Goal: Task Accomplishment & Management: Use online tool/utility

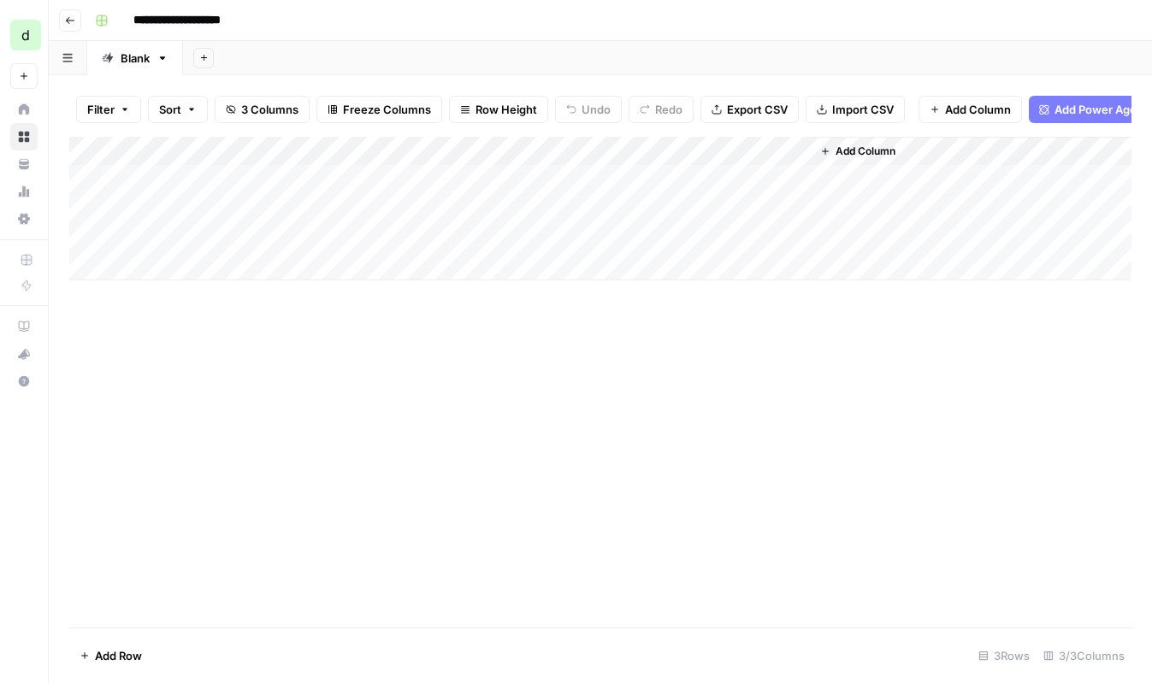
click at [484, 234] on div "Add Column" at bounding box center [600, 209] width 1062 height 144
click at [536, 238] on div "Add Column" at bounding box center [600, 209] width 1062 height 144
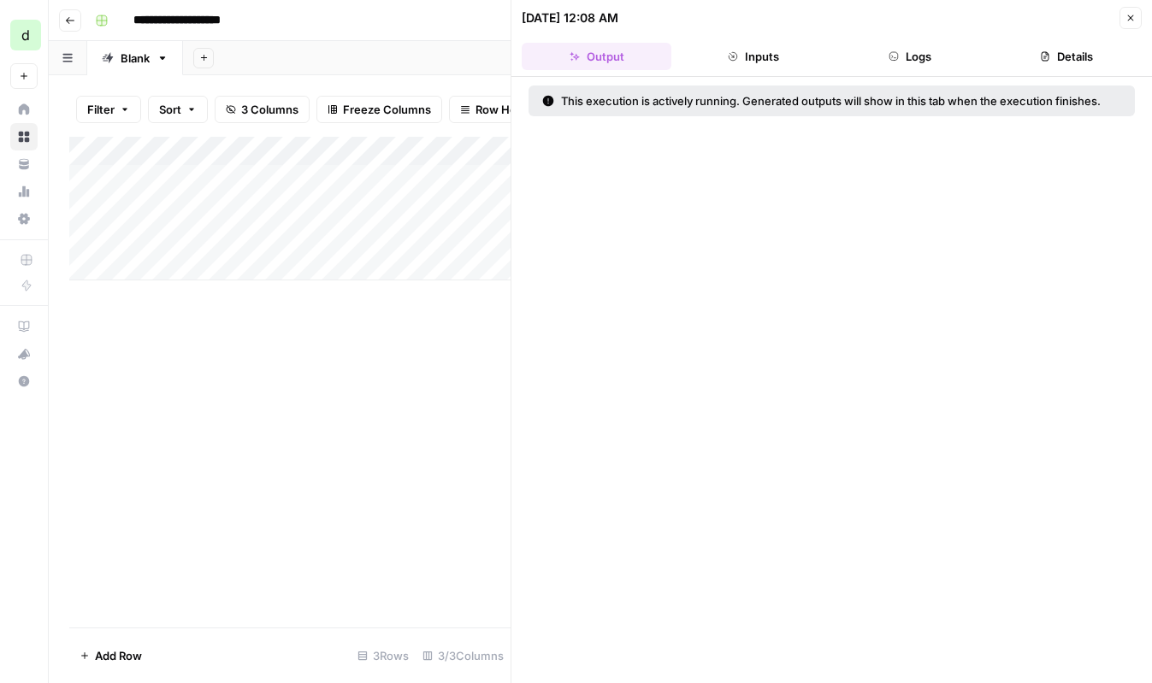
click at [783, 62] on button "Inputs" at bounding box center [753, 56] width 150 height 27
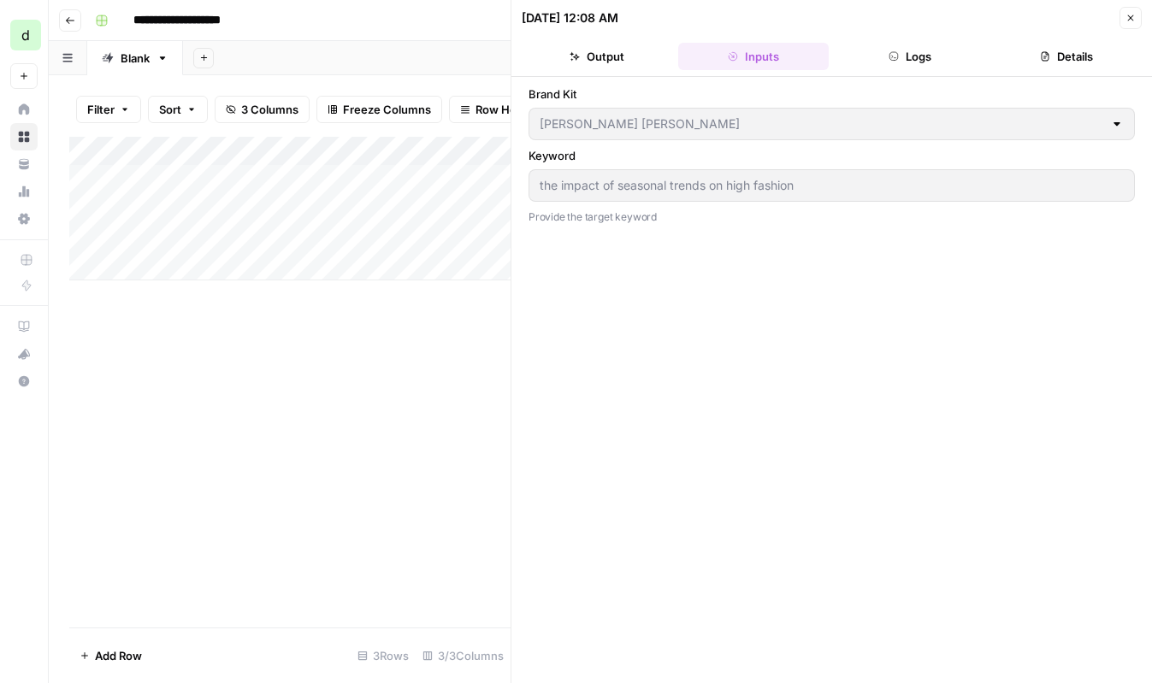
click at [902, 57] on button "Logs" at bounding box center [911, 56] width 150 height 27
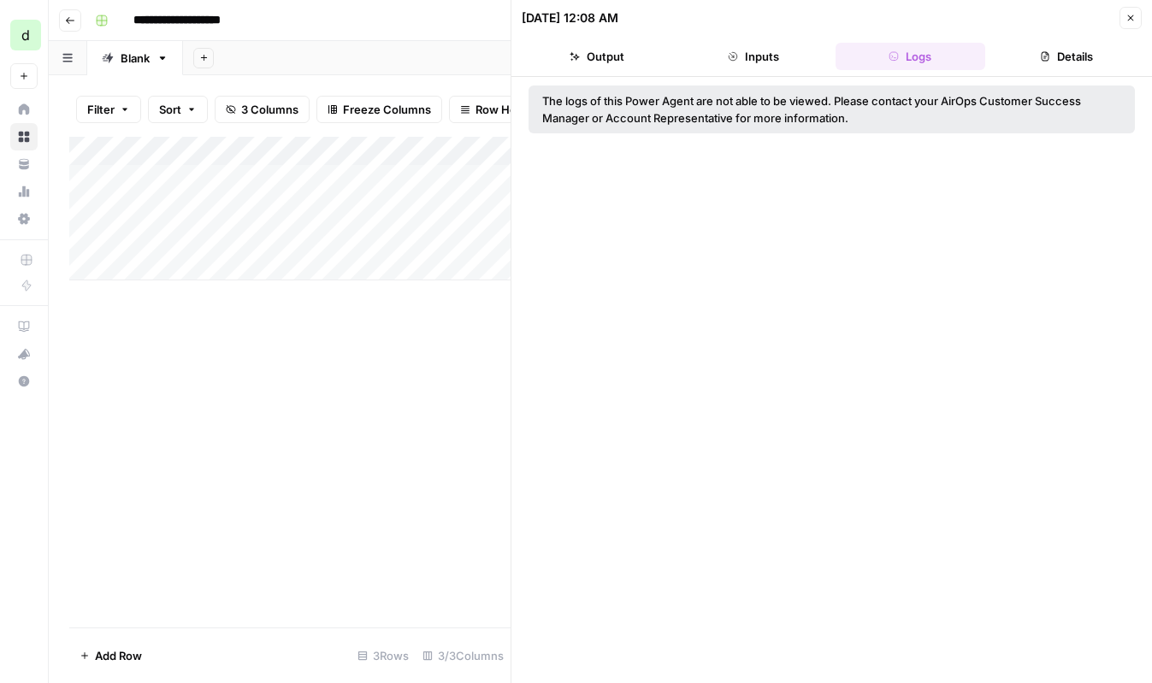
click at [1033, 73] on header "08/13/25 at 12:08 AM Close Output Inputs Logs Details" at bounding box center [831, 38] width 641 height 77
click at [1052, 65] on button "Details" at bounding box center [1067, 56] width 150 height 27
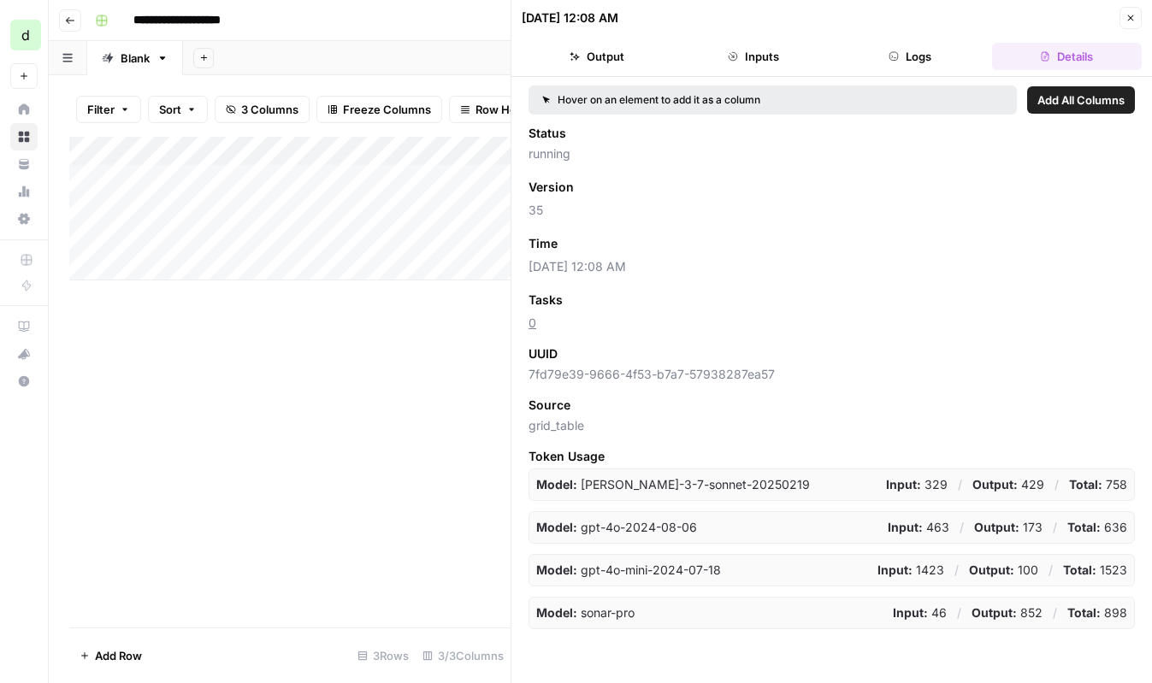
click at [531, 326] on link "0" at bounding box center [533, 323] width 8 height 15
click at [1138, 16] on button "Close" at bounding box center [1131, 18] width 22 height 22
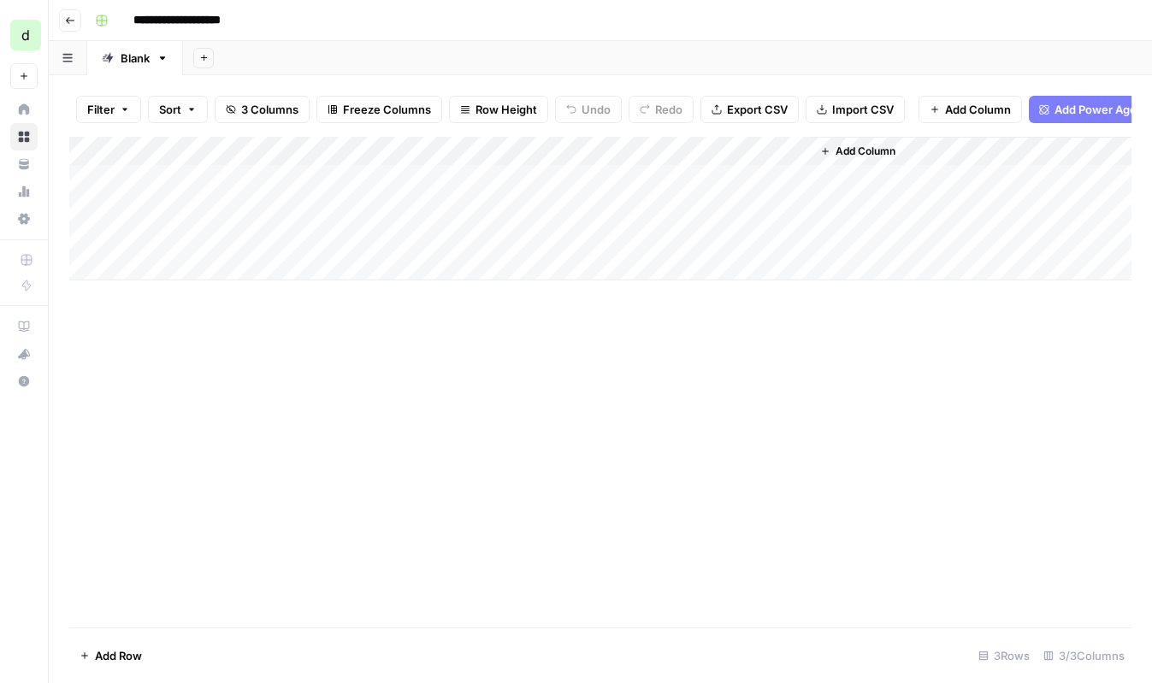
click at [701, 233] on div "Add Column" at bounding box center [600, 209] width 1062 height 144
click at [563, 327] on div "Add Column" at bounding box center [600, 382] width 1062 height 491
click at [840, 144] on span "Add Column" at bounding box center [866, 151] width 60 height 15
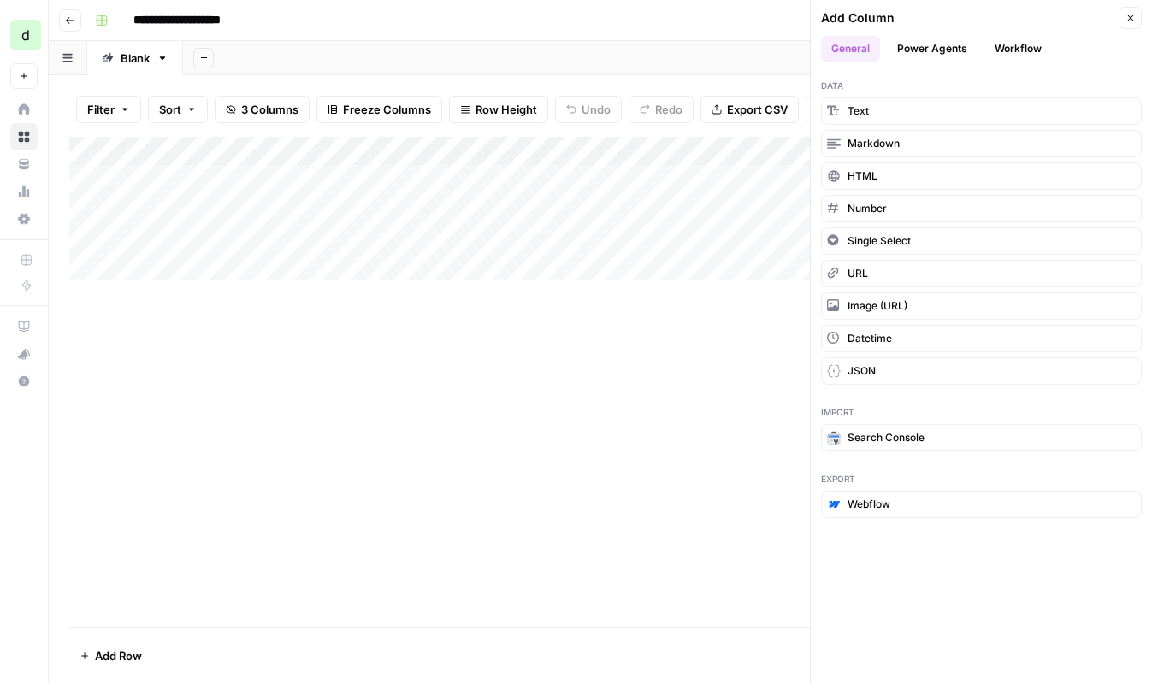
click at [963, 49] on button "Power Agents" at bounding box center [932, 49] width 91 height 26
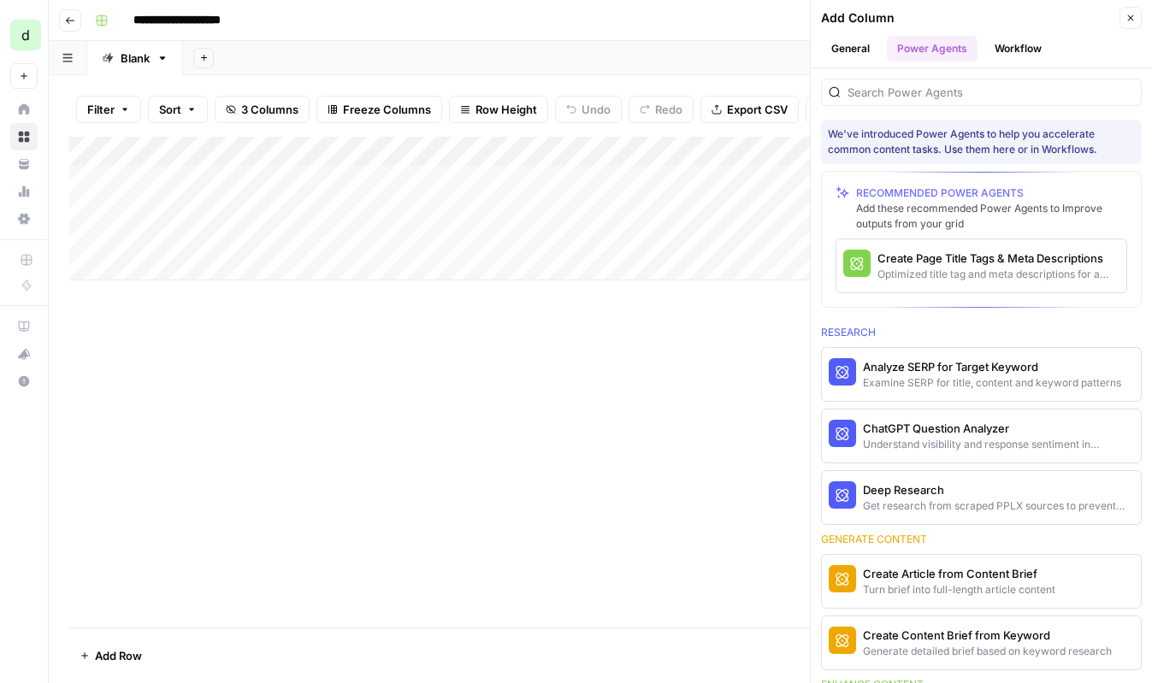
click at [1008, 51] on button "Workflow" at bounding box center [1018, 49] width 68 height 26
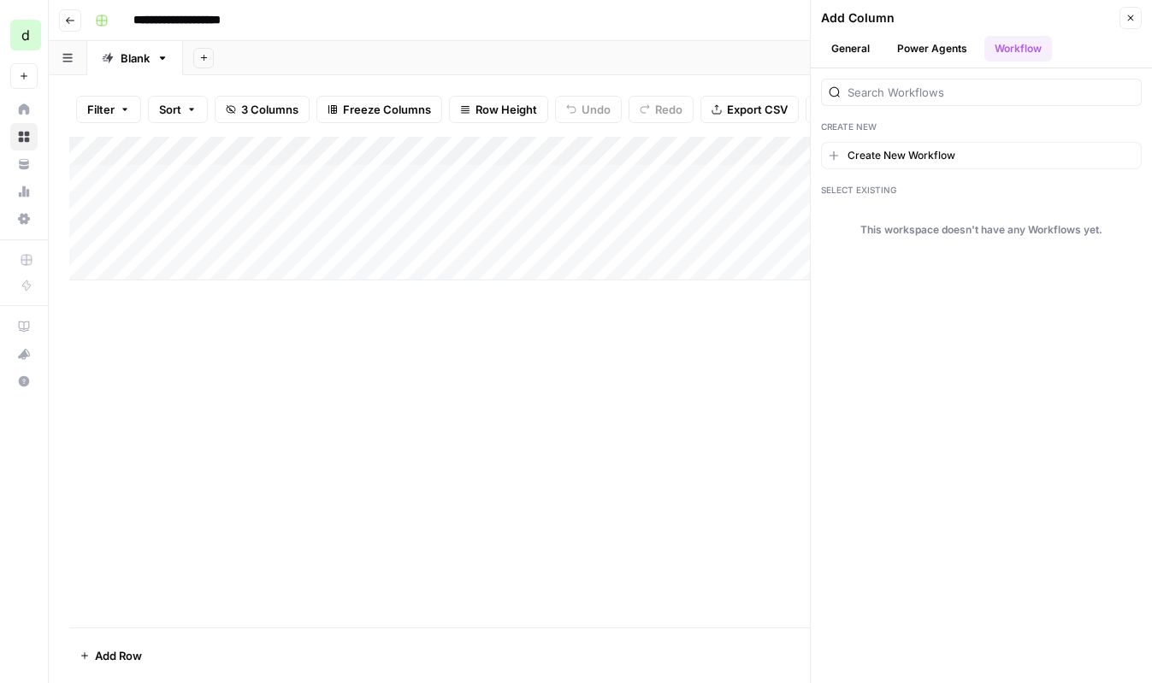
click at [877, 66] on header "Add Column Close General Power Agents Workflow" at bounding box center [981, 34] width 341 height 68
click at [866, 61] on button "General" at bounding box center [850, 49] width 59 height 26
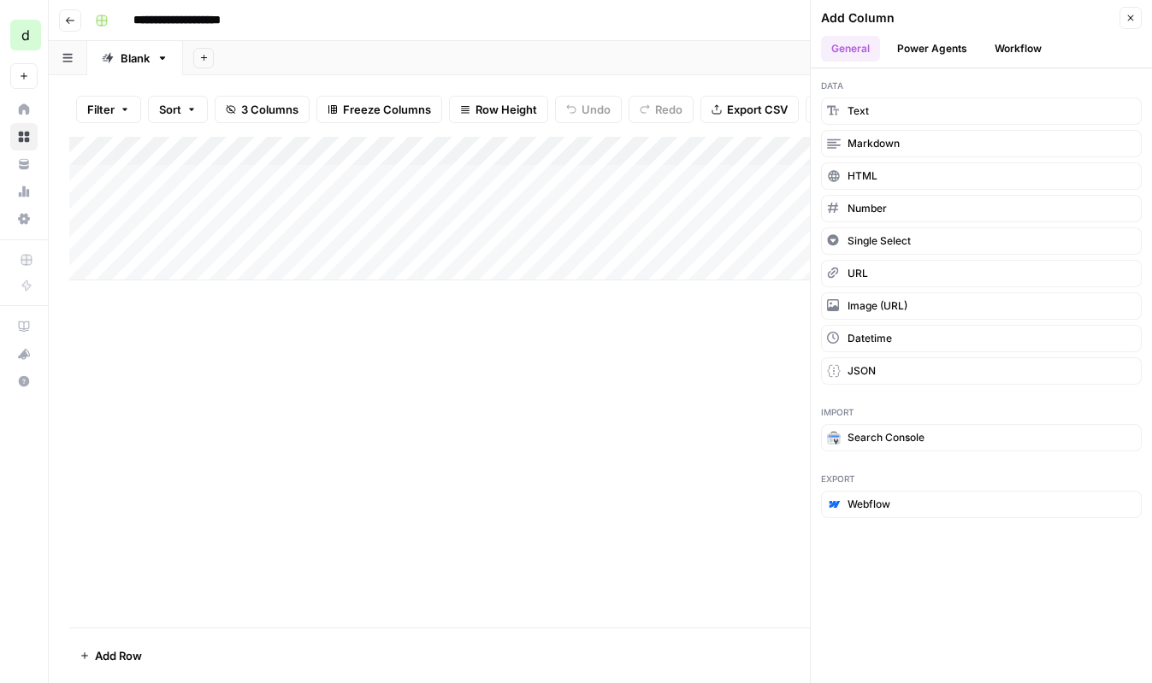
click at [1126, 17] on icon "button" at bounding box center [1131, 18] width 10 height 10
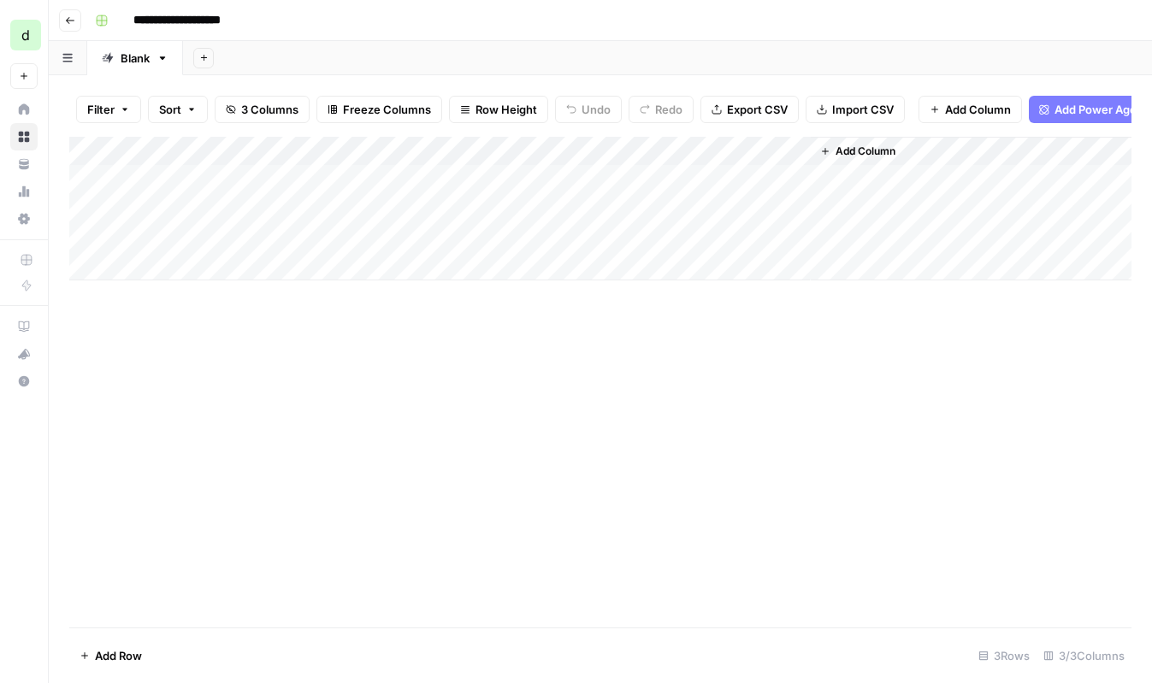
click at [593, 304] on div "Add Column" at bounding box center [600, 382] width 1062 height 491
click at [675, 239] on div "Add Column" at bounding box center [600, 209] width 1062 height 144
click at [633, 331] on div "Add Column" at bounding box center [600, 382] width 1062 height 491
click at [877, 156] on span "Add Column" at bounding box center [866, 151] width 60 height 15
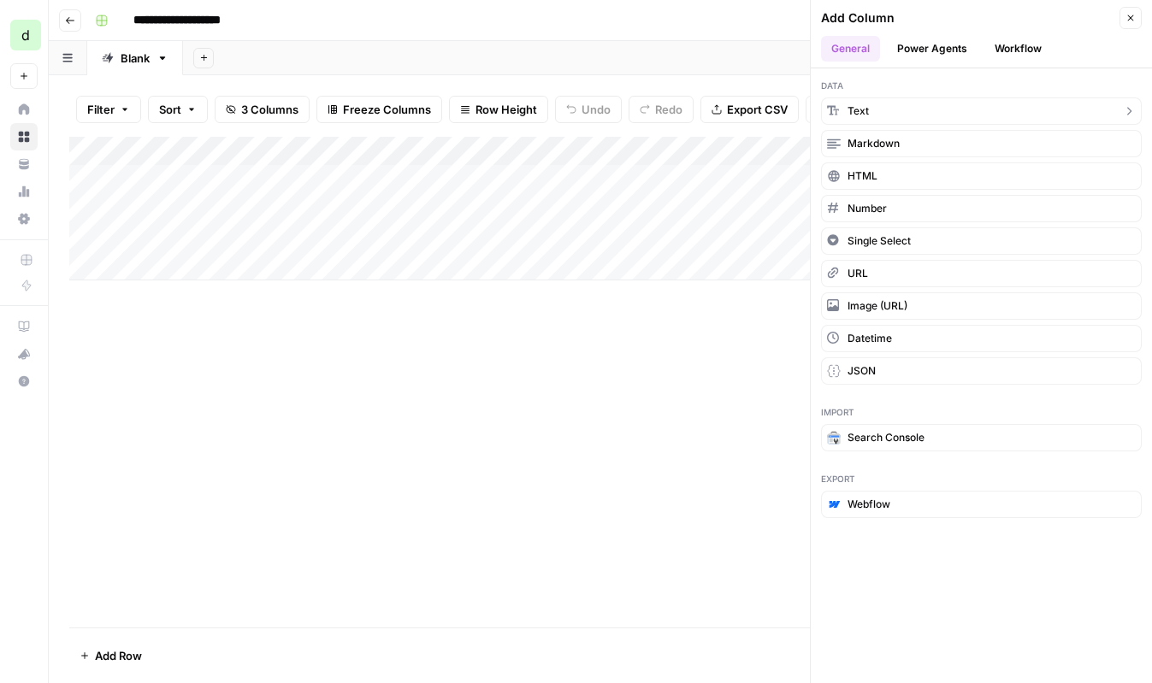
click at [854, 109] on span "Text" at bounding box center [858, 110] width 21 height 15
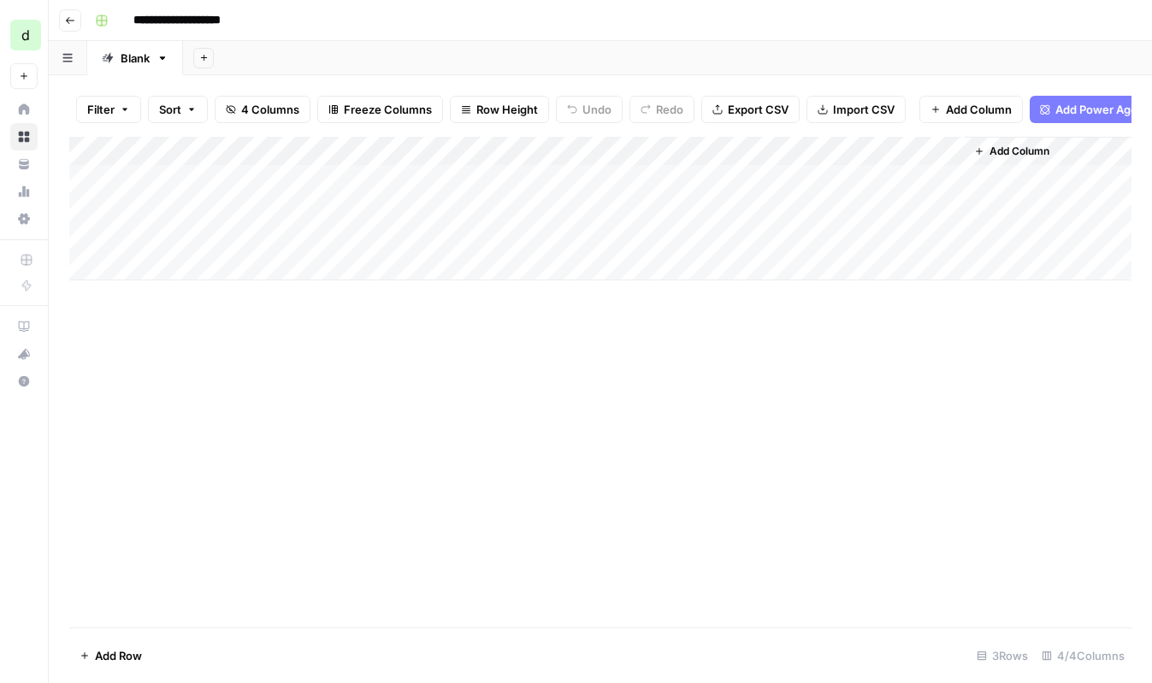
click at [907, 146] on div "Add Column" at bounding box center [600, 209] width 1062 height 144
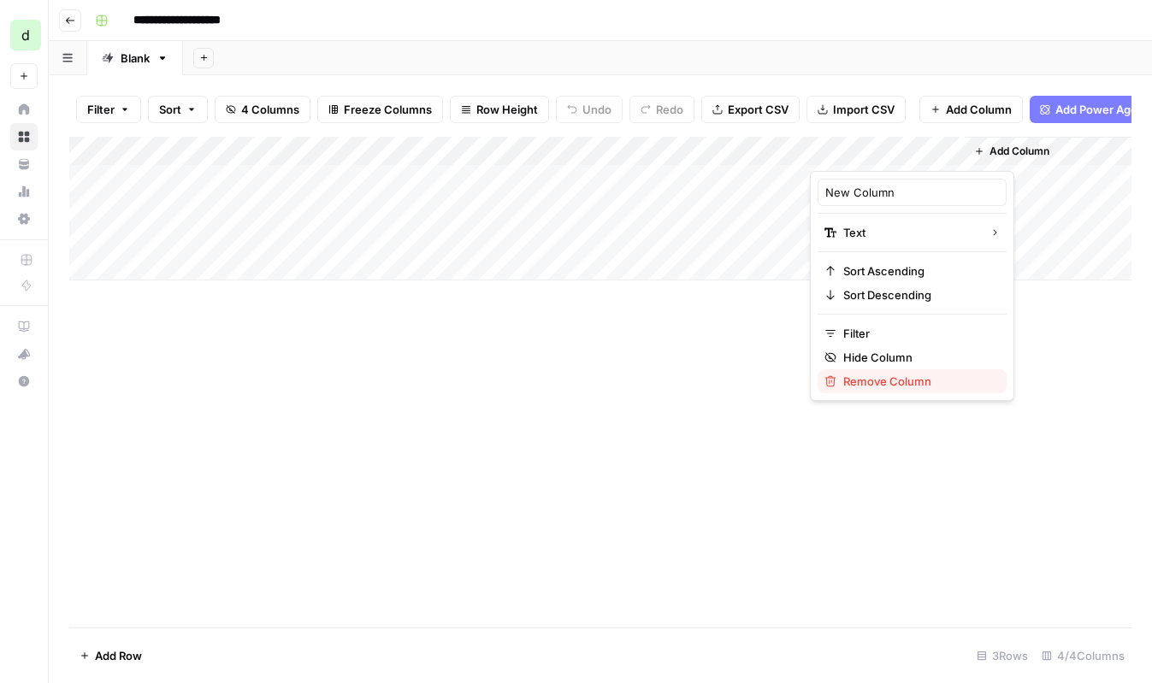
click at [877, 374] on span "Remove Column" at bounding box center [918, 381] width 150 height 17
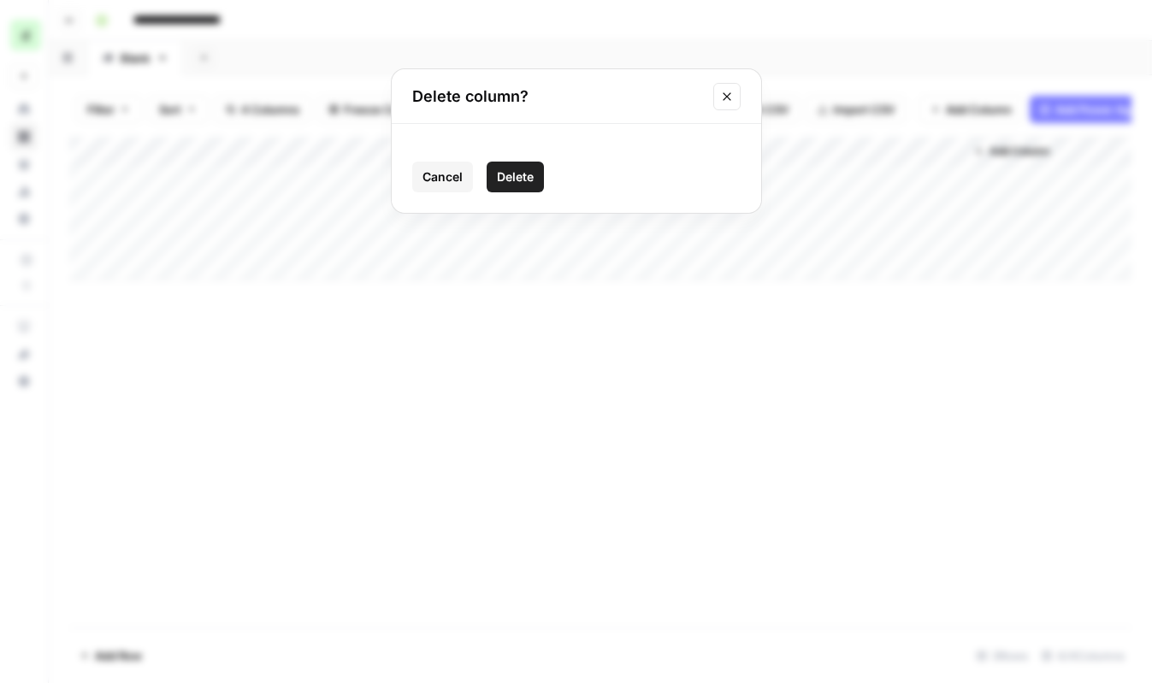
click at [526, 171] on span "Delete" at bounding box center [515, 176] width 37 height 17
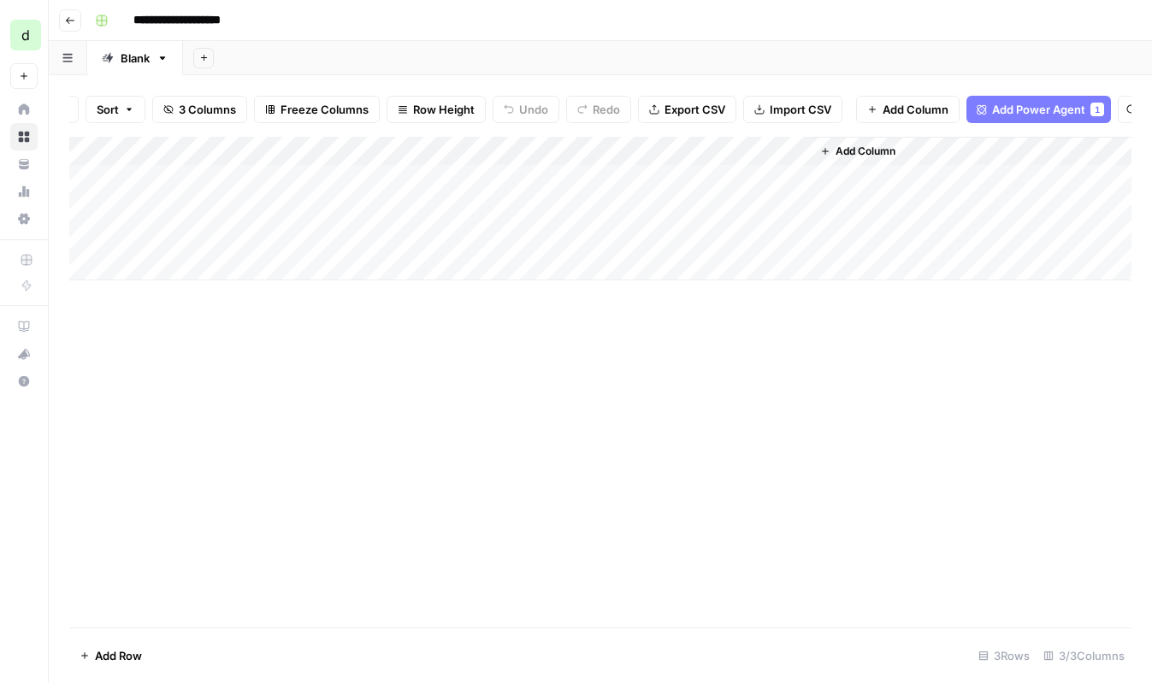
scroll to position [0, 82]
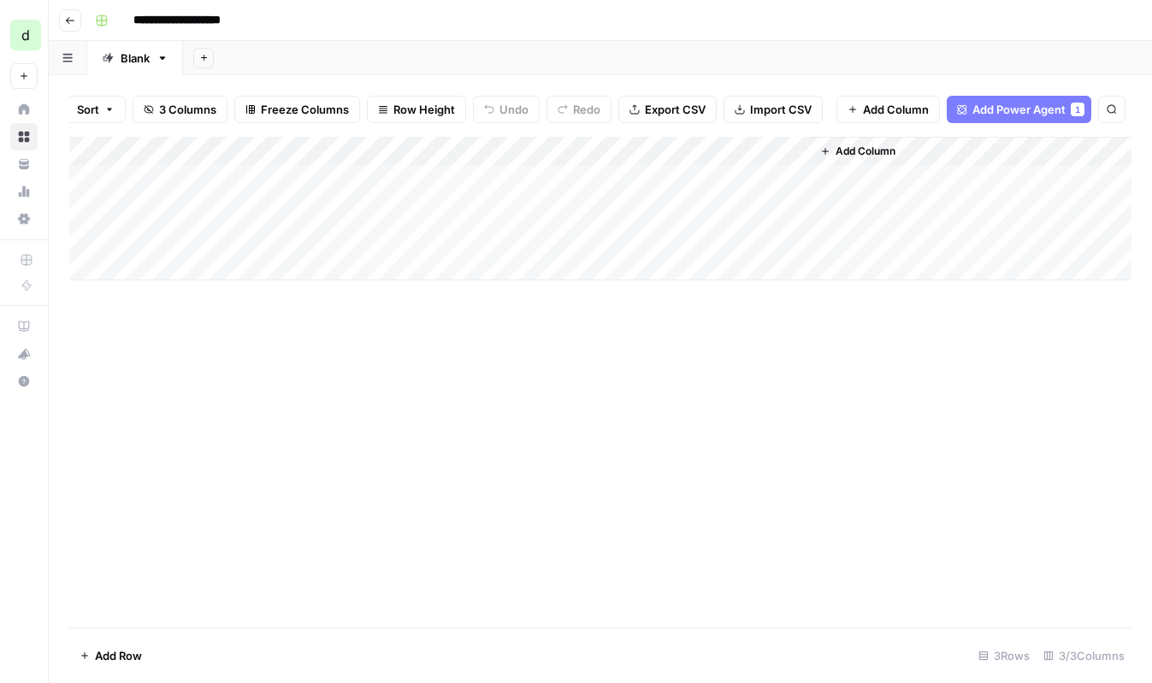
click at [1029, 117] on span "Add Power Agent" at bounding box center [1018, 109] width 93 height 17
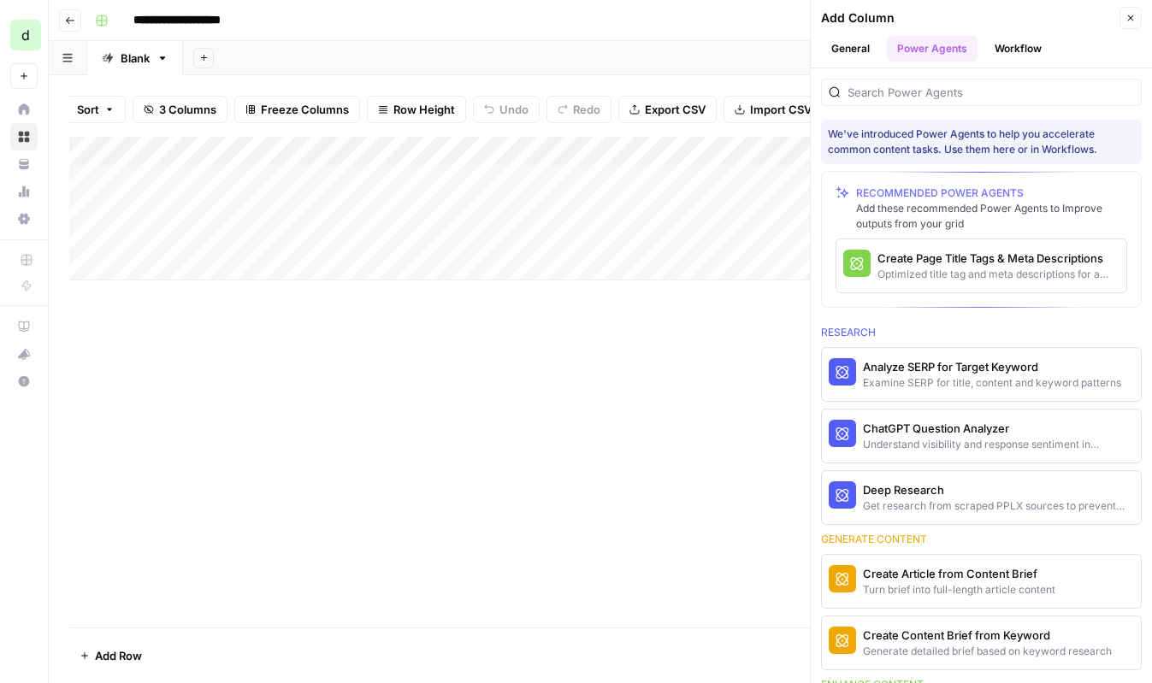
click at [610, 446] on div "Add Column" at bounding box center [600, 382] width 1062 height 491
click at [1140, 19] on button "Close" at bounding box center [1131, 18] width 22 height 22
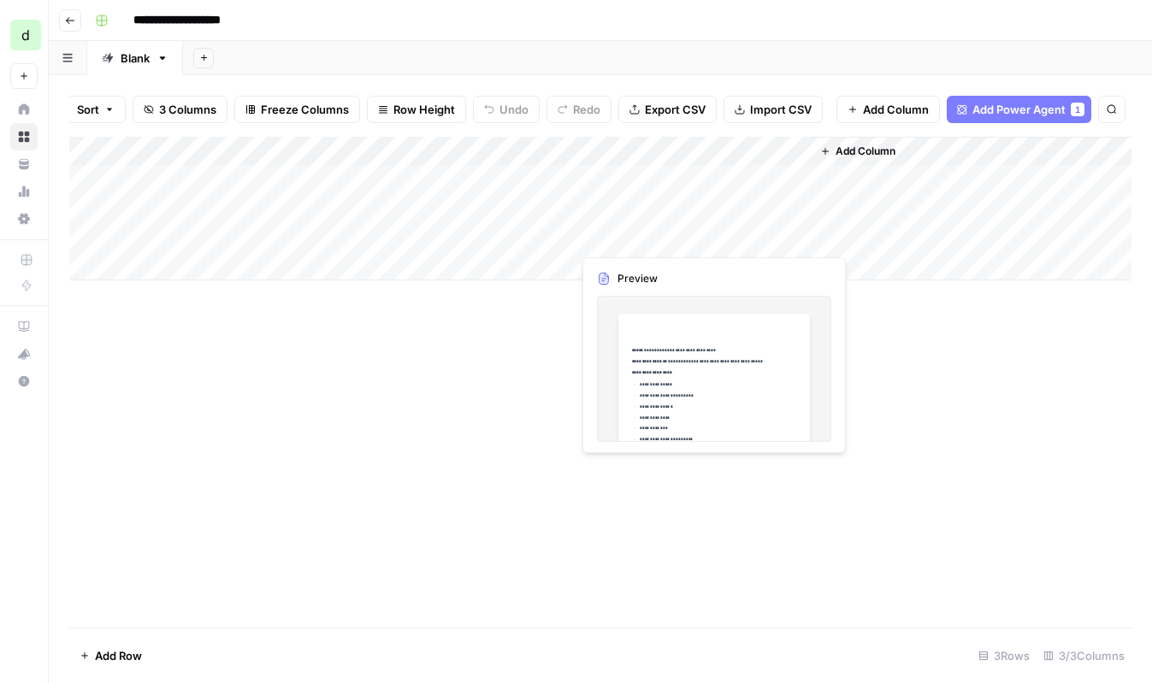
click at [703, 233] on div "Add Column" at bounding box center [600, 209] width 1062 height 144
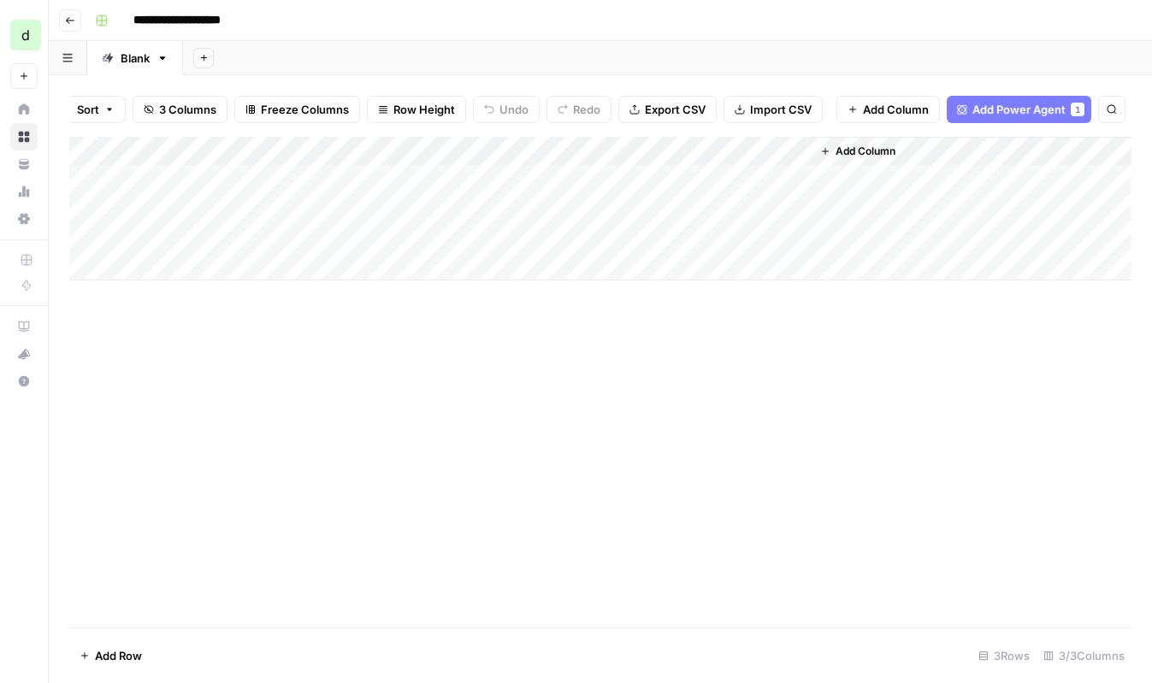
click at [797, 232] on div "Add Column" at bounding box center [600, 209] width 1062 height 144
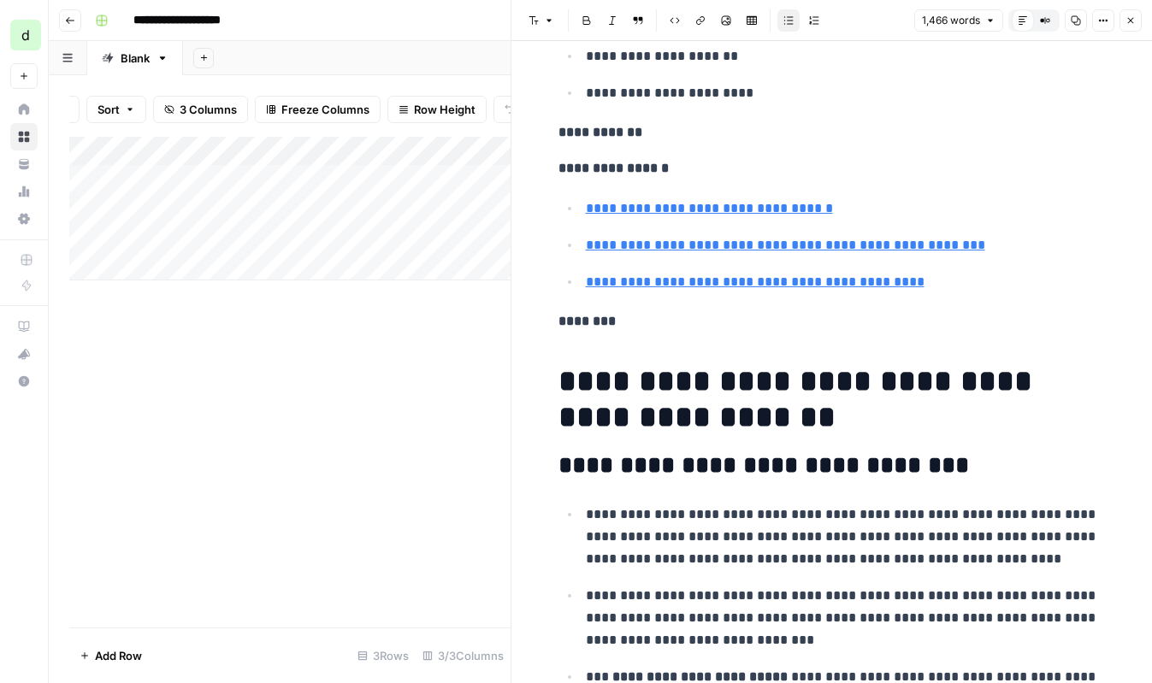
scroll to position [470, 0]
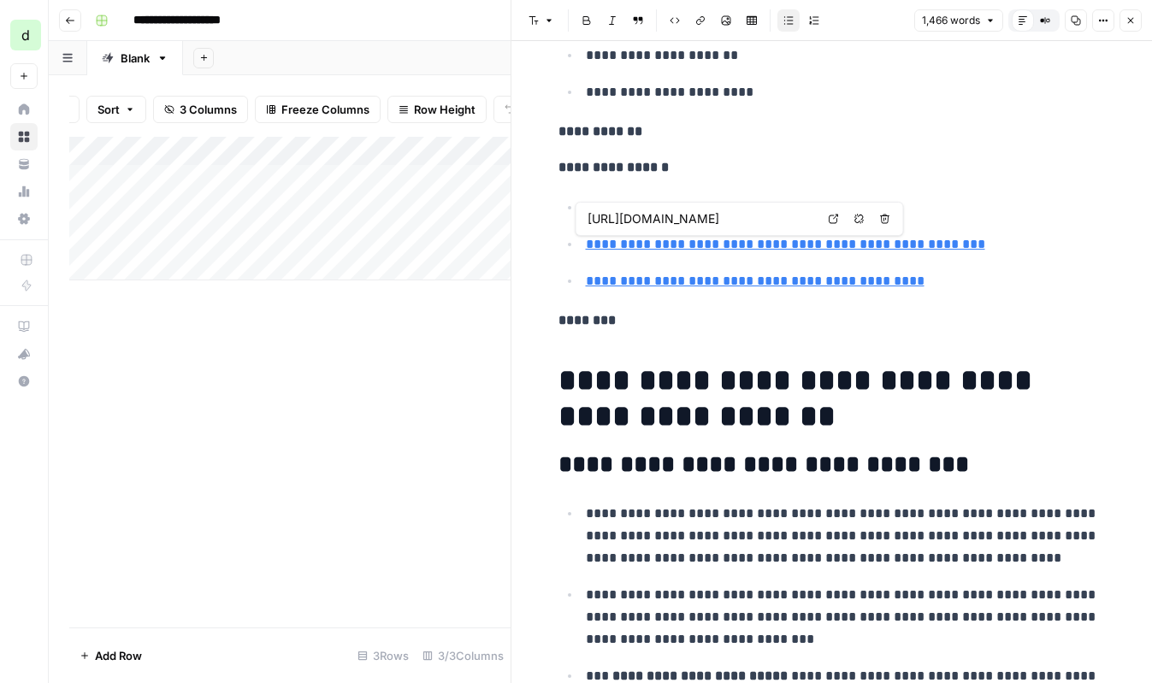
type input "[URL][DOMAIN_NAME]"
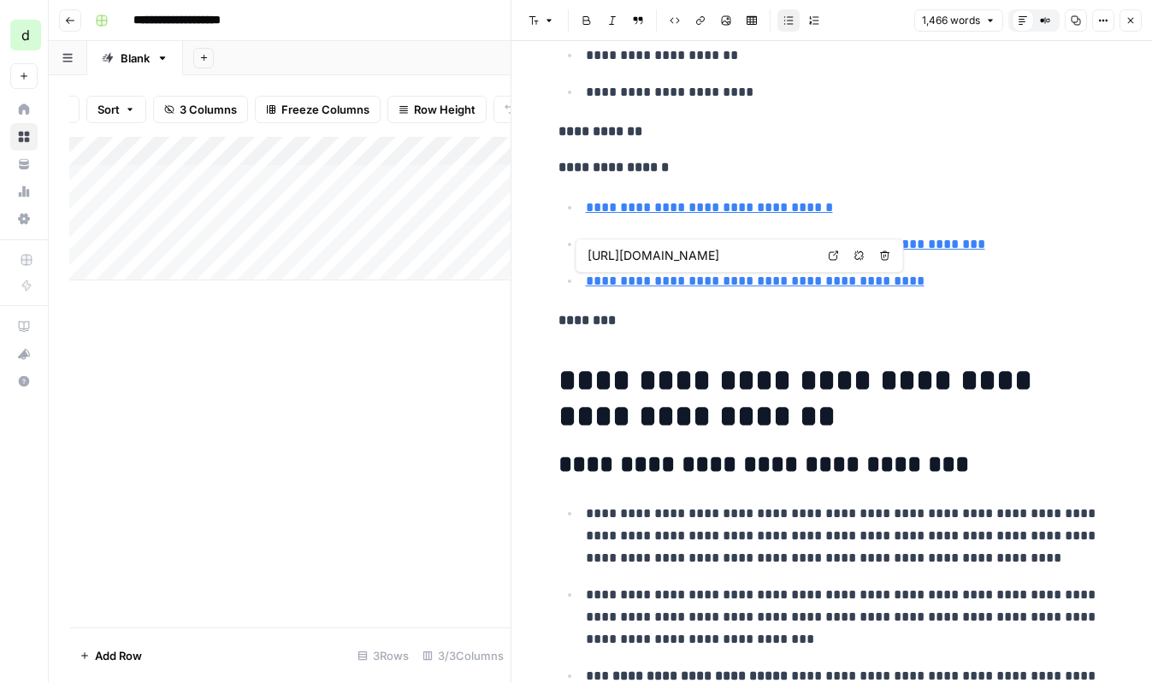
type input "[URL][DOMAIN_NAME]"
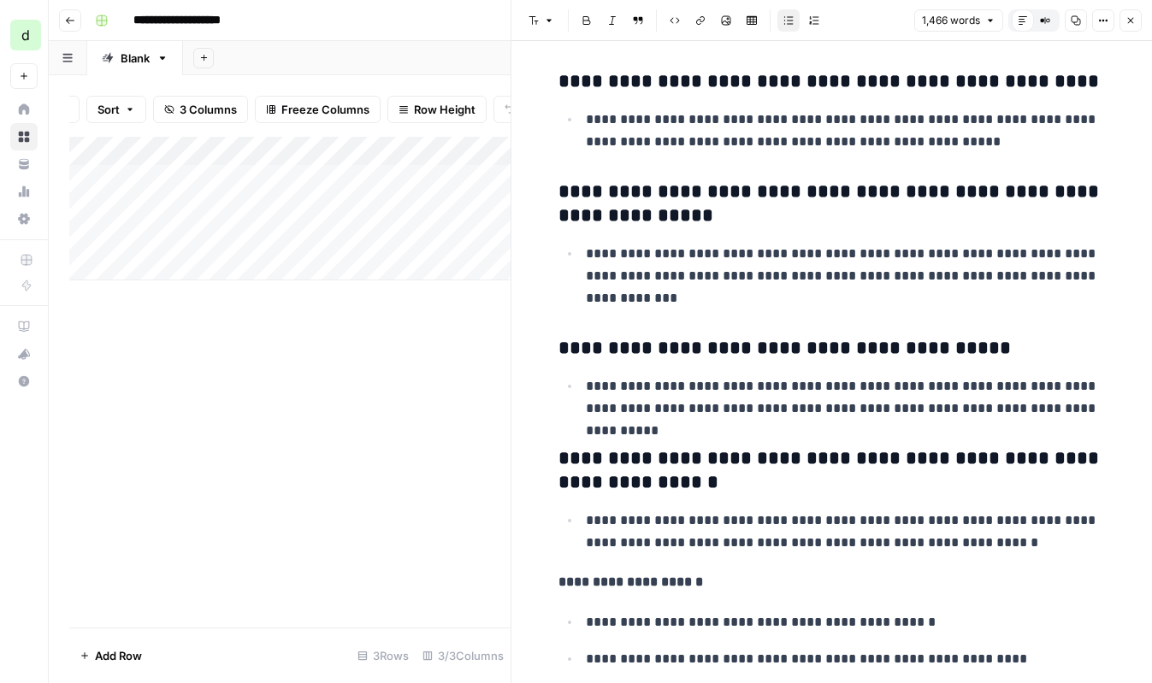
scroll to position [6346, 0]
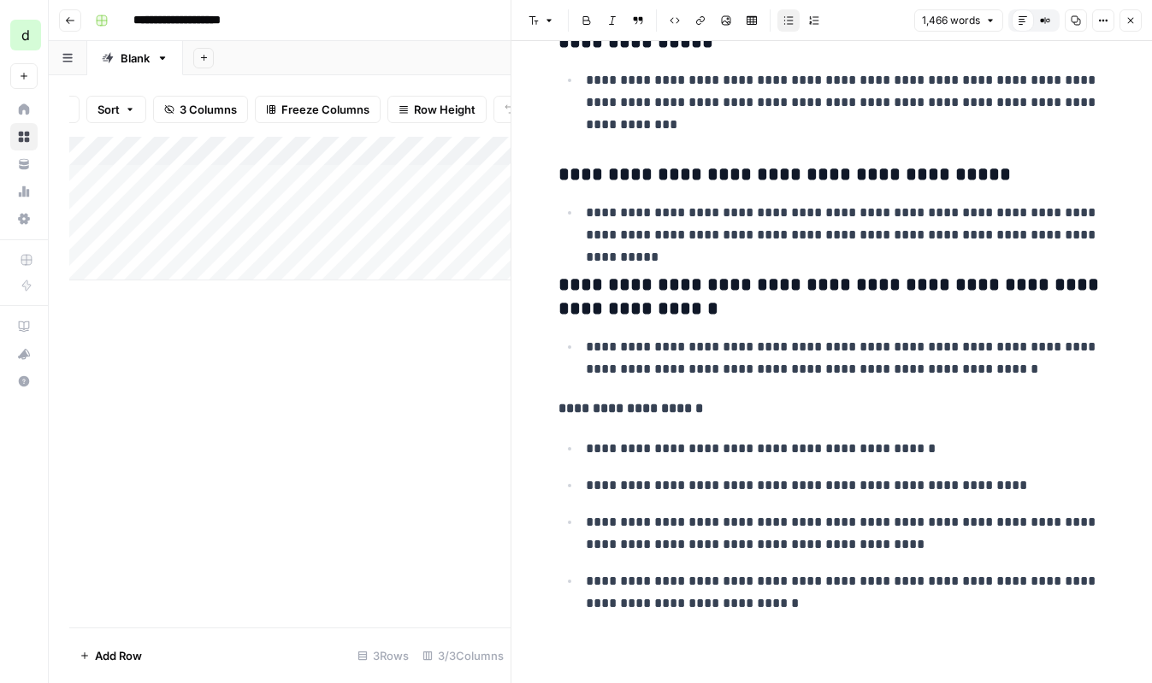
click at [1003, 486] on p "**********" at bounding box center [846, 486] width 520 height 22
click at [910, 562] on ul "**********" at bounding box center [832, 526] width 547 height 178
click at [937, 546] on p "**********" at bounding box center [846, 533] width 520 height 44
click at [885, 593] on p "**********" at bounding box center [846, 592] width 520 height 44
click at [846, 600] on p "**********" at bounding box center [846, 592] width 520 height 44
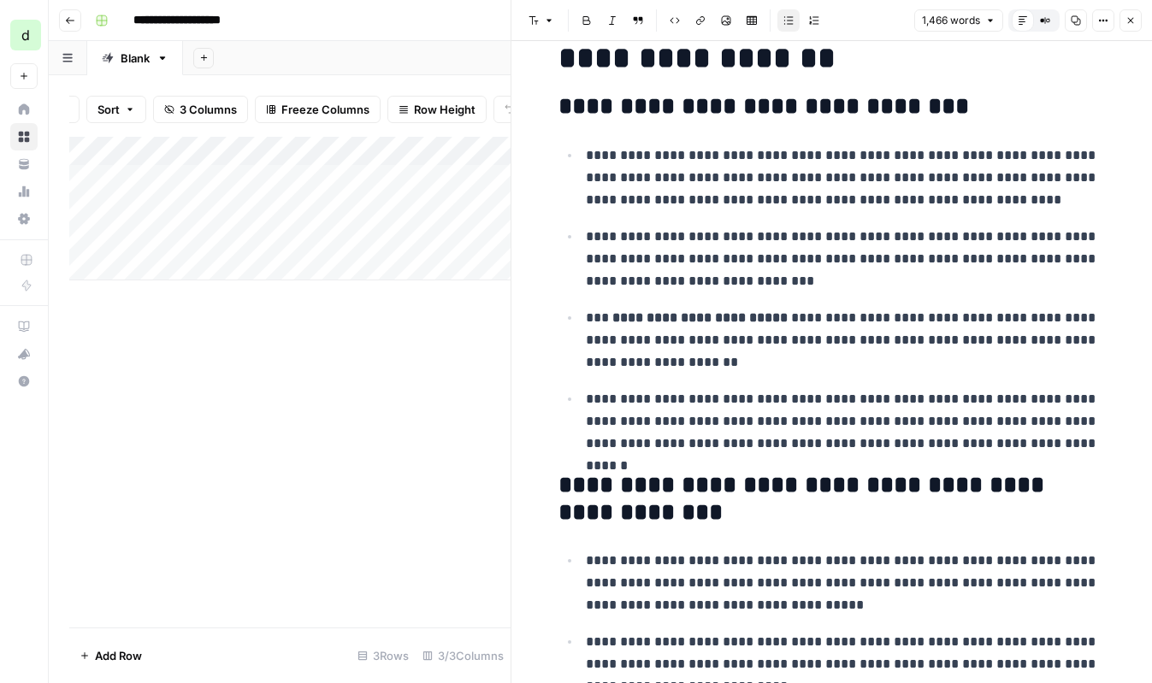
scroll to position [0, 0]
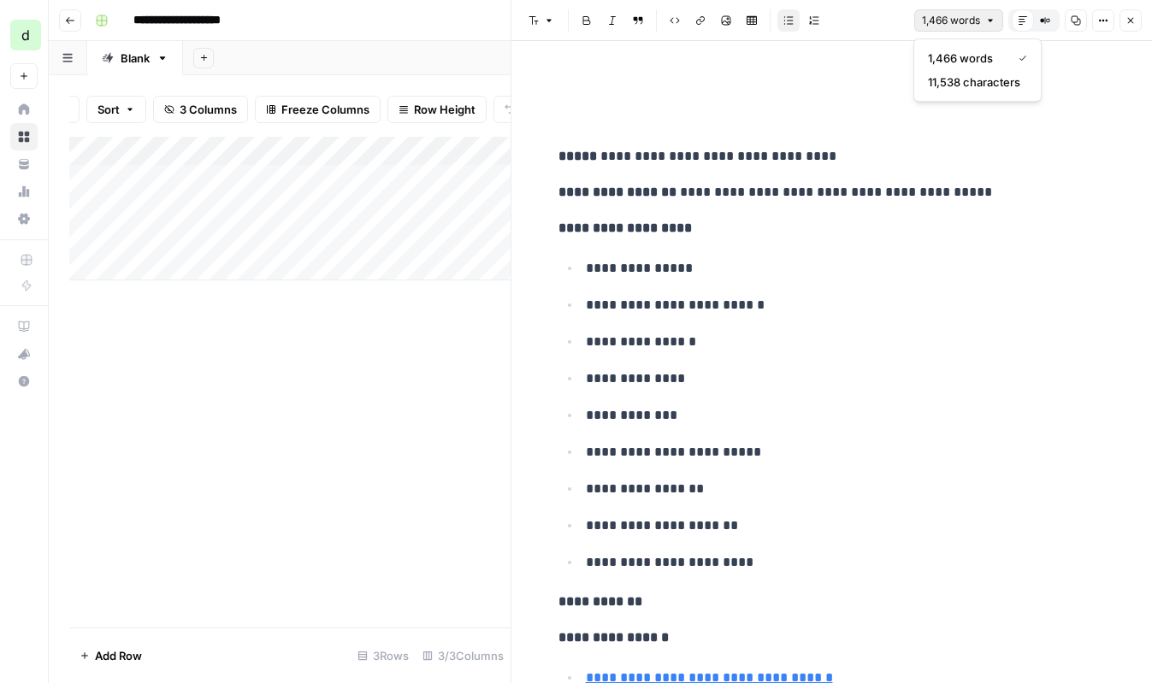
click at [982, 20] on button "1,466 words" at bounding box center [958, 20] width 89 height 22
click at [1023, 20] on icon at bounding box center [1023, 20] width 10 height 10
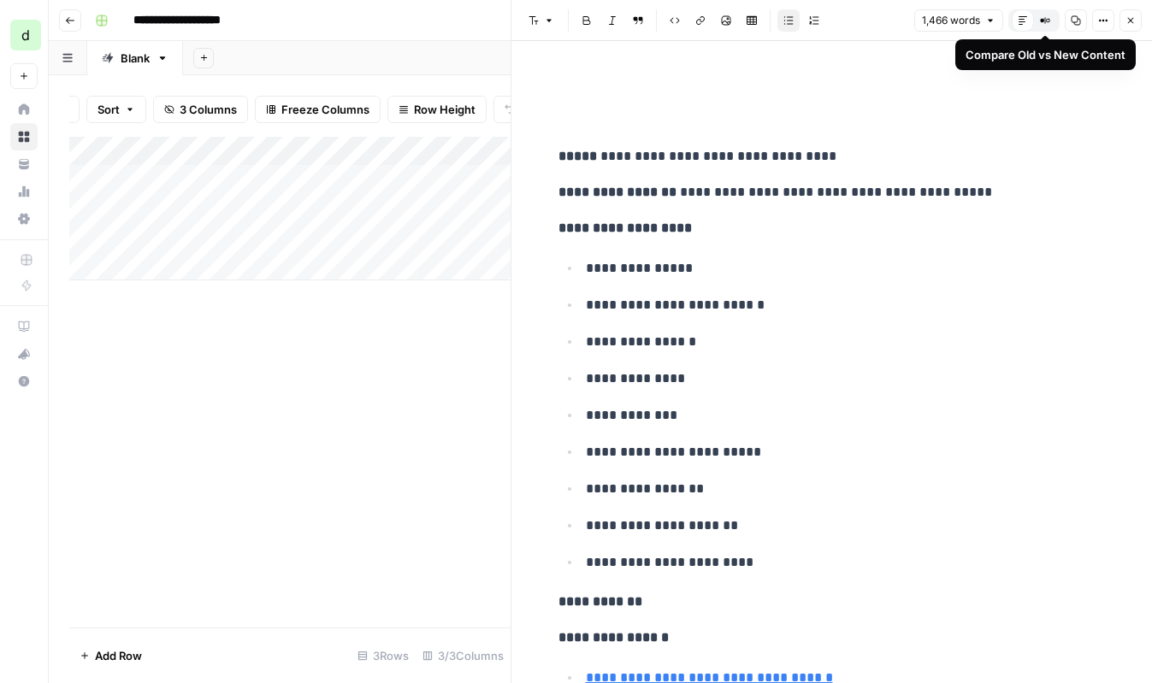
click at [1050, 21] on button "Compare Old vs New Content" at bounding box center [1045, 20] width 22 height 22
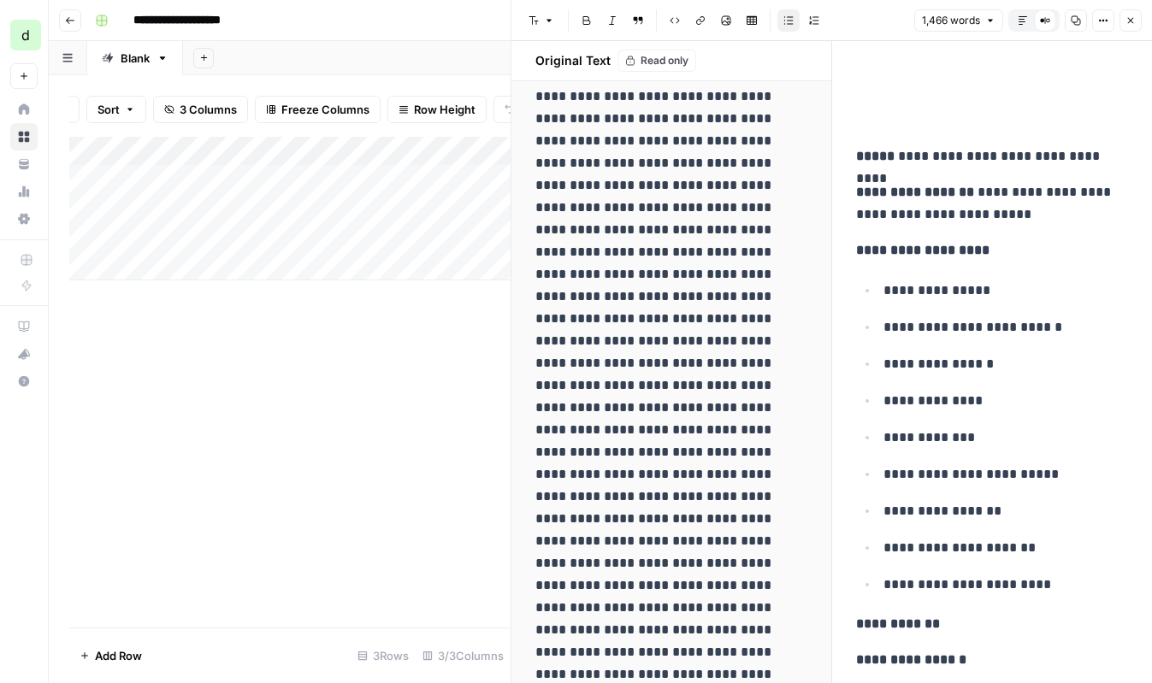
scroll to position [6101, 0]
click at [1020, 20] on icon "button" at bounding box center [1023, 20] width 10 height 10
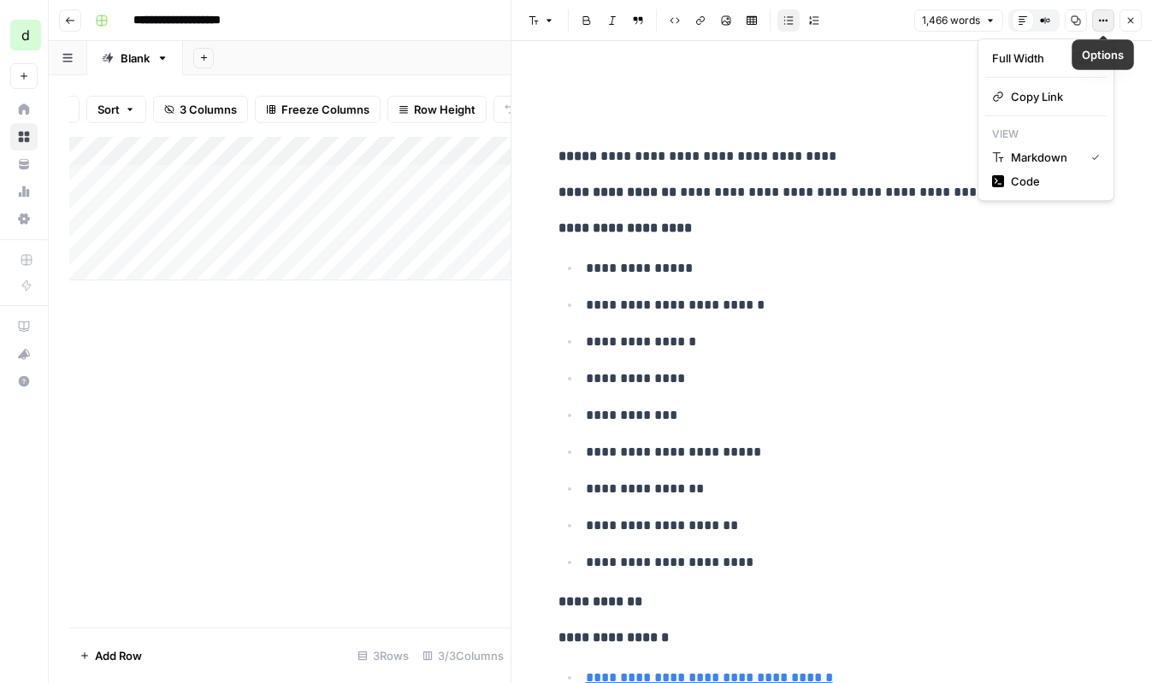
click at [1107, 18] on icon "button" at bounding box center [1103, 20] width 10 height 10
click at [1084, 56] on div "button" at bounding box center [1082, 58] width 21 height 12
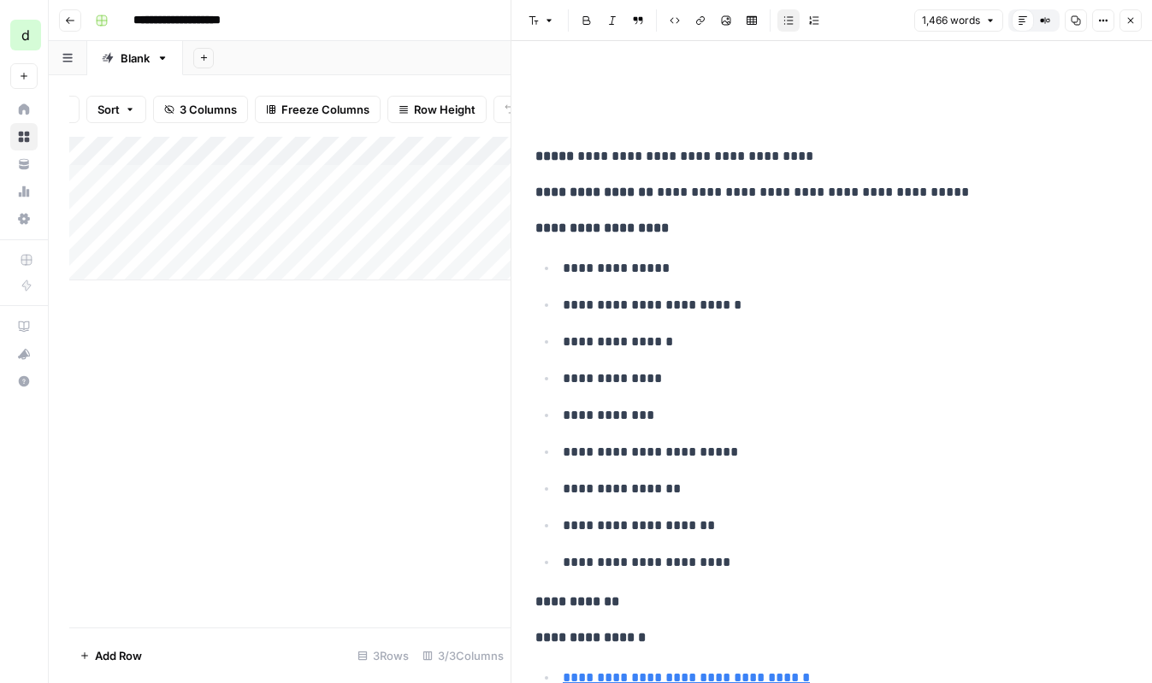
click at [1096, 22] on button "Options" at bounding box center [1103, 20] width 22 height 22
click at [1088, 55] on div "button" at bounding box center [1087, 58] width 9 height 9
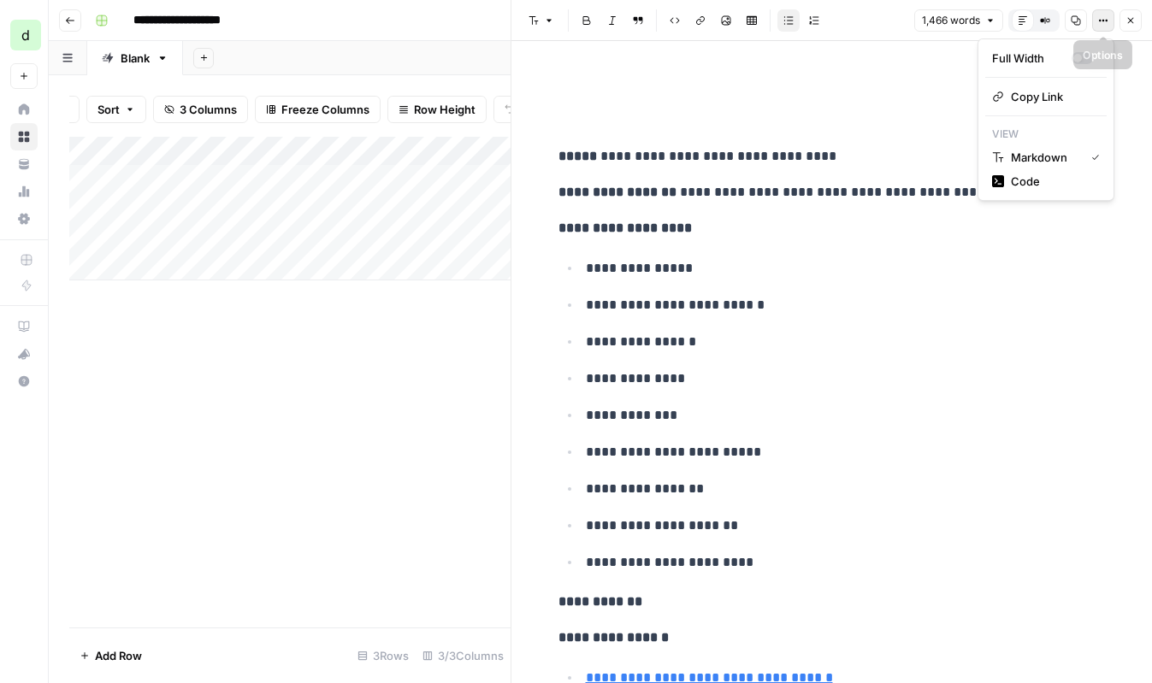
click at [1096, 23] on button "Options" at bounding box center [1103, 20] width 22 height 22
click at [858, 33] on header "Font style Bold Italic Block quote Code block Link Image Insert Table Bulleted …" at bounding box center [831, 20] width 641 height 41
click at [1138, 19] on button "Close" at bounding box center [1131, 20] width 22 height 22
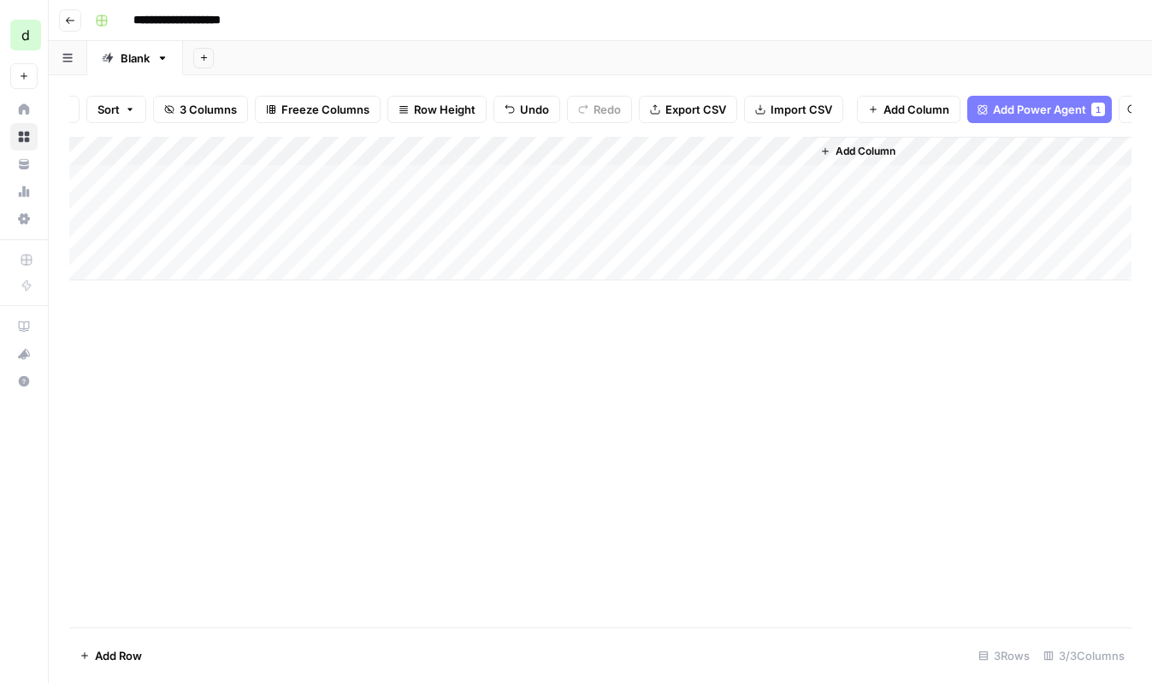
scroll to position [0, 82]
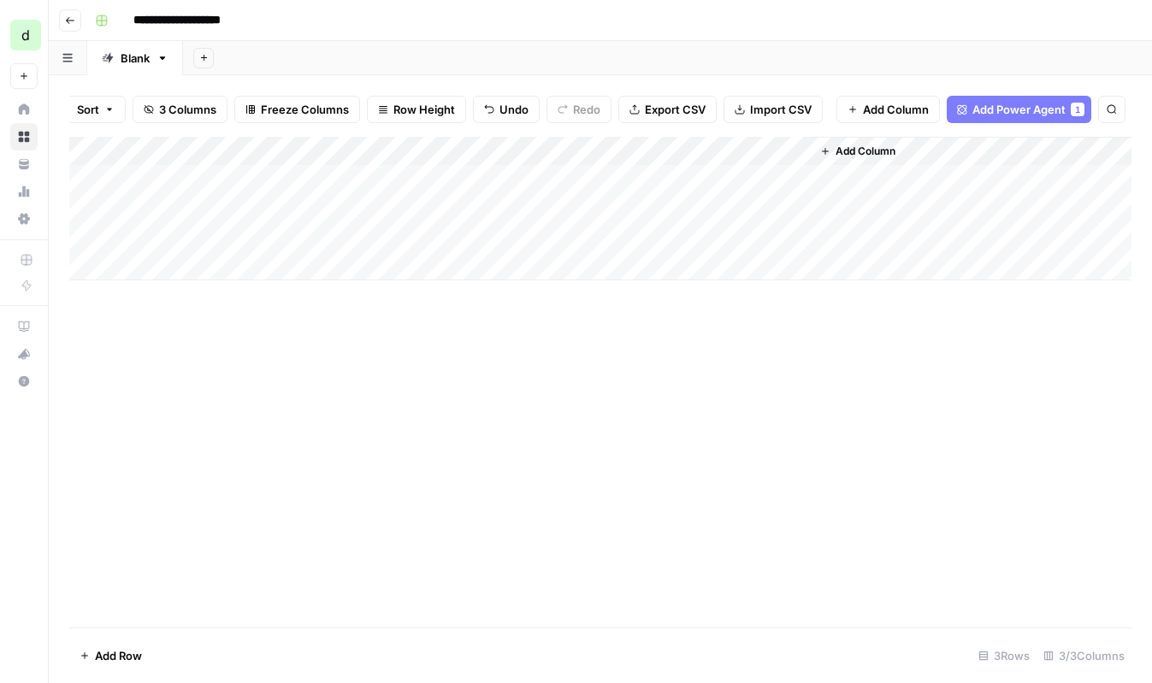
click at [851, 153] on span "Add Column" at bounding box center [866, 151] width 60 height 15
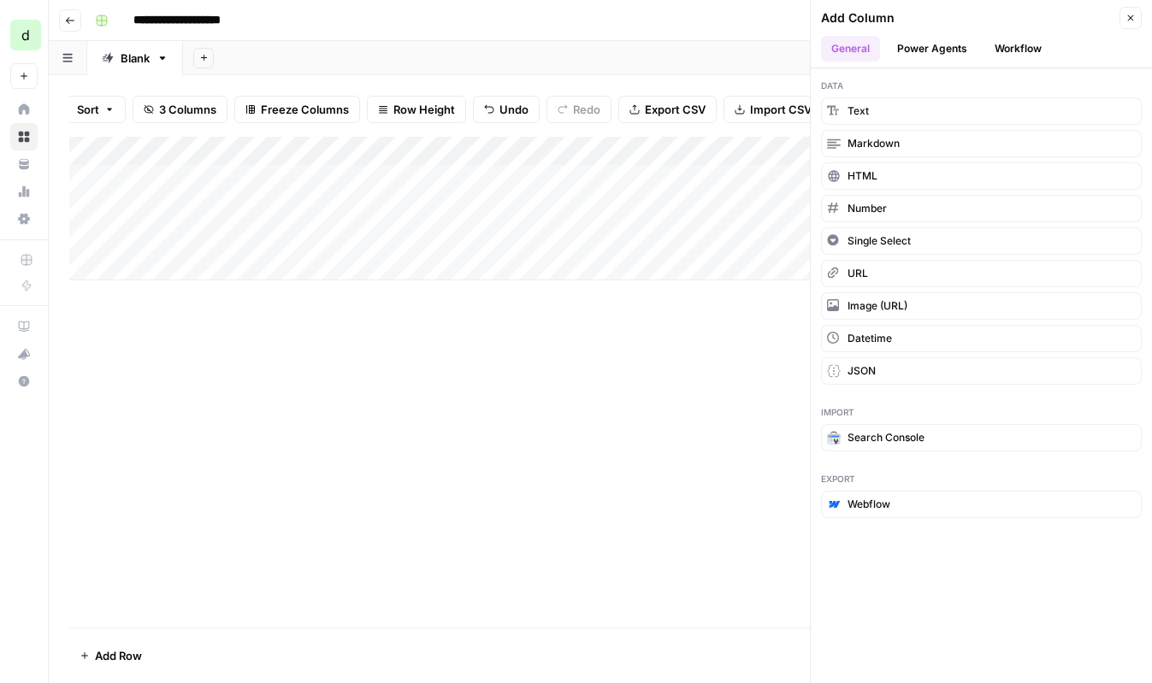
click at [1010, 50] on button "Workflow" at bounding box center [1018, 49] width 68 height 26
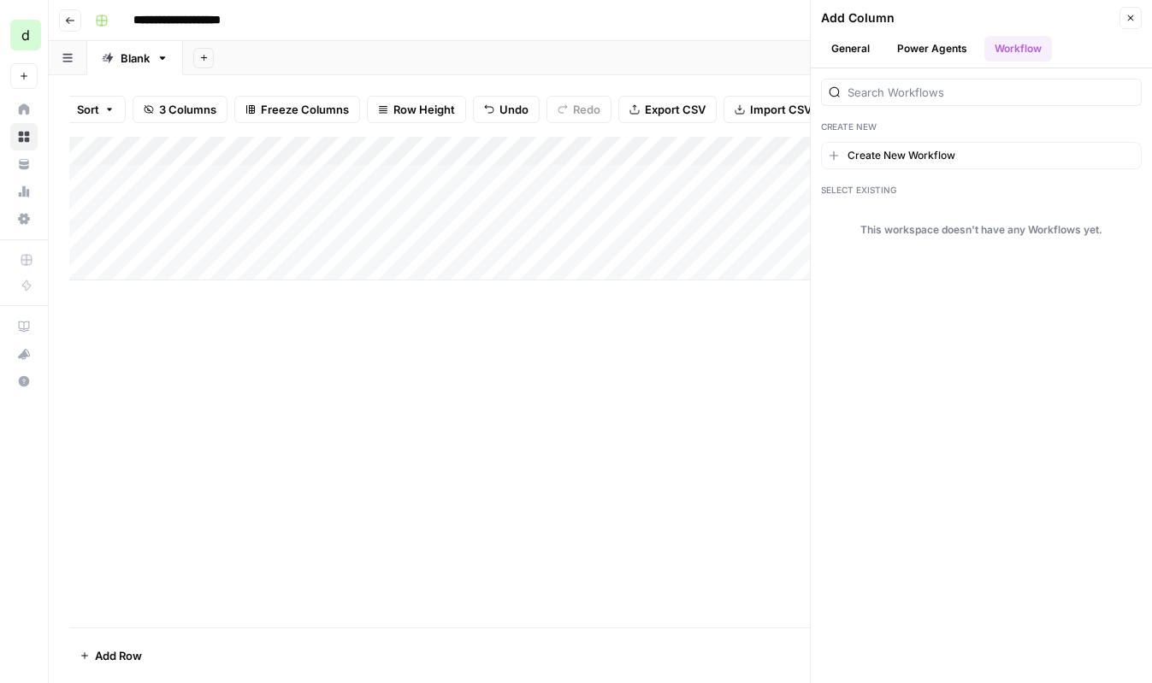
drag, startPoint x: 922, startPoint y: 158, endPoint x: 937, endPoint y: 52, distance: 107.2
click at [937, 52] on div "Add Column Close General Power Agents Workflow Create New Create New Workflow S…" at bounding box center [981, 341] width 342 height 683
click at [937, 52] on button "Power Agents" at bounding box center [932, 49] width 91 height 26
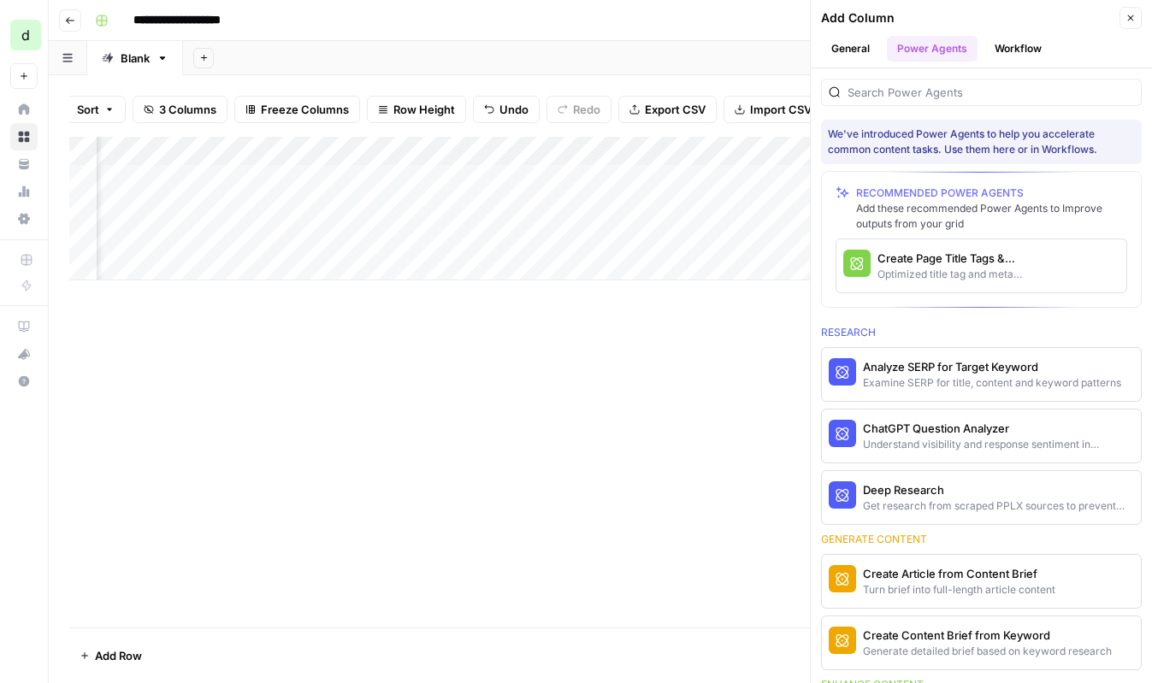
scroll to position [0, 175]
click at [1058, 266] on span "More Info" at bounding box center [1072, 265] width 47 height 15
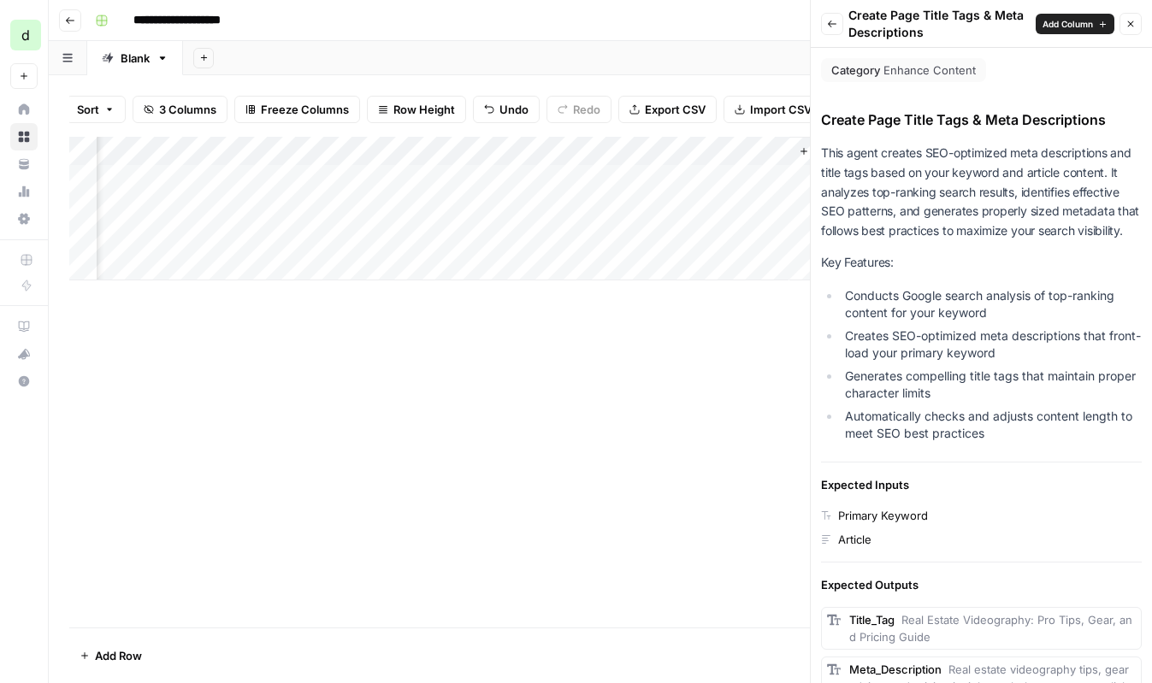
drag, startPoint x: 938, startPoint y: 152, endPoint x: 1009, endPoint y: 228, distance: 103.5
click at [1009, 228] on p "This agent creates SEO-optimized meta descriptions and title tags based on your…" at bounding box center [981, 193] width 321 height 98
drag, startPoint x: 1009, startPoint y: 228, endPoint x: 912, endPoint y: 165, distance: 115.8
click at [912, 166] on p "This agent creates SEO-optimized meta descriptions and title tags based on your…" at bounding box center [981, 193] width 321 height 98
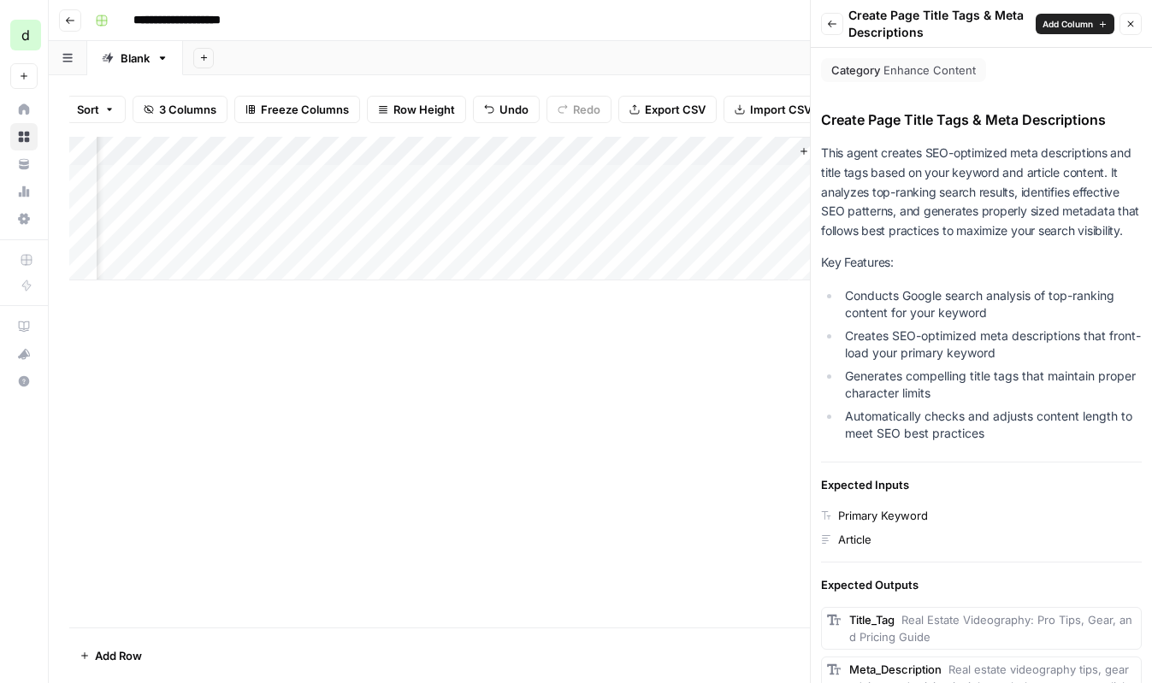
click at [912, 156] on p "This agent creates SEO-optimized meta descriptions and title tags based on your…" at bounding box center [981, 193] width 321 height 98
drag, startPoint x: 912, startPoint y: 156, endPoint x: 1009, endPoint y: 239, distance: 128.6
click at [1009, 239] on p "This agent creates SEO-optimized meta descriptions and title tags based on your…" at bounding box center [981, 193] width 321 height 98
drag, startPoint x: 960, startPoint y: 287, endPoint x: 970, endPoint y: 439, distance: 151.7
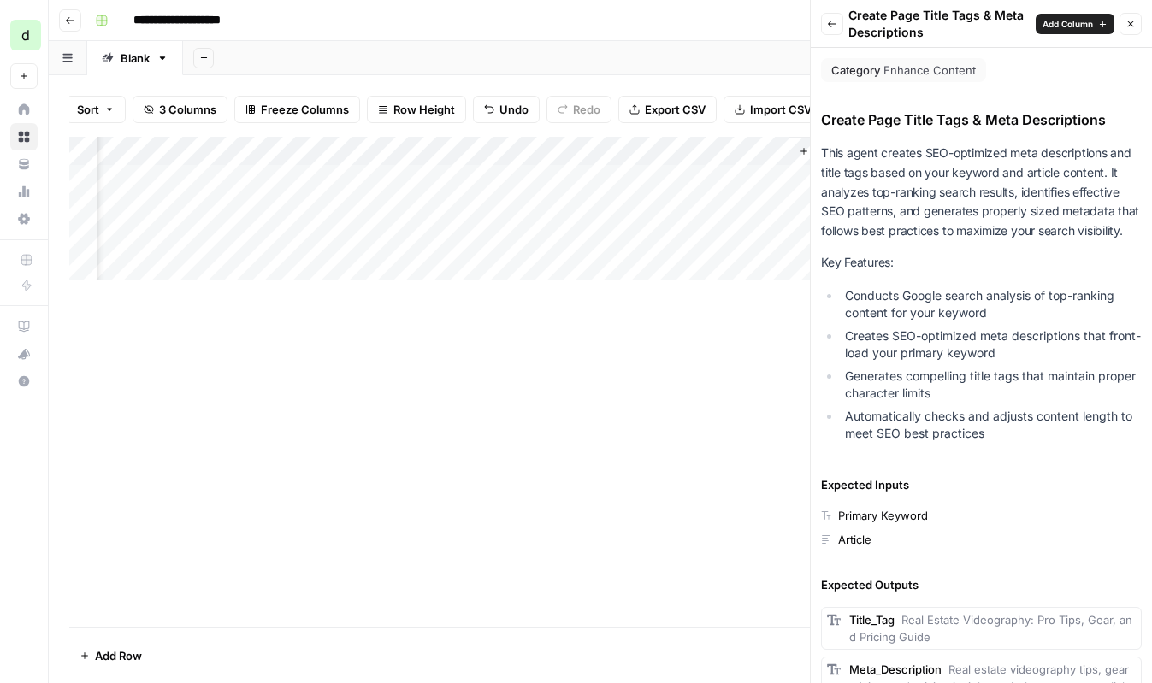
click at [970, 439] on ul "Conducts Google search analysis of top-ranking content for your keyword Creates…" at bounding box center [981, 364] width 321 height 155
click at [970, 439] on li "Automatically checks and adjusts content length to meet SEO best practices" at bounding box center [991, 425] width 301 height 34
drag, startPoint x: 970, startPoint y: 439, endPoint x: 969, endPoint y: 298, distance: 140.3
click at [969, 298] on ul "Conducts Google search analysis of top-ranking content for your keyword Creates…" at bounding box center [981, 364] width 321 height 155
click at [969, 298] on li "Conducts Google search analysis of top-ranking content for your keyword" at bounding box center [991, 304] width 301 height 34
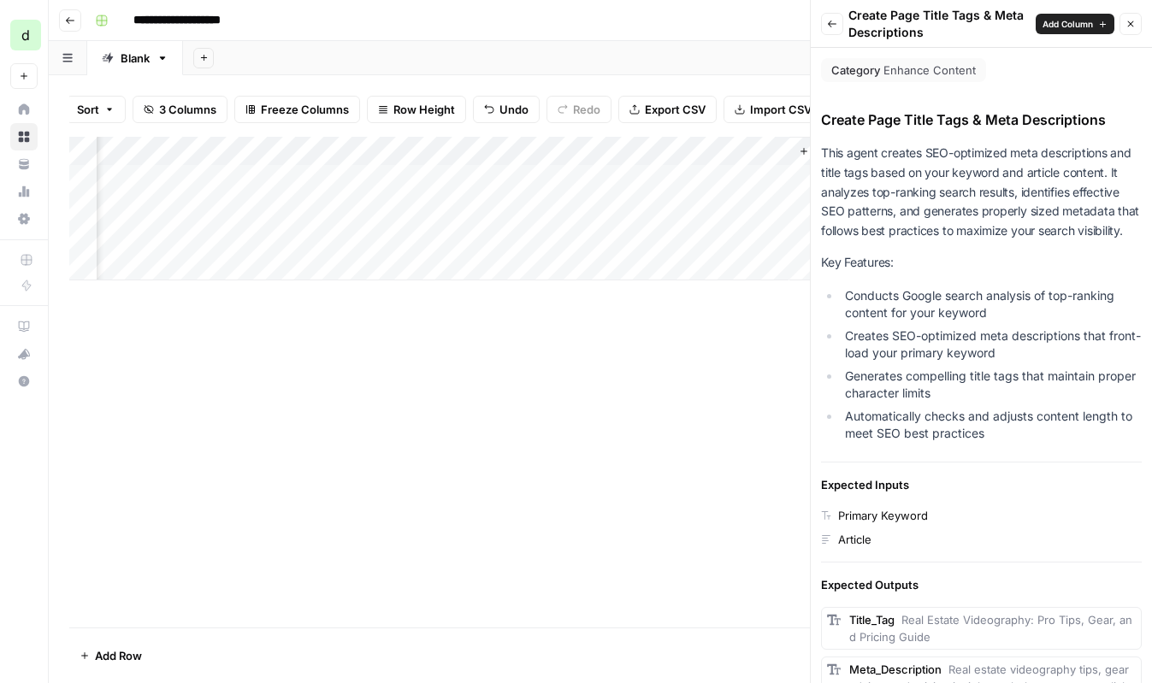
drag, startPoint x: 969, startPoint y: 298, endPoint x: 911, endPoint y: 431, distance: 144.8
click at [911, 431] on ul "Conducts Google search analysis of top-ranking content for your keyword Creates…" at bounding box center [981, 364] width 321 height 155
click at [911, 431] on li "Automatically checks and adjusts content length to meet SEO best practices" at bounding box center [991, 425] width 301 height 34
drag, startPoint x: 911, startPoint y: 431, endPoint x: 916, endPoint y: 284, distance: 147.2
click at [916, 284] on div "This agent creates SEO-optimized meta descriptions and title tags based on your…" at bounding box center [981, 296] width 321 height 304
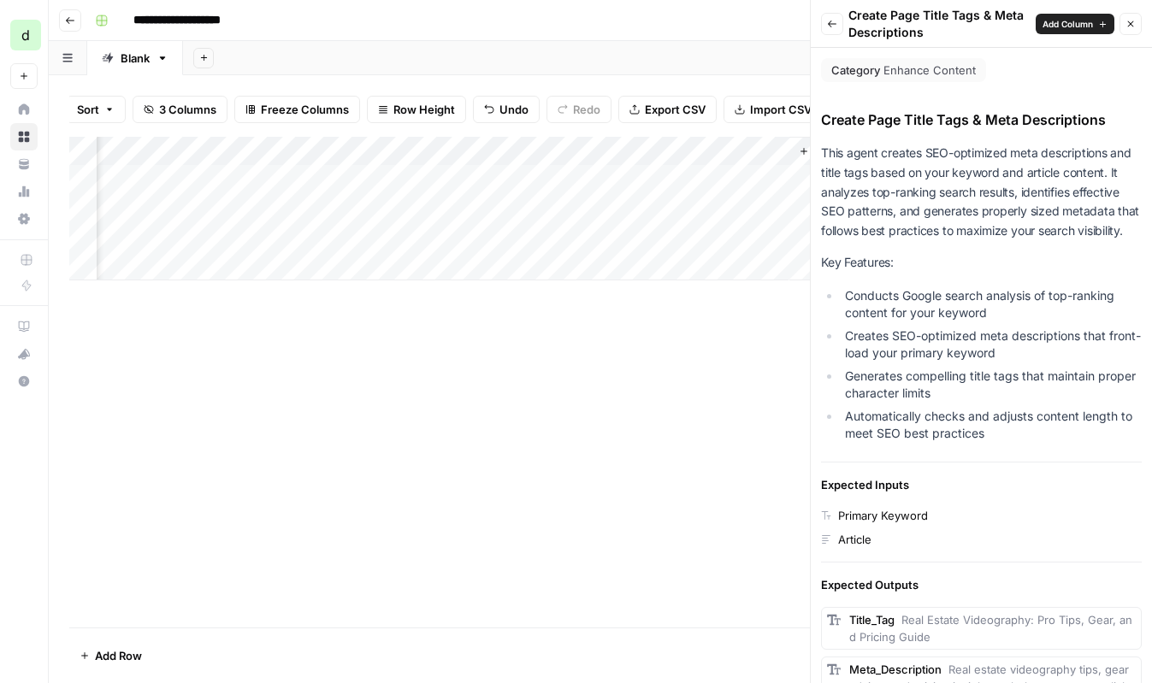
click at [916, 291] on li "Conducts Google search analysis of top-ranking content for your keyword" at bounding box center [991, 304] width 301 height 34
drag, startPoint x: 916, startPoint y: 291, endPoint x: 915, endPoint y: 432, distance: 141.1
click at [915, 432] on ul "Conducts Google search analysis of top-ranking content for your keyword Creates…" at bounding box center [981, 364] width 321 height 155
click at [915, 432] on li "Automatically checks and adjusts content length to meet SEO best practices" at bounding box center [991, 425] width 301 height 34
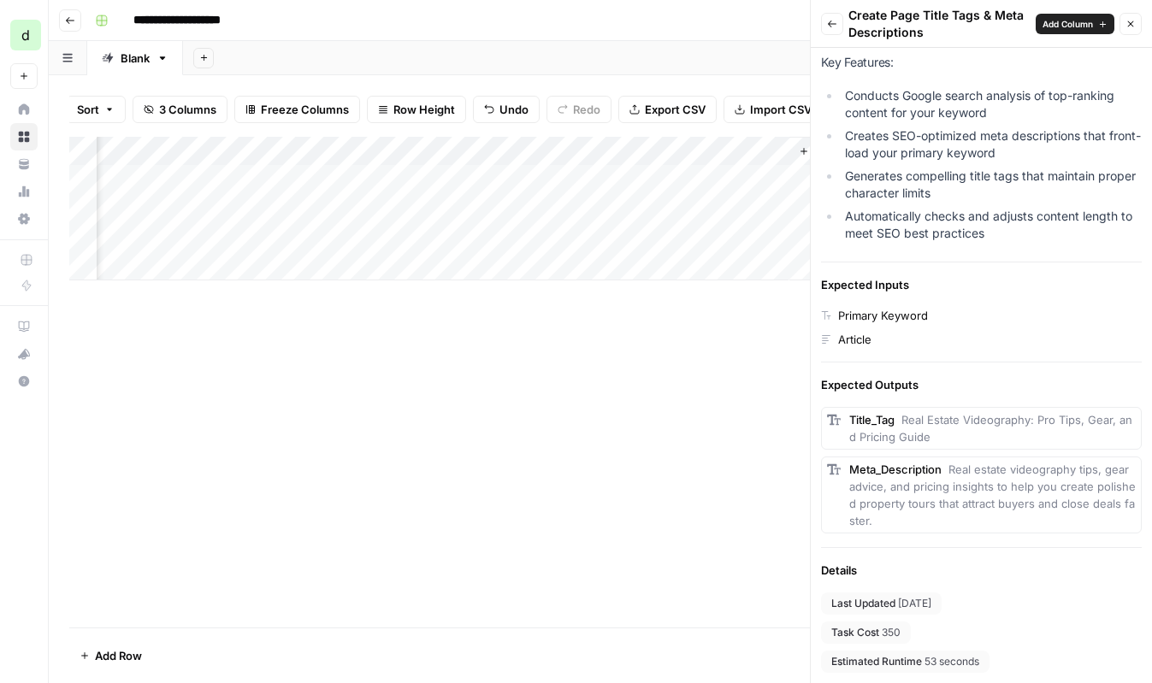
drag, startPoint x: 949, startPoint y: 411, endPoint x: 951, endPoint y: 517, distance: 106.1
click at [951, 517] on div "Title_Tag Real Estate Videography: Pro Tips, Gear, and Pricing Guide Meta_Descr…" at bounding box center [981, 470] width 321 height 127
click at [951, 517] on div "Meta_Description Real estate videography tips, gear advice, and pricing insight…" at bounding box center [992, 495] width 287 height 68
drag, startPoint x: 951, startPoint y: 517, endPoint x: 972, endPoint y: 412, distance: 106.5
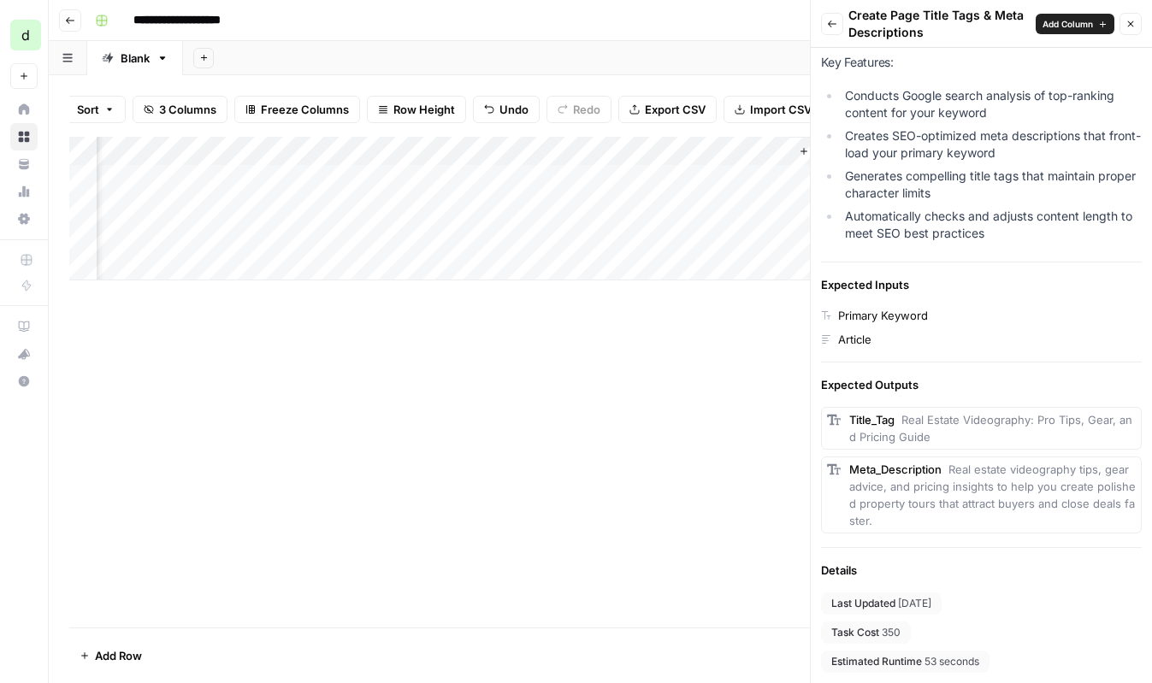
click at [972, 412] on div "Title_Tag Real Estate Videography: Pro Tips, Gear, and Pricing Guide Meta_Descr…" at bounding box center [981, 470] width 321 height 127
click at [972, 413] on span "Real Estate Videography: Pro Tips, Gear, and Pricing Guide" at bounding box center [990, 428] width 283 height 31
drag, startPoint x: 972, startPoint y: 412, endPoint x: 972, endPoint y: 502, distance: 89.8
click at [972, 502] on div "Title_Tag Real Estate Videography: Pro Tips, Gear, and Pricing Guide Meta_Descr…" at bounding box center [981, 470] width 321 height 127
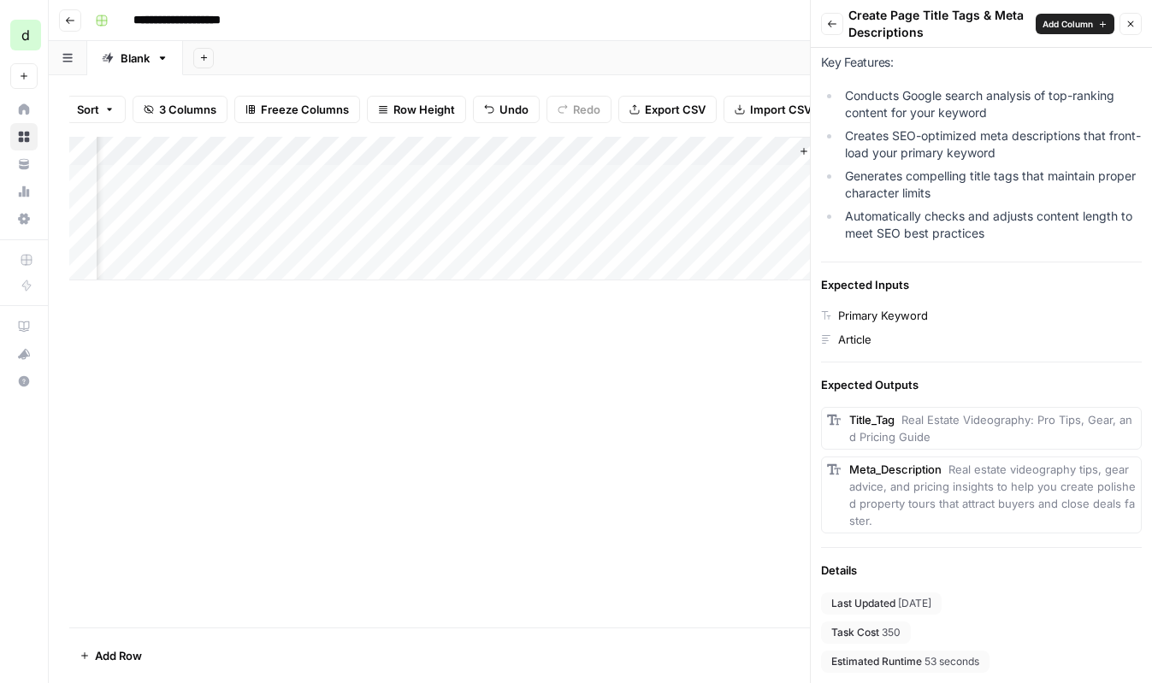
click at [973, 504] on span "Real estate videography tips, gear advice, and pricing insights to help you cre…" at bounding box center [992, 495] width 287 height 65
click at [1083, 23] on span "Add Column" at bounding box center [1068, 24] width 50 height 14
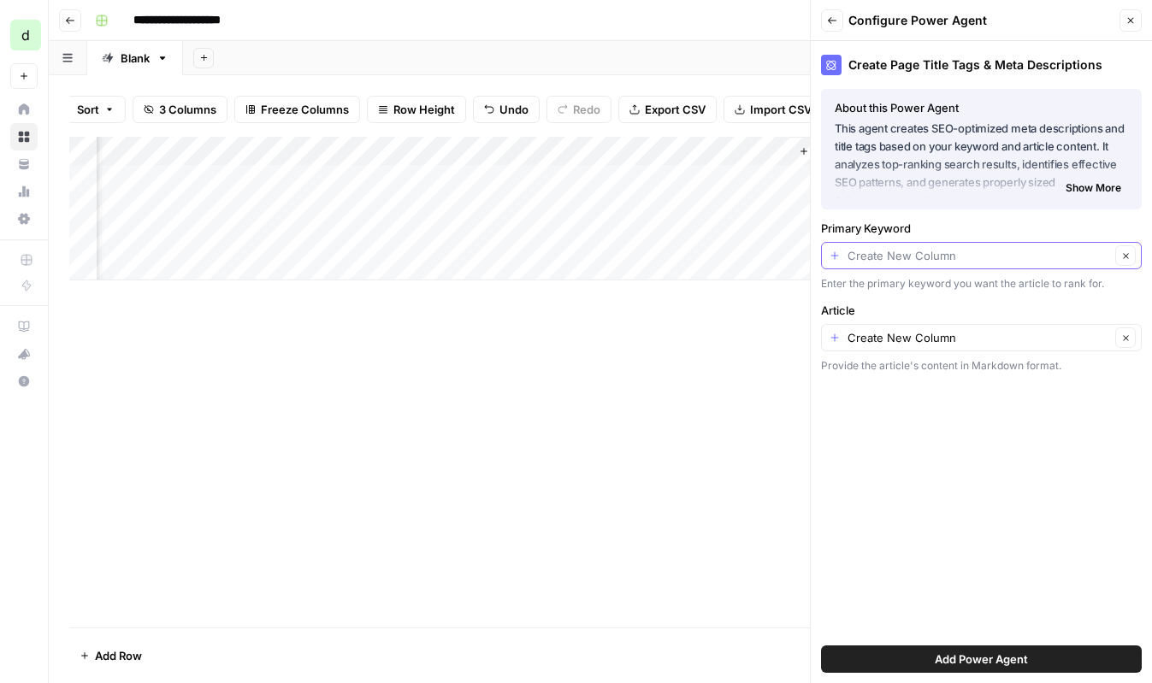
click at [958, 257] on input "Primary Keyword" at bounding box center [979, 255] width 263 height 17
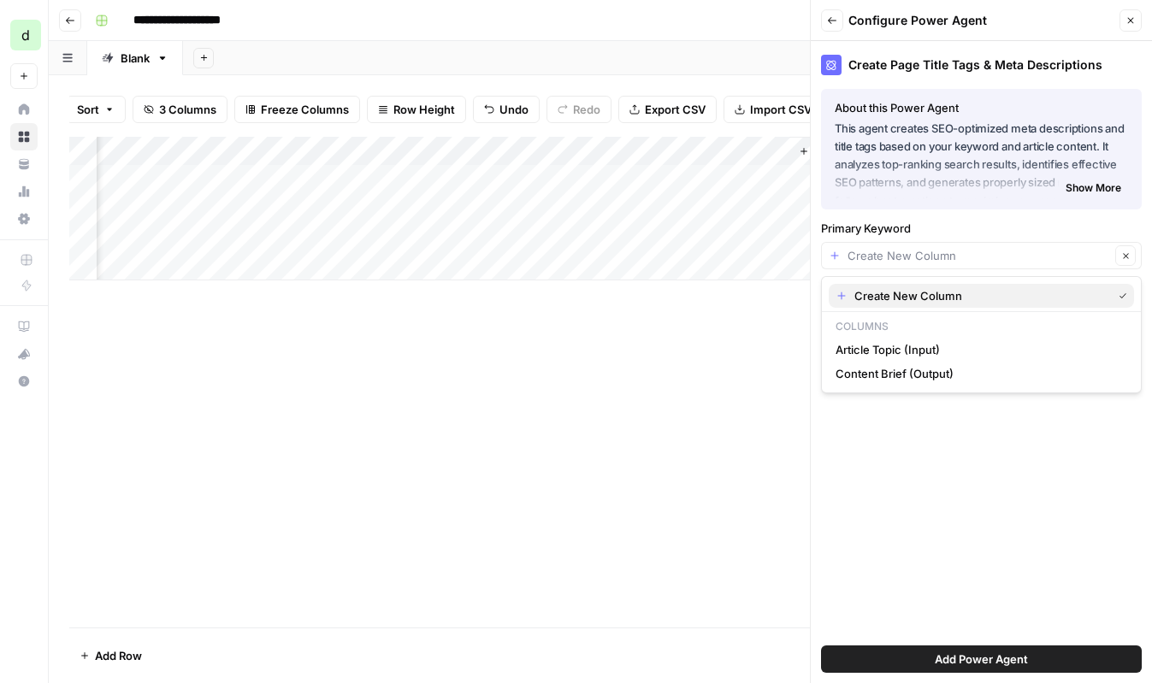
click at [961, 293] on span "Create New Column" at bounding box center [979, 295] width 251 height 17
type input "Create New Column"
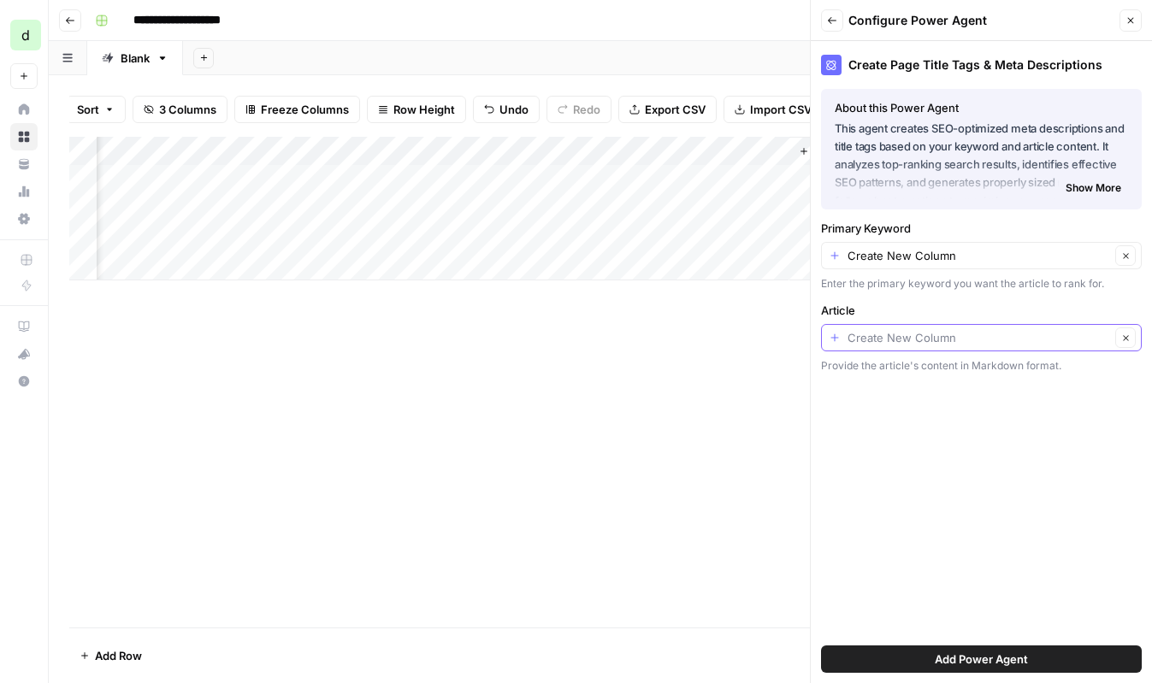
click at [942, 340] on input "Article" at bounding box center [979, 337] width 263 height 17
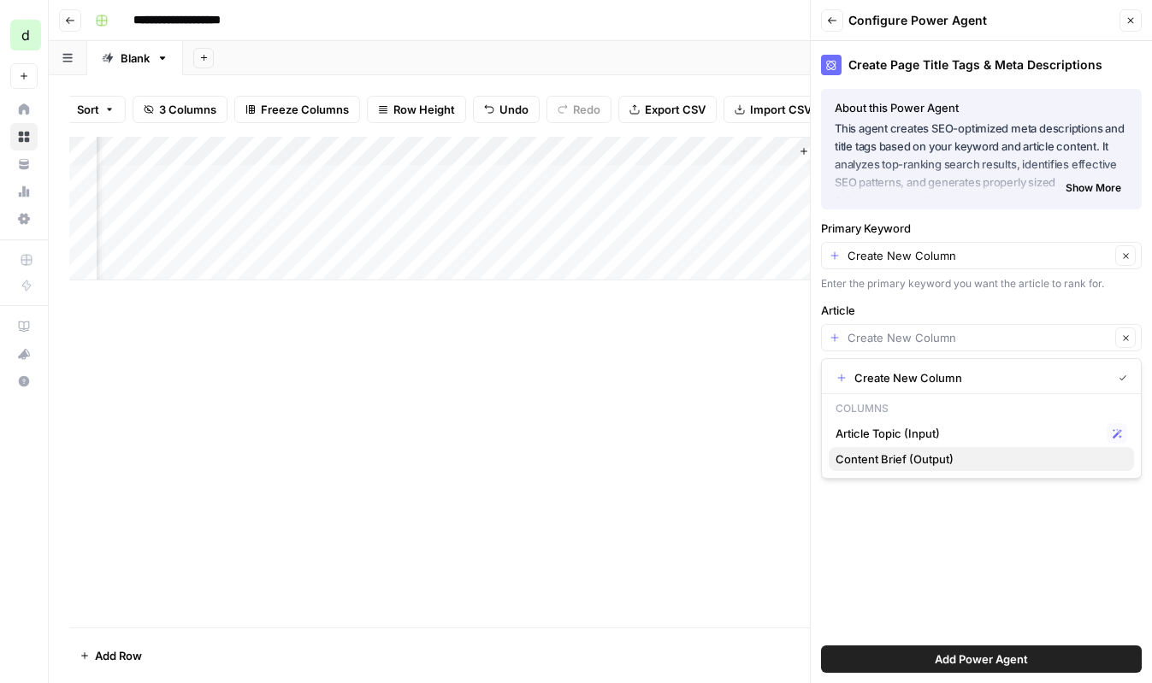
click at [929, 464] on span "Content Brief (Output)" at bounding box center [978, 459] width 285 height 17
type input "Content Brief (Output)"
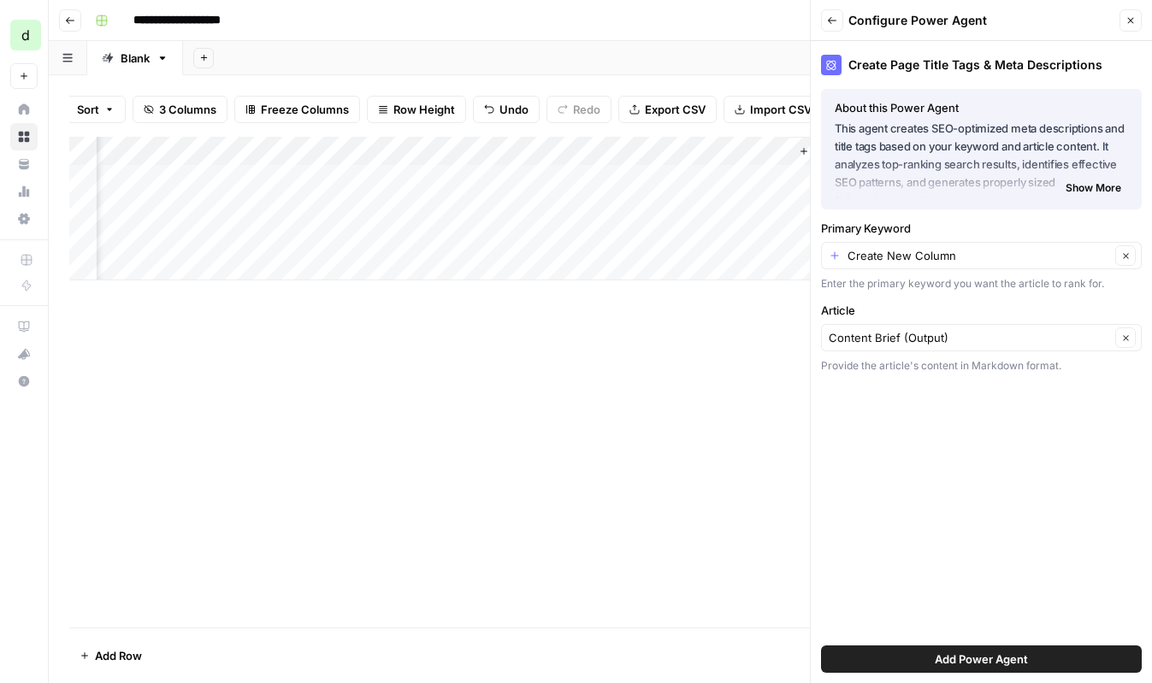
click at [947, 269] on div "Primary Keyword Create New Column Clear Enter the primary keyword you want the …" at bounding box center [981, 256] width 321 height 72
click at [956, 254] on input "Primary Keyword" at bounding box center [979, 255] width 263 height 17
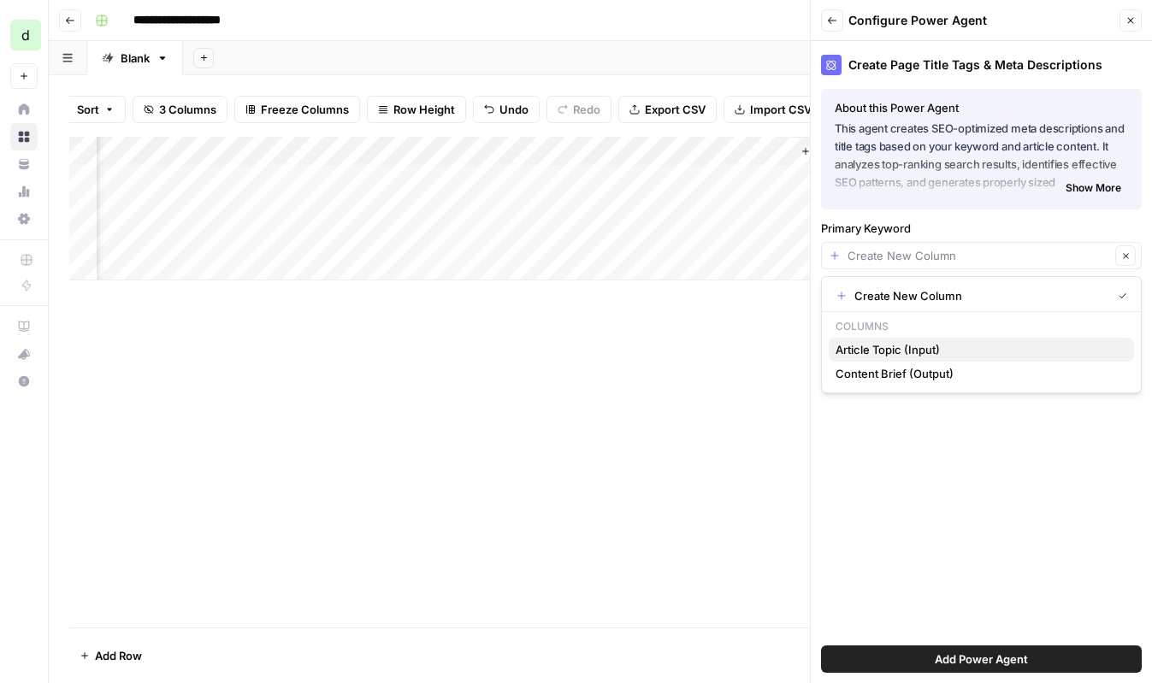
scroll to position [0, 175]
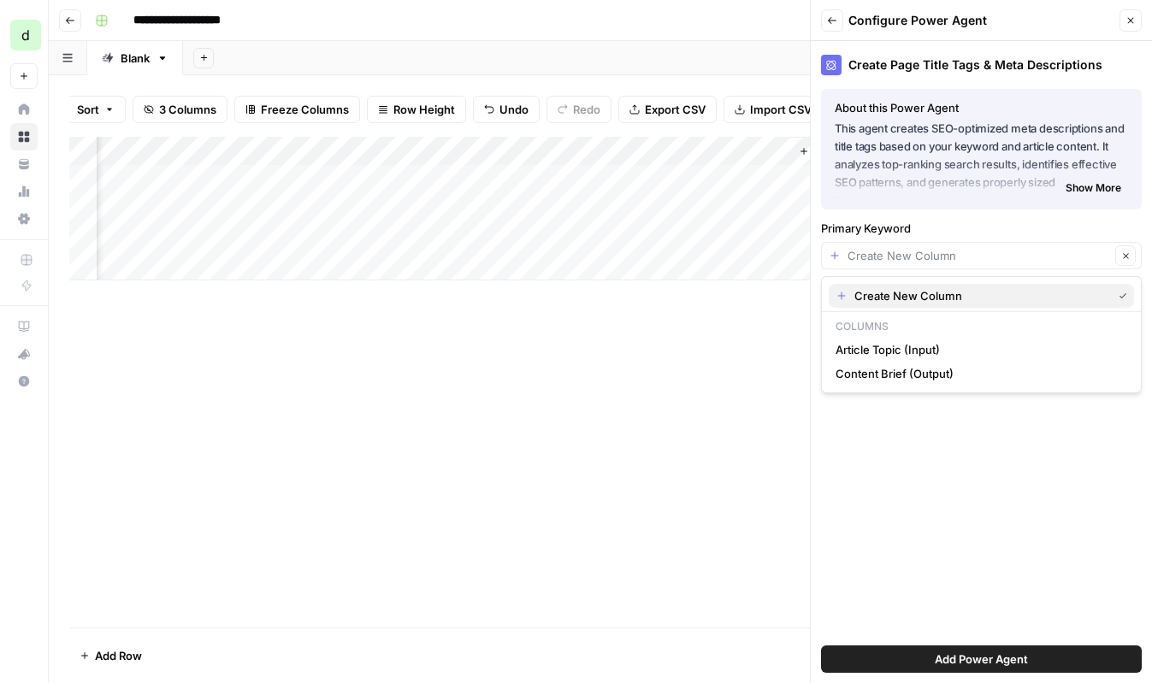
click at [949, 294] on span "Create New Column" at bounding box center [979, 295] width 251 height 17
type input "Create New Column"
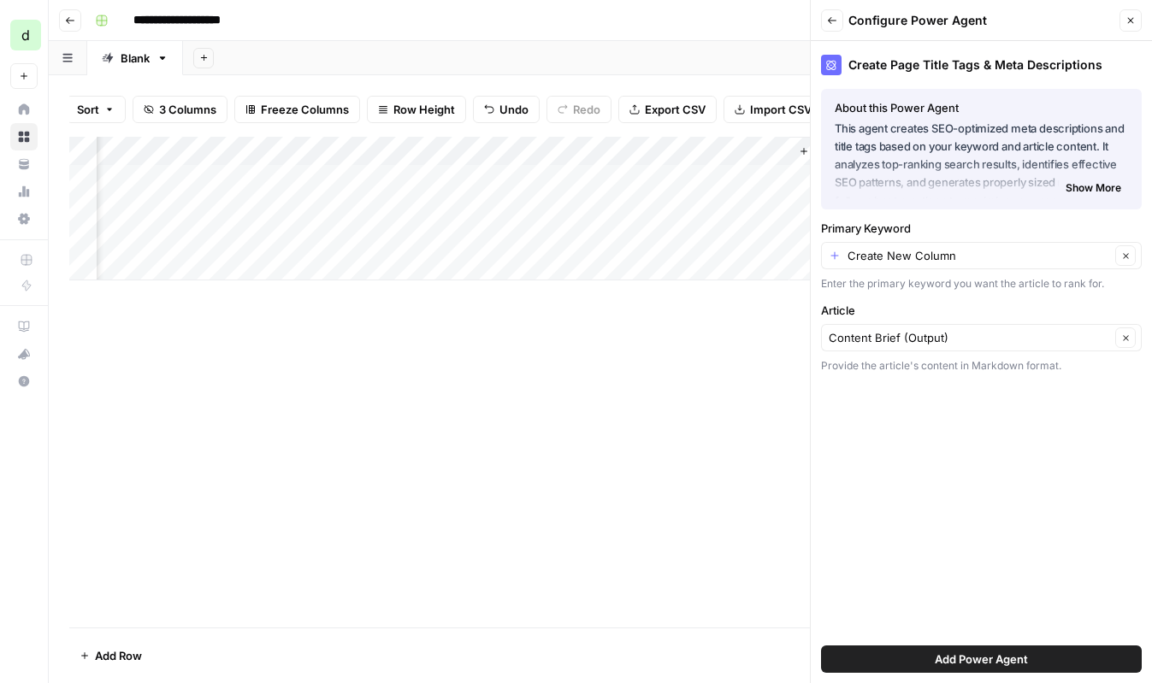
click at [1016, 664] on span "Add Power Agent" at bounding box center [981, 659] width 93 height 17
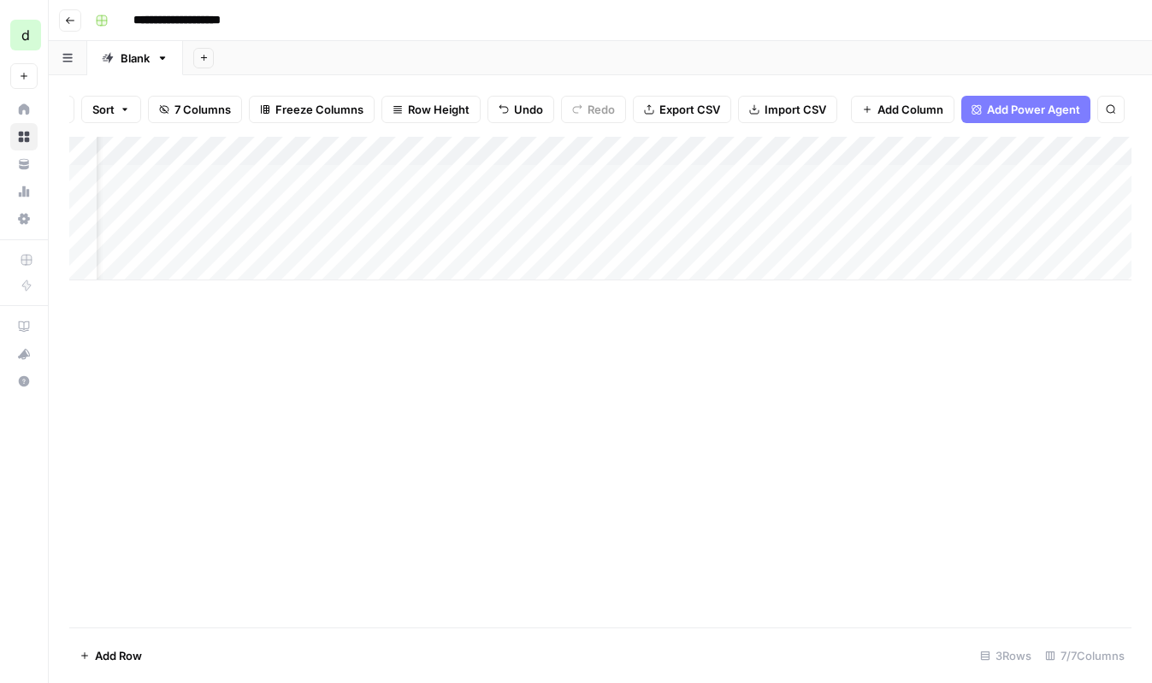
scroll to position [0, 115]
click at [835, 147] on div "Add Column" at bounding box center [600, 209] width 1062 height 144
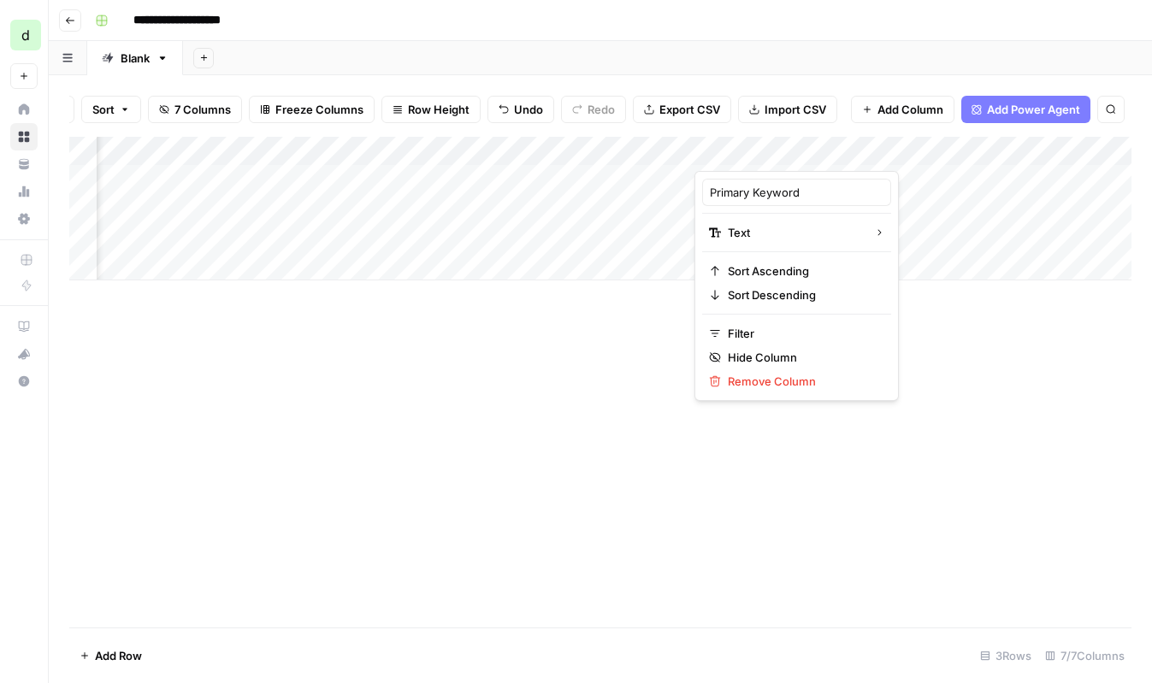
click at [873, 399] on div "Add Column" at bounding box center [600, 382] width 1062 height 491
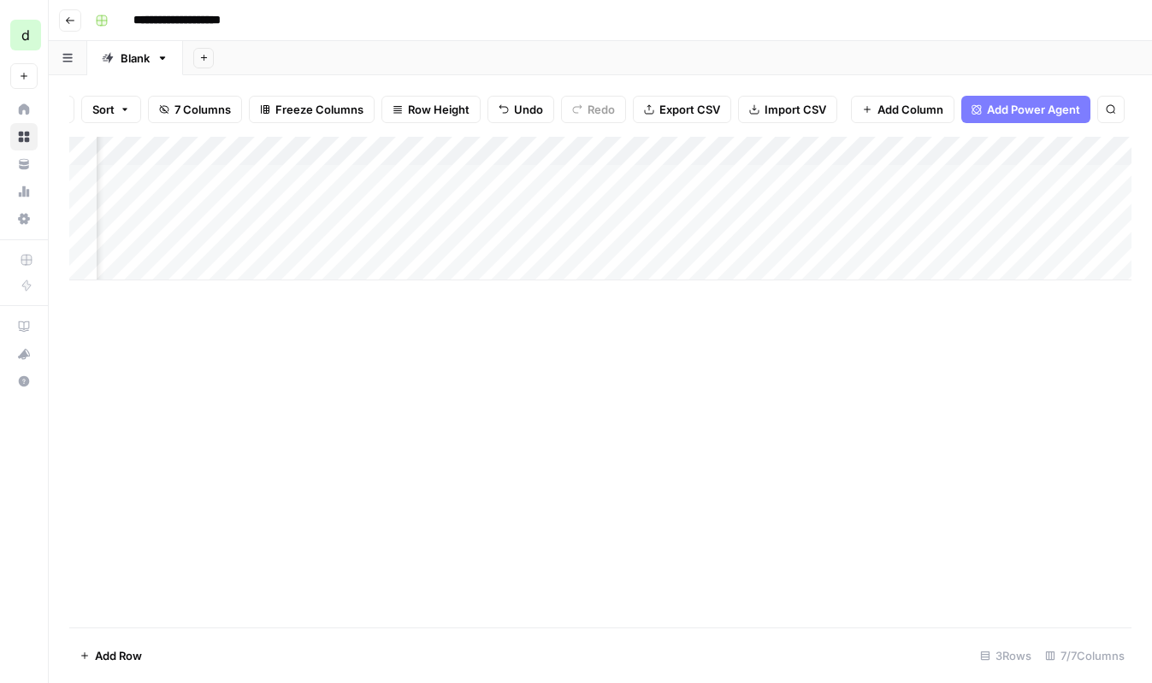
click at [768, 245] on div "Add Column" at bounding box center [600, 209] width 1062 height 144
click at [768, 245] on textarea at bounding box center [831, 239] width 274 height 24
click at [795, 393] on div "Add Column" at bounding box center [600, 382] width 1062 height 491
click at [902, 101] on span "Add Column" at bounding box center [911, 109] width 66 height 17
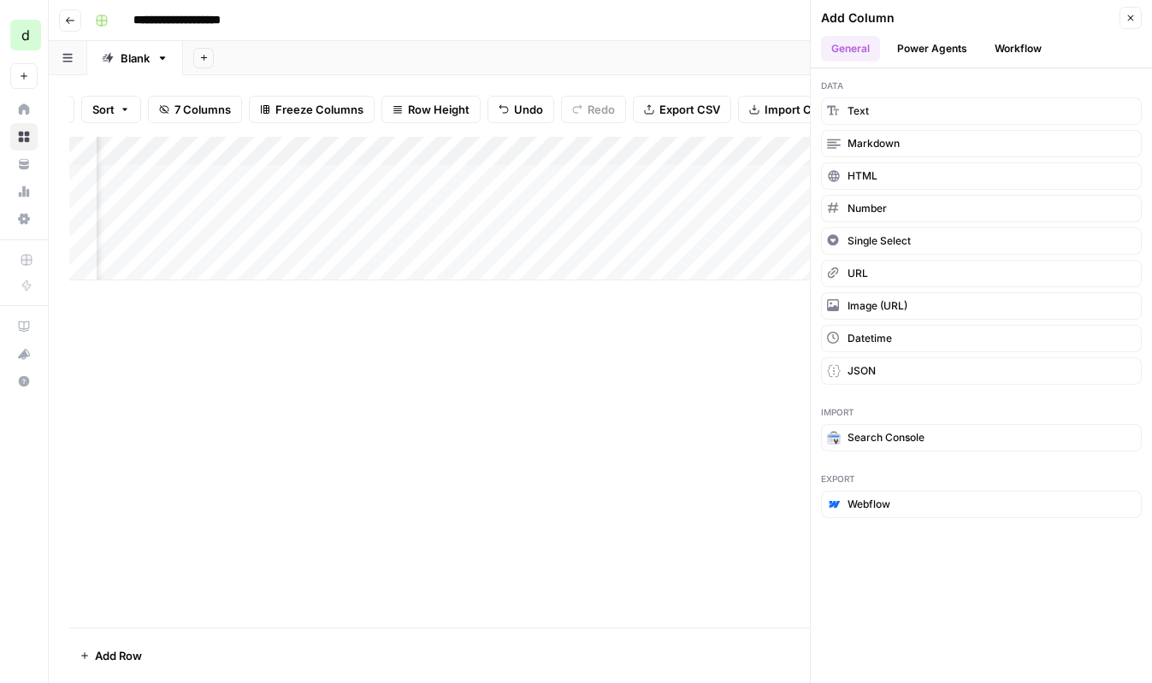
click at [940, 52] on button "Power Agents" at bounding box center [932, 49] width 91 height 26
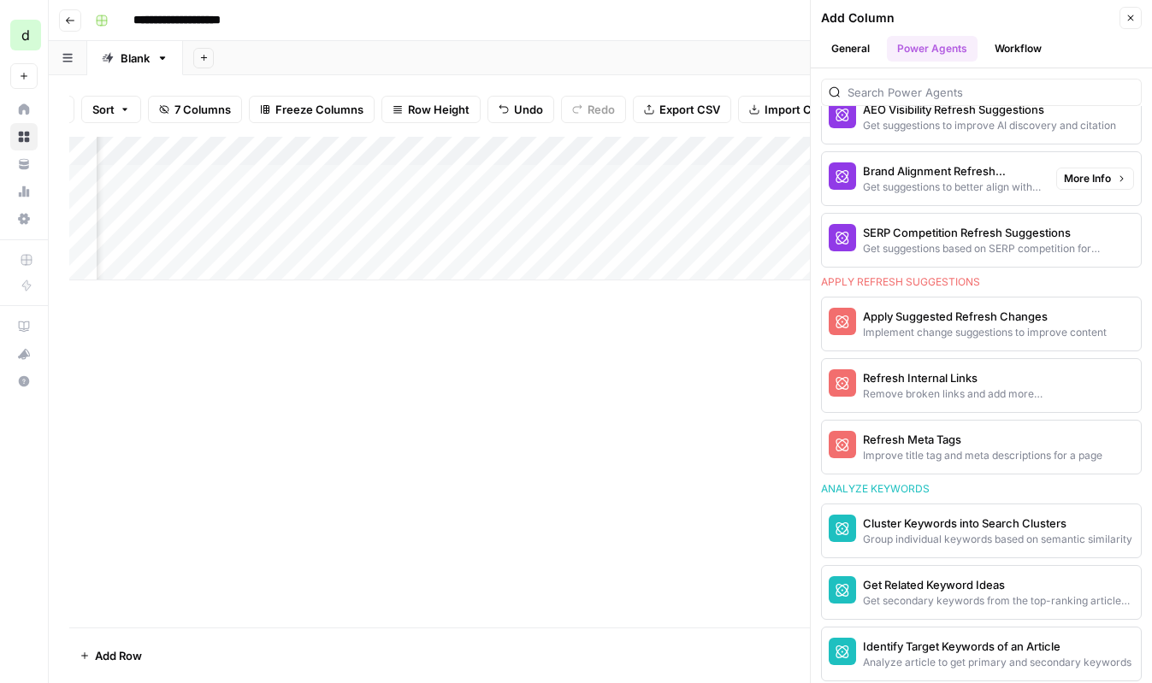
scroll to position [1005, 0]
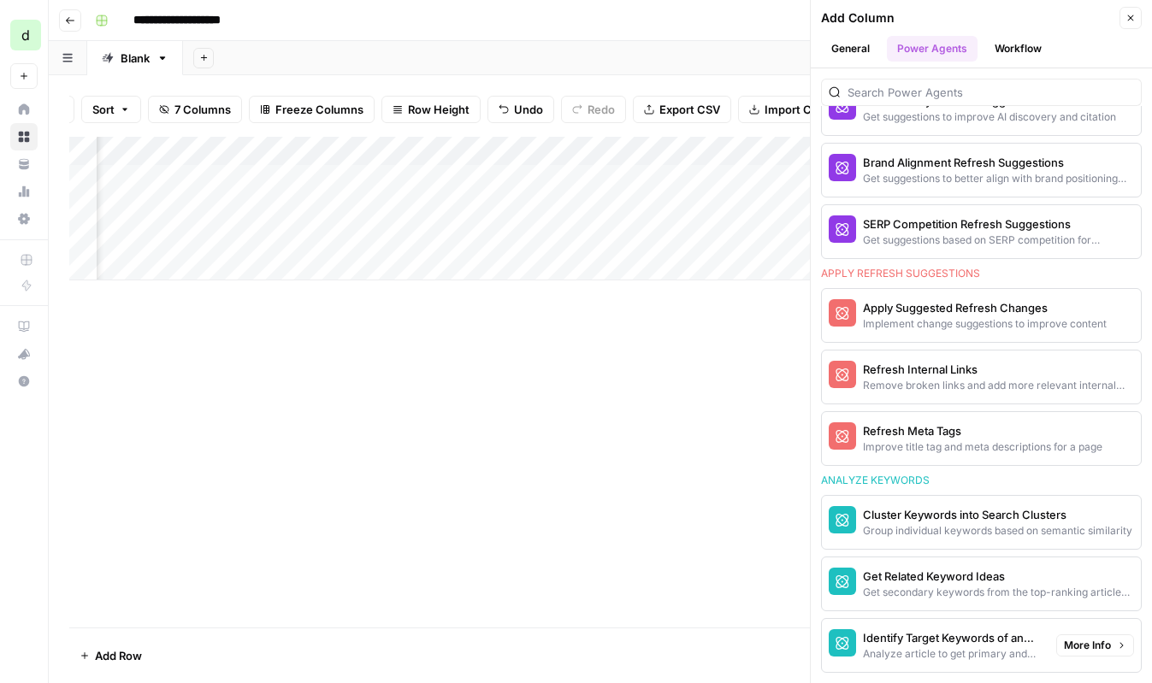
click at [922, 629] on div "Identify Target Keywords of an Article" at bounding box center [953, 637] width 180 height 17
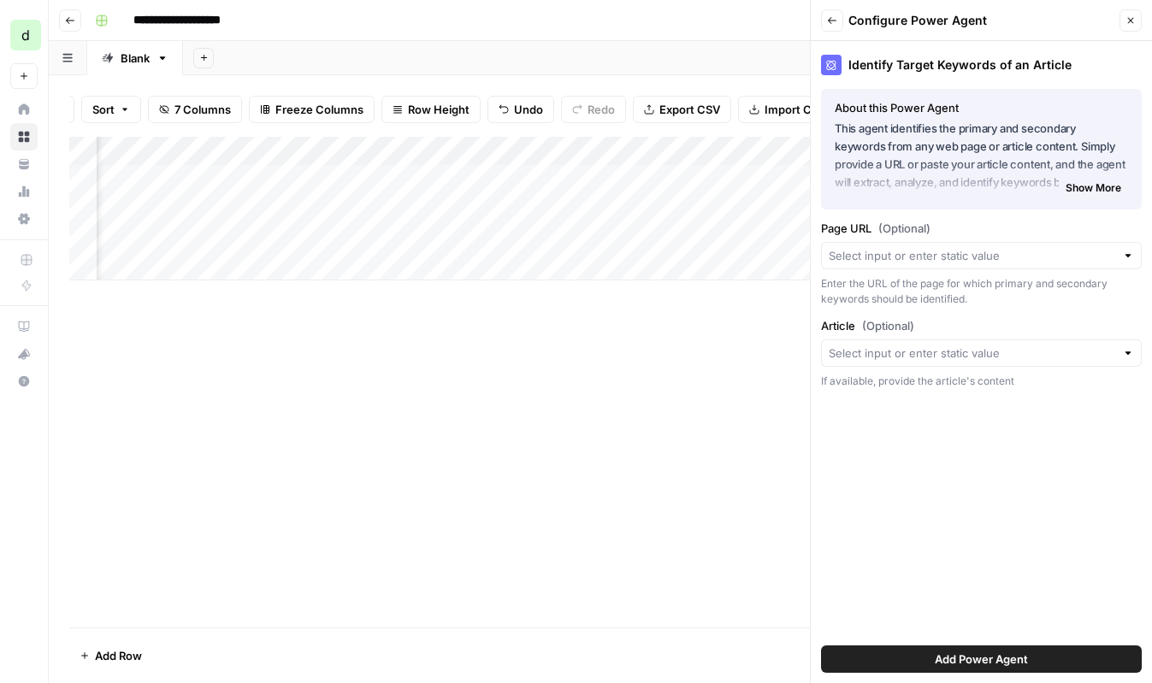
click at [976, 267] on div at bounding box center [981, 255] width 321 height 27
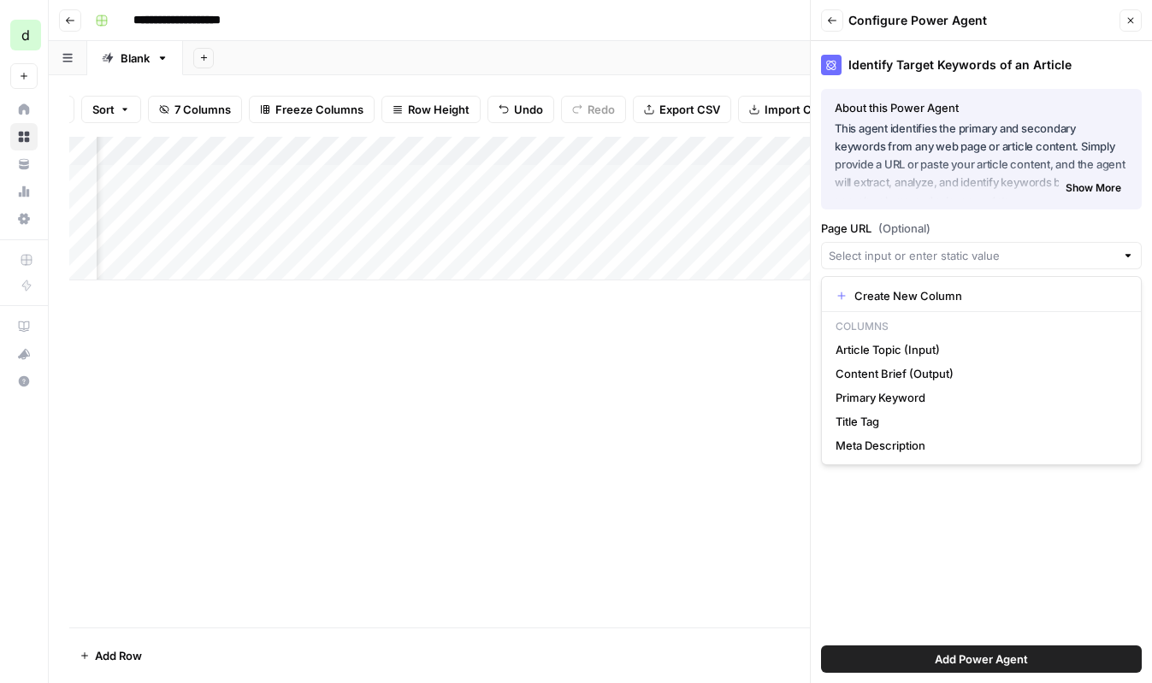
click at [990, 220] on label "Page URL (Optional)" at bounding box center [981, 228] width 321 height 17
click at [990, 247] on input "Page URL (Optional)" at bounding box center [972, 255] width 287 height 17
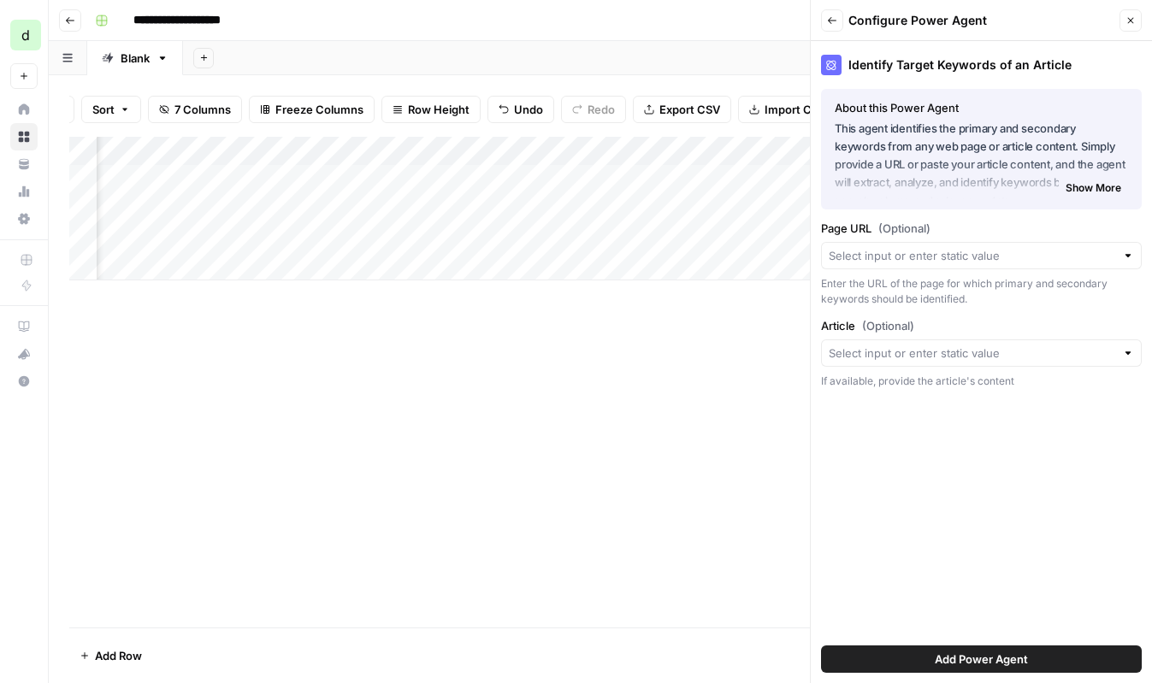
click at [961, 523] on div "Identify Target Keywords of an Article About this Power Agent This agent identi…" at bounding box center [981, 362] width 341 height 642
click at [969, 365] on div at bounding box center [981, 353] width 321 height 27
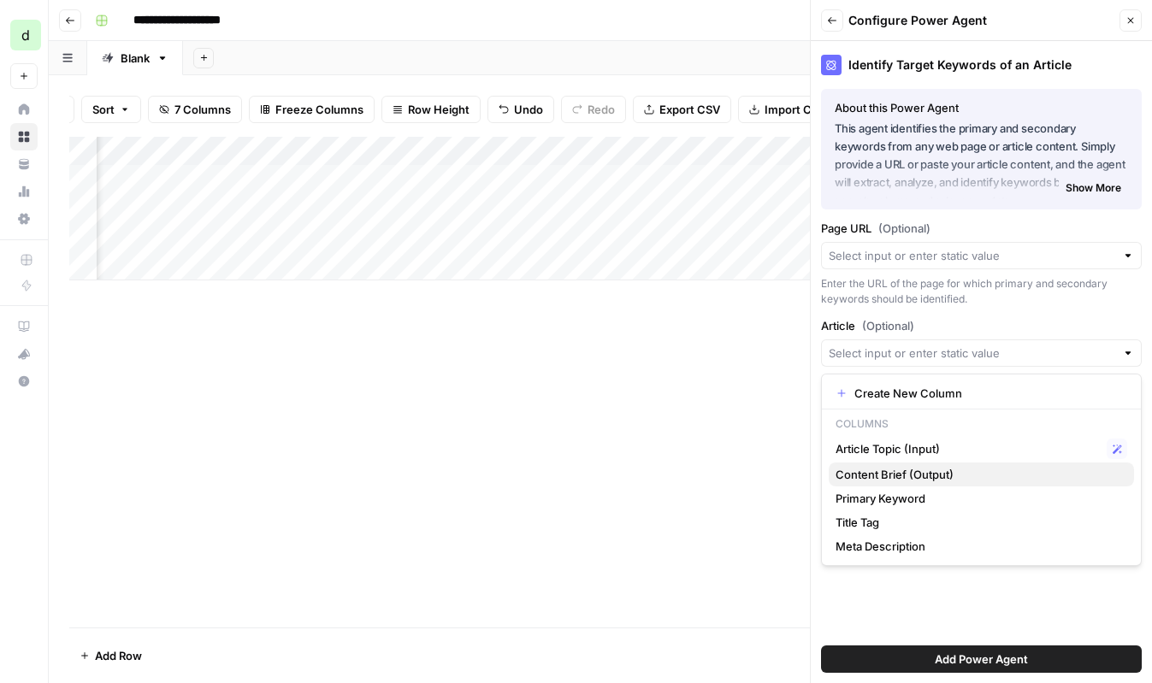
click at [945, 470] on span "Content Brief (Output)" at bounding box center [978, 474] width 285 height 17
type input "Content Brief (Output)"
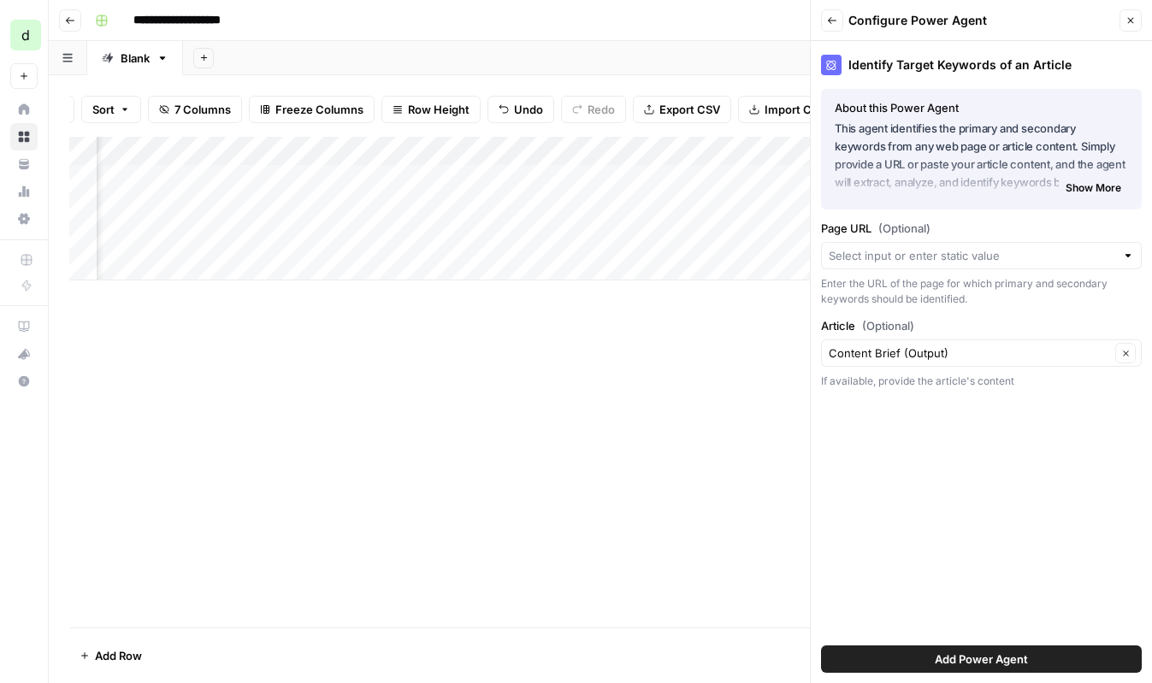
click at [943, 657] on span "Add Power Agent" at bounding box center [981, 659] width 93 height 17
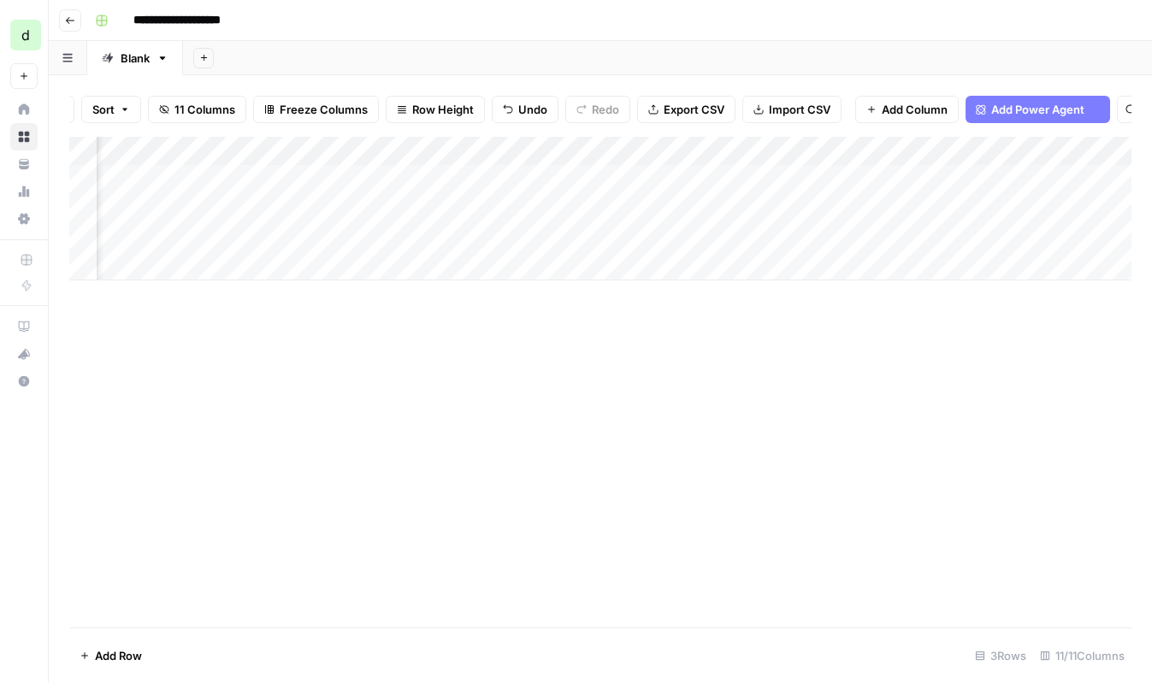
scroll to position [0, 577]
click at [910, 234] on div "Add Column" at bounding box center [600, 209] width 1062 height 144
click at [294, 236] on div "Add Column" at bounding box center [600, 209] width 1062 height 144
click at [276, 237] on div "Add Column" at bounding box center [600, 209] width 1062 height 144
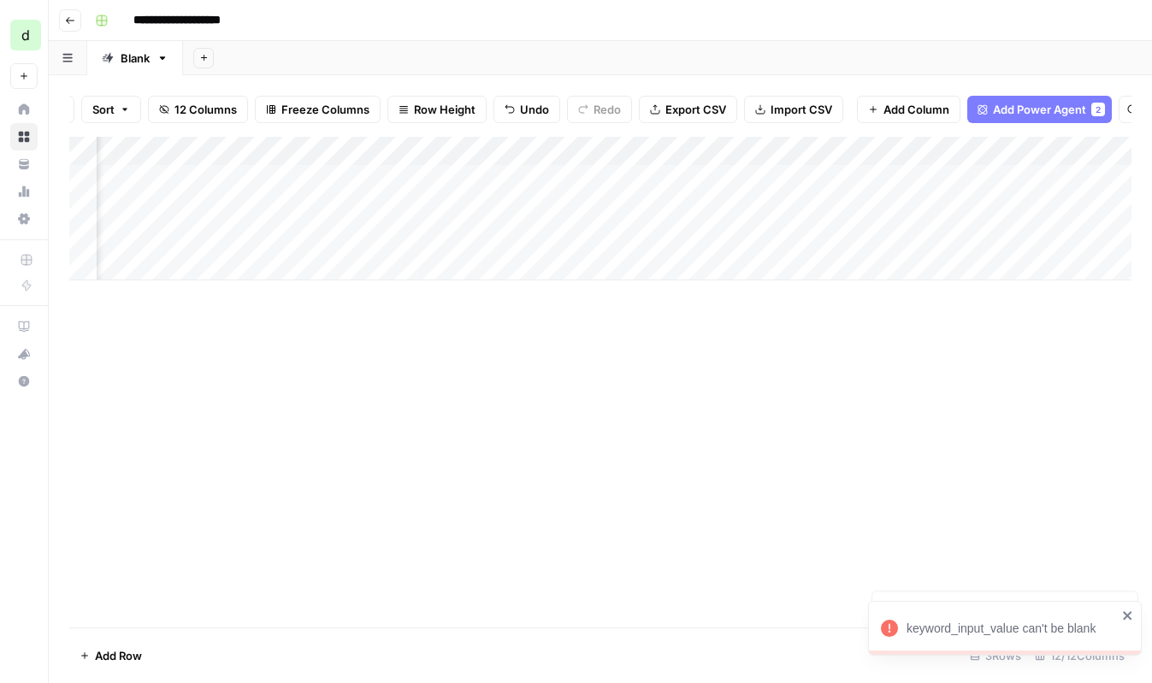
click at [335, 146] on div "Add Column" at bounding box center [600, 209] width 1062 height 144
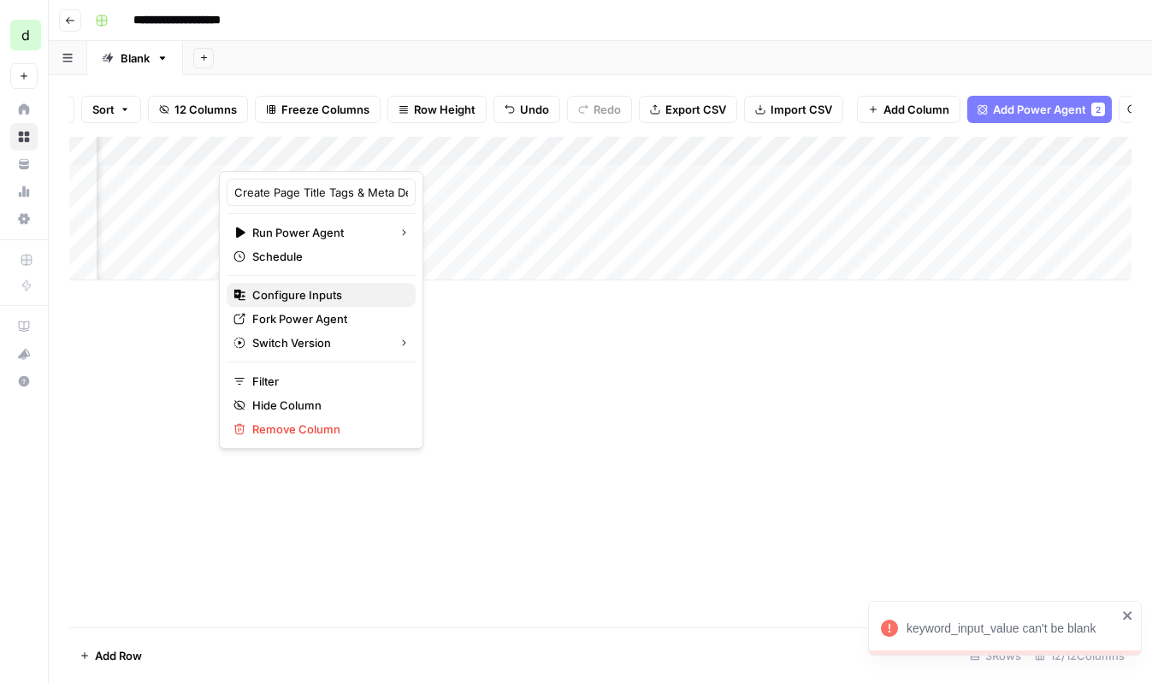
click at [316, 289] on span "Configure Inputs" at bounding box center [327, 295] width 150 height 17
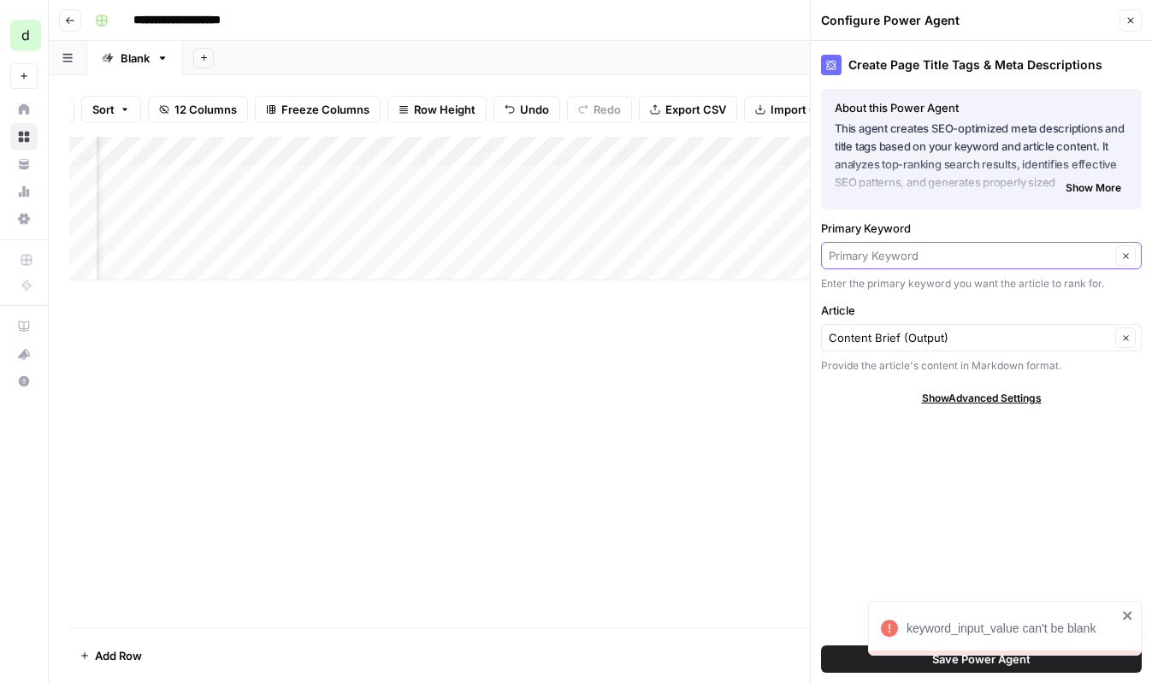
click at [1002, 261] on input "Primary Keyword" at bounding box center [969, 255] width 281 height 17
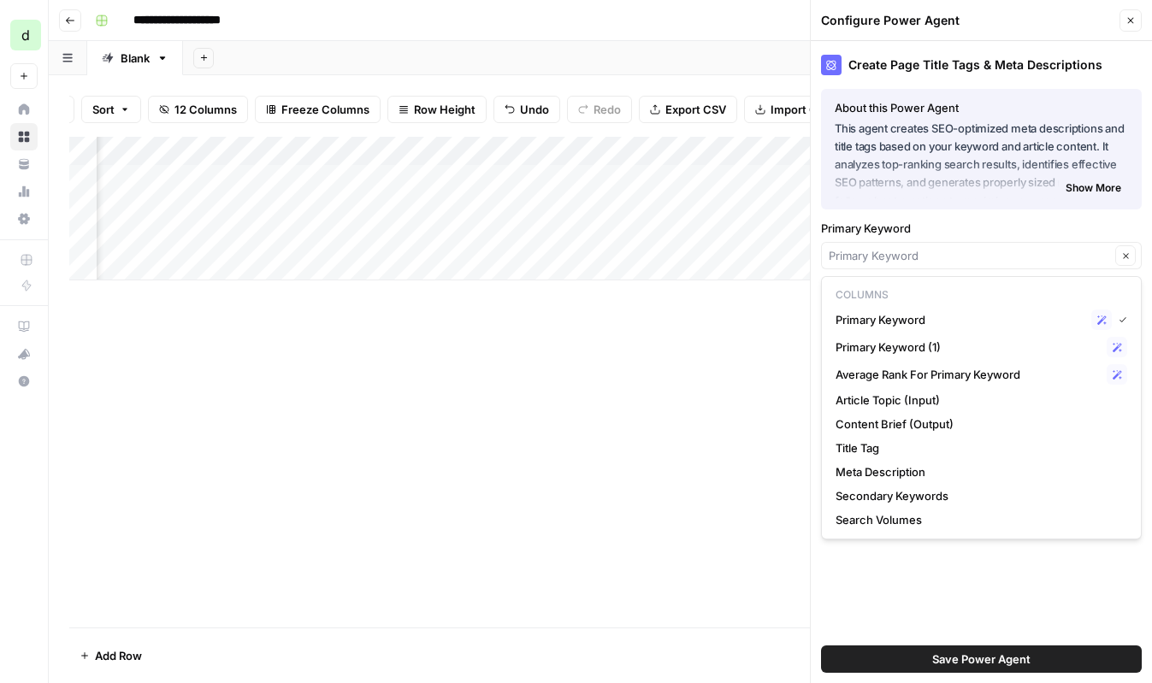
type input "Primary Keyword"
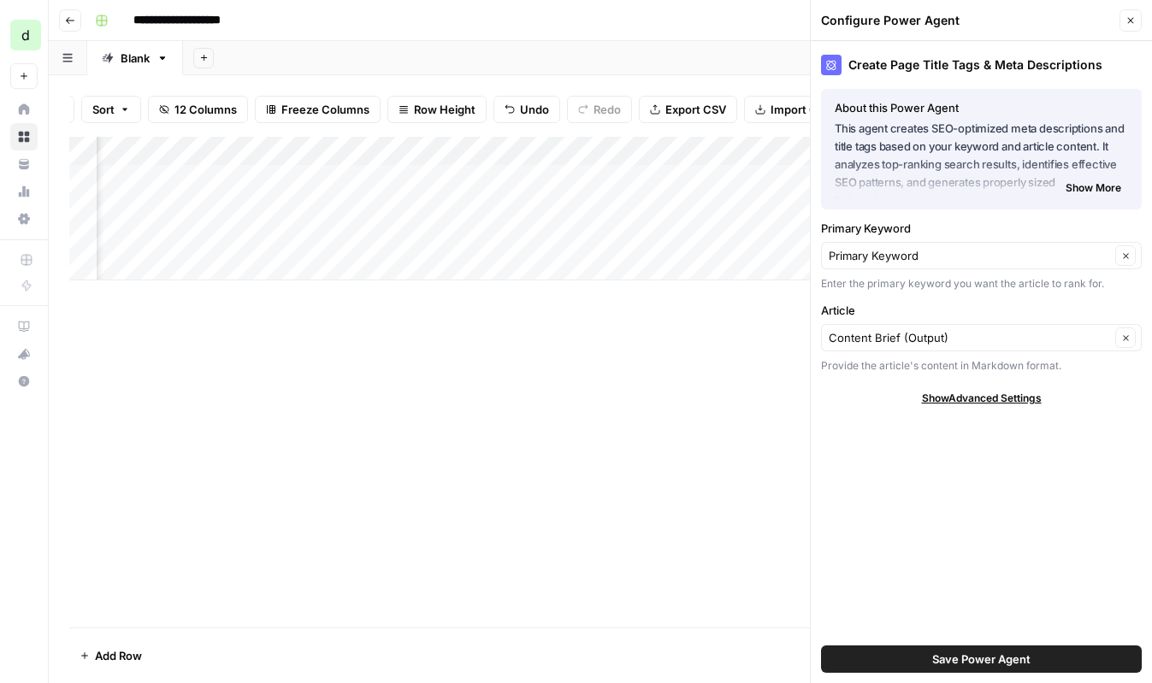
click at [994, 192] on p "This agent creates SEO-optimized meta descriptions and title tags based on your…" at bounding box center [981, 156] width 293 height 73
click at [977, 251] on input "Primary Keyword" at bounding box center [969, 255] width 281 height 17
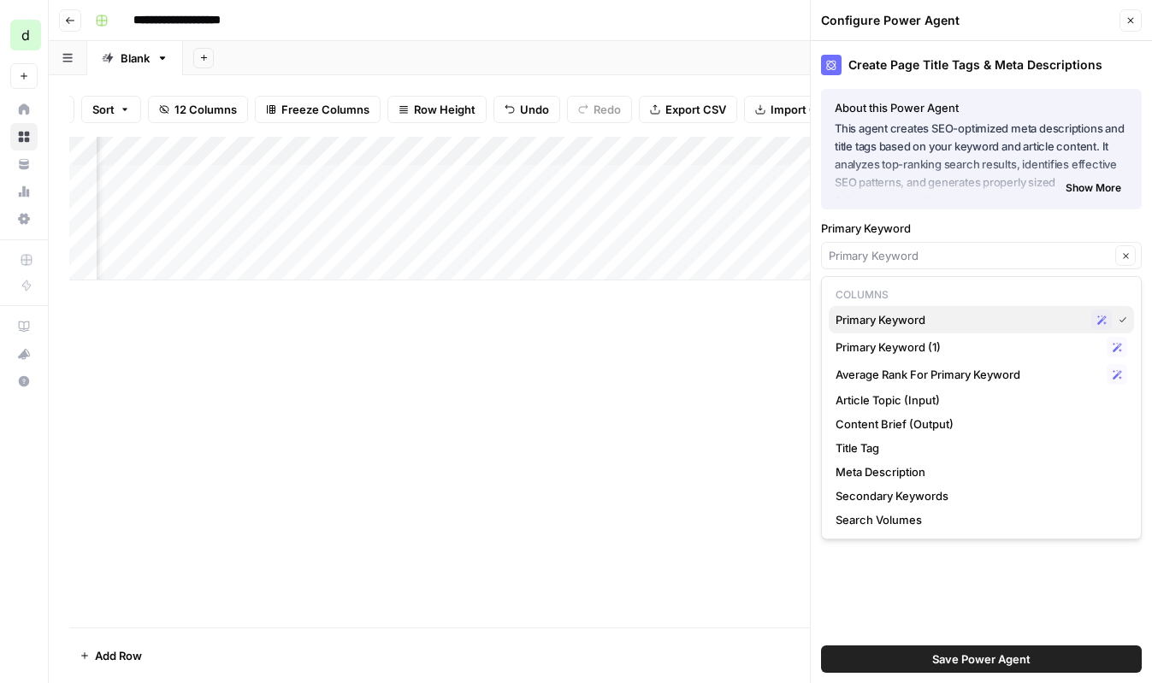
click at [966, 323] on span "Primary Keyword" at bounding box center [960, 319] width 249 height 17
type input "Primary Keyword"
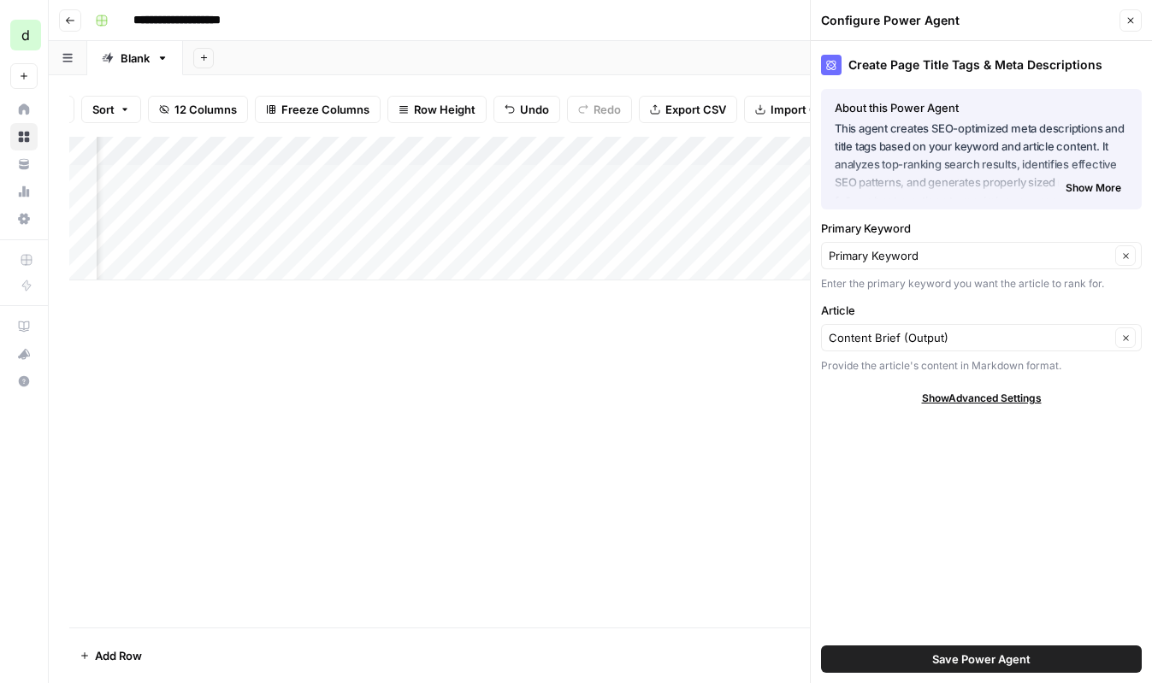
click at [978, 659] on span "Save Power Agent" at bounding box center [981, 659] width 98 height 17
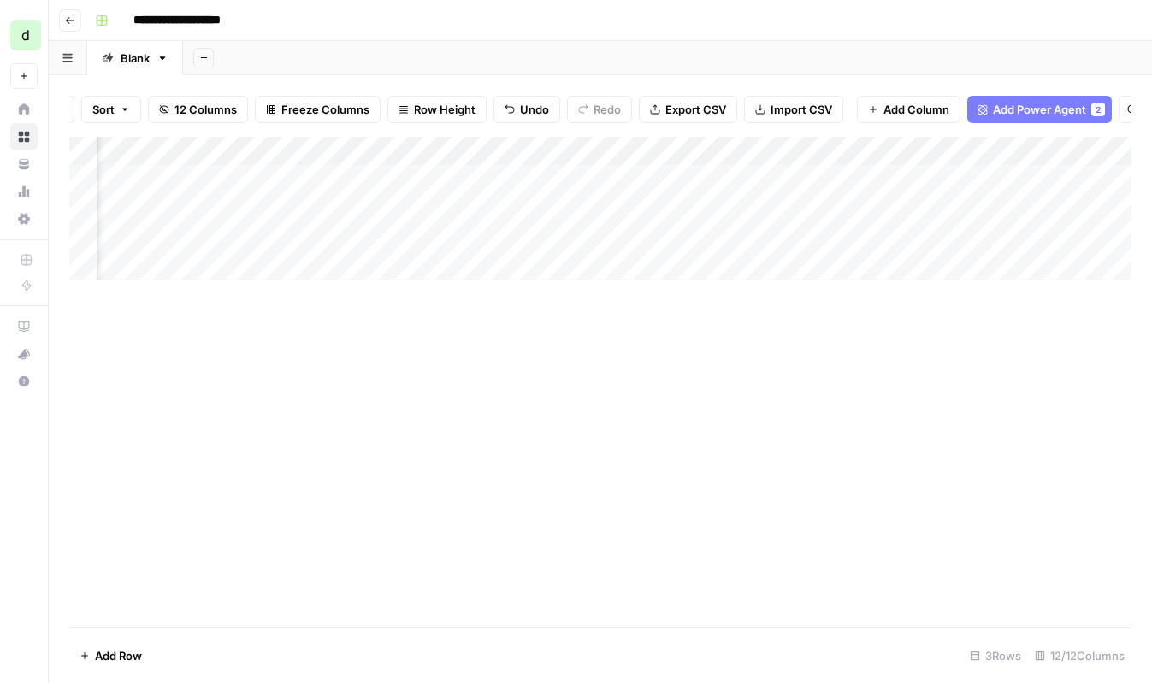
click at [302, 236] on div "Add Column" at bounding box center [600, 209] width 1062 height 144
click at [429, 149] on div "Add Column" at bounding box center [600, 209] width 1062 height 144
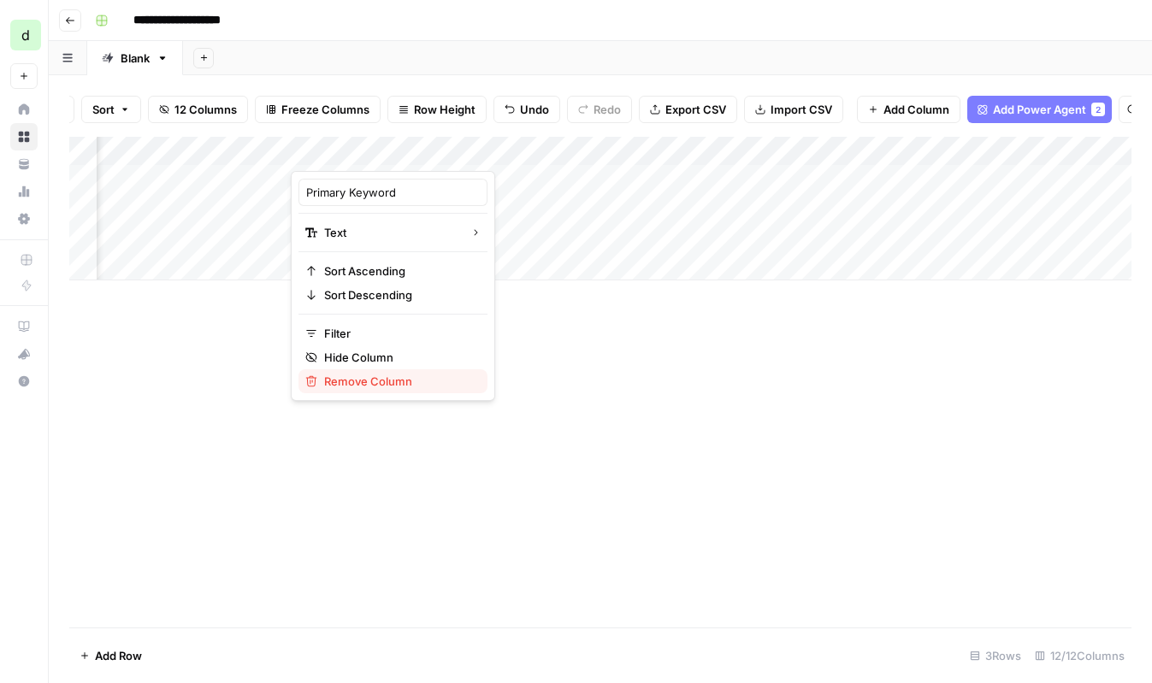
click at [378, 381] on span "Remove Column" at bounding box center [399, 381] width 150 height 17
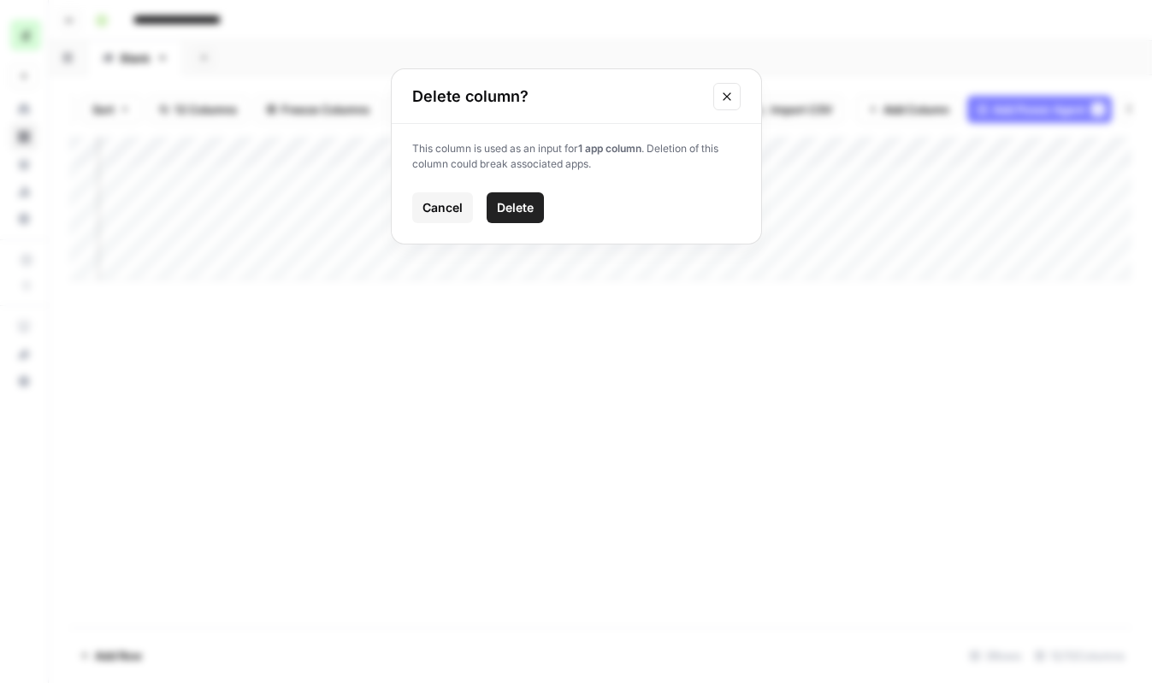
click at [536, 204] on button "Delete" at bounding box center [515, 207] width 57 height 31
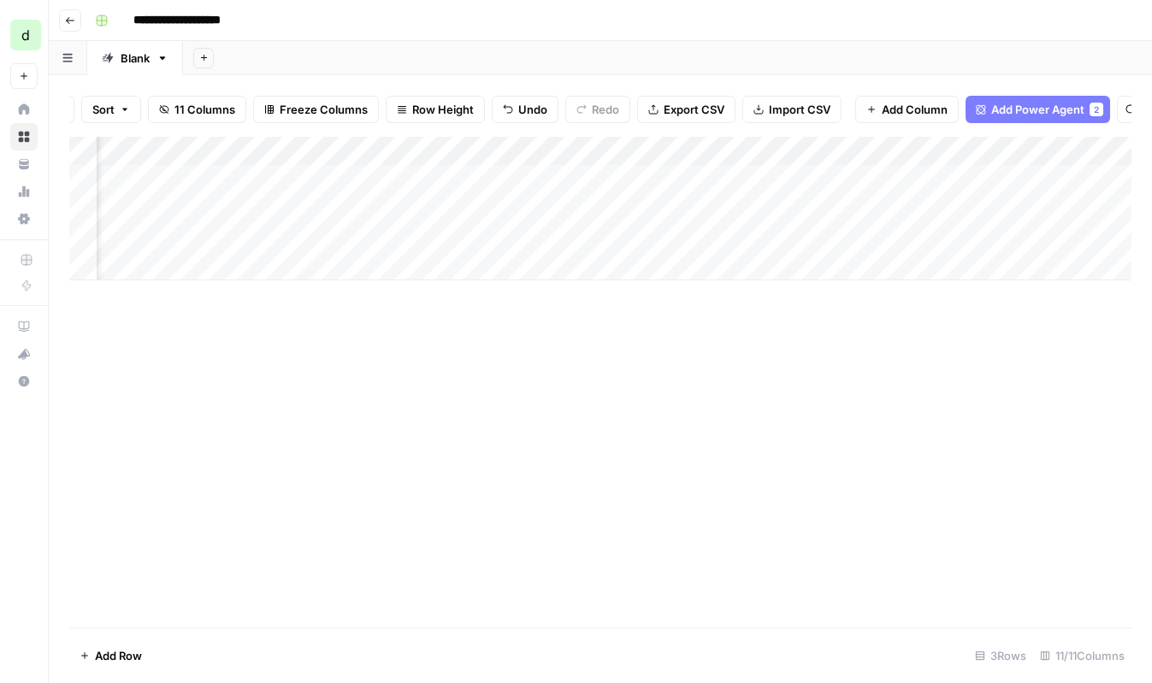
click at [408, 153] on div "Add Column" at bounding box center [600, 209] width 1062 height 144
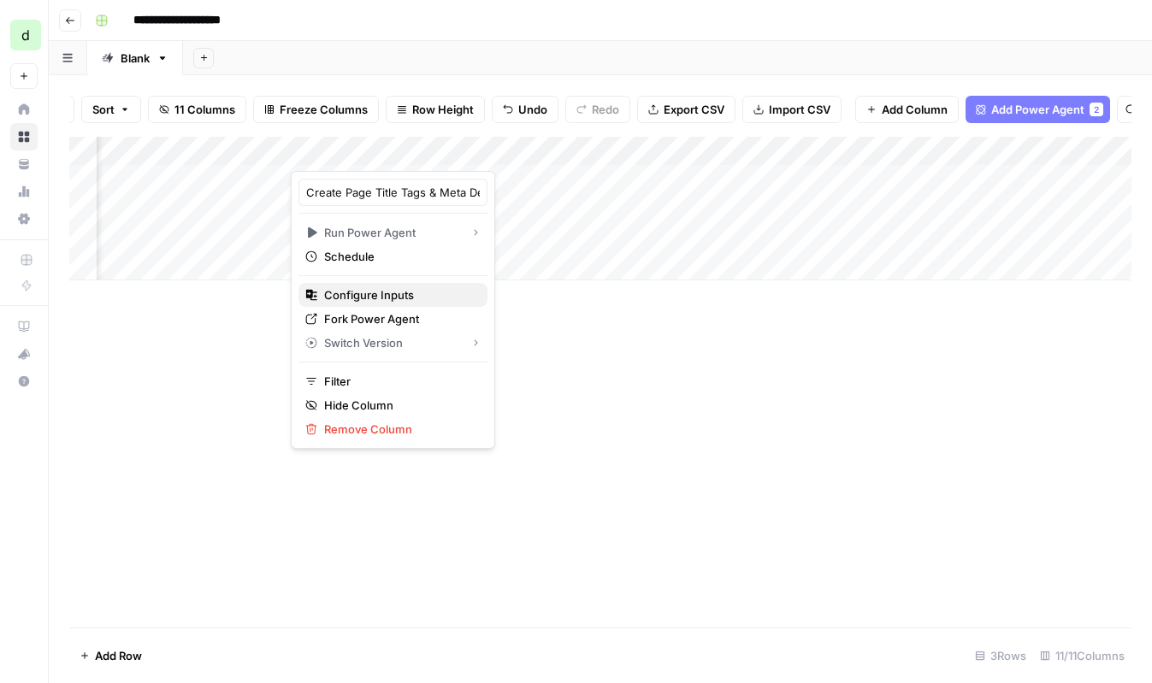
click at [399, 290] on span "Configure Inputs" at bounding box center [399, 295] width 150 height 17
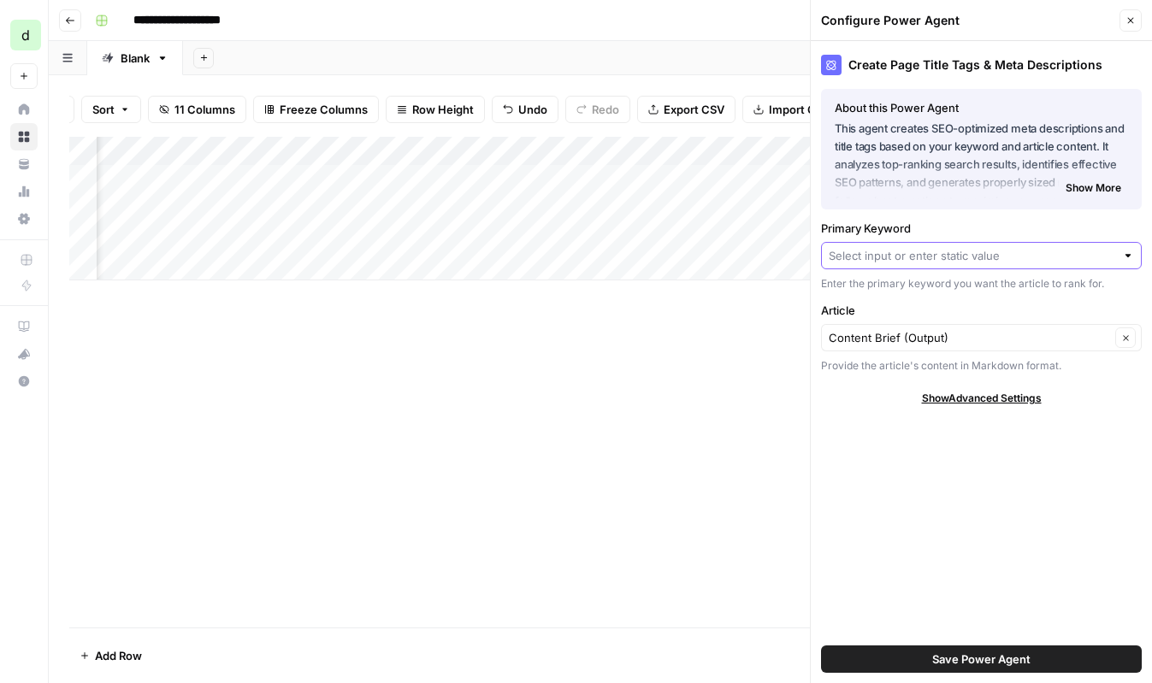
click at [969, 253] on input "Primary Keyword" at bounding box center [972, 255] width 287 height 17
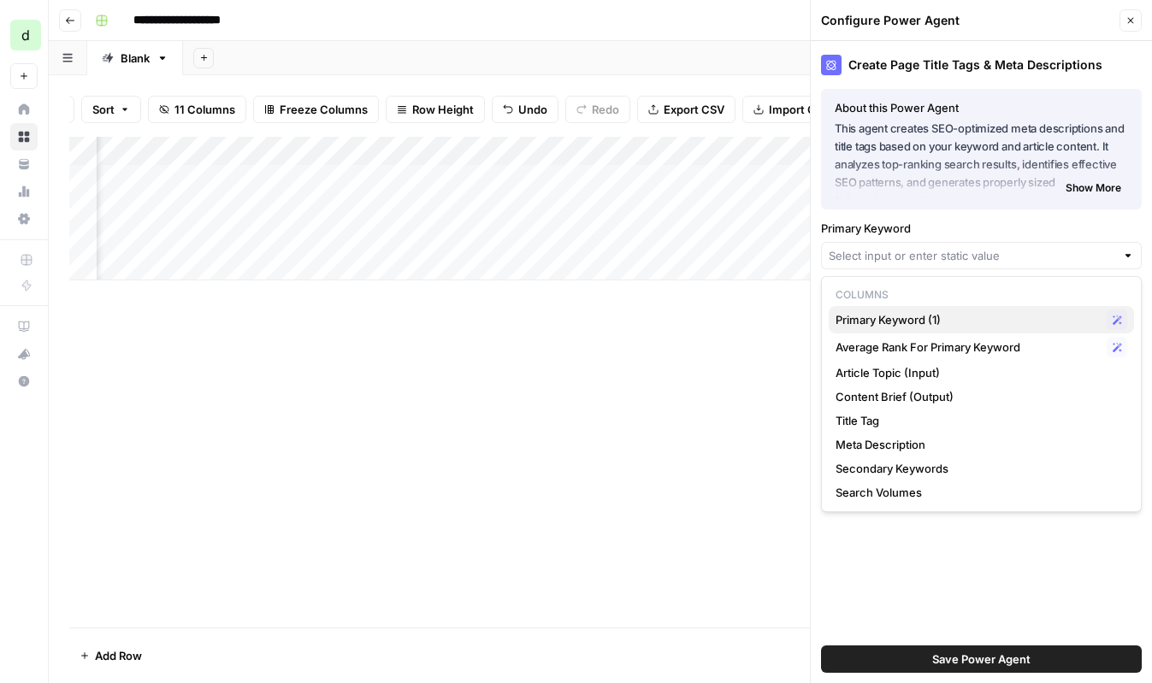
click at [976, 328] on div "Primary Keyword (1) Possible Match" at bounding box center [982, 320] width 292 height 21
type input "Primary Keyword (1)"
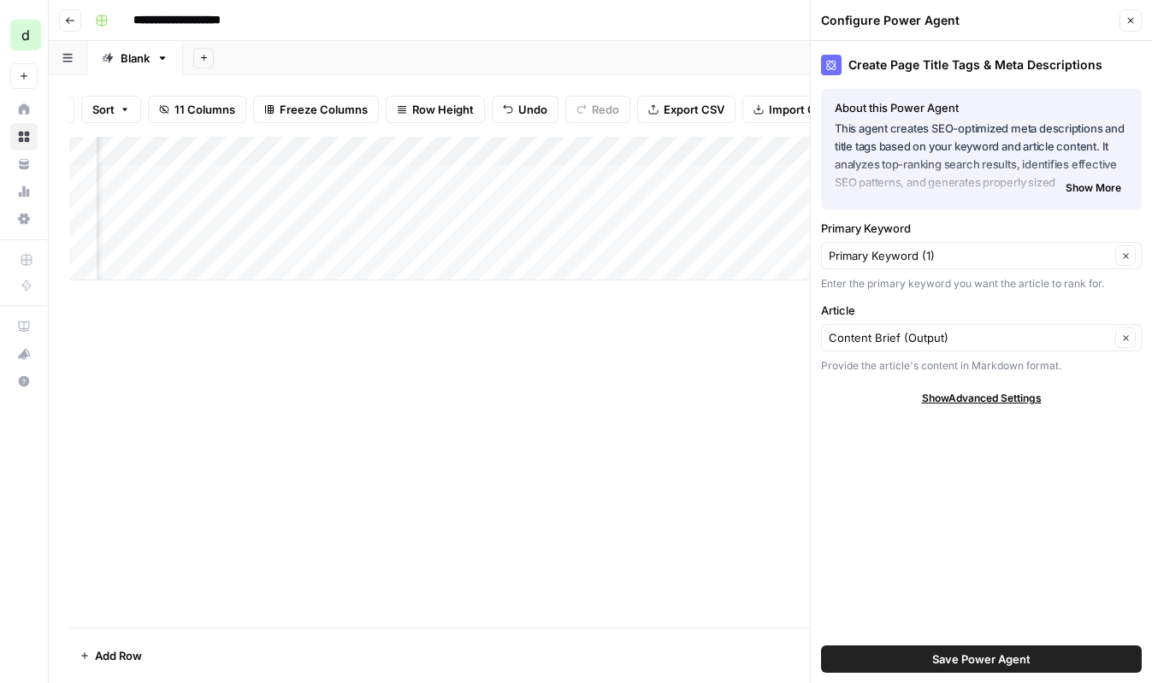
click at [930, 656] on button "Save Power Agent" at bounding box center [981, 659] width 321 height 27
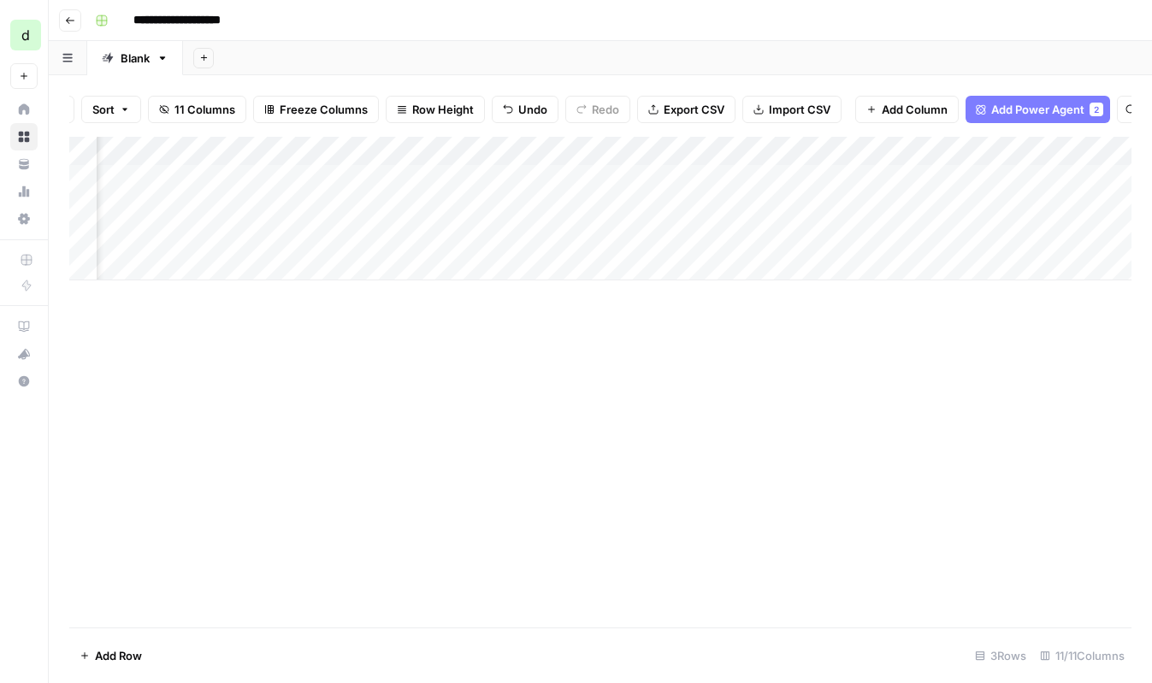
click at [363, 239] on div "Add Column" at bounding box center [600, 209] width 1062 height 144
drag, startPoint x: 596, startPoint y: 147, endPoint x: 756, endPoint y: 148, distance: 159.9
click at [756, 148] on div "Add Column" at bounding box center [600, 209] width 1062 height 144
drag, startPoint x: 756, startPoint y: 148, endPoint x: 842, endPoint y: 152, distance: 85.6
click at [842, 152] on div "Add Column" at bounding box center [600, 209] width 1062 height 144
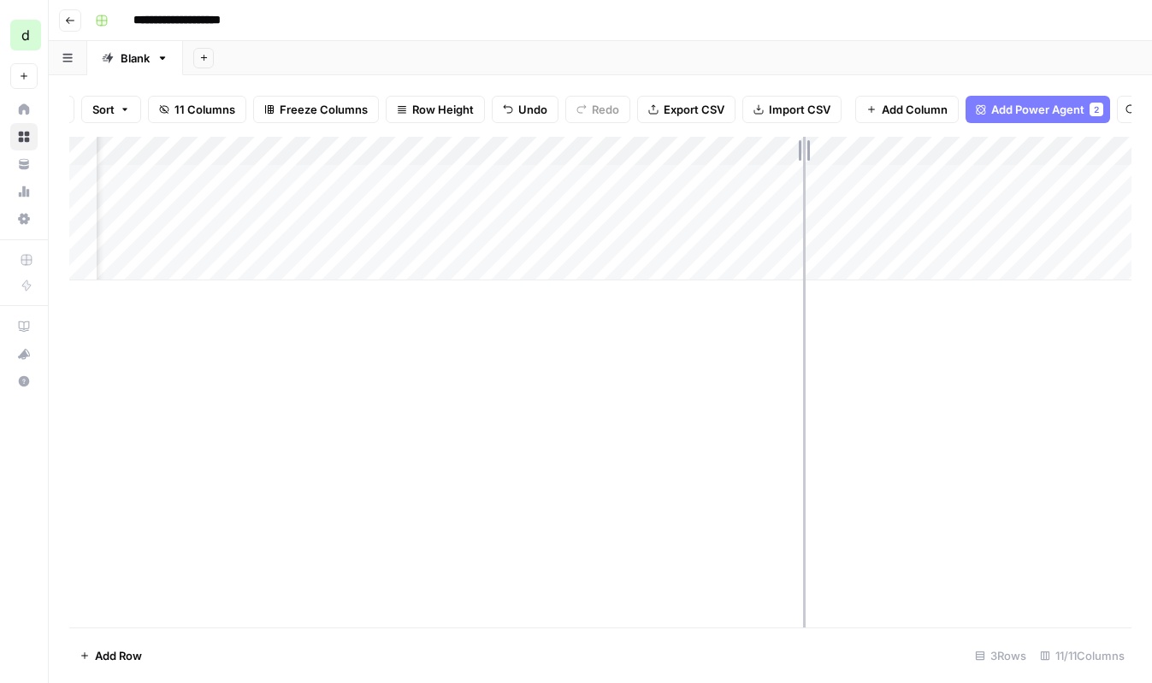
drag, startPoint x: 842, startPoint y: 152, endPoint x: 802, endPoint y: 151, distance: 39.4
click at [802, 152] on div "Add Column" at bounding box center [600, 209] width 1062 height 144
drag, startPoint x: 618, startPoint y: 148, endPoint x: 805, endPoint y: 154, distance: 186.5
click at [805, 154] on div "Add Column" at bounding box center [600, 209] width 1062 height 144
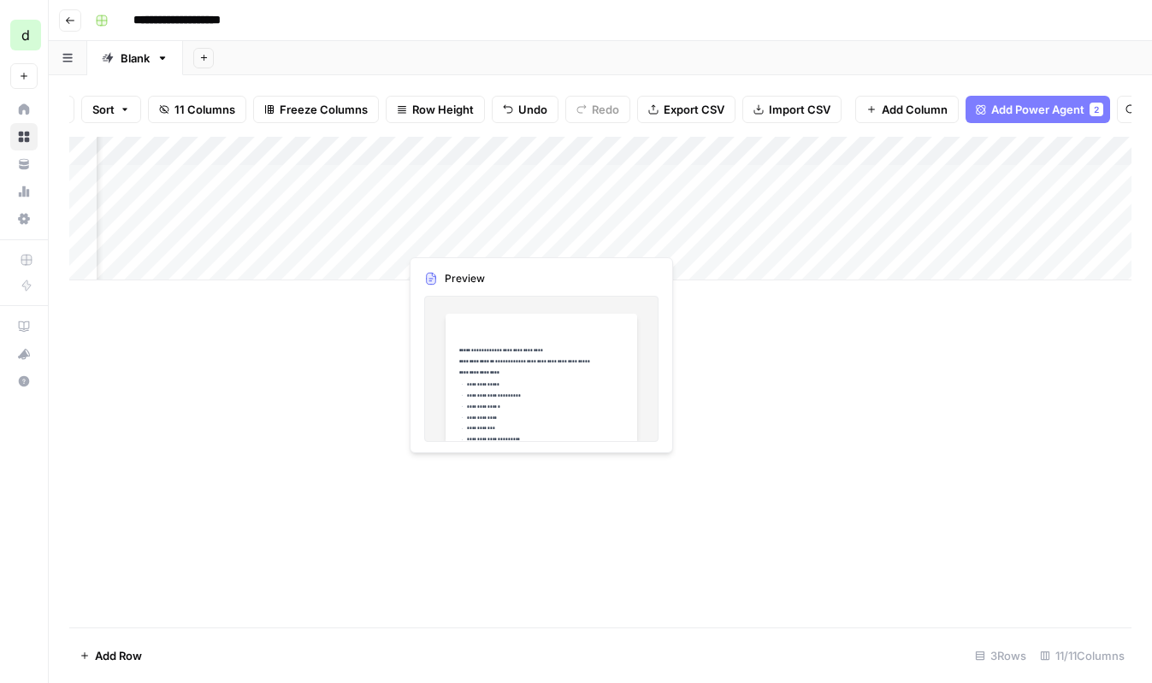
scroll to position [0, 0]
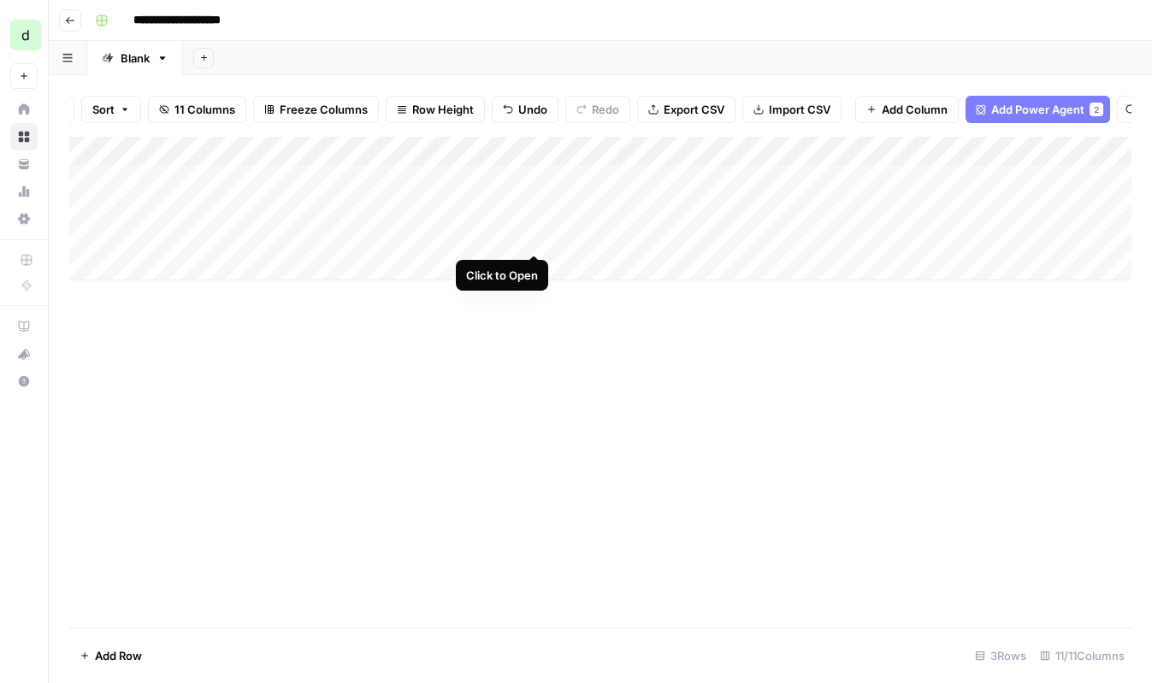
click at [529, 237] on div "Add Column" at bounding box center [600, 209] width 1062 height 144
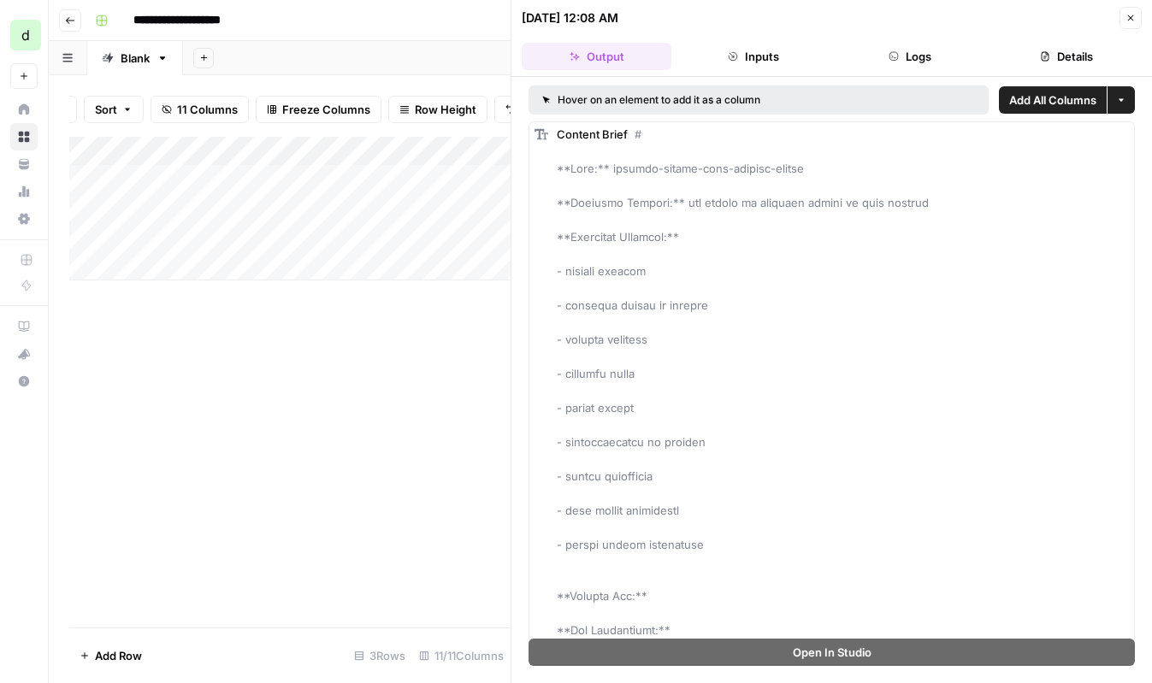
click at [1134, 14] on icon "button" at bounding box center [1131, 18] width 10 height 10
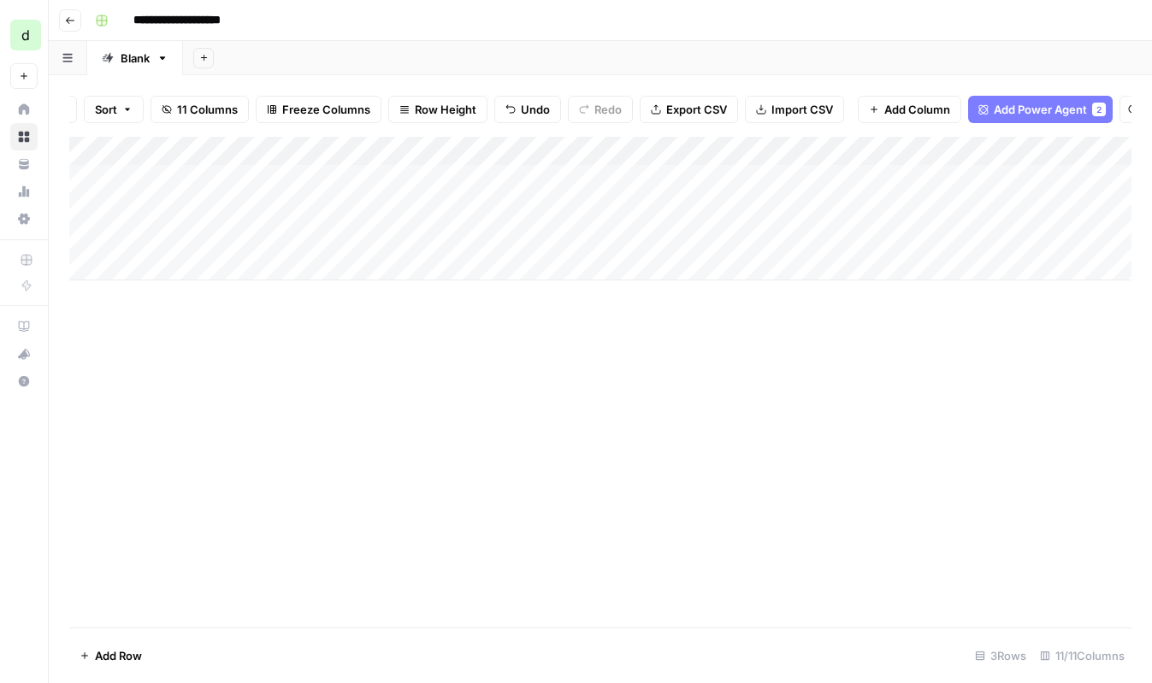
click at [767, 235] on div "Add Column" at bounding box center [600, 209] width 1062 height 144
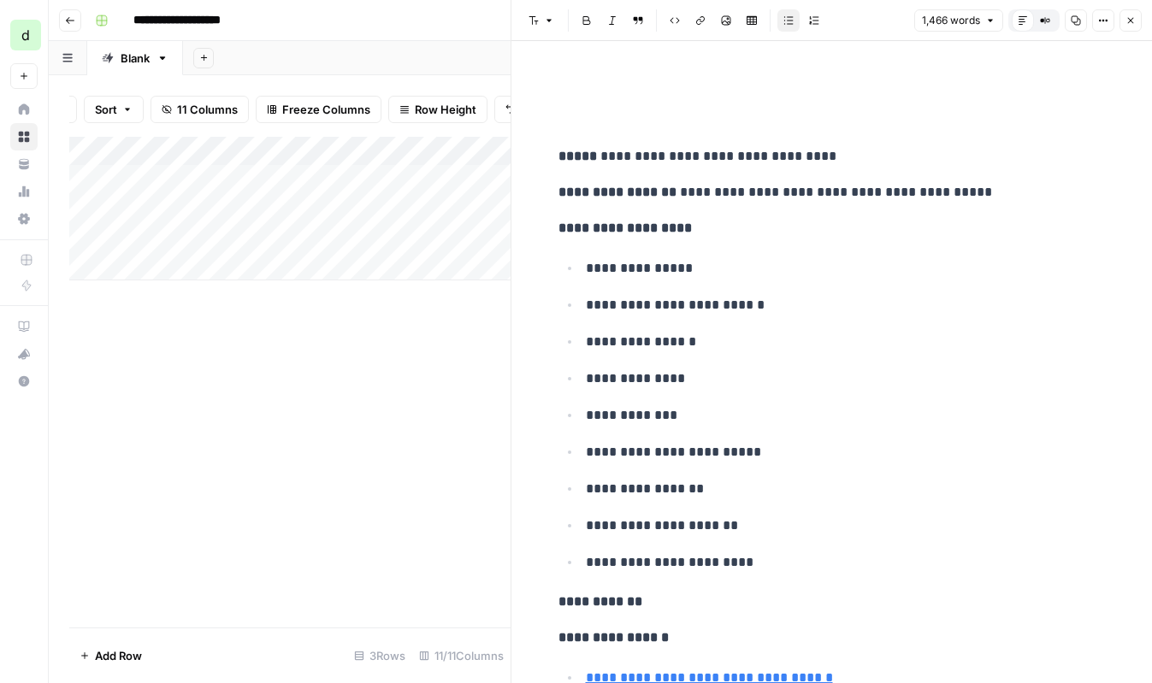
click at [1132, 19] on icon "button" at bounding box center [1131, 20] width 10 height 10
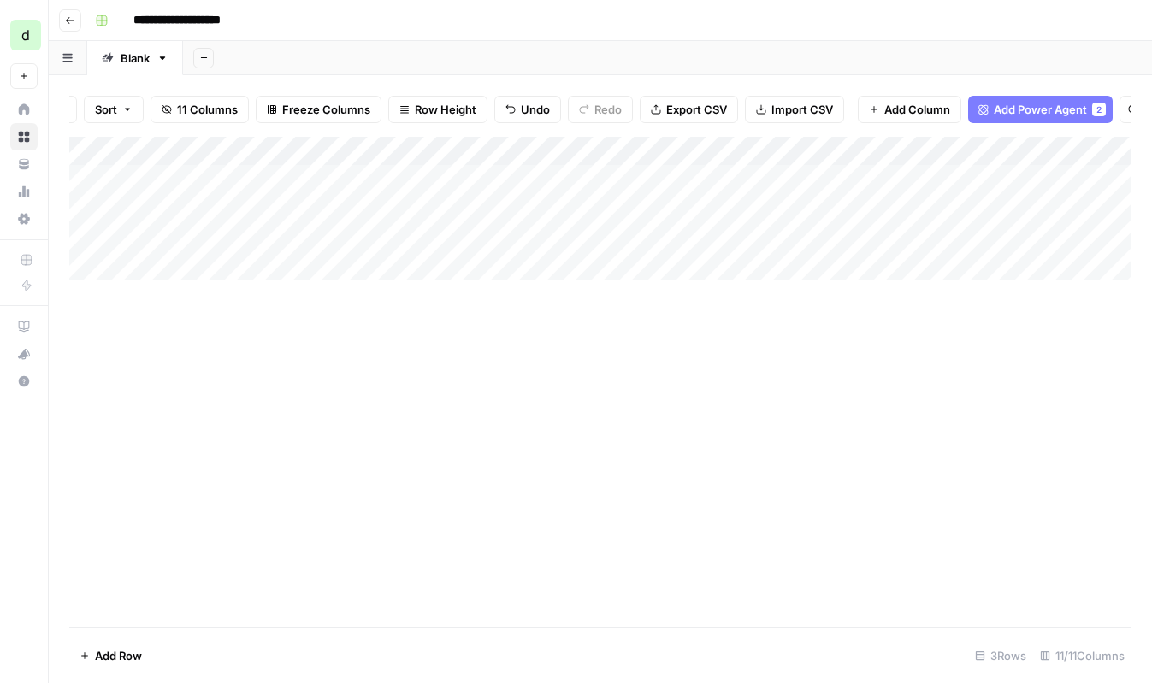
click at [769, 233] on div "Add Column" at bounding box center [600, 209] width 1062 height 144
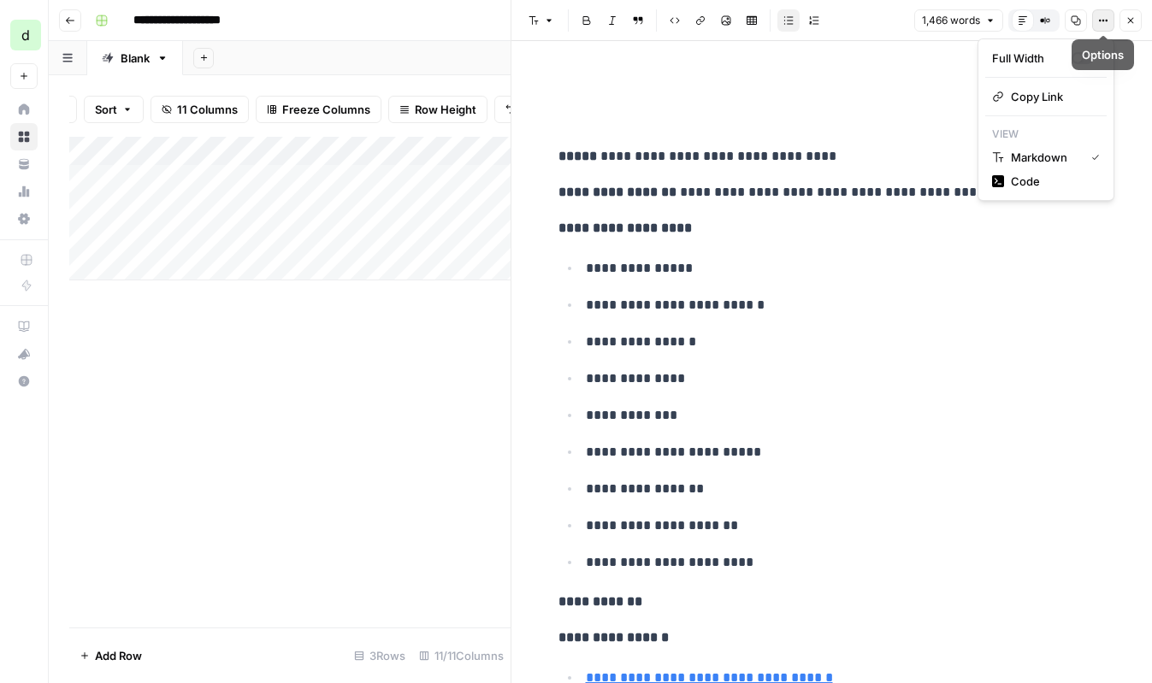
click at [1101, 25] on icon "button" at bounding box center [1103, 20] width 10 height 10
click at [916, 227] on p "**********" at bounding box center [832, 228] width 547 height 22
click at [1127, 24] on icon "button" at bounding box center [1131, 20] width 10 height 10
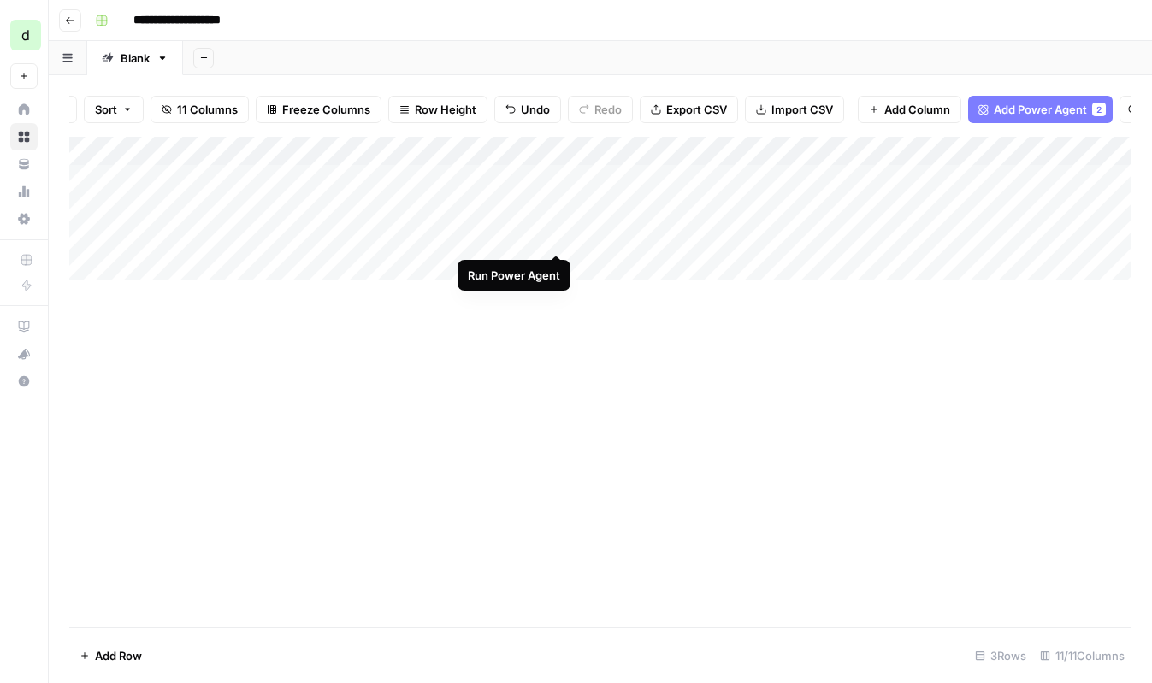
drag, startPoint x: 558, startPoint y: 239, endPoint x: 561, endPoint y: 355, distance: 116.4
click at [561, 353] on div "Add Column" at bounding box center [600, 382] width 1062 height 491
click at [451, 205] on div "Add Column" at bounding box center [600, 209] width 1062 height 144
click at [555, 206] on div "Add Column" at bounding box center [600, 209] width 1062 height 144
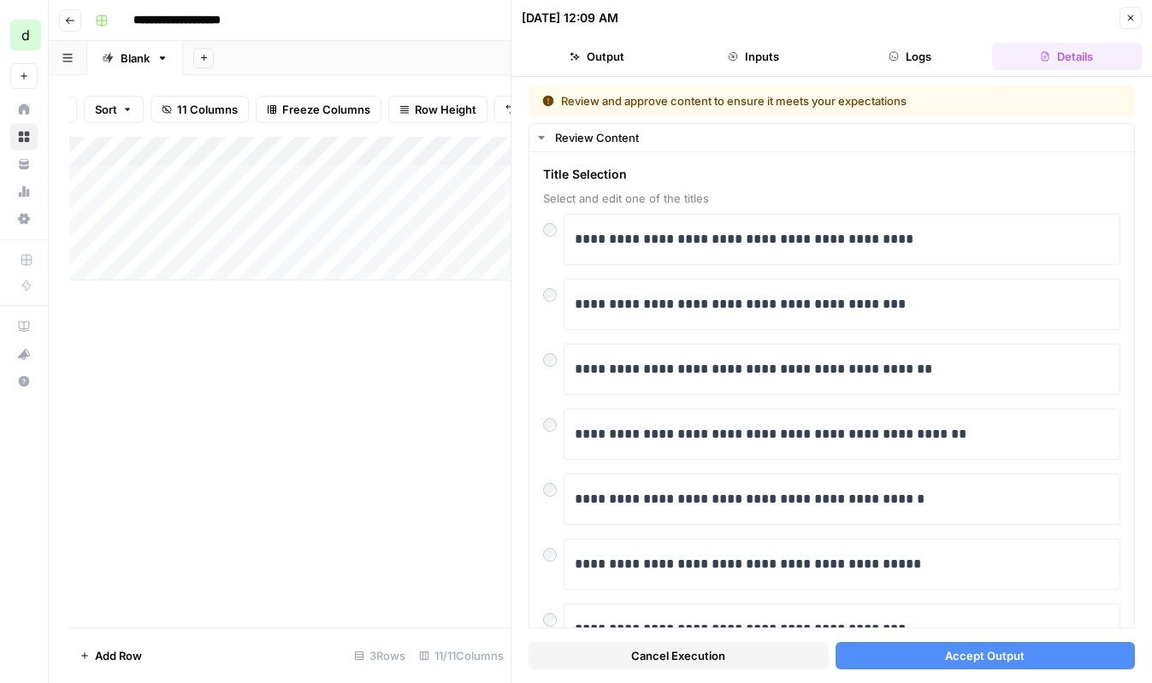
click at [629, 65] on button "Output" at bounding box center [597, 56] width 150 height 27
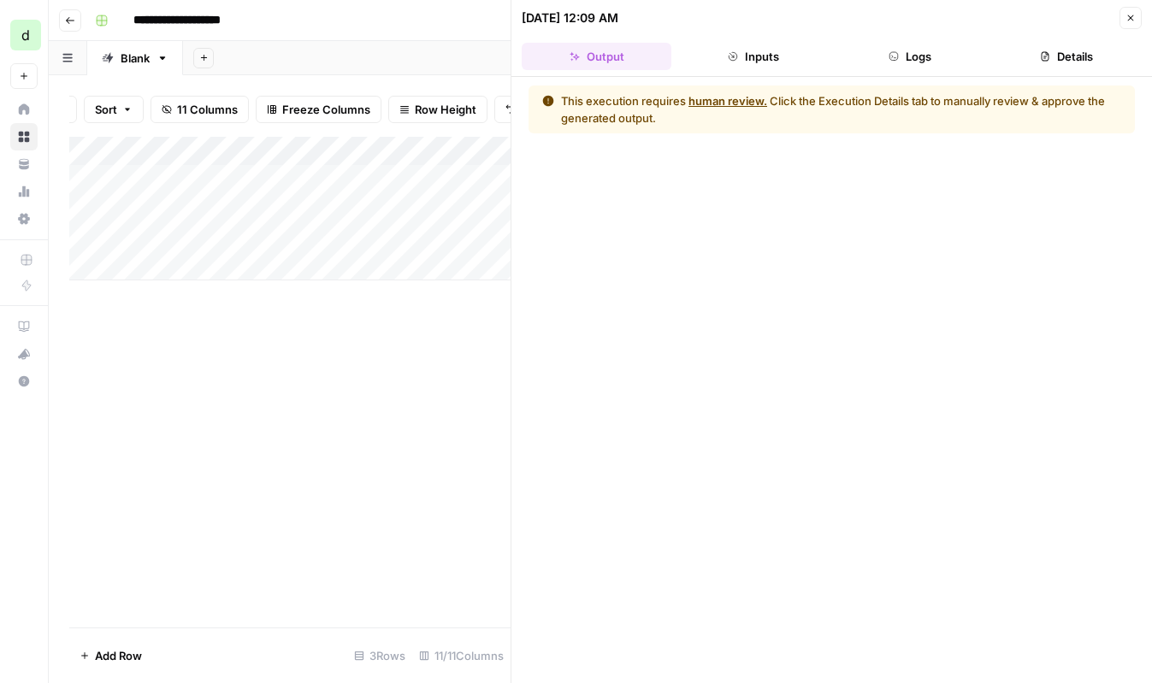
click at [1055, 50] on button "Details" at bounding box center [1067, 56] width 150 height 27
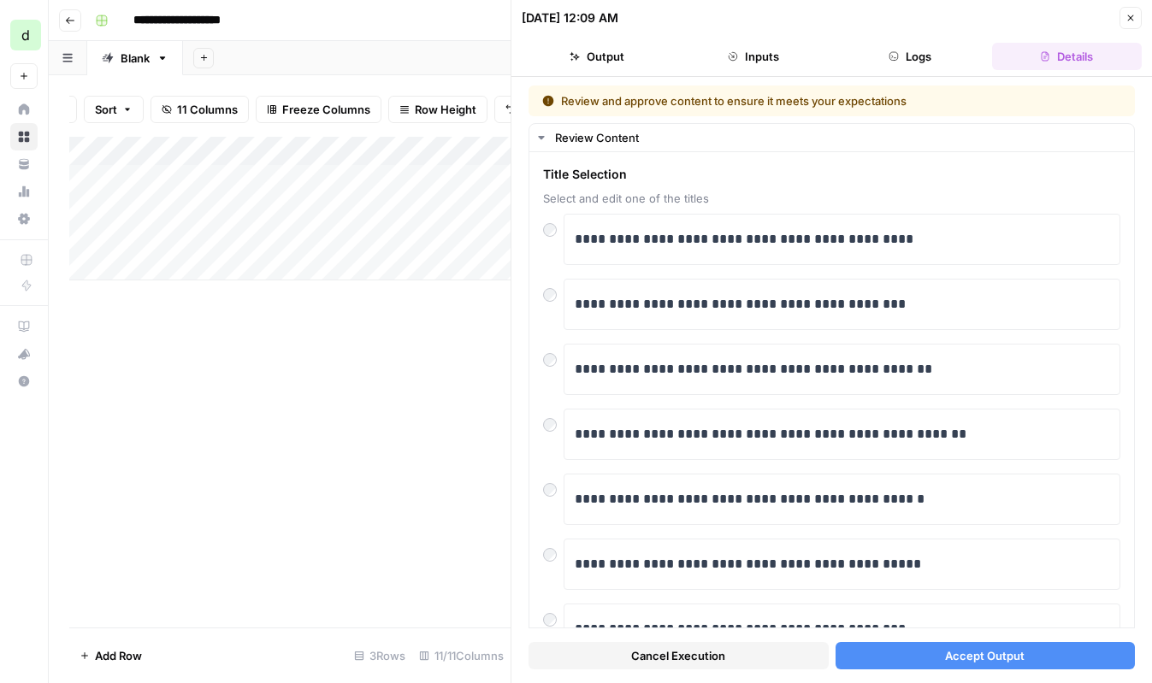
drag, startPoint x: 1020, startPoint y: 655, endPoint x: 885, endPoint y: 186, distance: 487.6
click at [977, 530] on div "**********" at bounding box center [832, 380] width 606 height 589
click at [612, 54] on button "Output" at bounding box center [597, 56] width 150 height 27
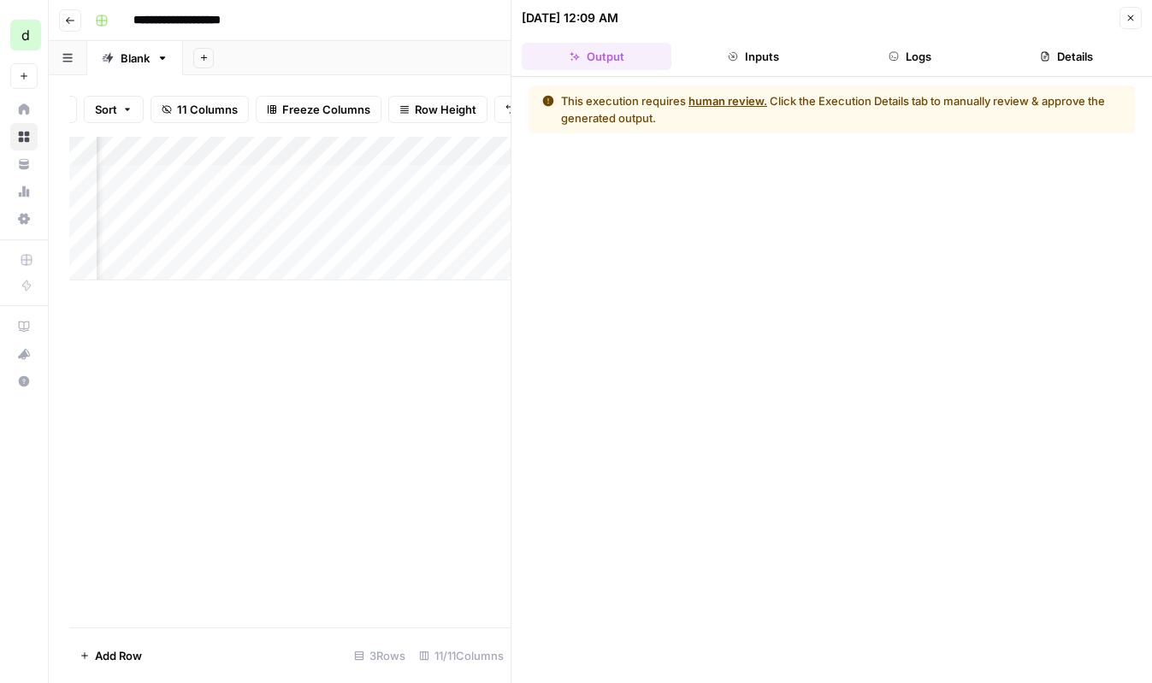
scroll to position [0, 368]
click at [744, 92] on div "This execution requires human review. Click the Execution Details tab to manual…" at bounding box center [832, 110] width 606 height 48
click at [736, 99] on button "human review." at bounding box center [728, 100] width 79 height 17
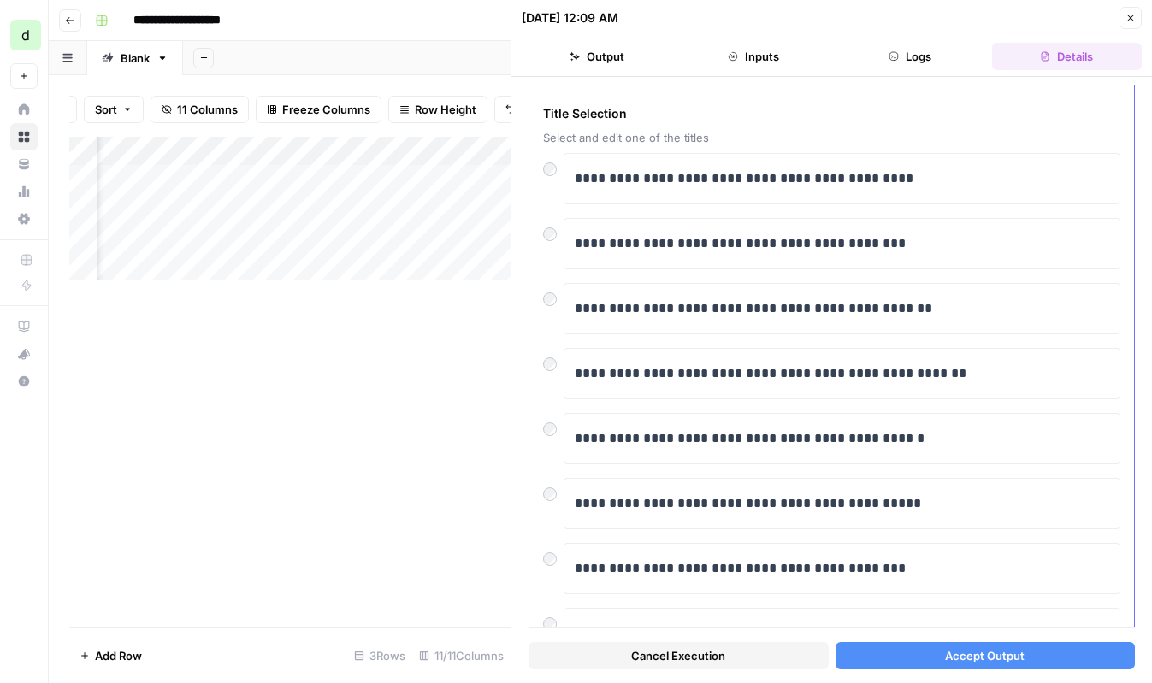
scroll to position [0, 0]
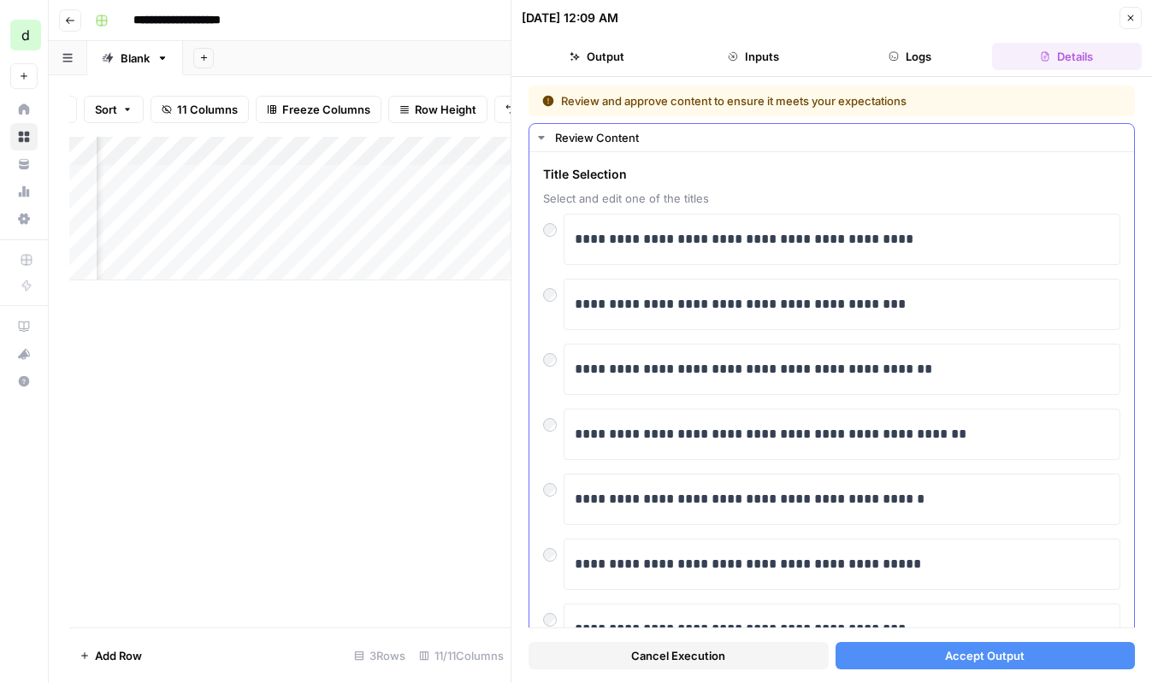
click at [562, 145] on div "Review Content" at bounding box center [839, 137] width 569 height 17
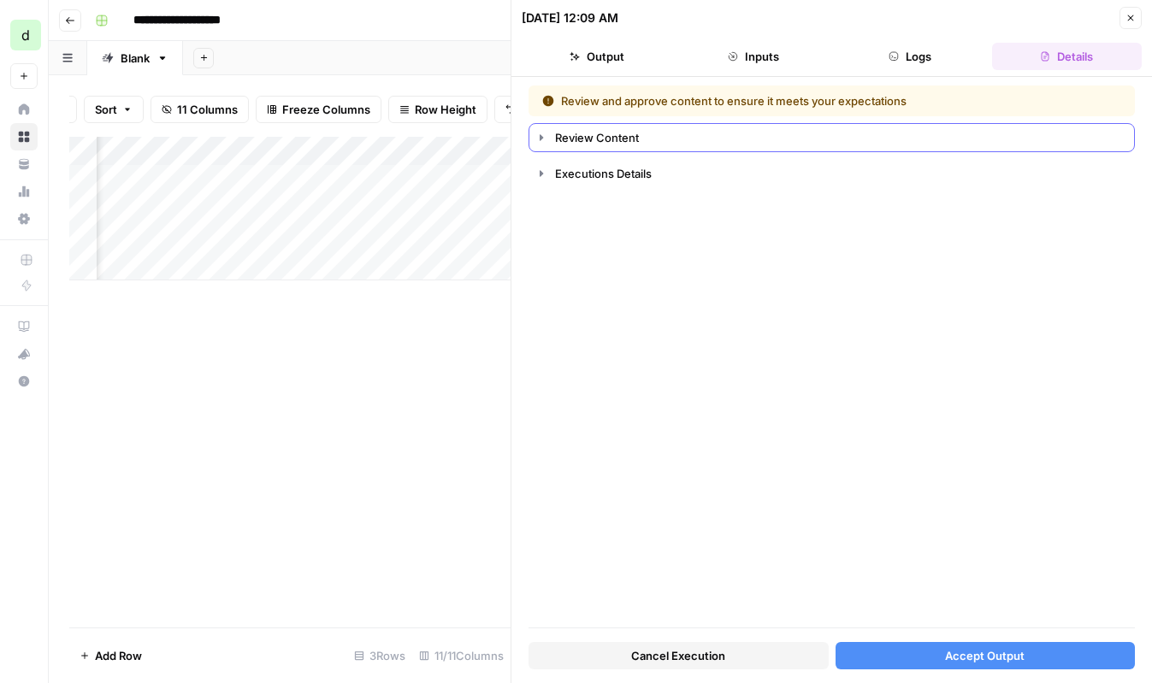
click at [567, 143] on div "Review Content" at bounding box center [839, 137] width 569 height 17
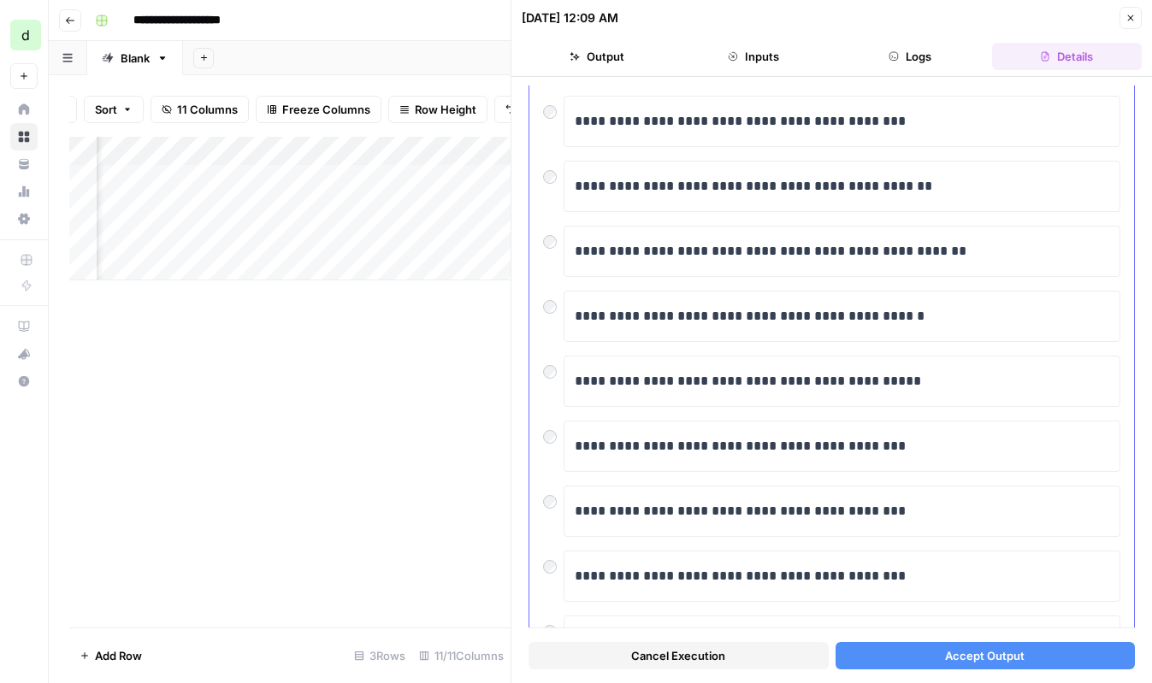
scroll to position [273, 0]
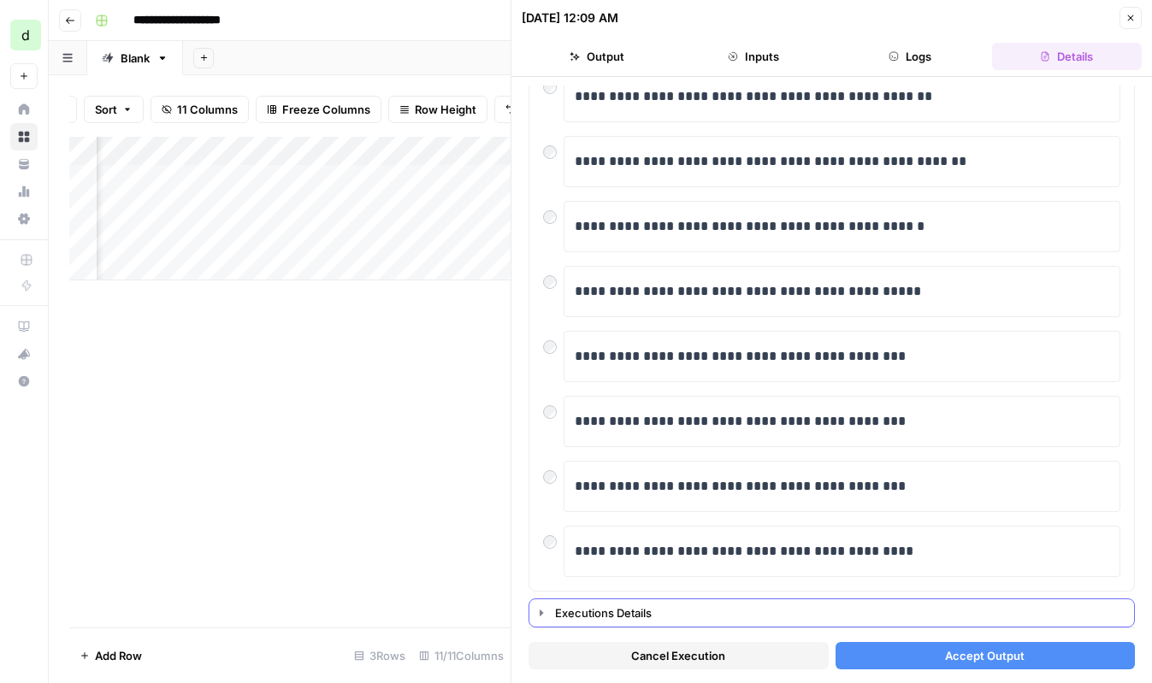
click at [590, 618] on div "Executions Details" at bounding box center [839, 613] width 569 height 17
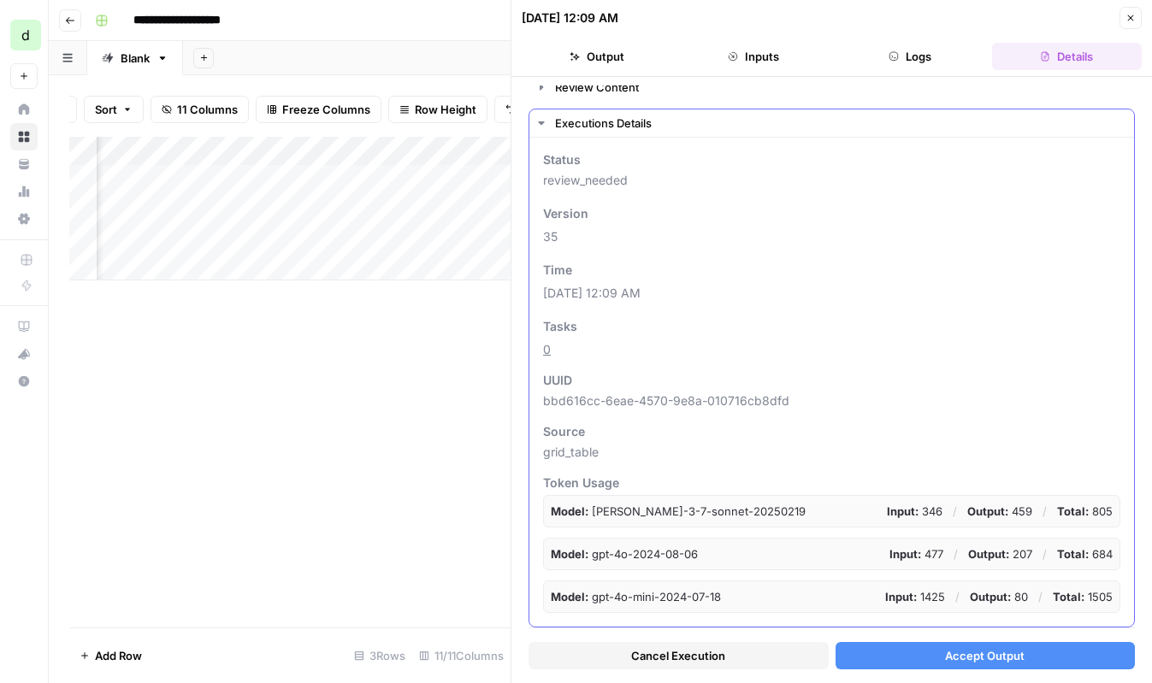
scroll to position [0, 0]
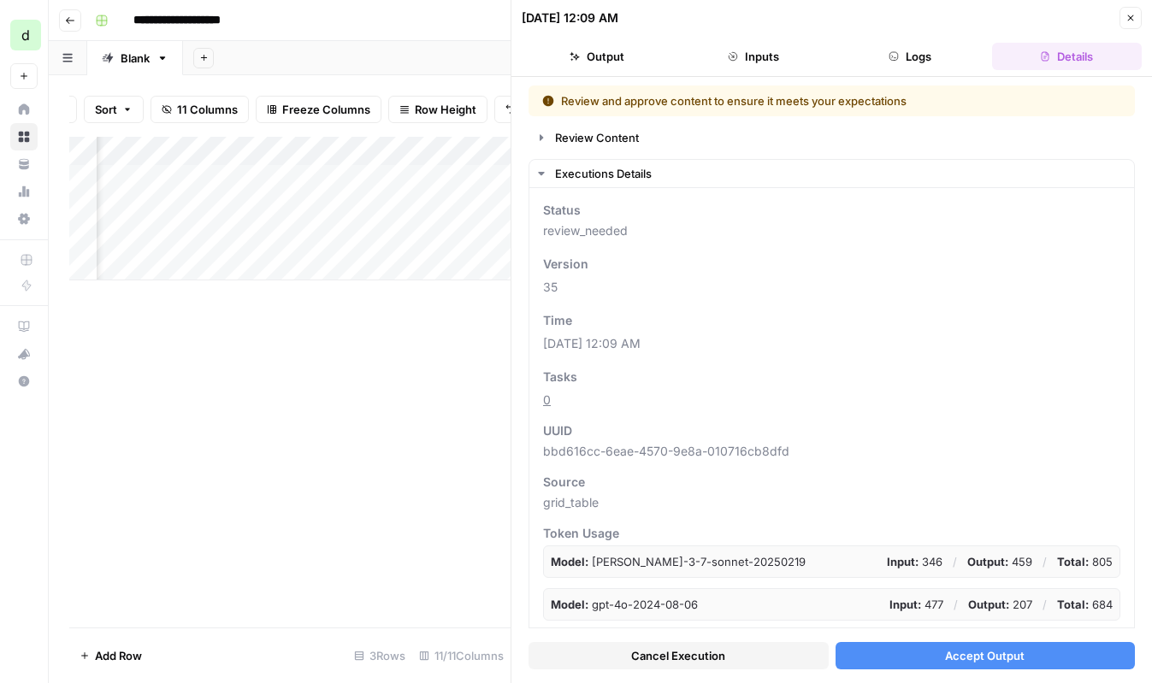
click at [949, 671] on div "Cancel Execution Accept Output" at bounding box center [832, 652] width 606 height 46
click at [953, 650] on span "Accept Output" at bounding box center [985, 655] width 80 height 17
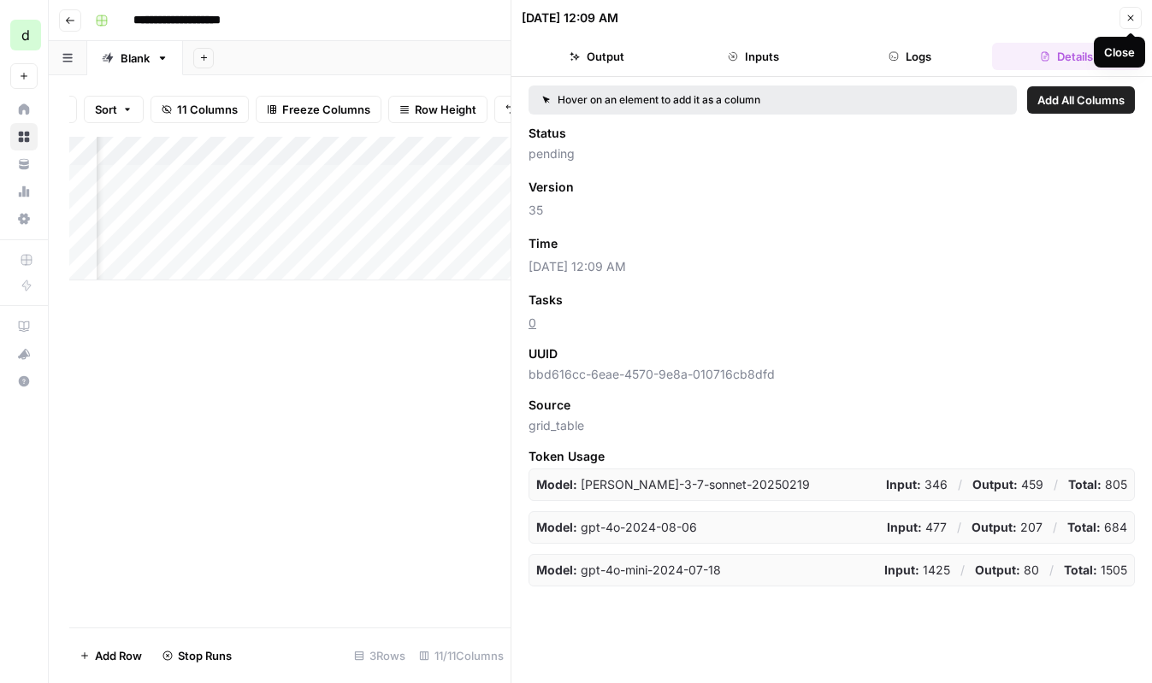
click at [668, 46] on button "Output" at bounding box center [597, 56] width 150 height 27
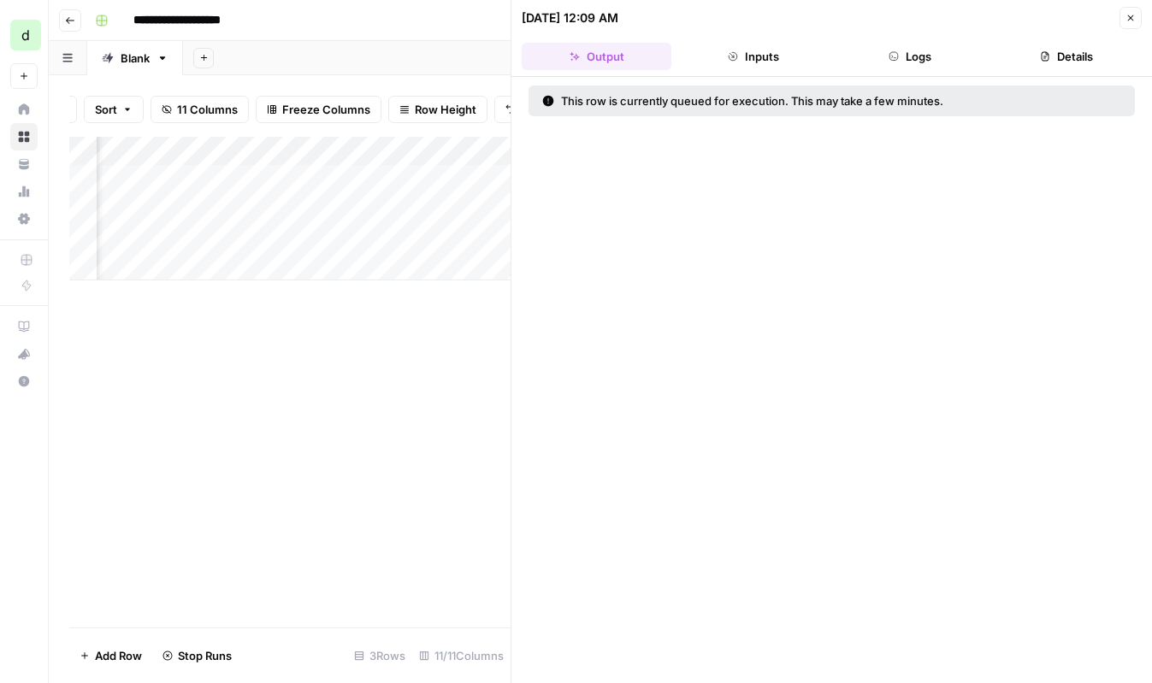
click at [1128, 21] on icon "button" at bounding box center [1131, 18] width 10 height 10
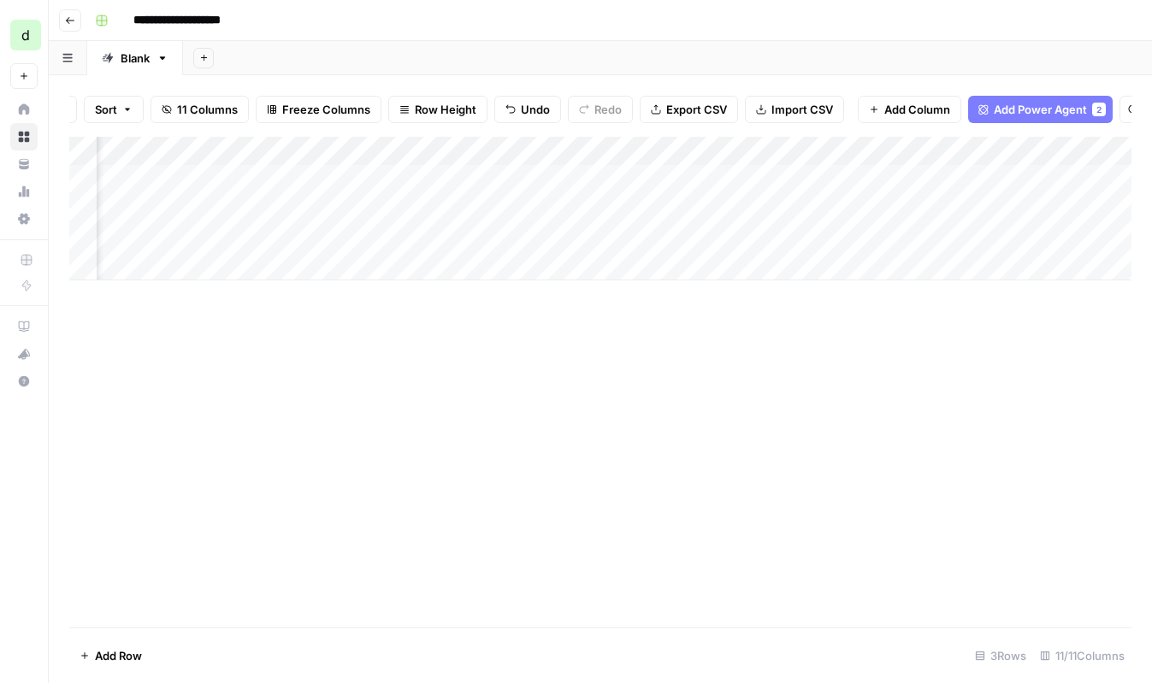
scroll to position [0, 418]
click at [464, 208] on div "Add Column" at bounding box center [600, 209] width 1062 height 144
click at [583, 208] on div "Add Column" at bounding box center [600, 209] width 1062 height 144
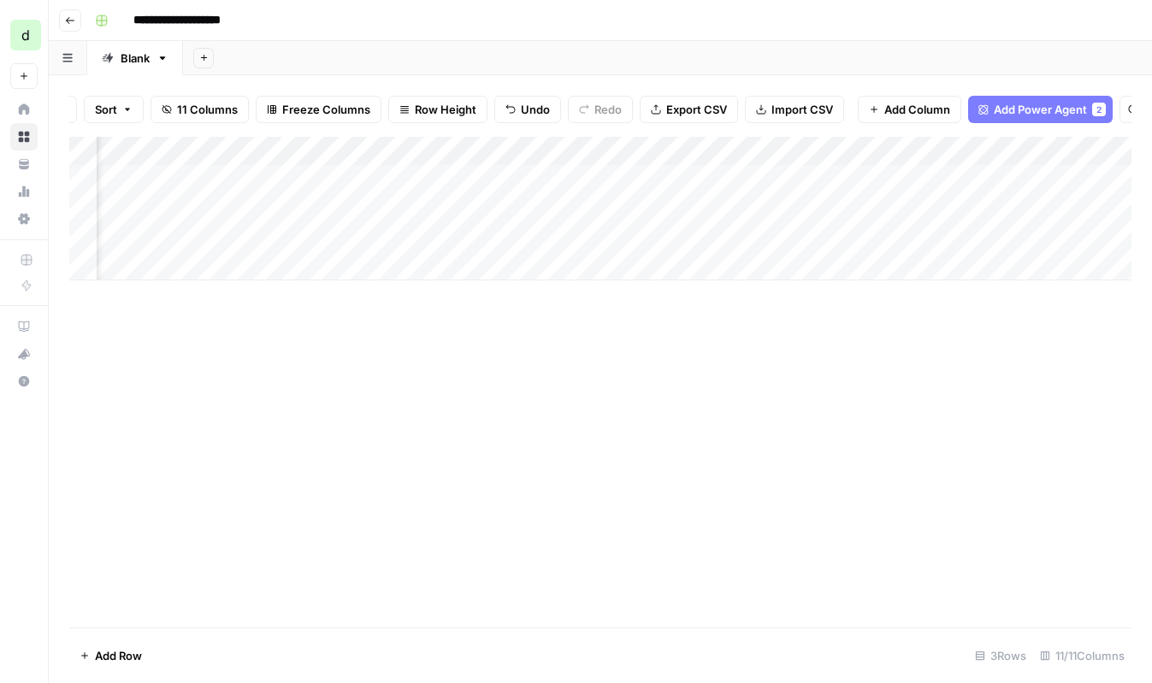
click at [399, 210] on div "Add Column" at bounding box center [600, 209] width 1062 height 144
click at [706, 210] on div "Add Column" at bounding box center [600, 209] width 1062 height 144
click at [791, 205] on div "Add Column" at bounding box center [600, 209] width 1062 height 144
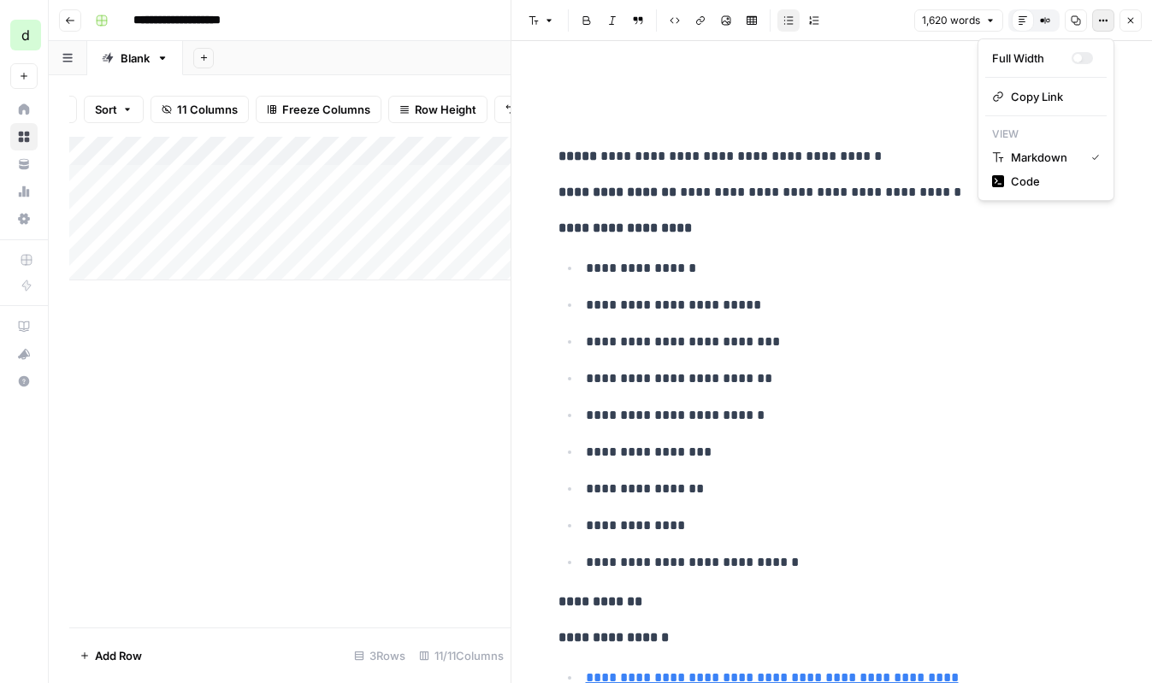
click at [1106, 21] on icon "button" at bounding box center [1103, 20] width 10 height 10
click at [1133, 23] on icon "button" at bounding box center [1131, 20] width 10 height 10
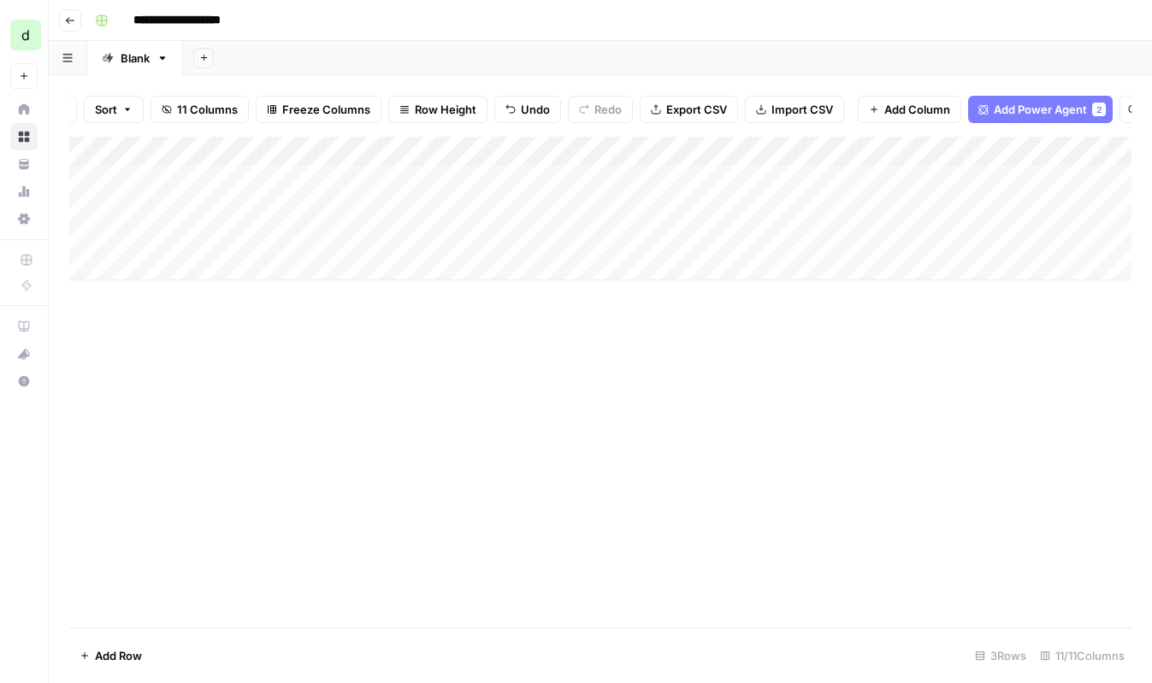
click at [797, 205] on div "Add Column" at bounding box center [600, 209] width 1062 height 144
click at [751, 209] on div "Add Column" at bounding box center [600, 209] width 1062 height 144
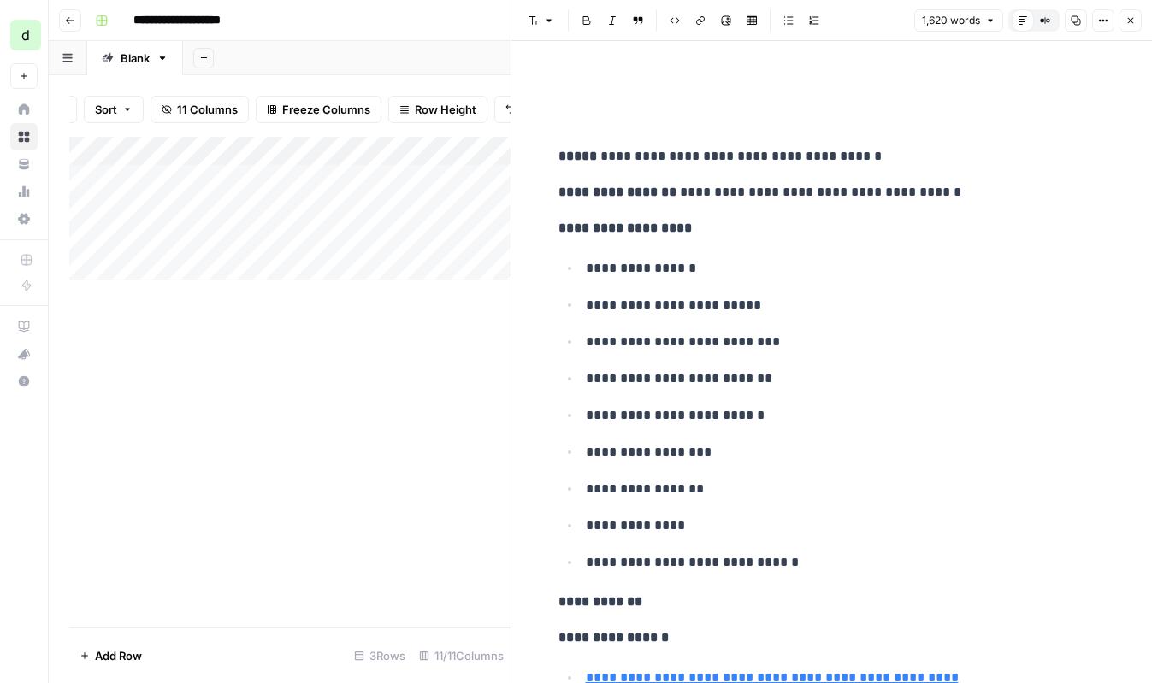
click at [890, 150] on p "**********" at bounding box center [832, 156] width 547 height 22
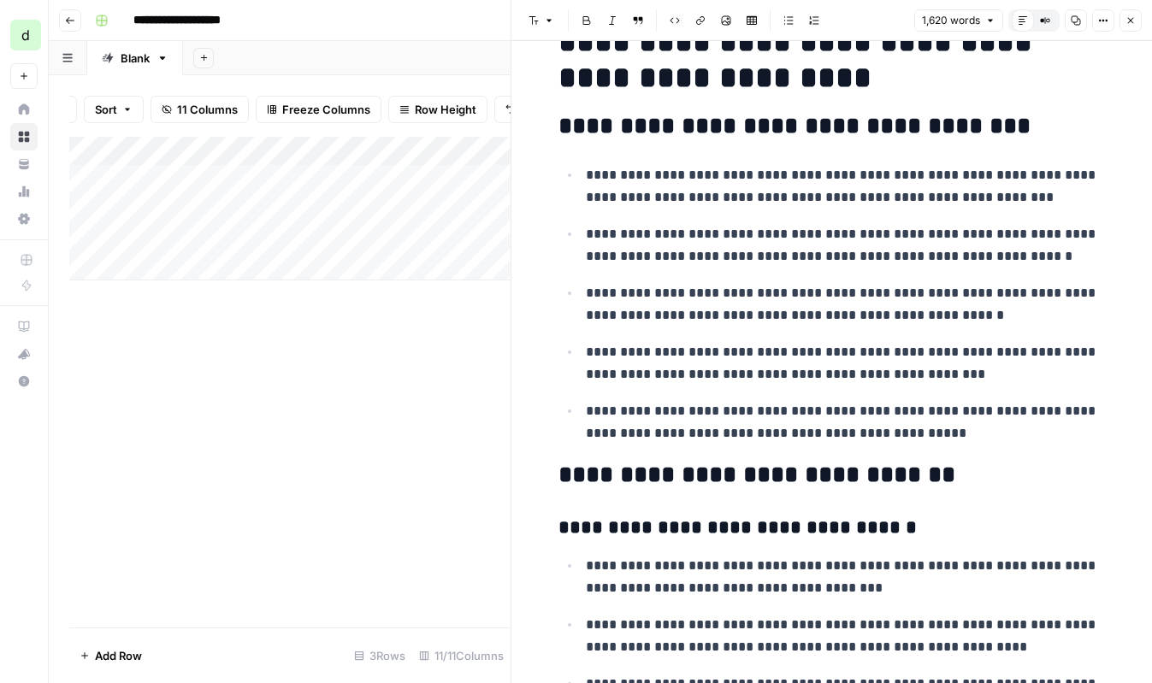
scroll to position [864, 0]
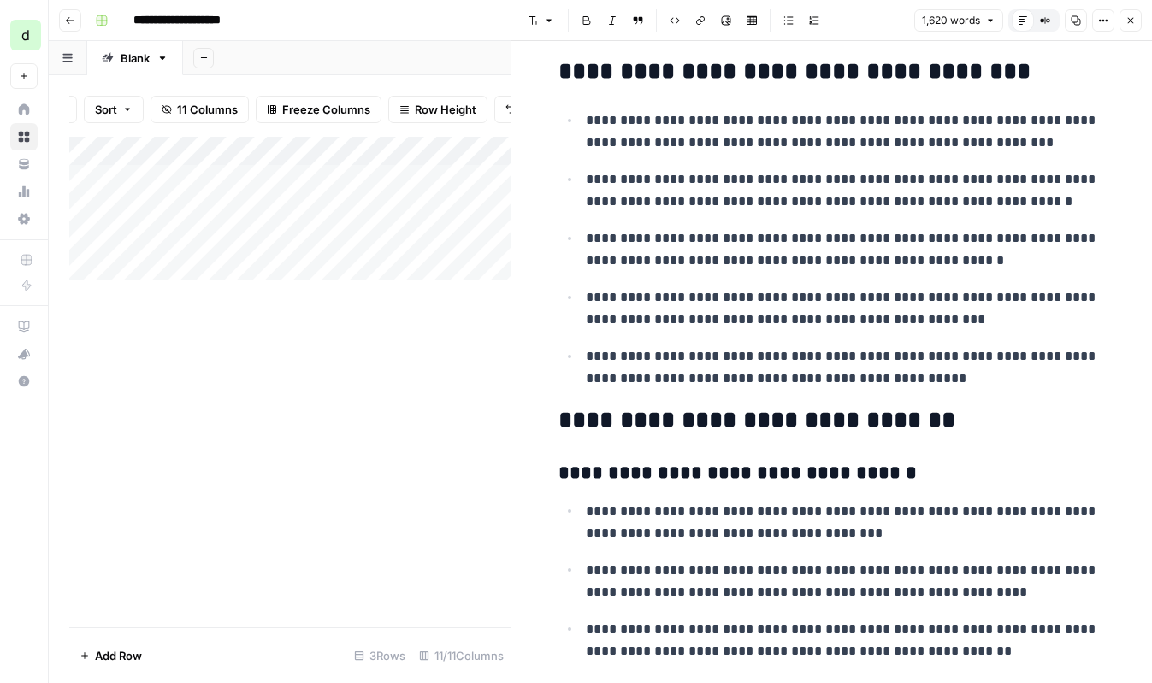
click at [901, 384] on p "**********" at bounding box center [846, 368] width 520 height 44
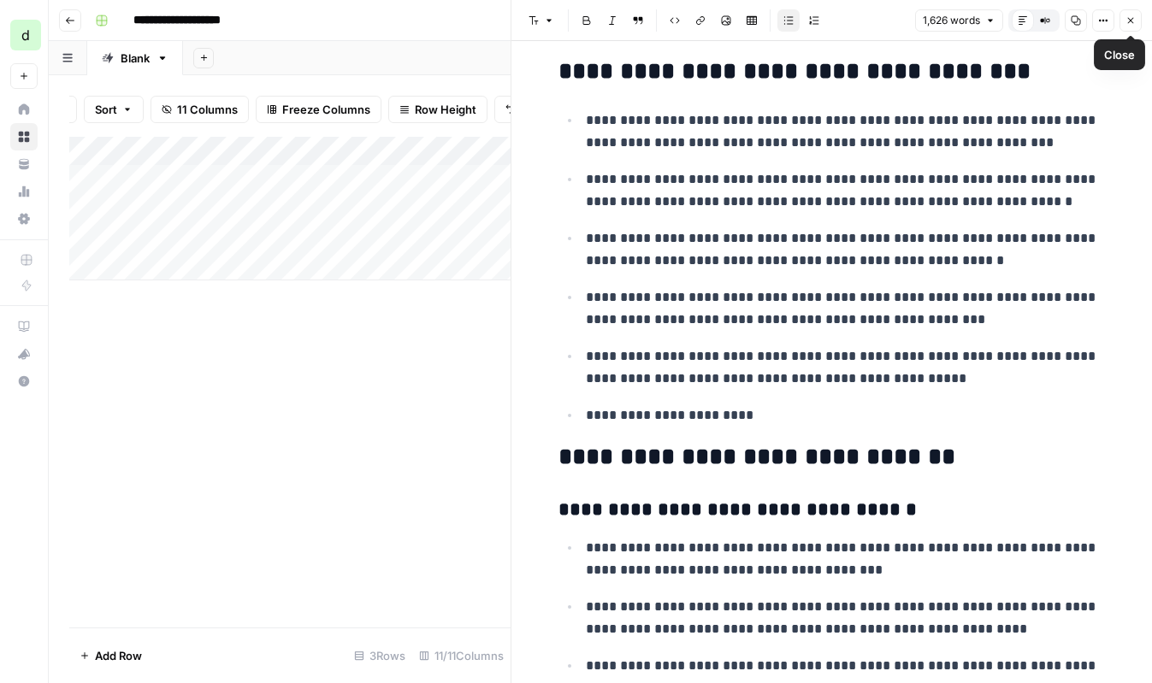
click at [1129, 19] on icon "button" at bounding box center [1131, 21] width 6 height 6
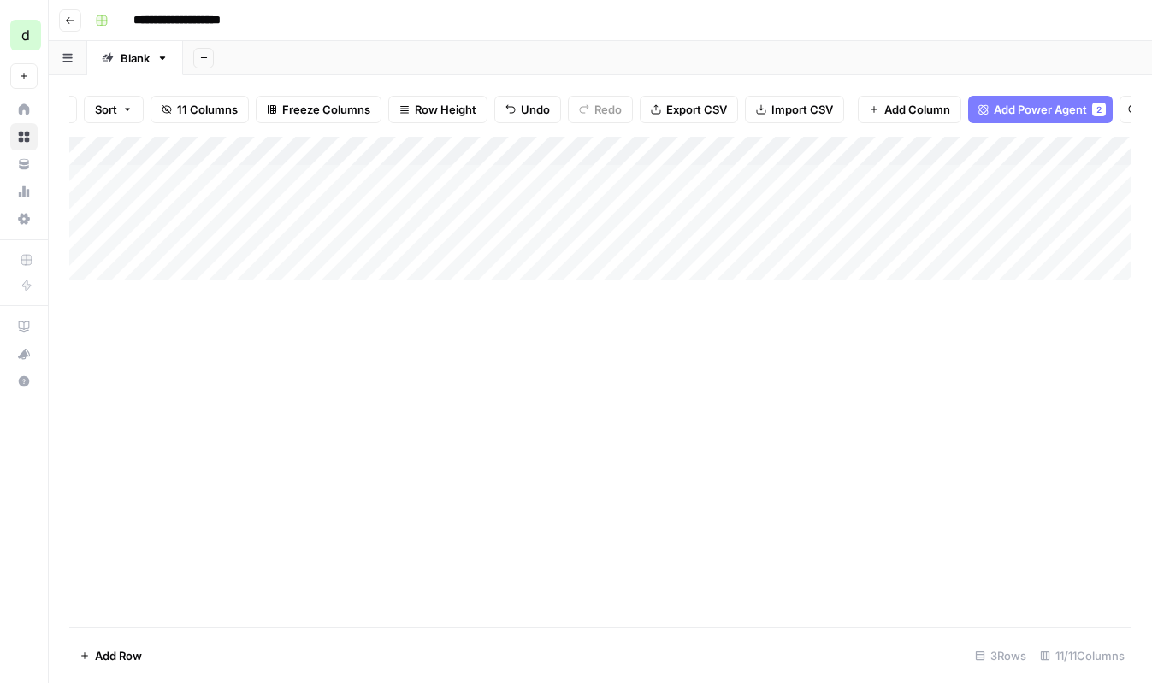
click at [774, 203] on div "Add Column" at bounding box center [600, 209] width 1062 height 144
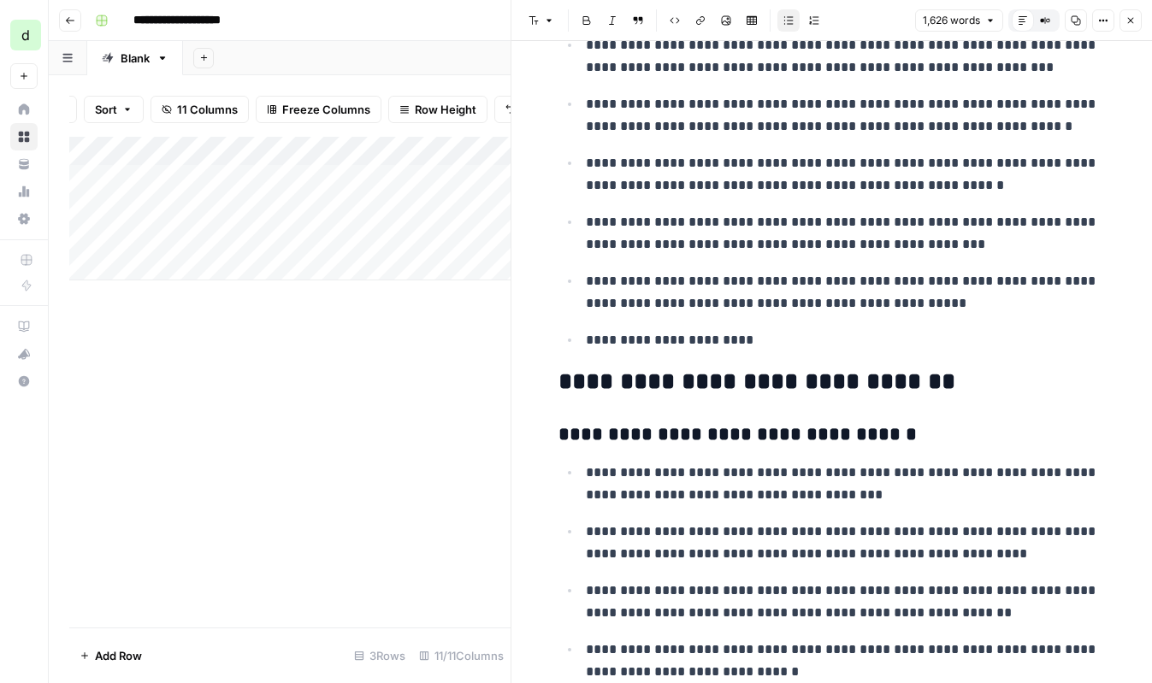
scroll to position [936, 0]
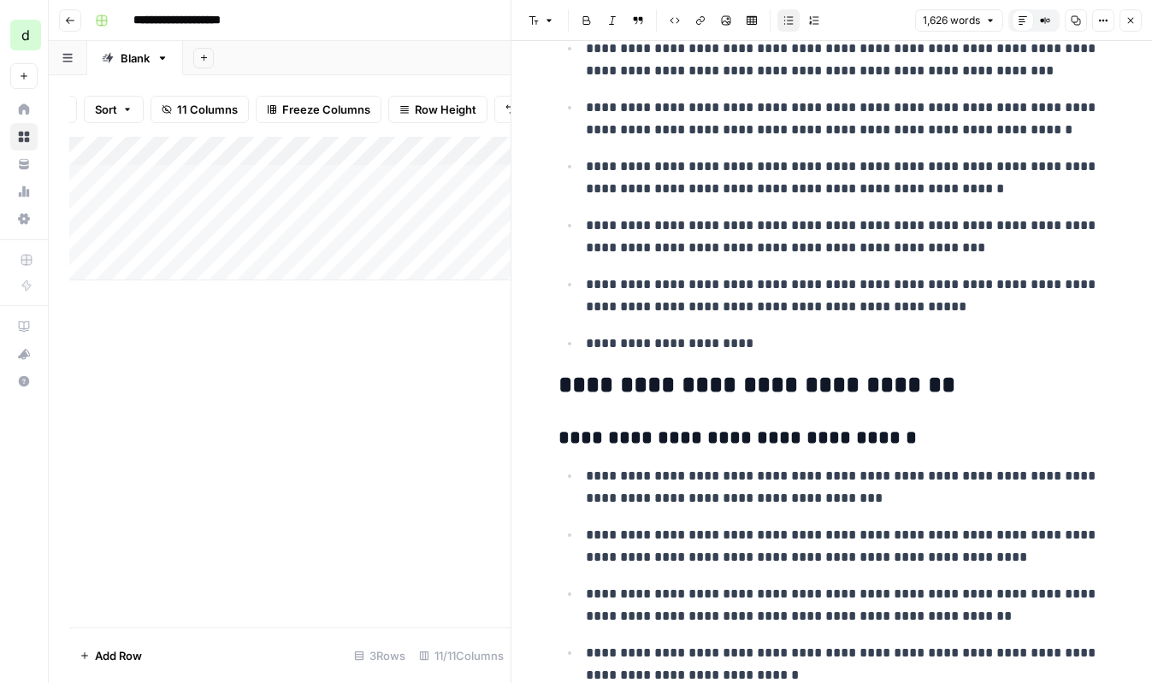
click at [1126, 14] on button "Close" at bounding box center [1131, 20] width 22 height 22
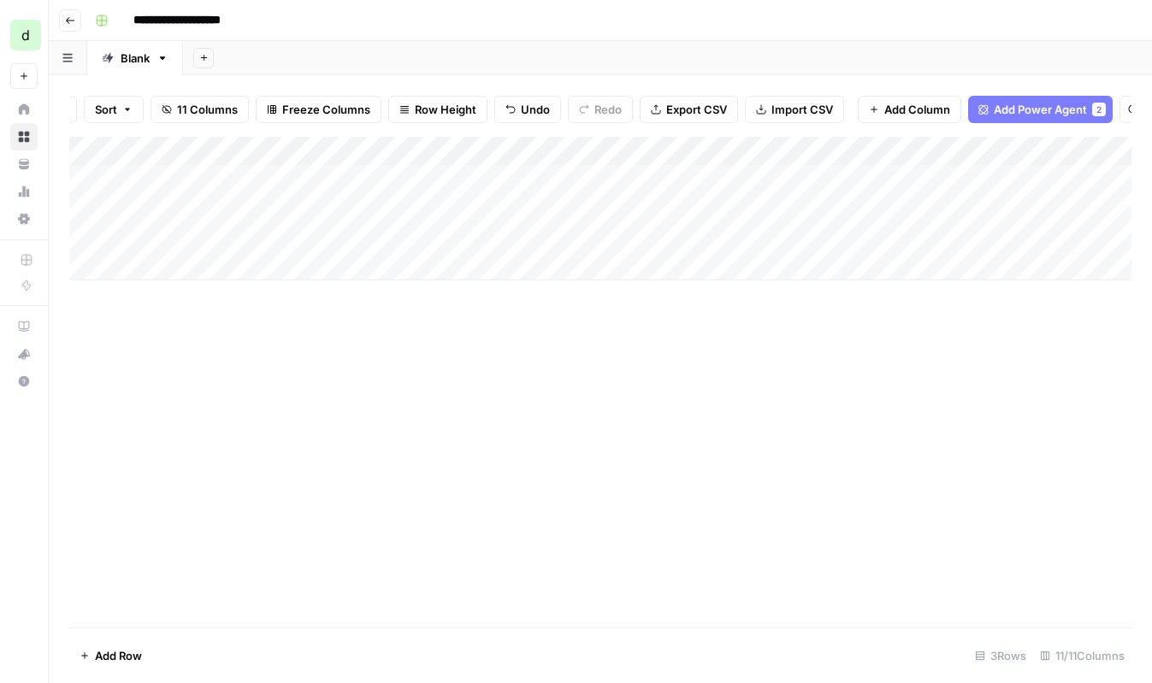
click at [795, 204] on div "Add Column" at bounding box center [600, 209] width 1062 height 144
click at [796, 204] on div "Add Column" at bounding box center [600, 209] width 1062 height 144
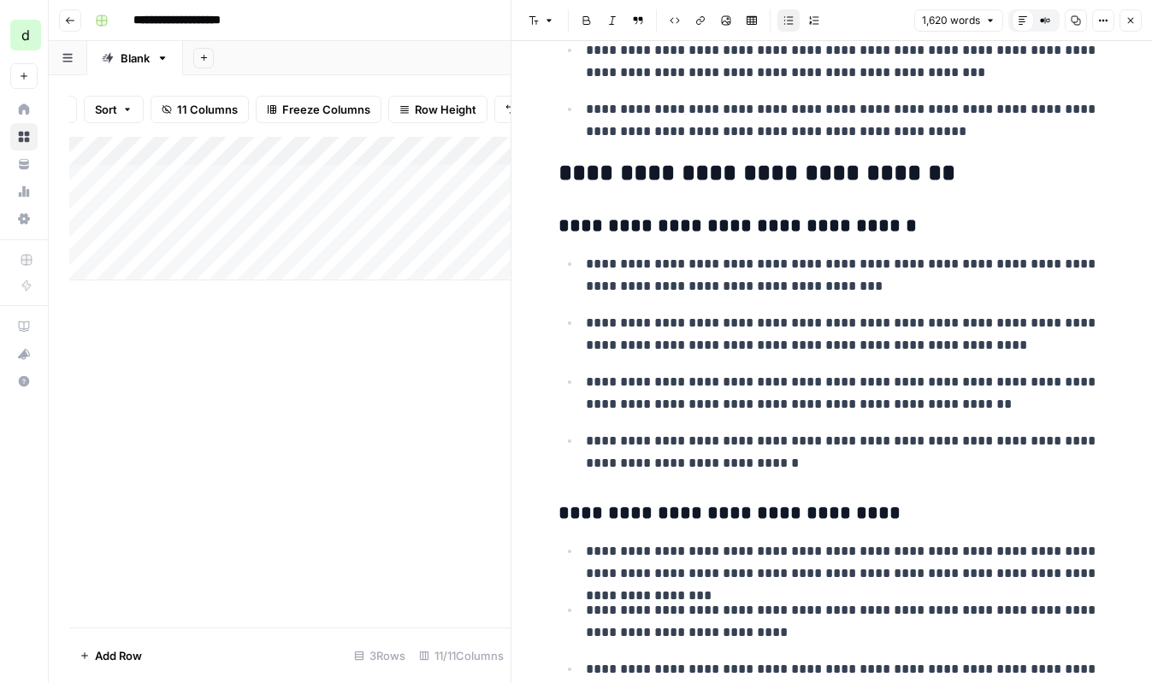
scroll to position [1147, 0]
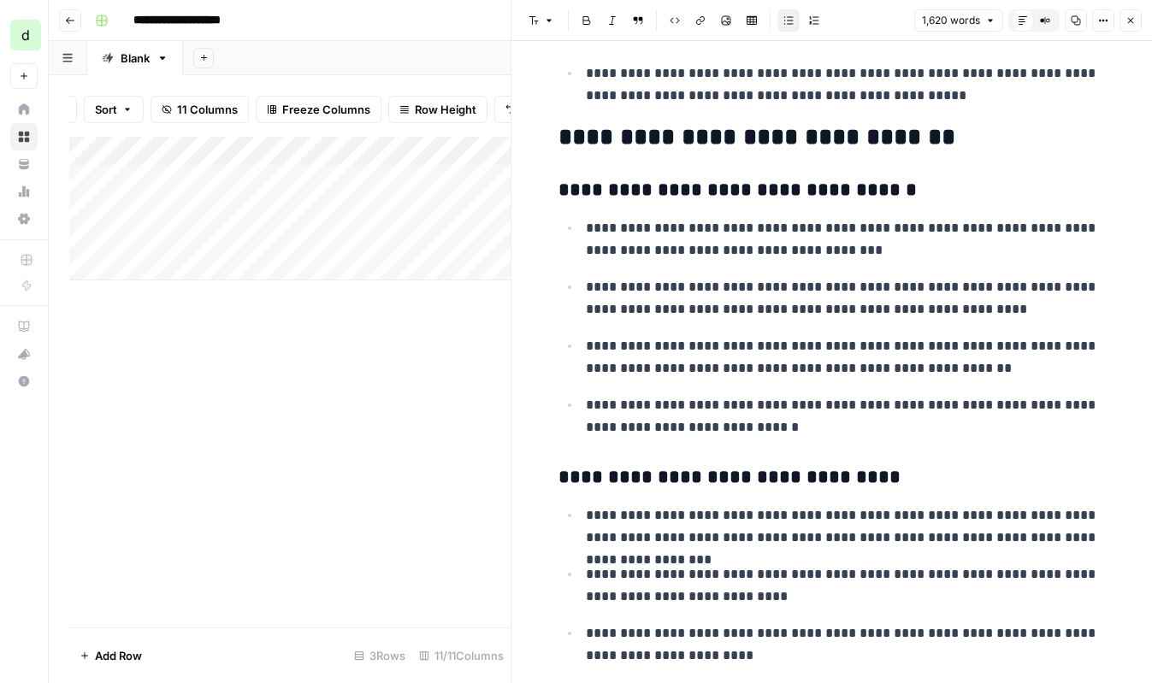
click at [1121, 32] on header "Font style Bold Italic Block quote Code block Link Image Insert Table Bulleted …" at bounding box center [831, 20] width 641 height 41
click at [1130, 23] on icon "button" at bounding box center [1131, 20] width 10 height 10
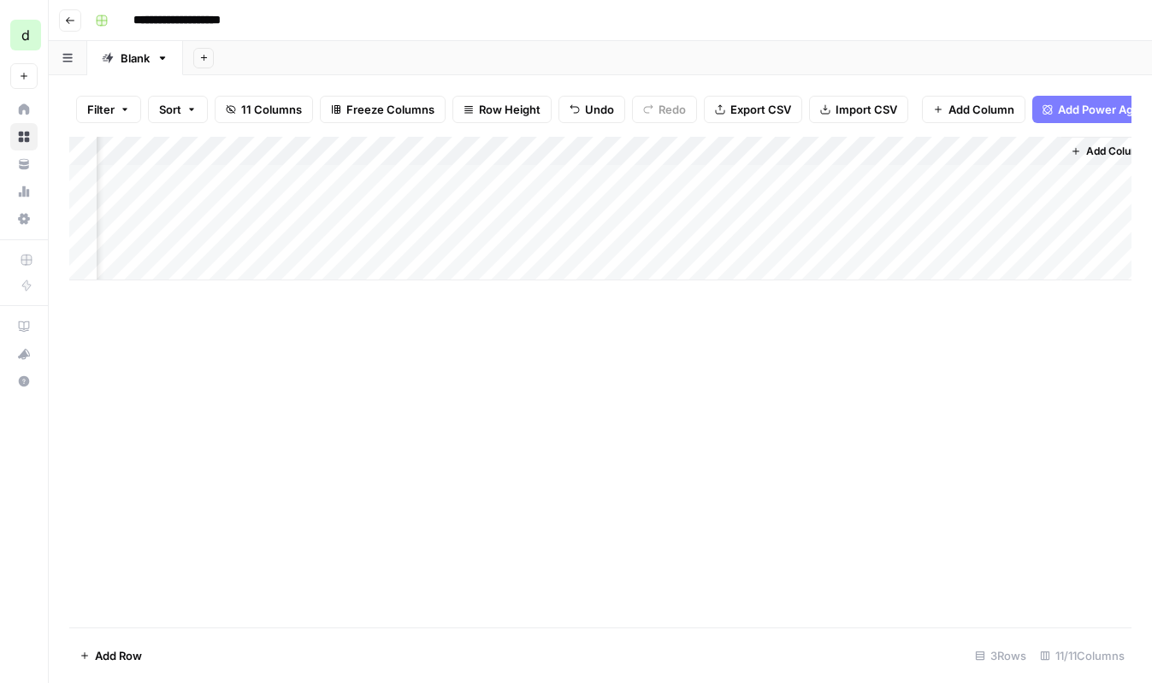
scroll to position [0, 1393]
click at [1072, 115] on span "Add Power Agent" at bounding box center [1104, 109] width 93 height 17
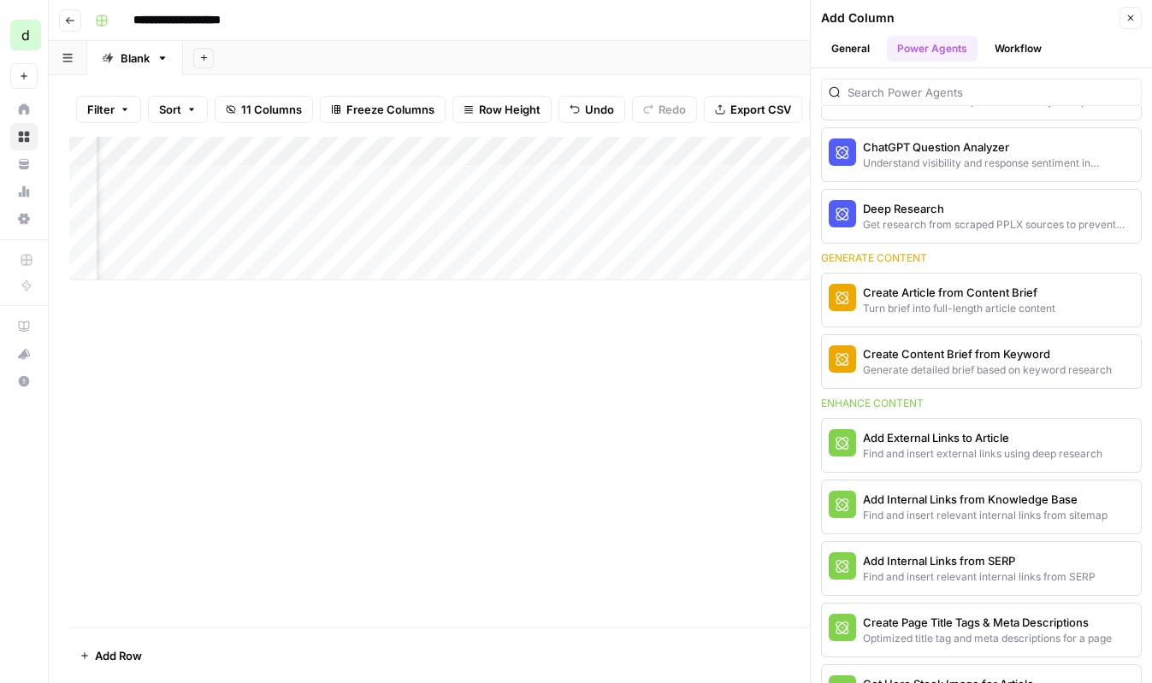
scroll to position [0, 284]
click at [1023, 304] on div "Turn brief into full-length article content" at bounding box center [953, 308] width 180 height 15
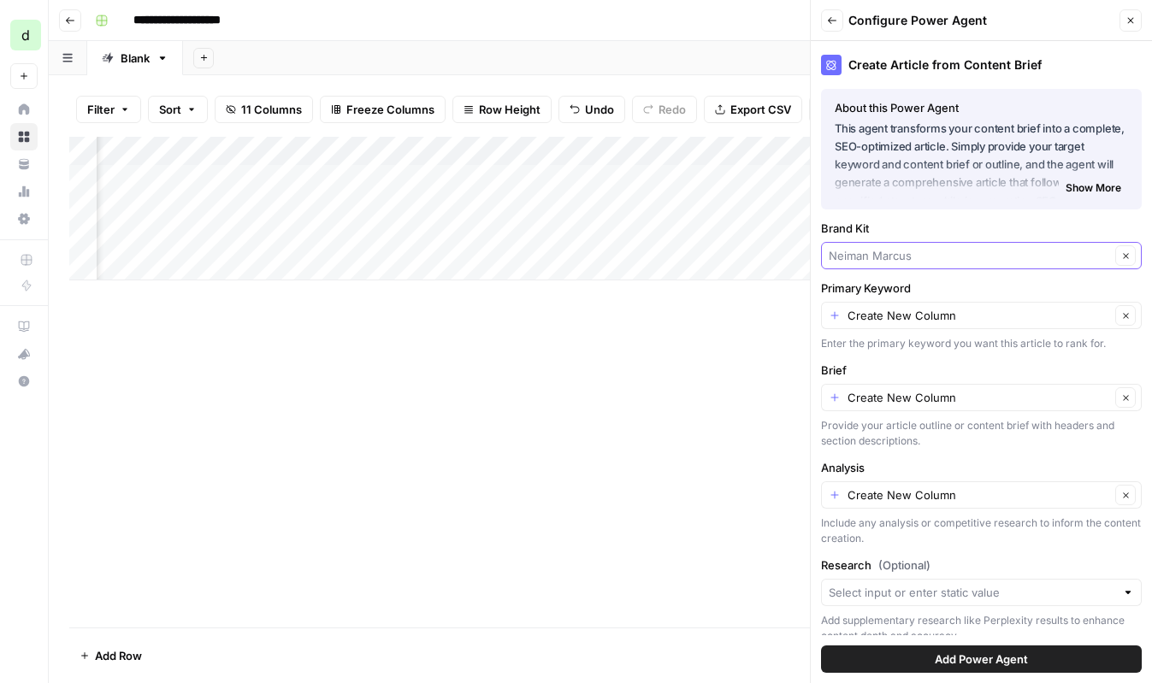
click at [941, 260] on input "Brand Kit" at bounding box center [969, 255] width 281 height 17
type input "[PERSON_NAME] [PERSON_NAME]"
click at [937, 233] on label "Brand Kit" at bounding box center [981, 228] width 321 height 17
click at [937, 247] on input "[PERSON_NAME] [PERSON_NAME]" at bounding box center [969, 255] width 281 height 17
type input "[PERSON_NAME] [PERSON_NAME]"
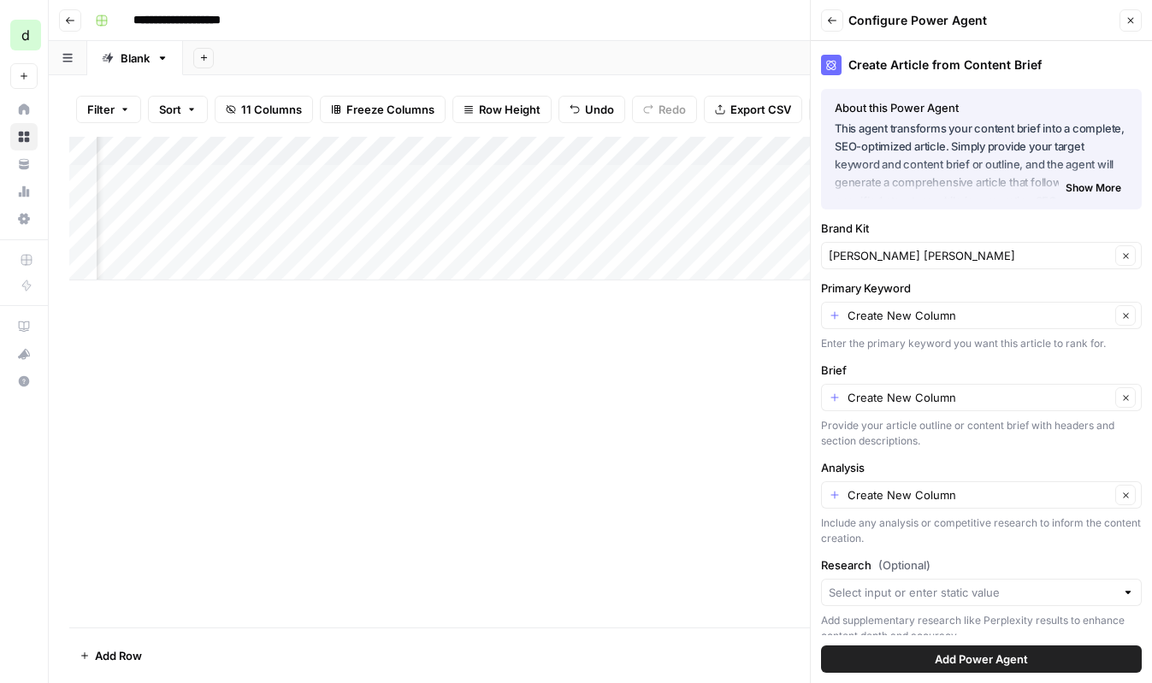
click at [960, 235] on label "Brand Kit" at bounding box center [981, 228] width 321 height 17
click at [960, 247] on input "[PERSON_NAME] [PERSON_NAME]" at bounding box center [969, 255] width 281 height 17
type input "[PERSON_NAME] [PERSON_NAME]"
click at [960, 228] on label "Brand Kit" at bounding box center [981, 228] width 321 height 17
click at [960, 247] on input "[PERSON_NAME] [PERSON_NAME]" at bounding box center [969, 255] width 281 height 17
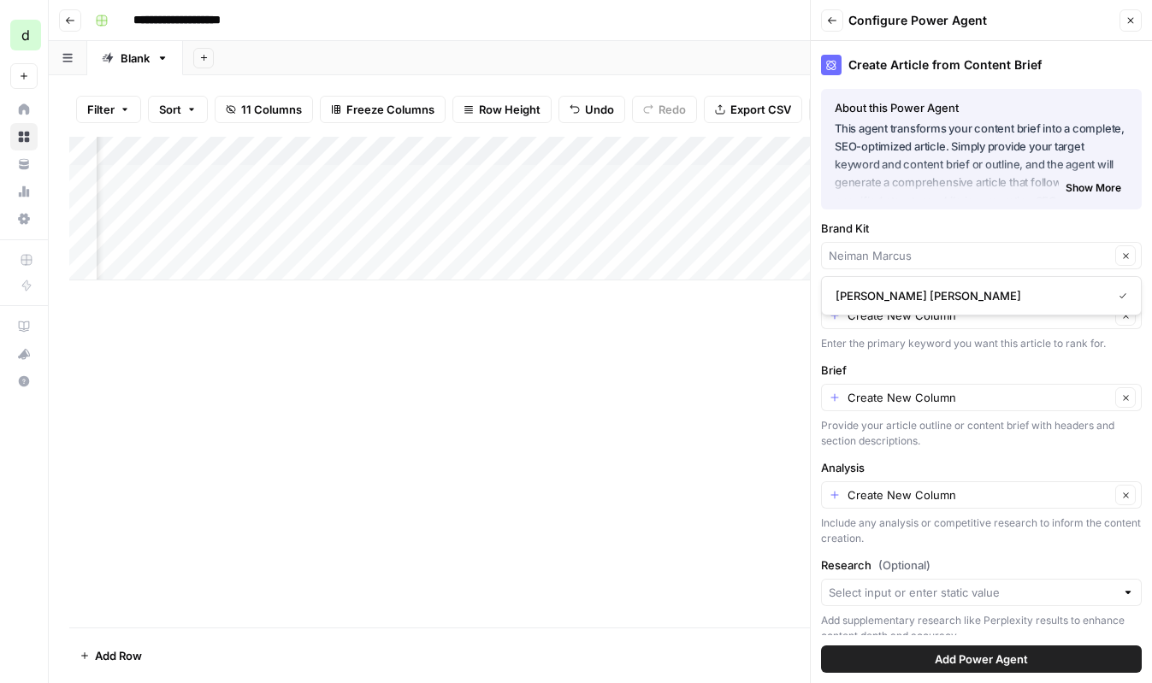
type input "[PERSON_NAME] [PERSON_NAME]"
click at [960, 228] on label "Brand Kit" at bounding box center [981, 228] width 321 height 17
click at [960, 247] on input "[PERSON_NAME] [PERSON_NAME]" at bounding box center [969, 255] width 281 height 17
type input "[PERSON_NAME] [PERSON_NAME]"
click at [960, 228] on label "Brand Kit" at bounding box center [981, 228] width 321 height 17
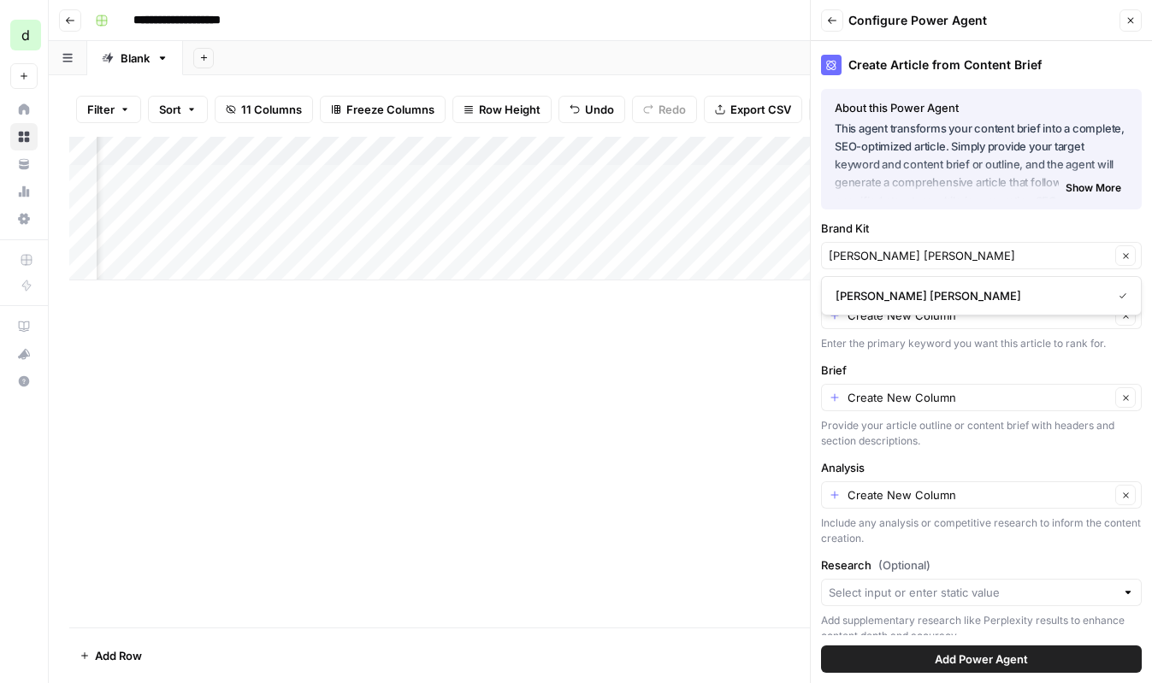
click at [960, 247] on input "[PERSON_NAME] [PERSON_NAME]" at bounding box center [969, 255] width 281 height 17
click at [947, 352] on div "Create Article from Content Brief About this Power Agent This agent transforms …" at bounding box center [981, 362] width 341 height 642
click at [947, 303] on div "Create New Column Clear" at bounding box center [981, 315] width 321 height 27
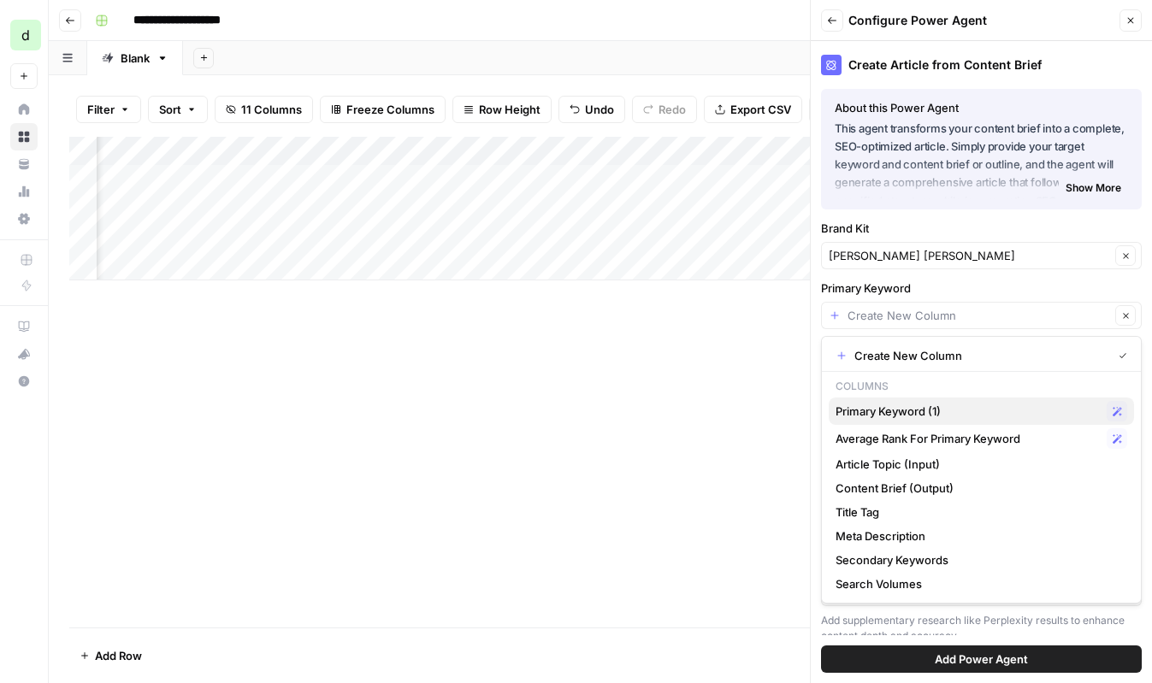
click at [955, 410] on span "Primary Keyword (1)" at bounding box center [968, 411] width 264 height 17
type input "Primary Keyword (1)"
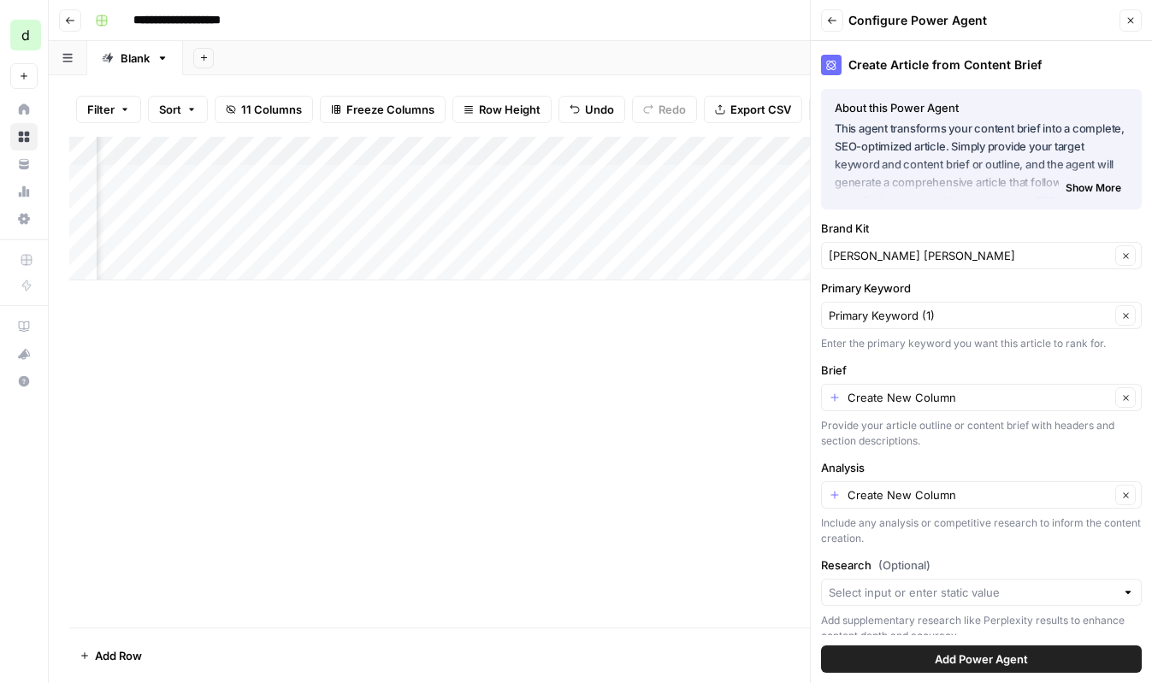
scroll to position [19, 0]
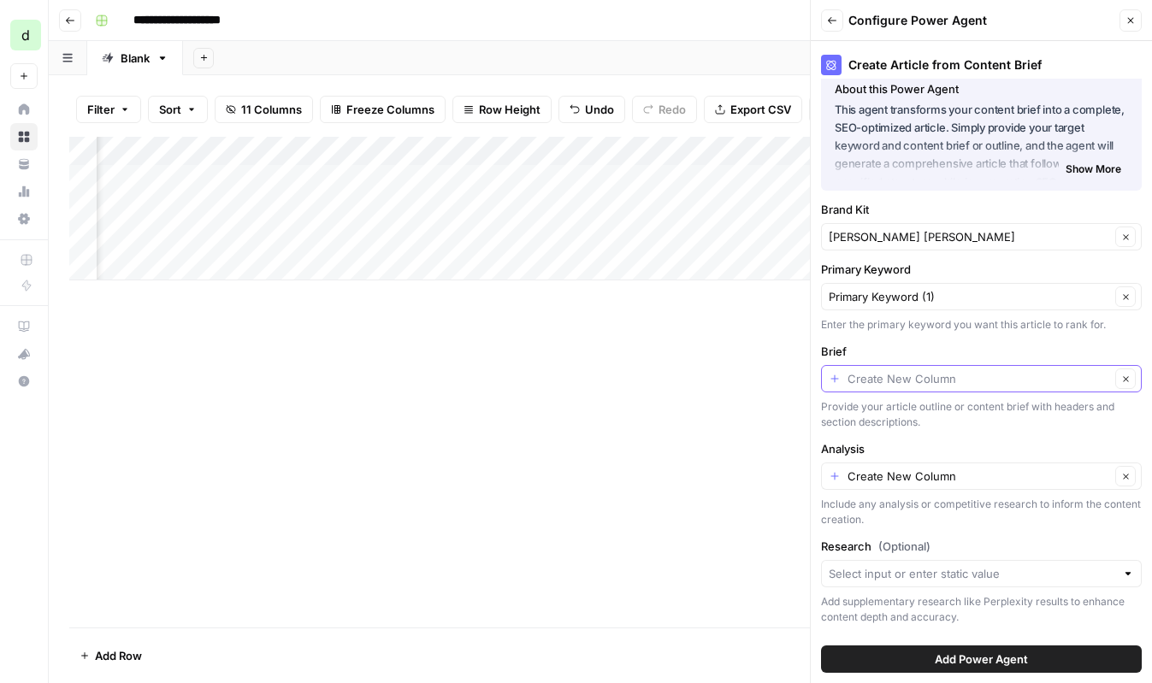
click at [968, 381] on input "Brief" at bounding box center [979, 378] width 263 height 17
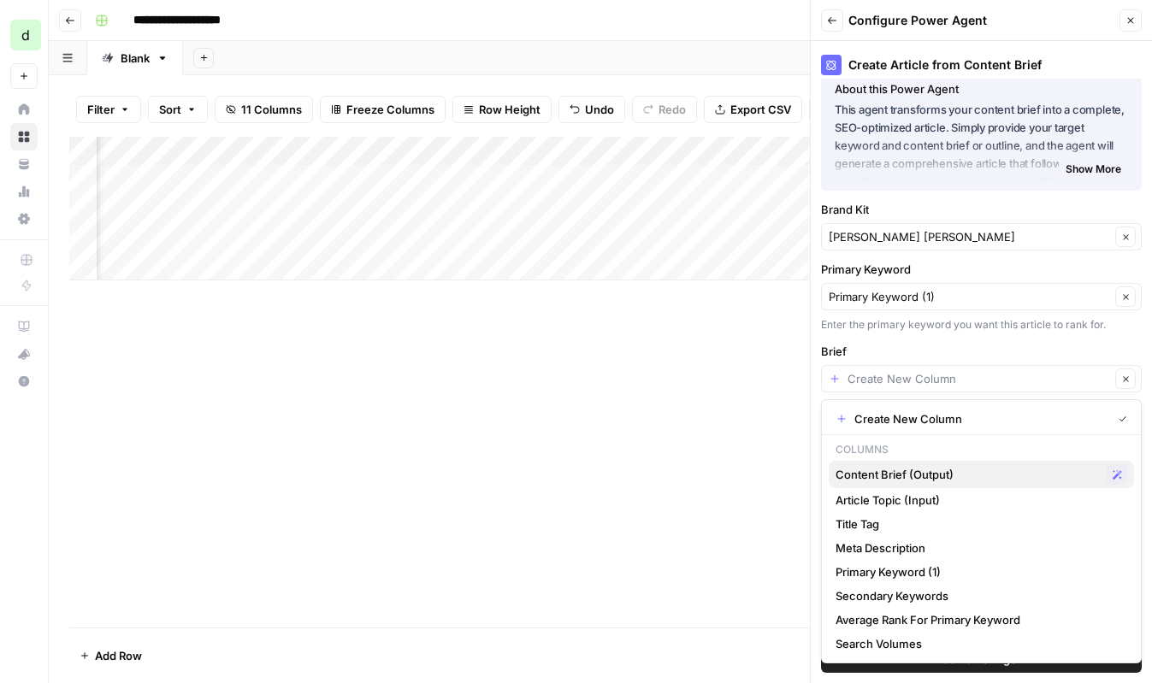
click at [947, 476] on span "Content Brief (Output)" at bounding box center [968, 474] width 264 height 17
type input "Content Brief (Output)"
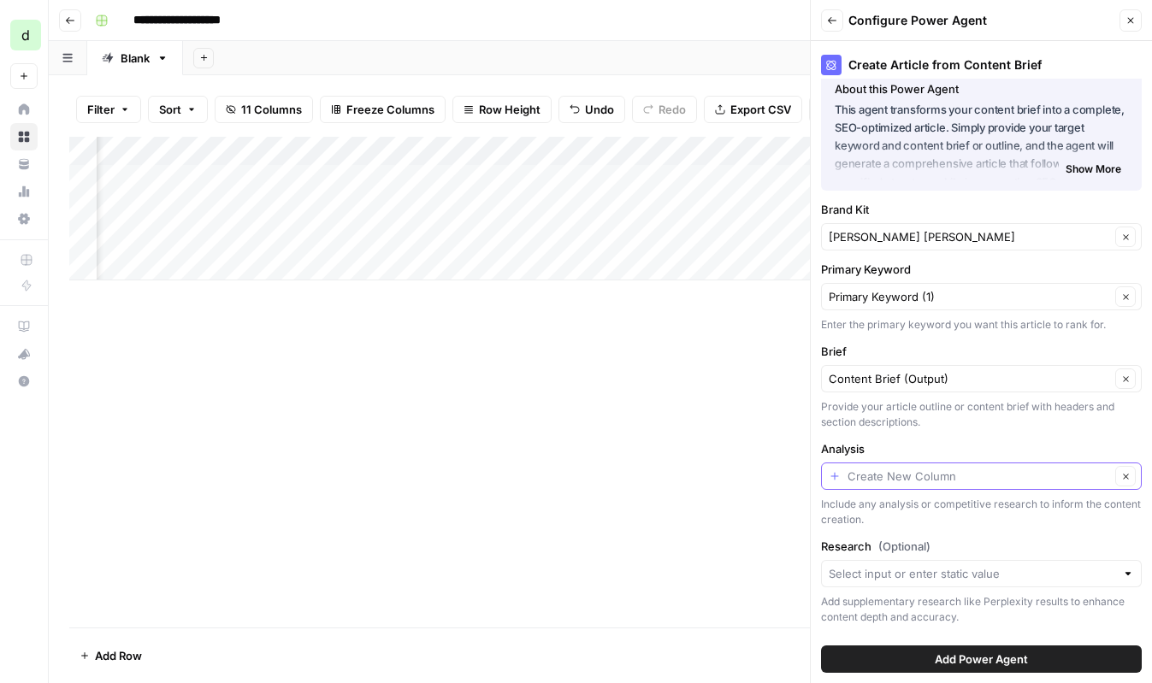
click at [946, 483] on input "Analysis" at bounding box center [979, 476] width 263 height 17
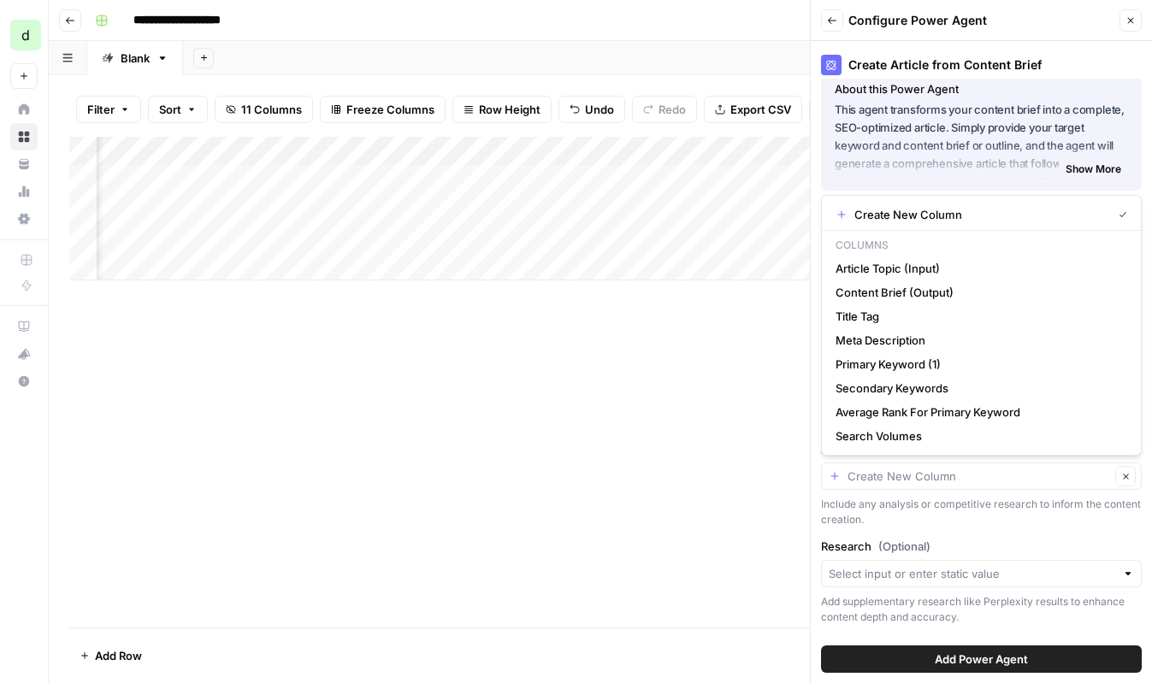
type input "Create New Column"
click at [953, 508] on div "Include any analysis or competitive research to inform the content creation." at bounding box center [981, 512] width 321 height 31
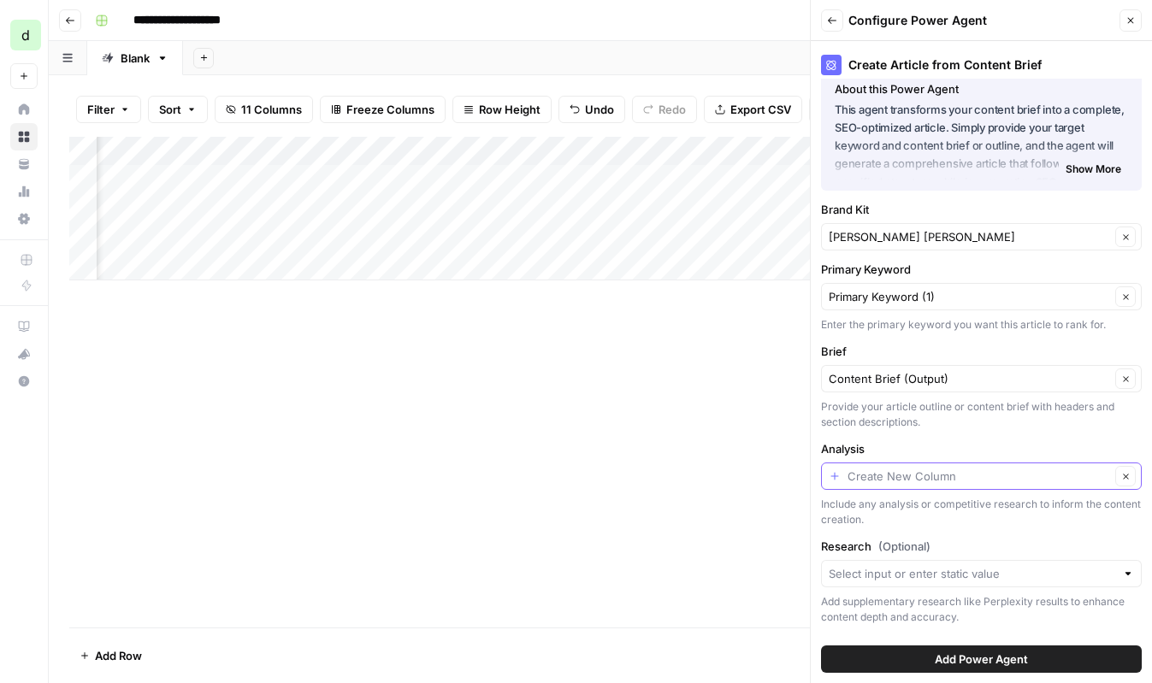
click at [963, 470] on input "Analysis" at bounding box center [979, 476] width 263 height 17
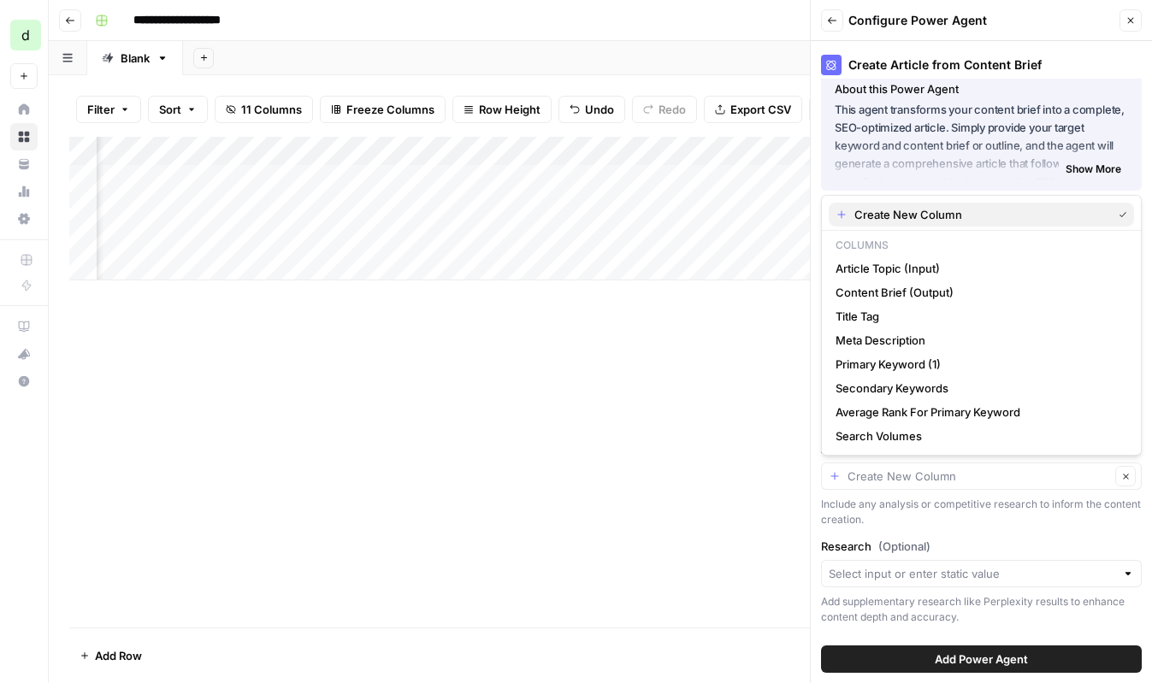
click at [969, 215] on span "Create New Column" at bounding box center [979, 214] width 251 height 17
type input "Create New Column"
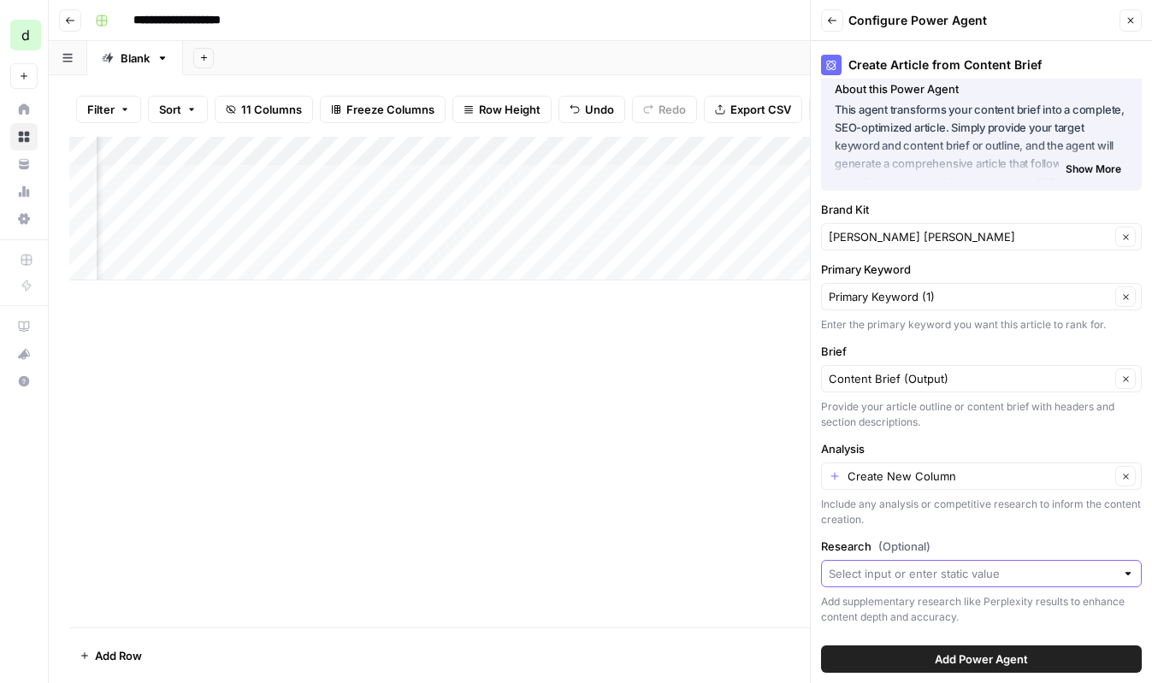
click at [946, 574] on input "Research (Optional)" at bounding box center [972, 573] width 287 height 17
click at [949, 609] on div "Add supplementary research like Perplexity results to enhance content depth and…" at bounding box center [981, 609] width 321 height 31
click at [945, 649] on button "Add Power Agent" at bounding box center [981, 659] width 321 height 27
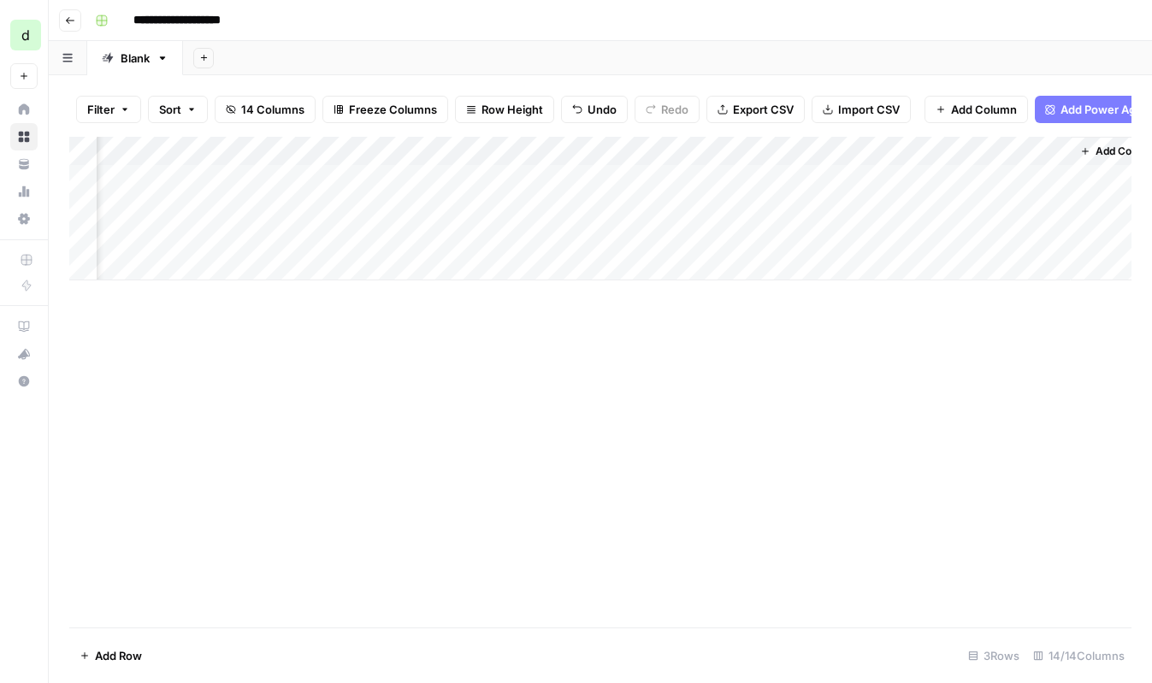
scroll to position [0, 1836]
click at [819, 238] on div "Add Column" at bounding box center [600, 209] width 1062 height 144
click at [652, 243] on div "Add Column" at bounding box center [600, 209] width 1062 height 144
click at [672, 145] on div "Add Column" at bounding box center [600, 209] width 1062 height 144
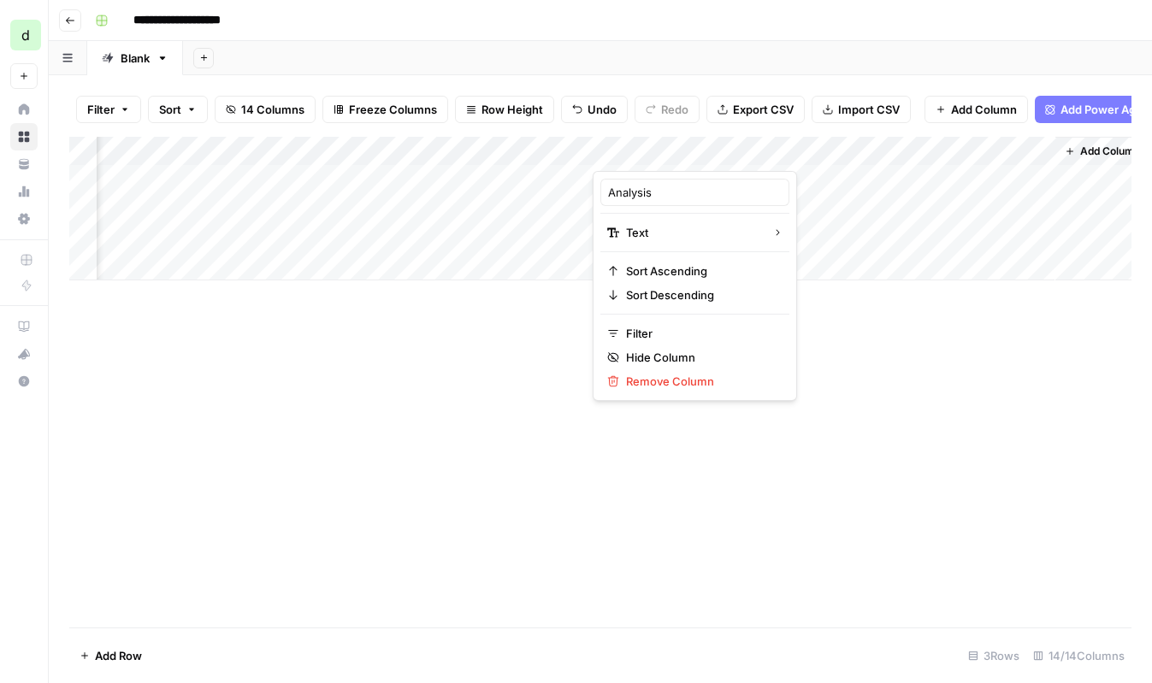
click at [808, 432] on div "Add Column" at bounding box center [600, 382] width 1062 height 491
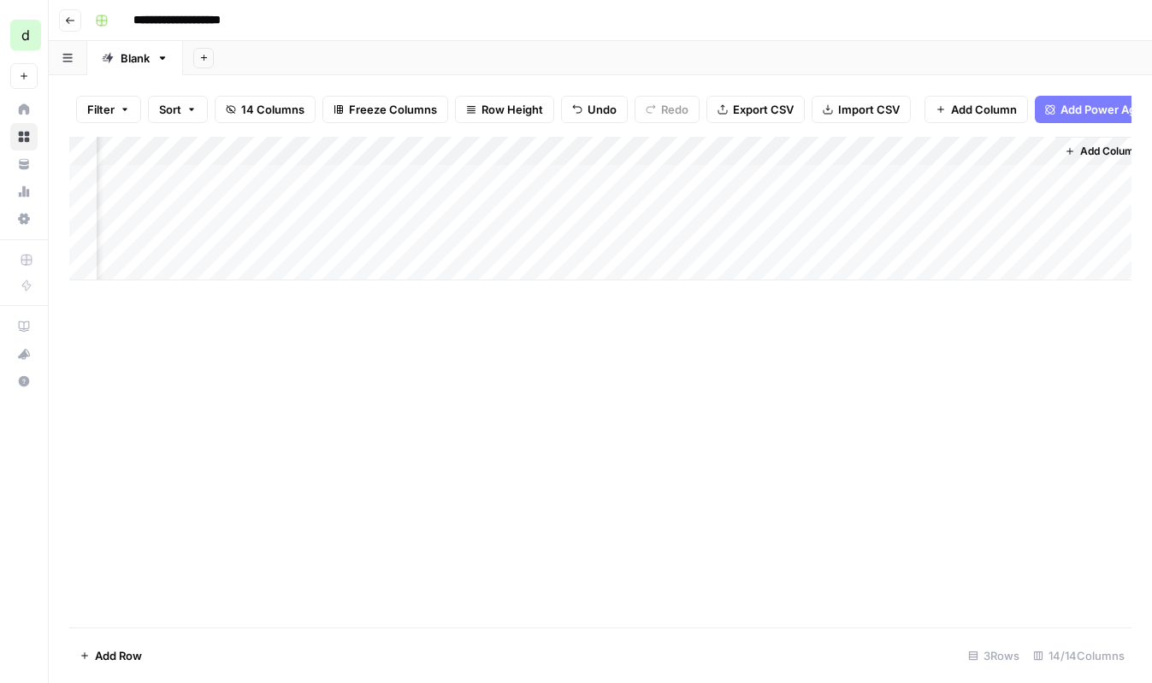
scroll to position [0, 1855]
click at [1090, 98] on button "Add Power Agent 1" at bounding box center [1107, 109] width 145 height 27
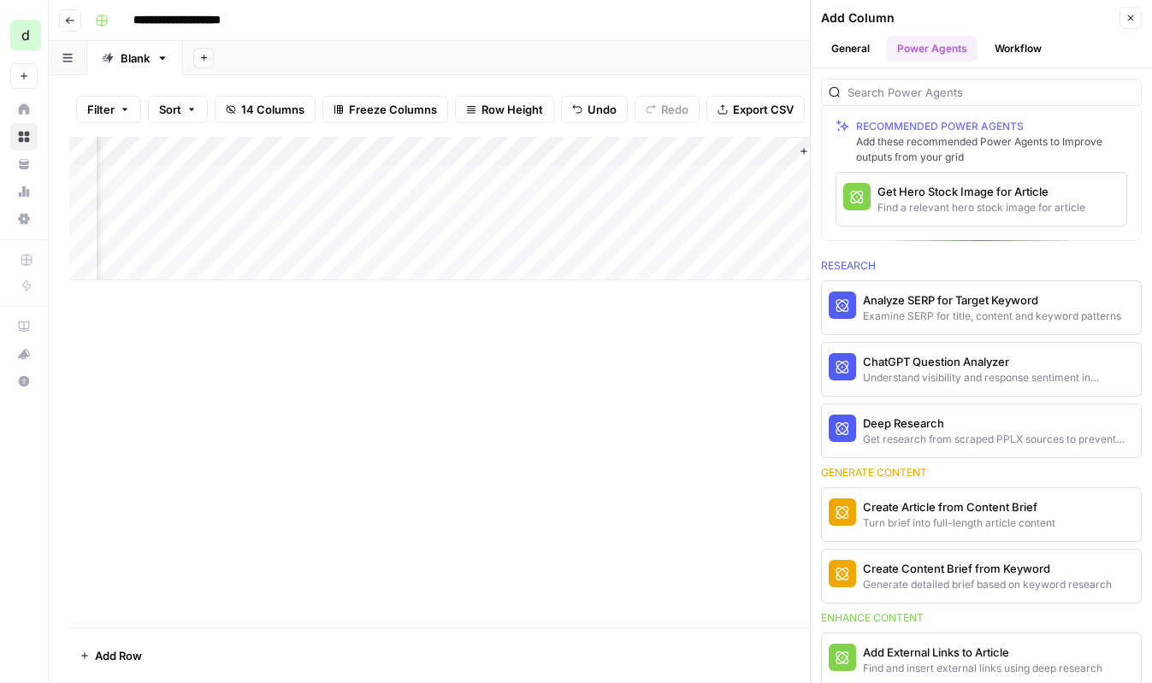
scroll to position [96, 0]
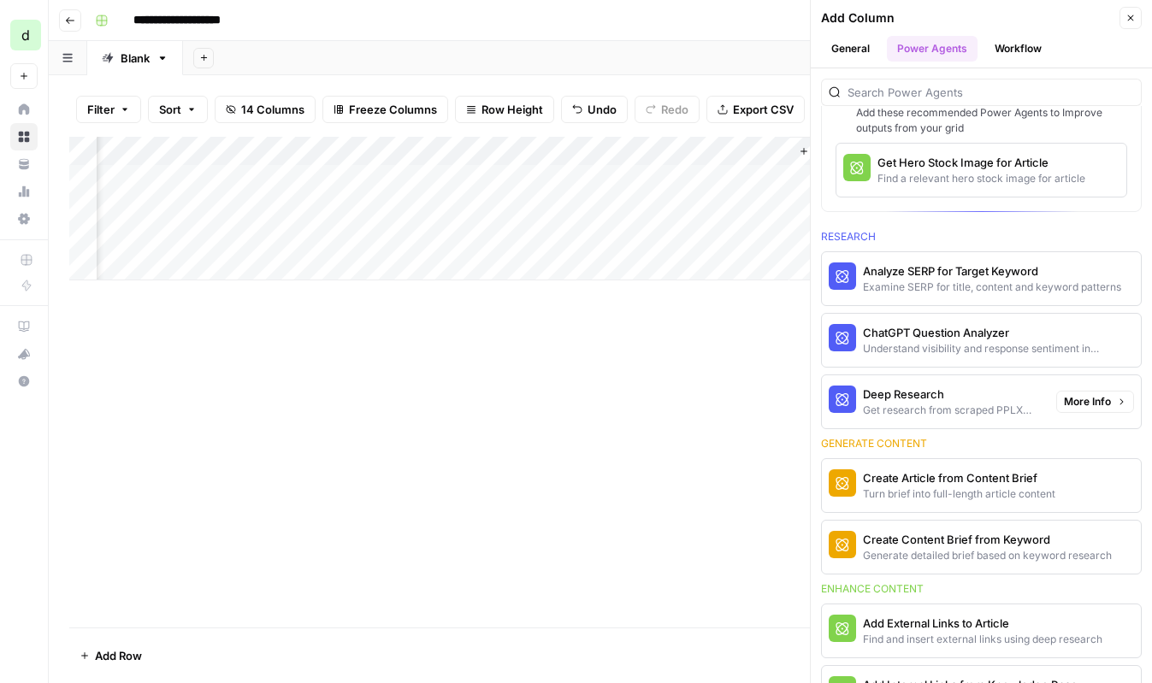
click at [921, 382] on button "Deep Research Get research from scraped PPLX sources to prevent source [MEDICAL…" at bounding box center [936, 401] width 228 height 53
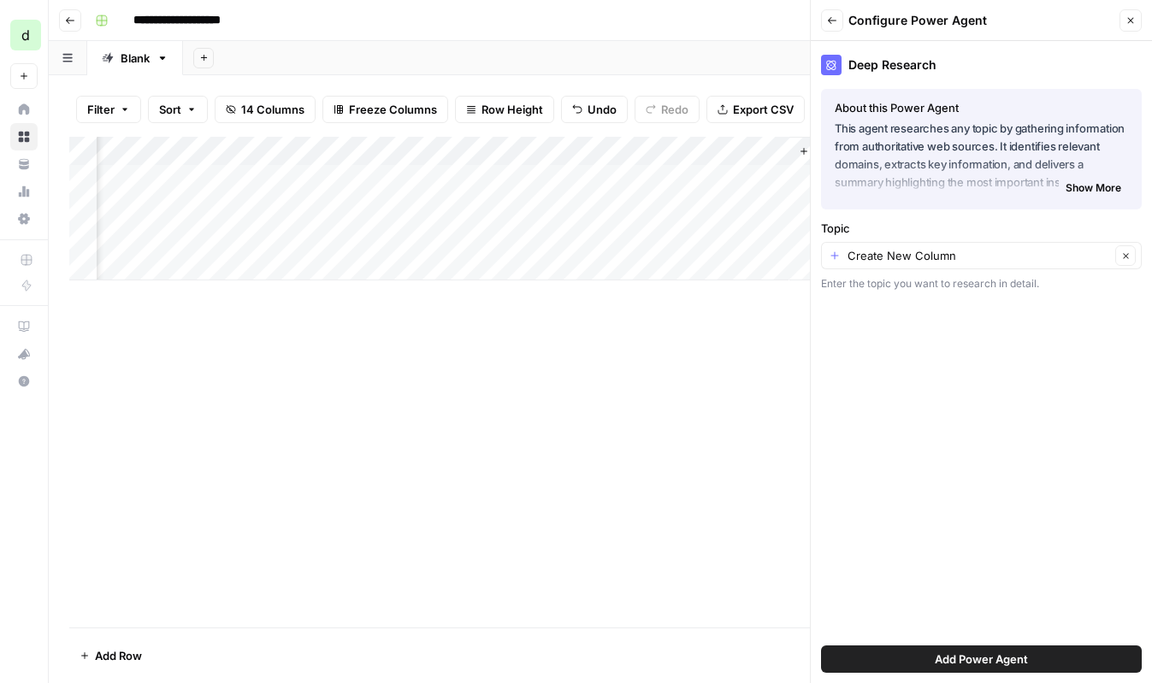
click at [966, 273] on div "Topic Create New Column Clear Enter the topic you want to research in detail." at bounding box center [981, 256] width 321 height 72
click at [972, 257] on input "Topic" at bounding box center [979, 255] width 263 height 17
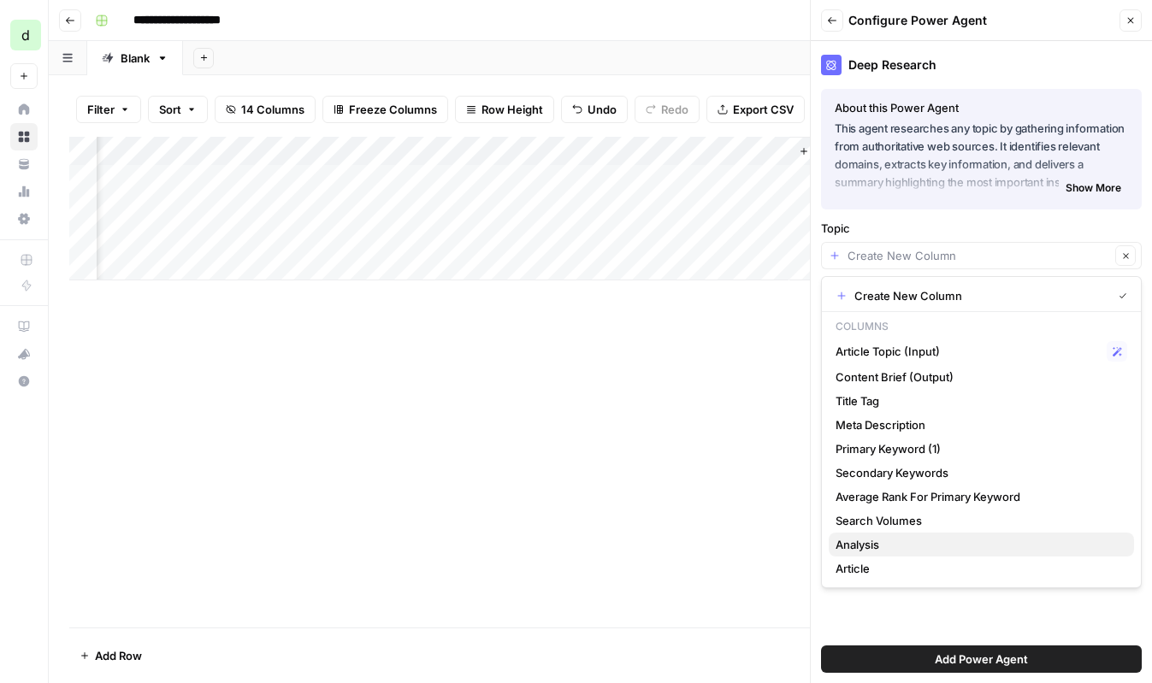
click at [919, 541] on span "Analysis" at bounding box center [978, 544] width 285 height 17
type input "Analysis"
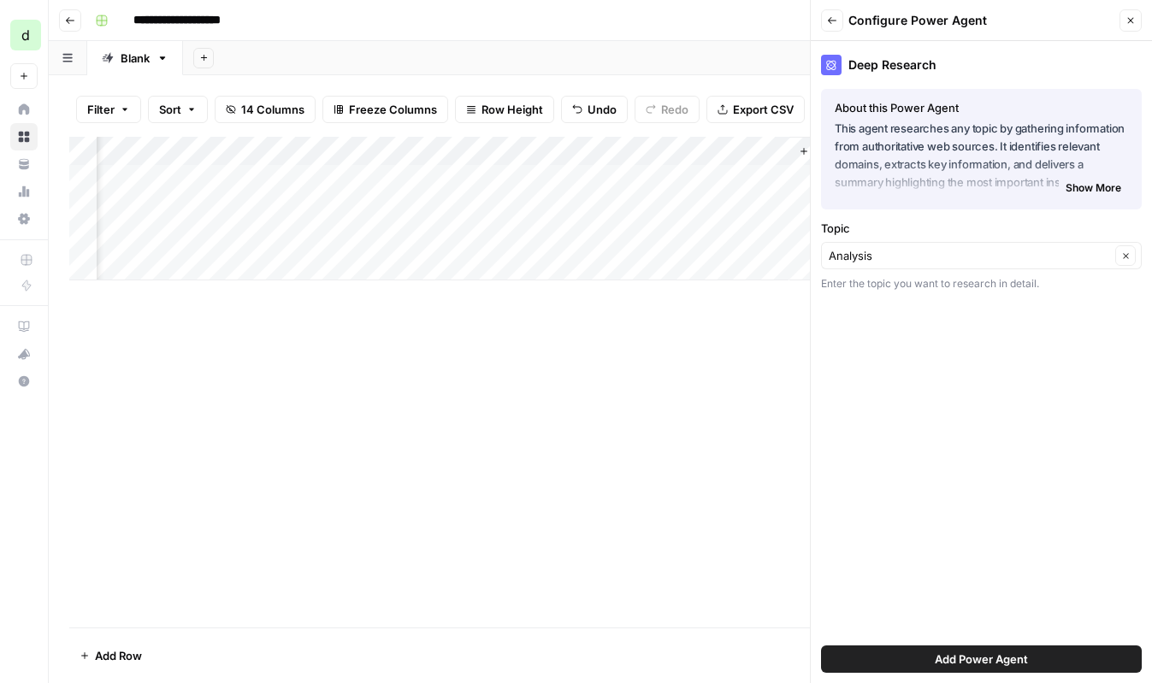
click at [1081, 184] on span "Show More" at bounding box center [1094, 187] width 56 height 15
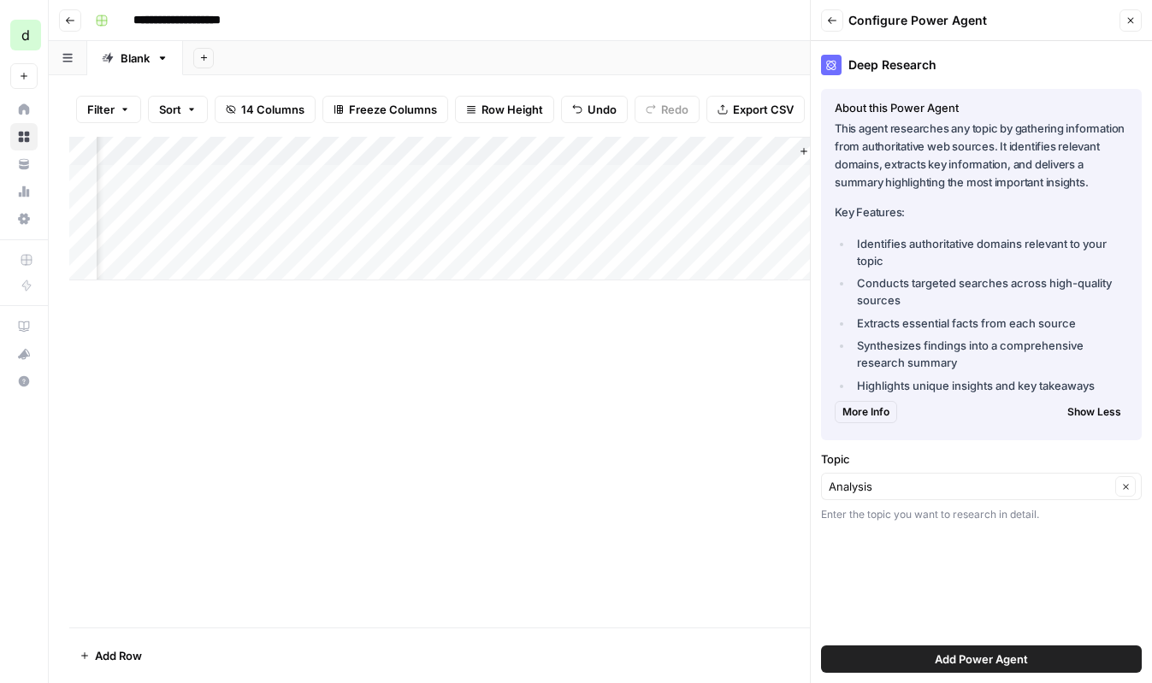
click at [1029, 157] on p "This agent researches any topic by gathering information from authoritative web…" at bounding box center [981, 156] width 293 height 73
drag, startPoint x: 1029, startPoint y: 157, endPoint x: 962, endPoint y: 381, distance: 233.0
click at [962, 380] on div "This agent researches any topic by gathering information from authoritative web…" at bounding box center [981, 257] width 293 height 275
click at [962, 381] on li "Highlights unique insights and key takeaways" at bounding box center [990, 385] width 275 height 17
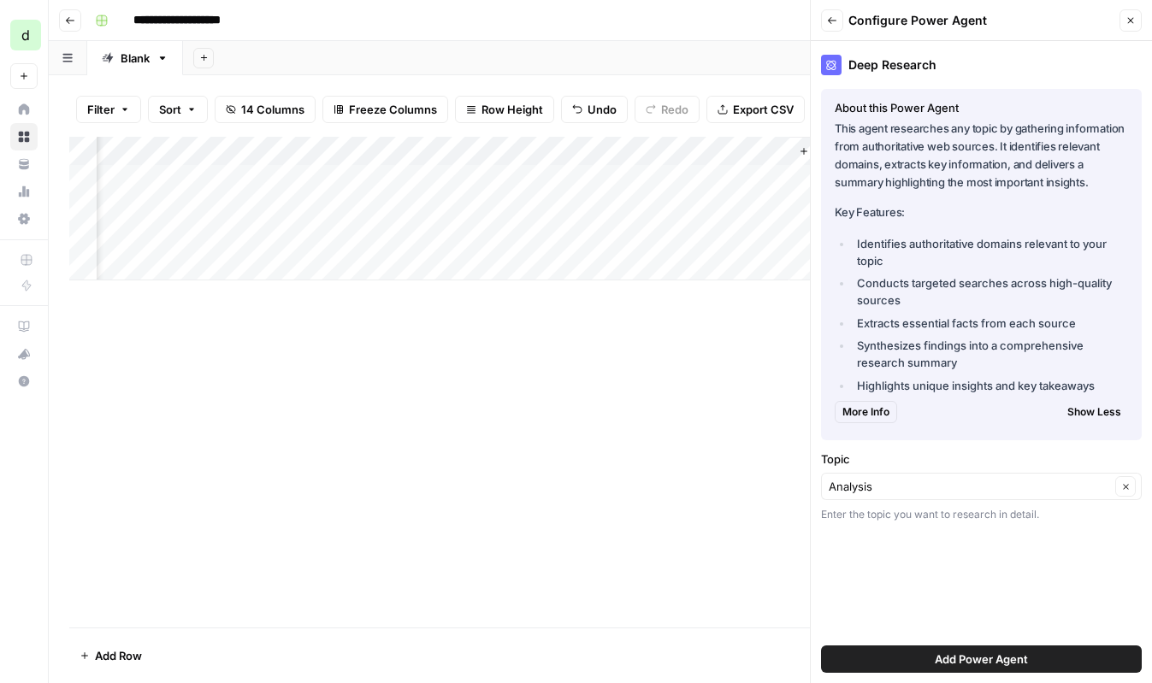
click at [983, 647] on button "Add Power Agent" at bounding box center [981, 659] width 321 height 27
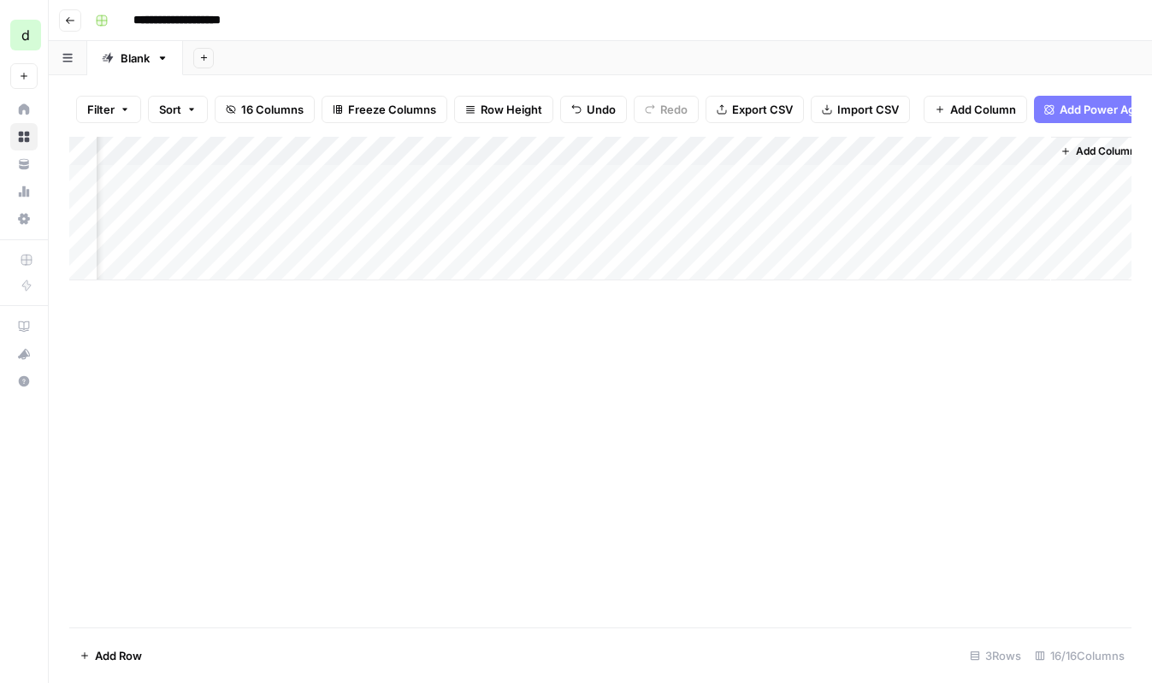
scroll to position [0, 2163]
click at [795, 239] on div "Add Column" at bounding box center [600, 209] width 1062 height 144
click at [845, 151] on div "Add Column" at bounding box center [600, 209] width 1062 height 144
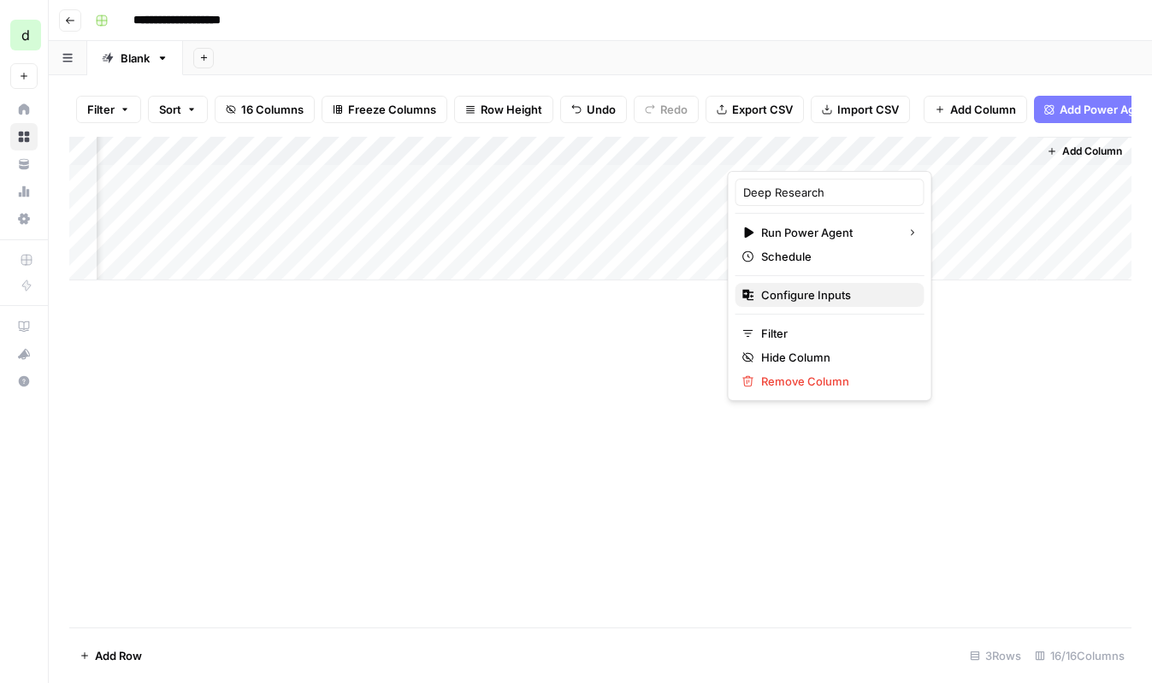
click at [801, 300] on span "Configure Inputs" at bounding box center [836, 295] width 150 height 17
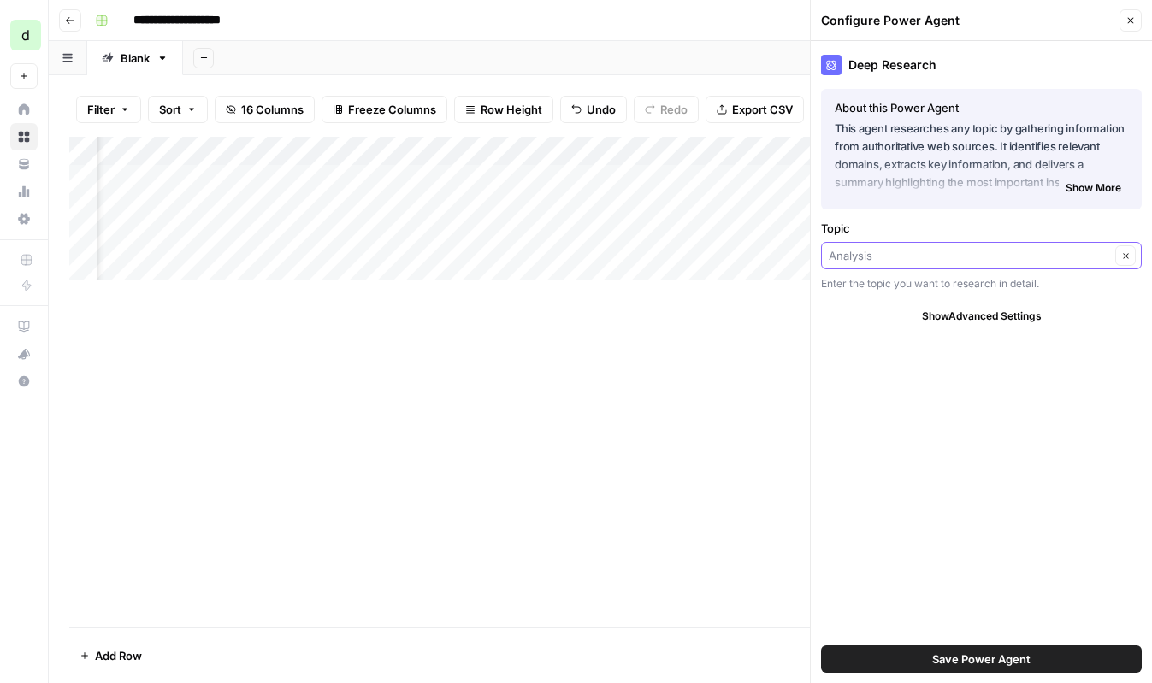
click at [943, 254] on input "Topic" at bounding box center [969, 255] width 281 height 17
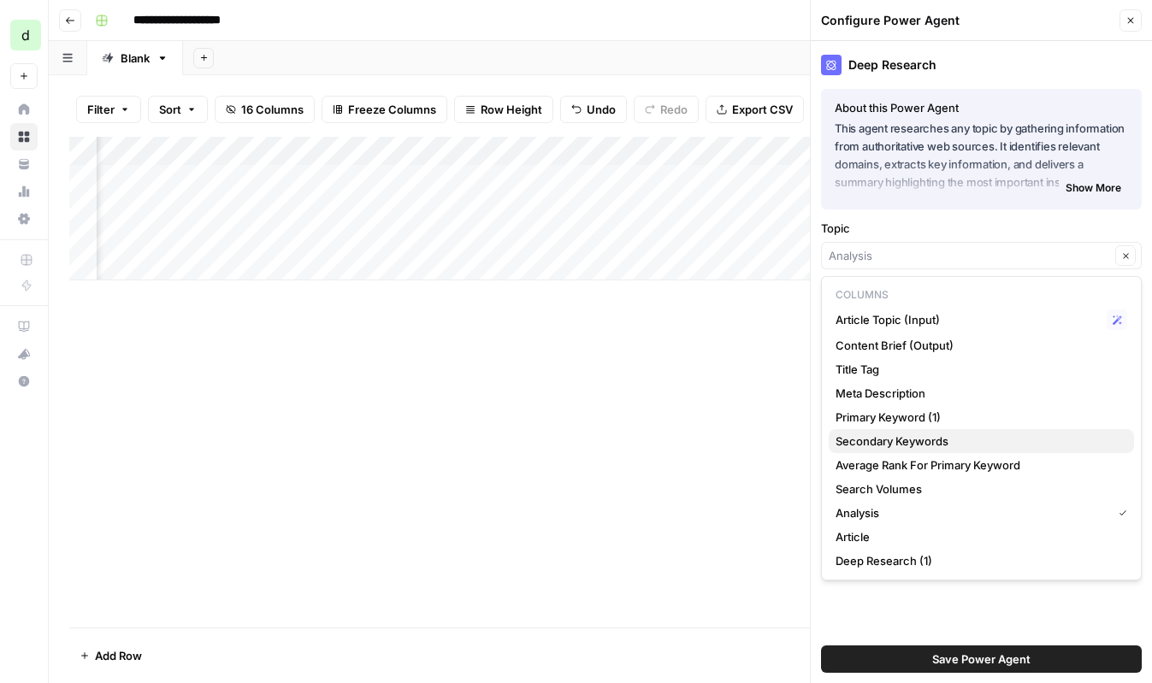
click at [929, 444] on span "Secondary Keywords" at bounding box center [978, 441] width 285 height 17
type input "Secondary Keywords"
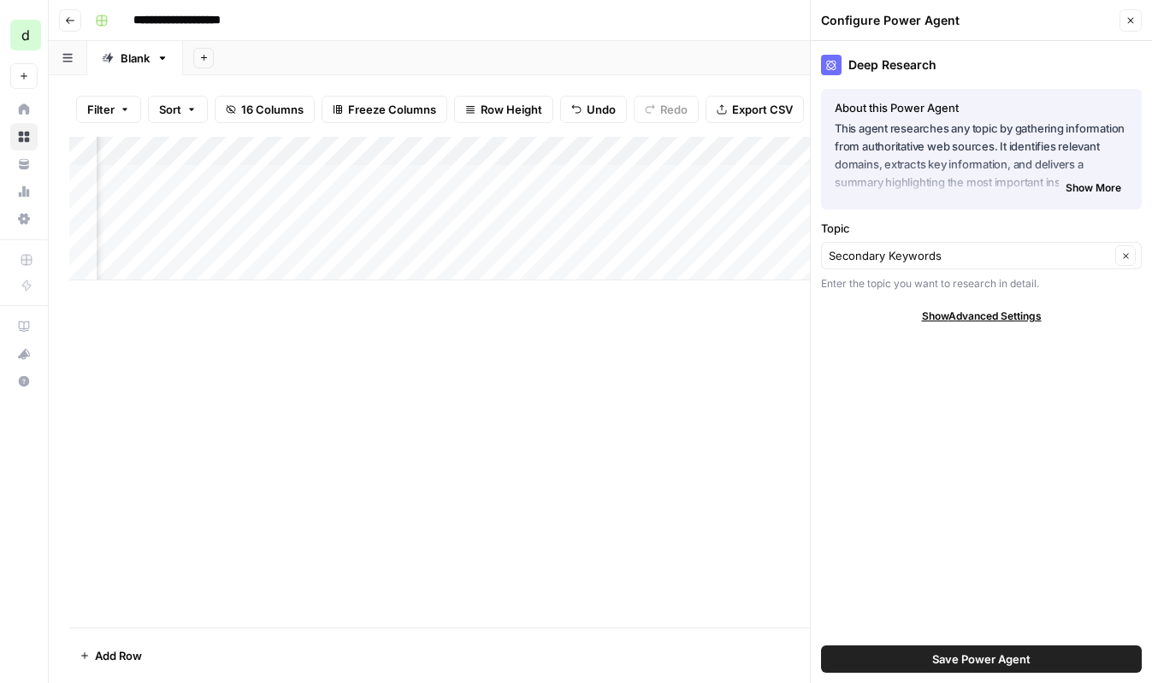
click at [962, 663] on span "Save Power Agent" at bounding box center [981, 659] width 98 height 17
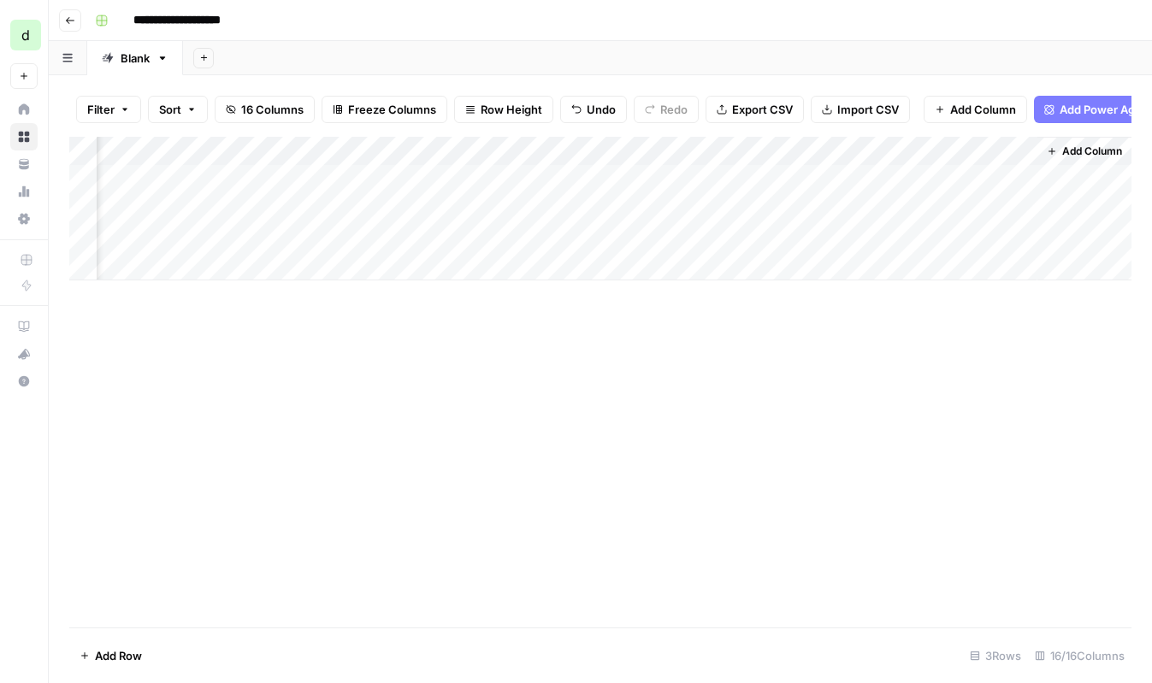
click at [757, 235] on div "Add Column" at bounding box center [600, 209] width 1062 height 144
click at [540, 149] on div "Add Column" at bounding box center [600, 209] width 1062 height 144
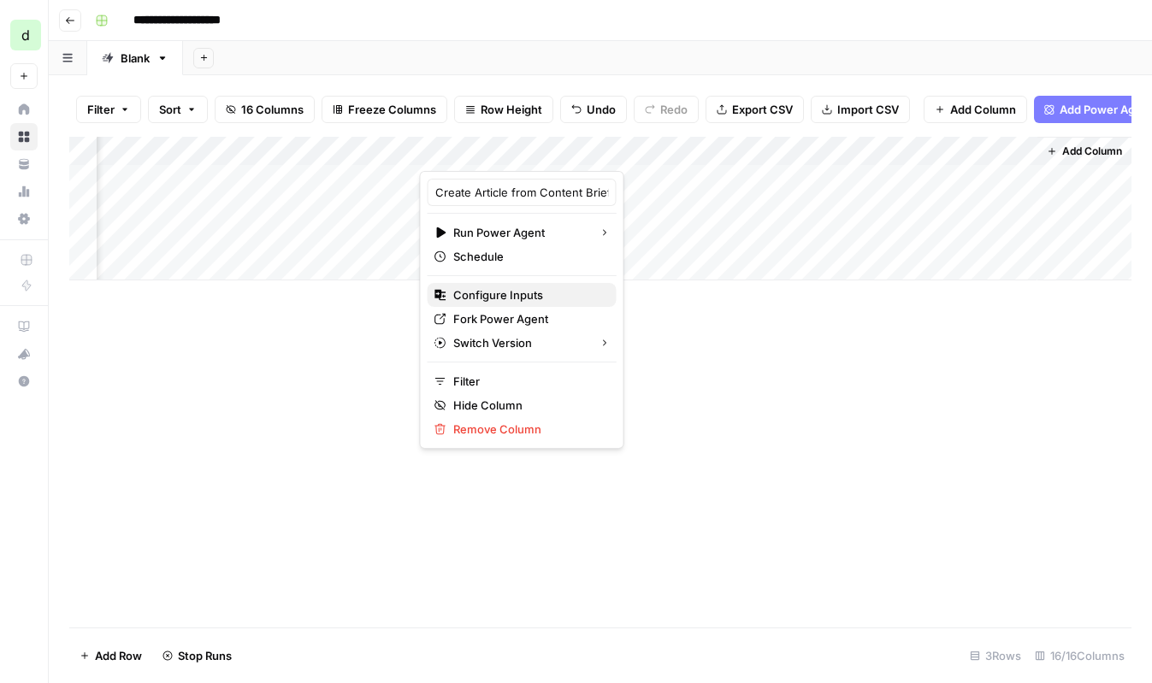
click at [502, 295] on span "Configure Inputs" at bounding box center [528, 295] width 150 height 17
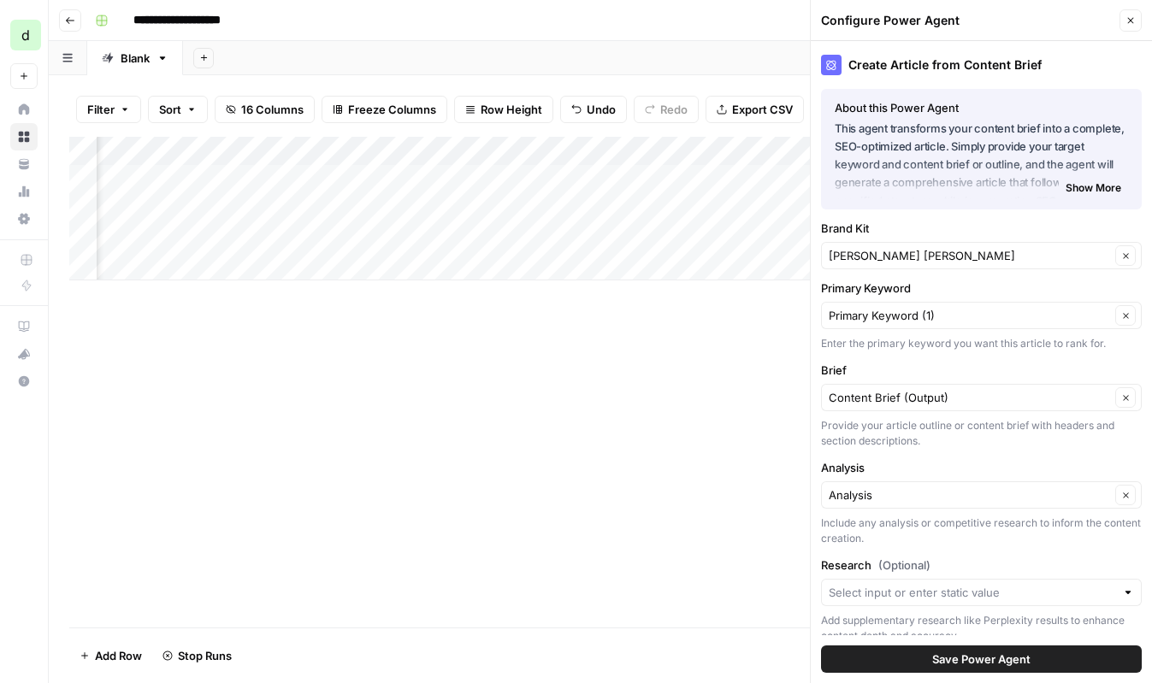
scroll to position [48, 0]
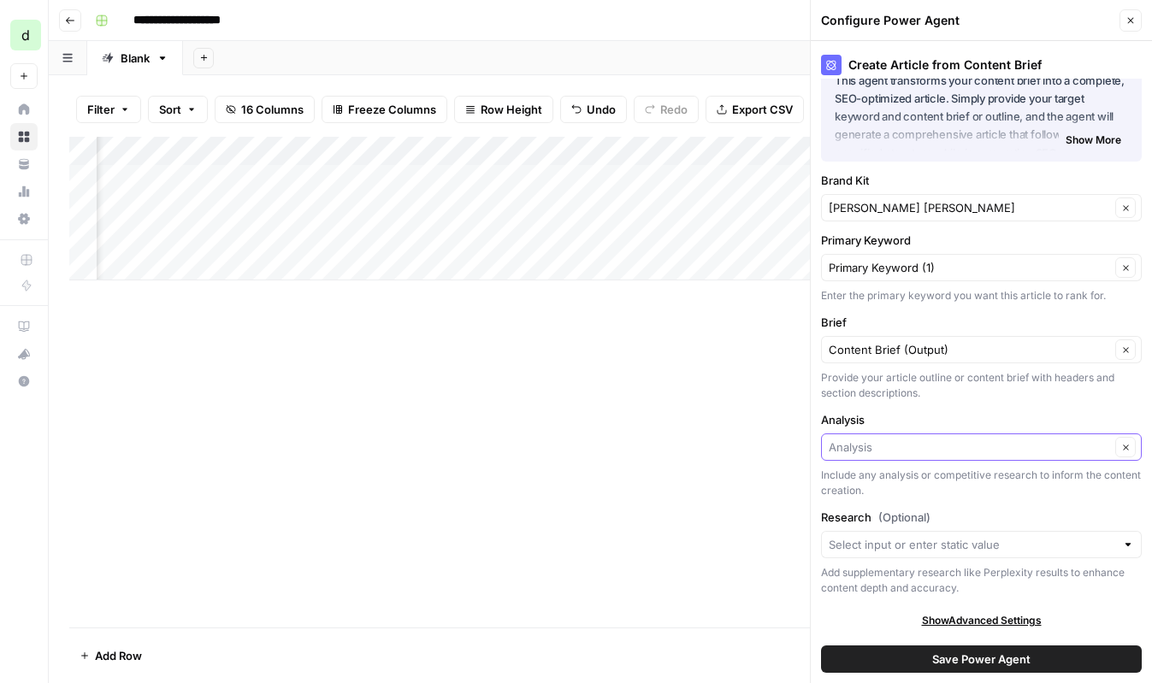
click at [961, 442] on input "Analysis" at bounding box center [969, 447] width 281 height 17
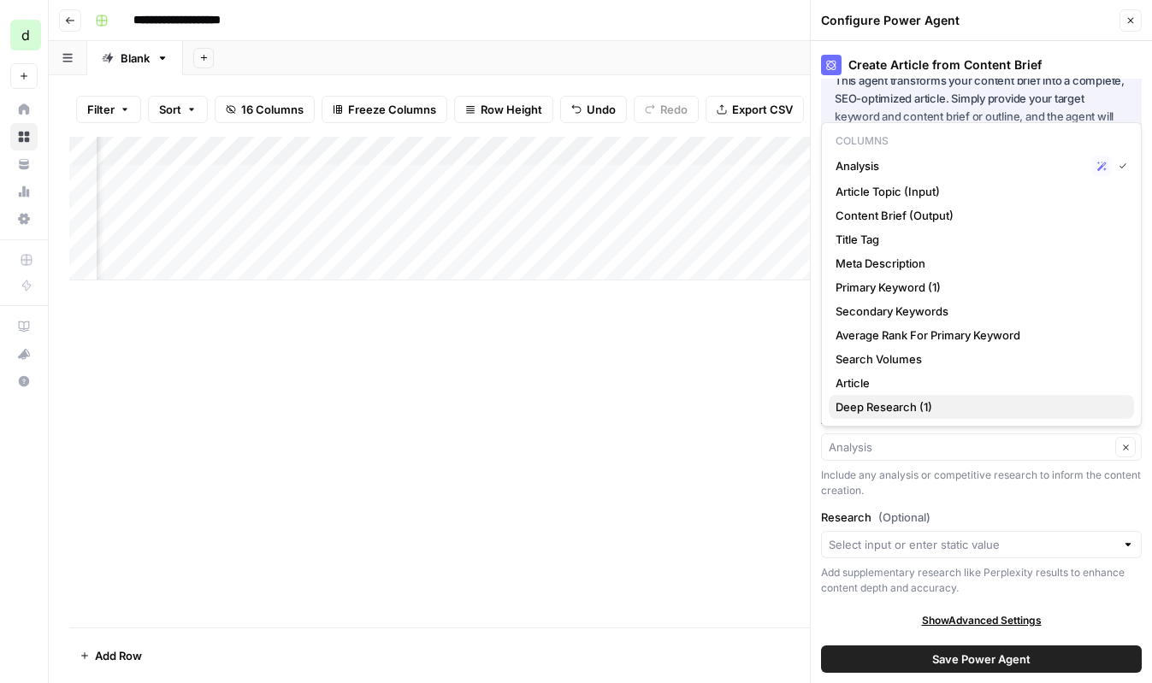
click at [963, 405] on span "Deep Research (1)" at bounding box center [978, 407] width 285 height 17
type input "Deep Research (1)"
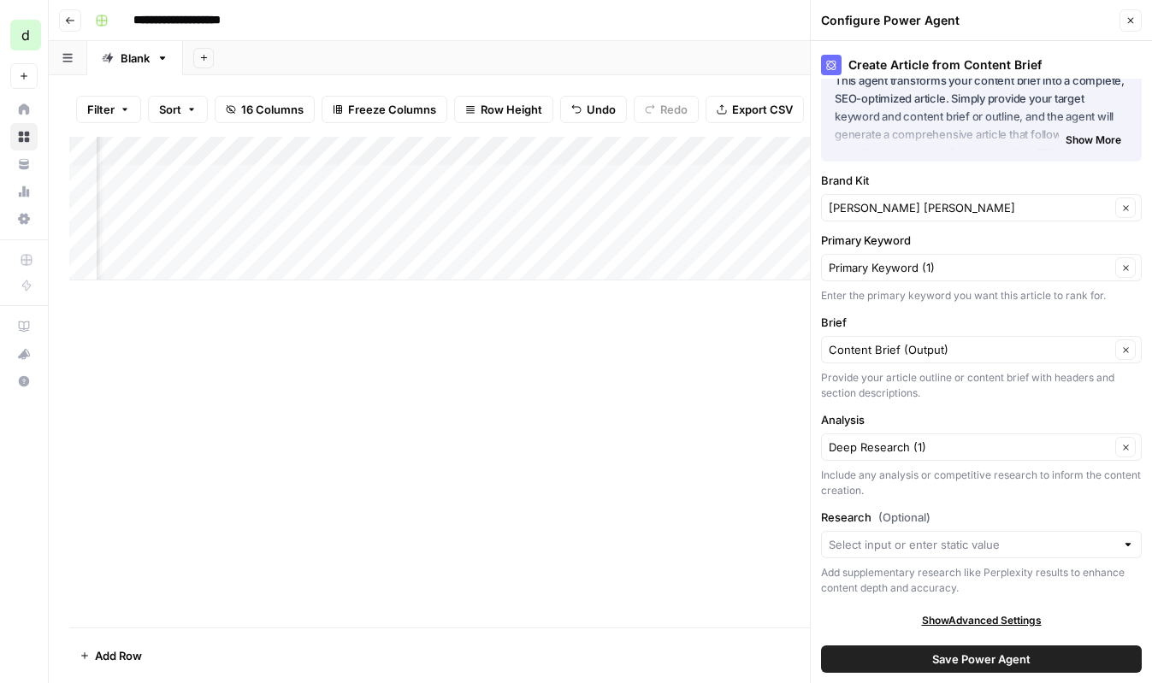
click at [982, 661] on span "Save Power Agent" at bounding box center [981, 659] width 98 height 17
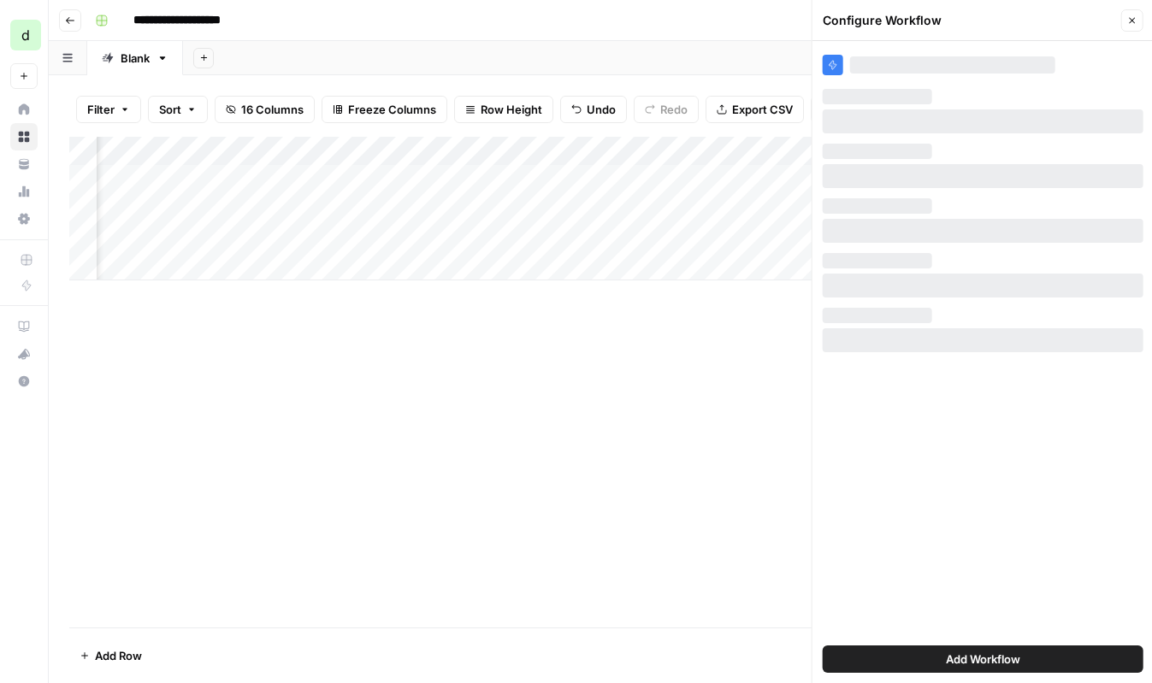
scroll to position [0, 0]
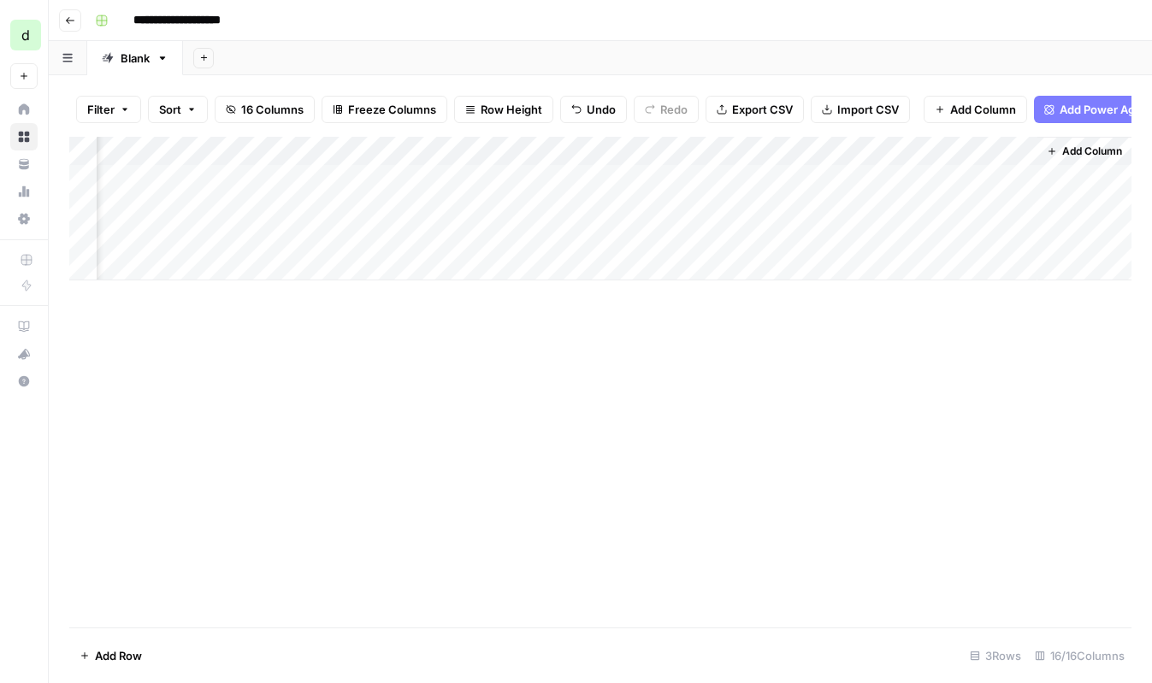
click at [405, 150] on div "Add Column" at bounding box center [600, 209] width 1062 height 144
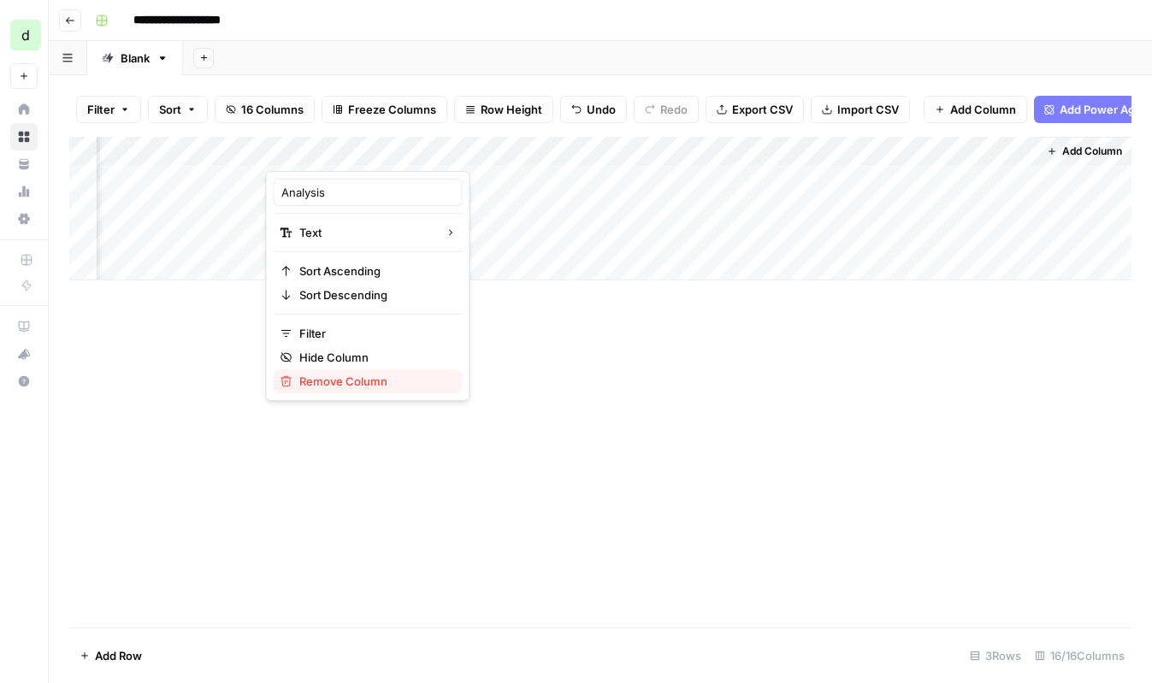
click at [340, 377] on span "Remove Column" at bounding box center [374, 381] width 150 height 17
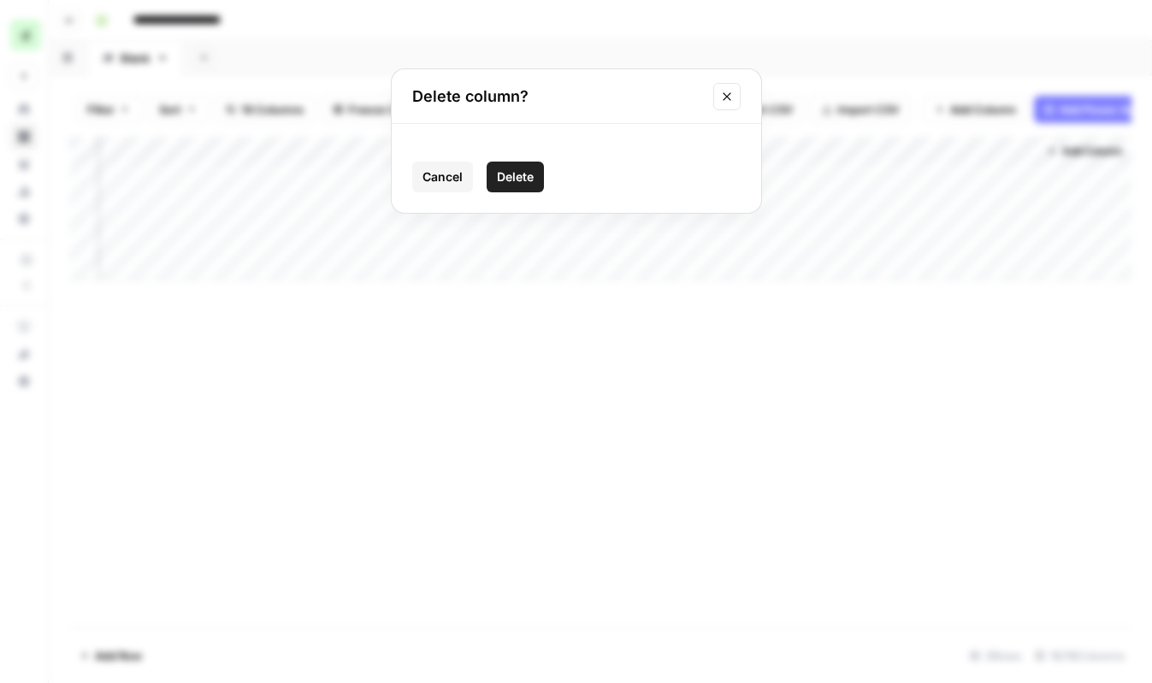
click at [529, 170] on span "Delete" at bounding box center [515, 176] width 37 height 17
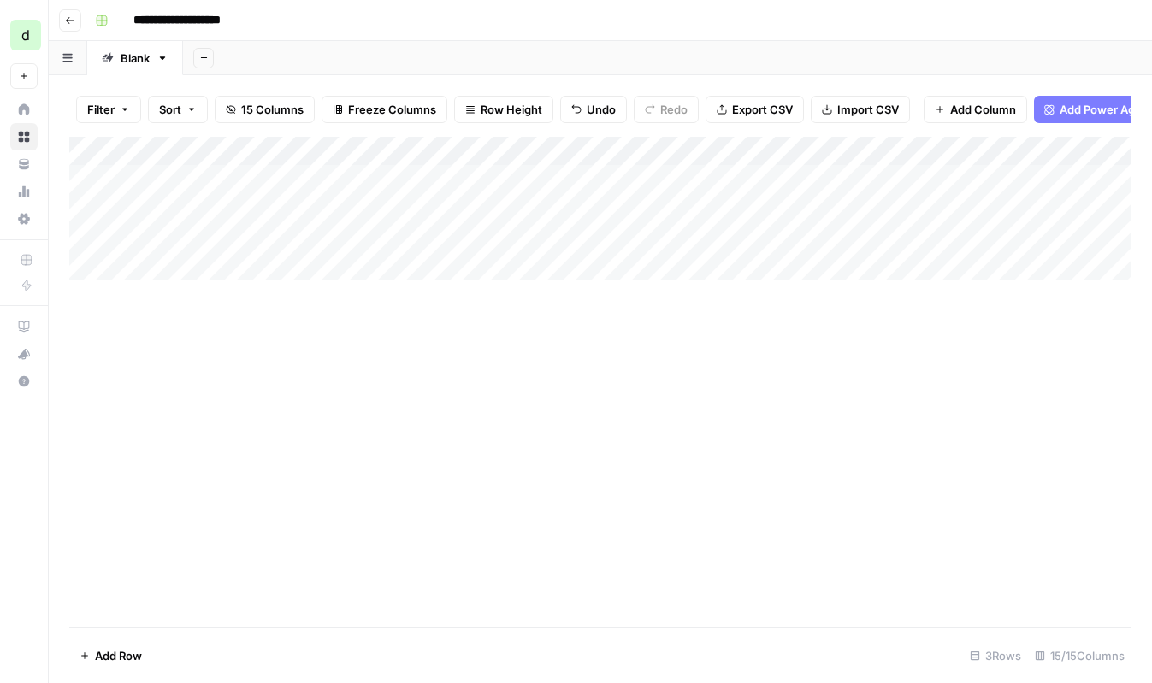
click at [1086, 116] on span "Add Power Agent" at bounding box center [1106, 109] width 93 height 17
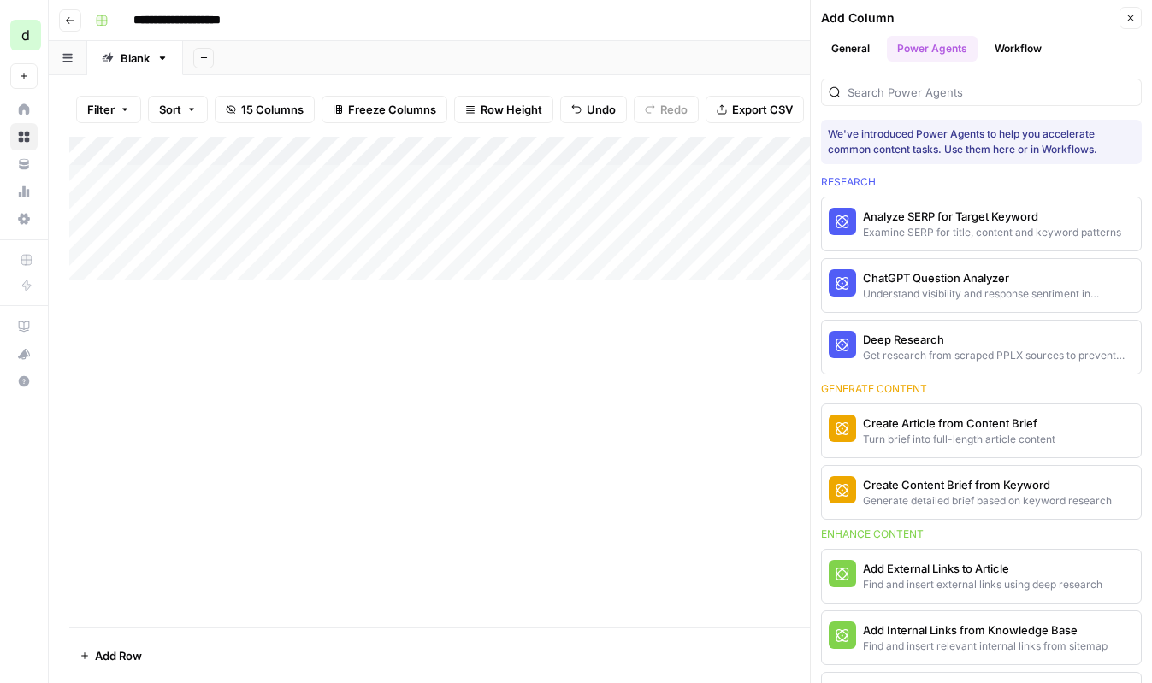
click at [1014, 50] on button "Workflow" at bounding box center [1018, 49] width 68 height 26
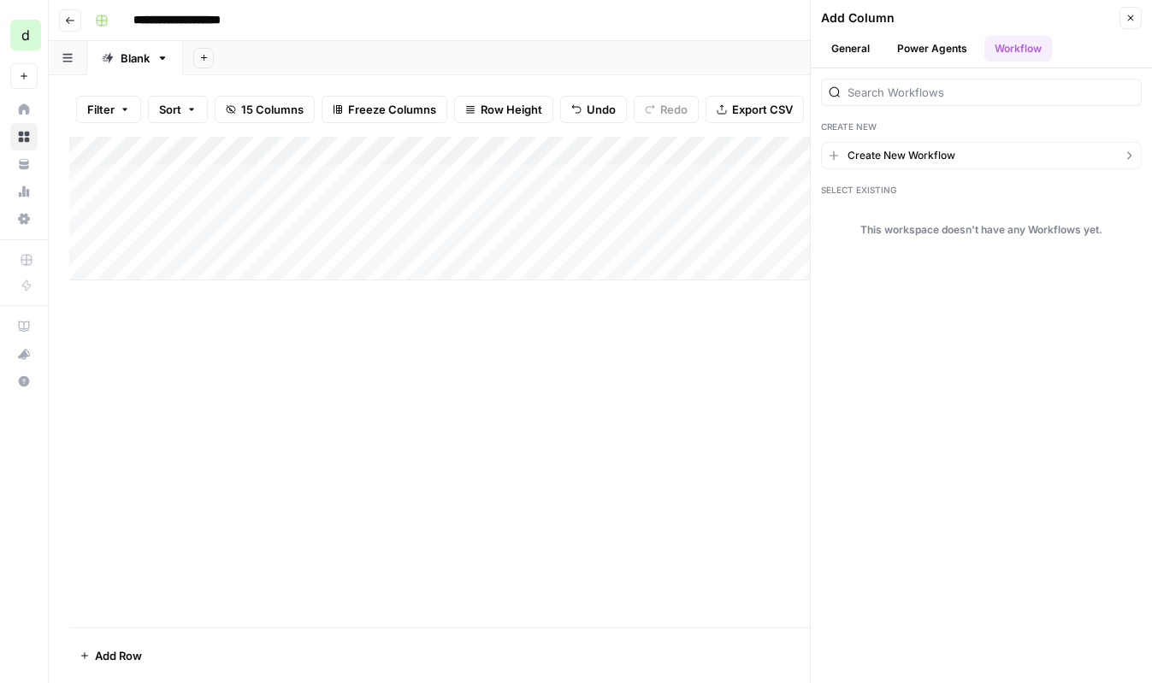
click at [946, 159] on span "Create New Workflow" at bounding box center [902, 155] width 108 height 15
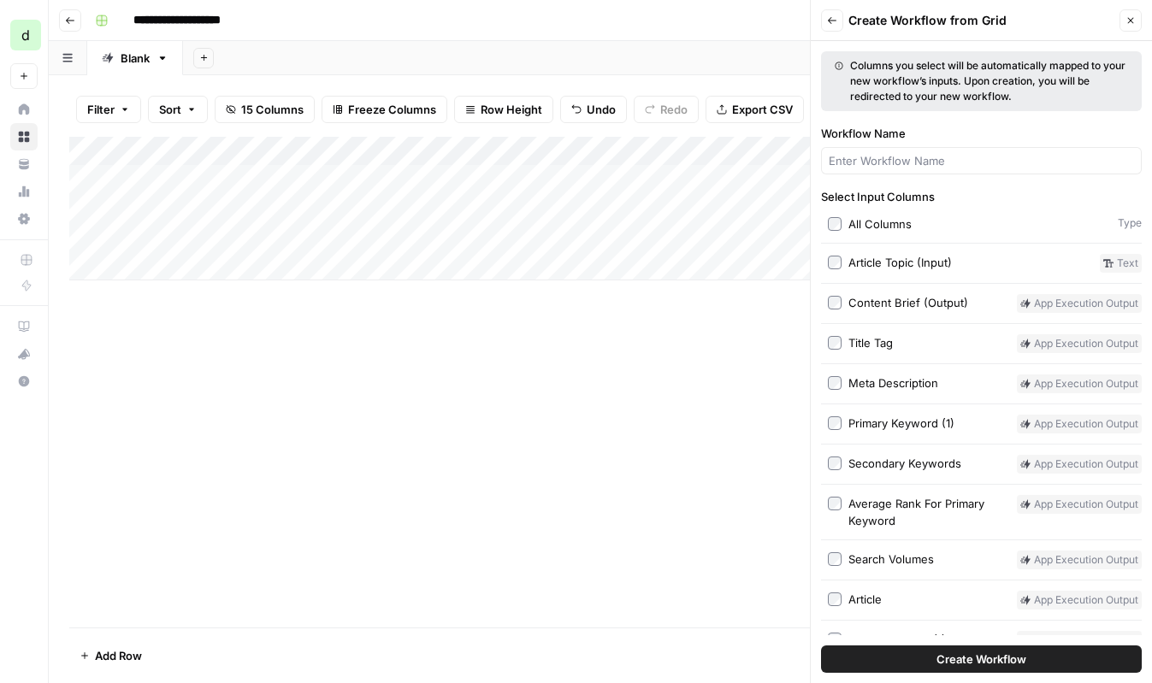
click at [836, 22] on button "Back" at bounding box center [832, 20] width 22 height 22
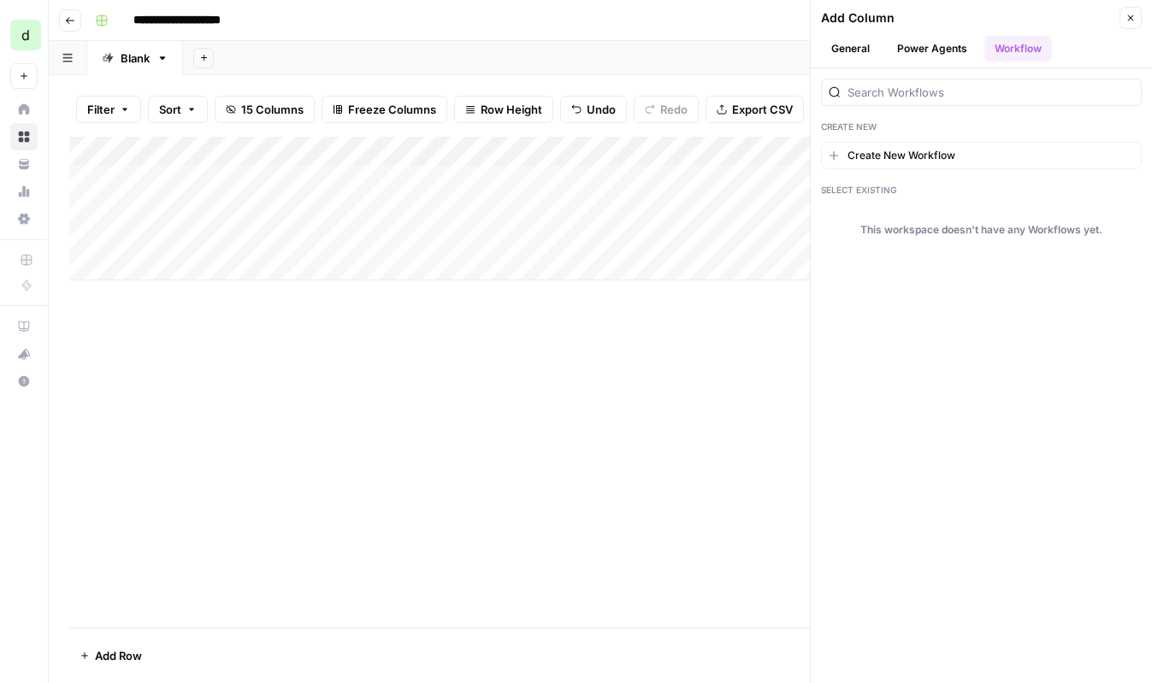
click at [720, 20] on div "**********" at bounding box center [611, 20] width 1047 height 27
click at [1137, 26] on button "Close" at bounding box center [1131, 18] width 22 height 22
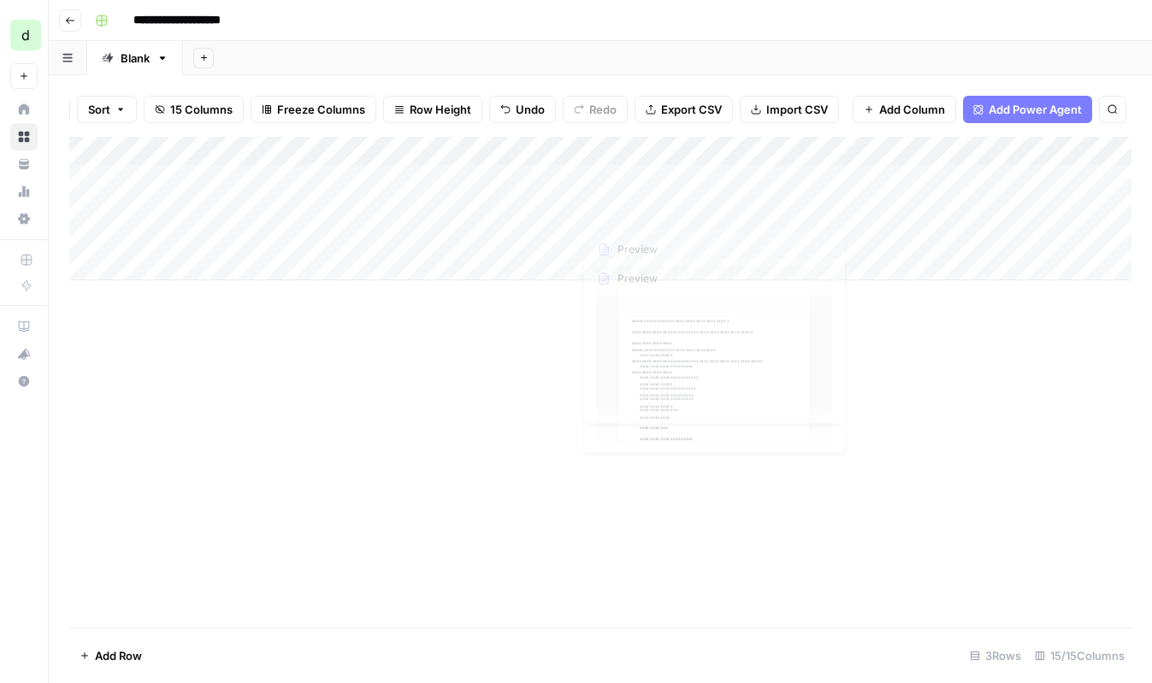
scroll to position [0, 199]
click at [206, 242] on div "Add Column" at bounding box center [600, 209] width 1062 height 144
click at [184, 234] on div "Add Column" at bounding box center [600, 209] width 1062 height 144
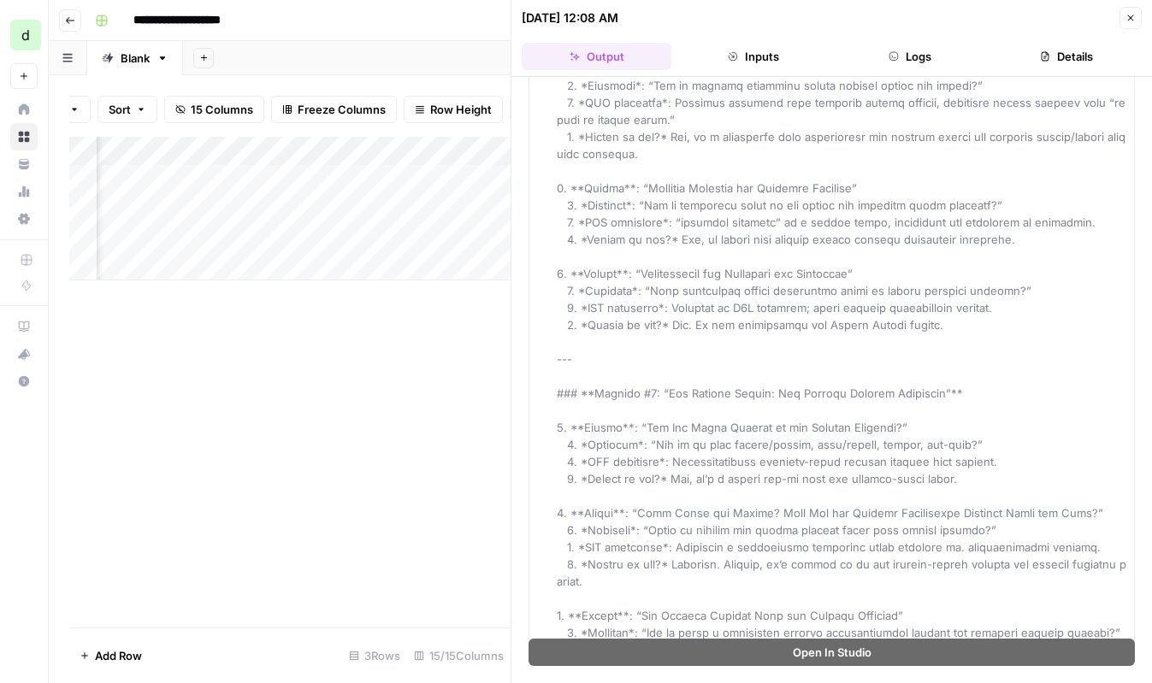
scroll to position [5736, 0]
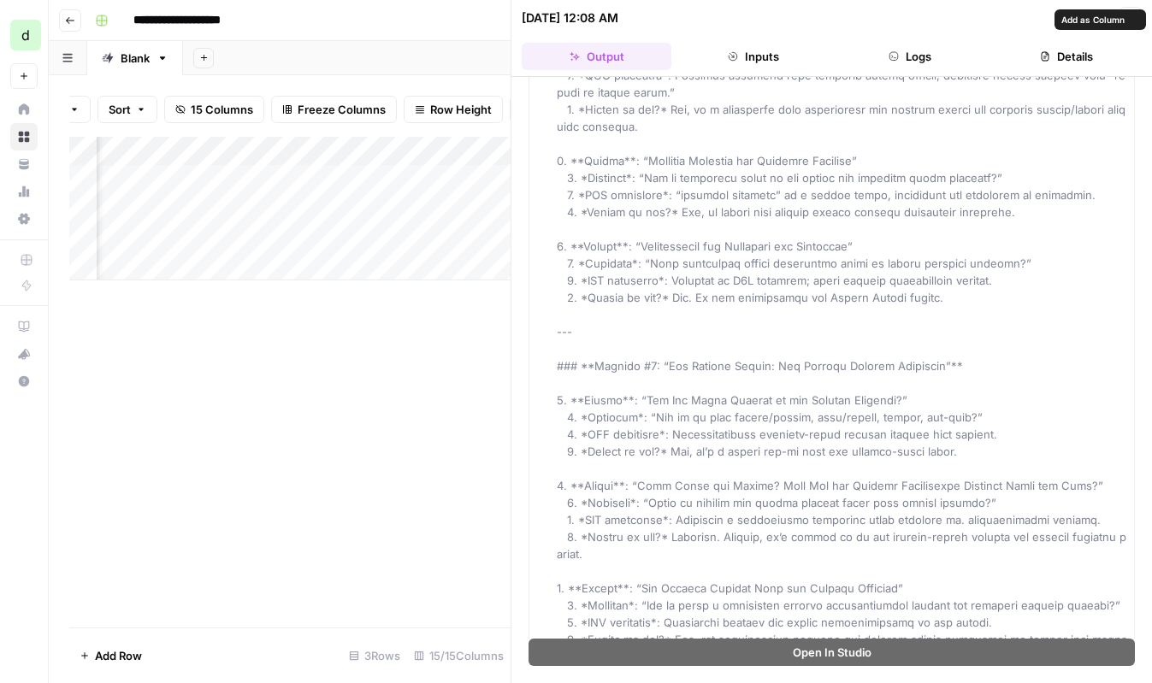
drag, startPoint x: 745, startPoint y: 141, endPoint x: 735, endPoint y: 394, distance: 253.4
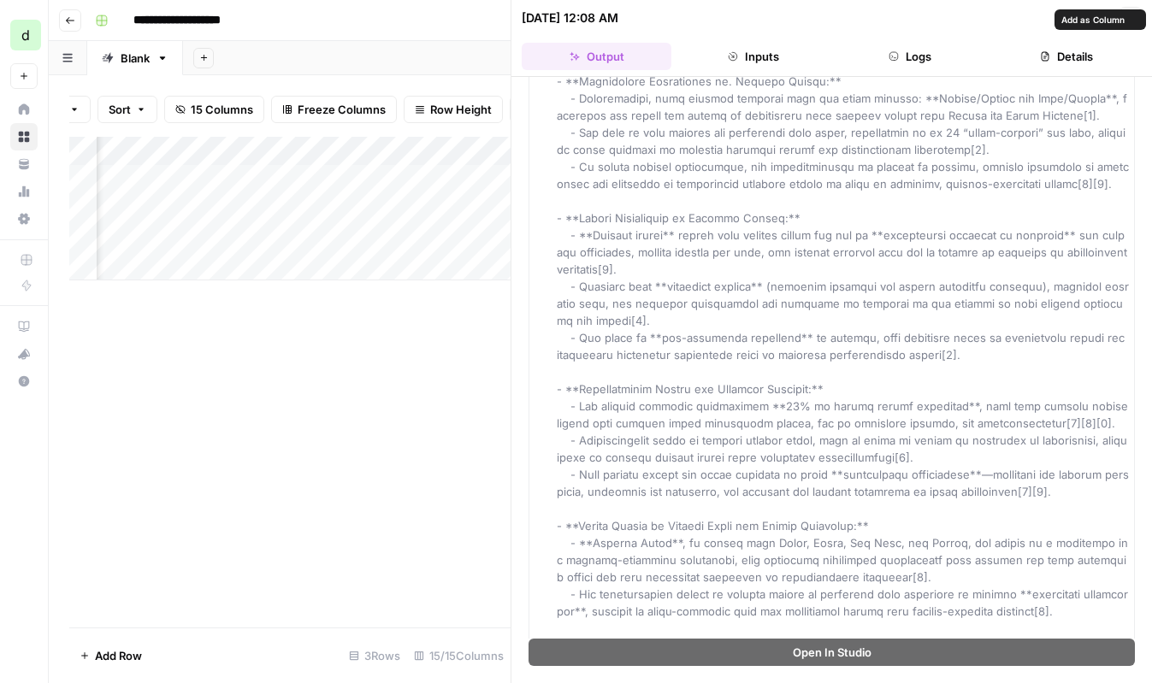
scroll to position [14924, 0]
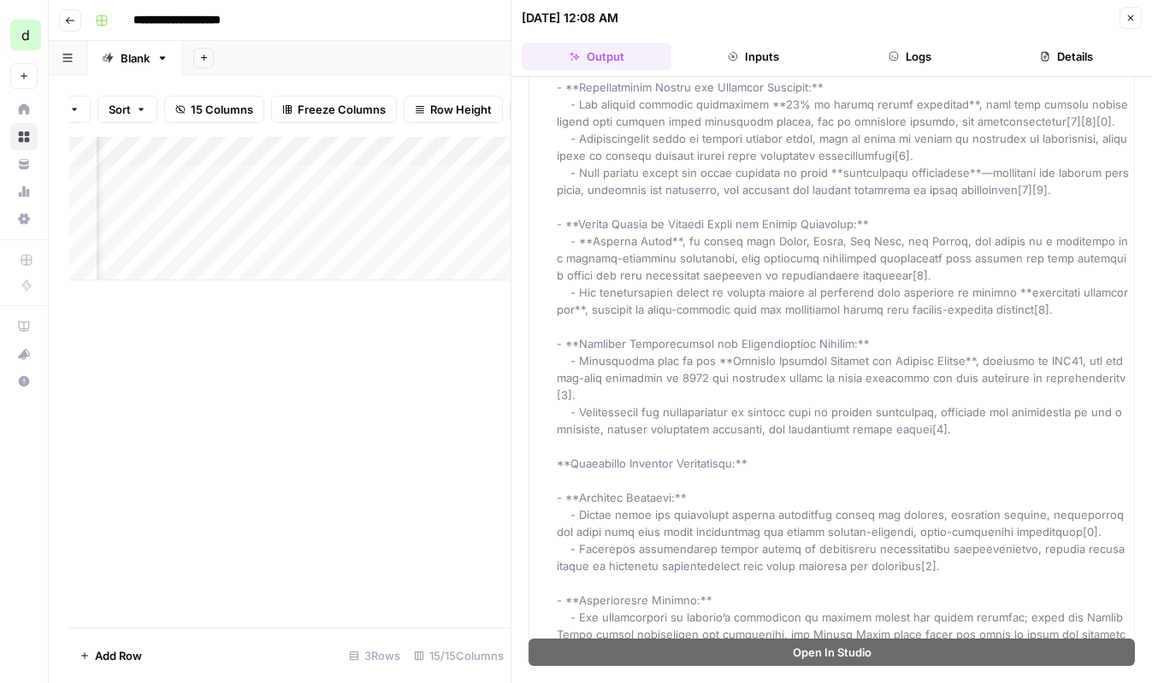
click at [755, 44] on button "Inputs" at bounding box center [753, 56] width 150 height 27
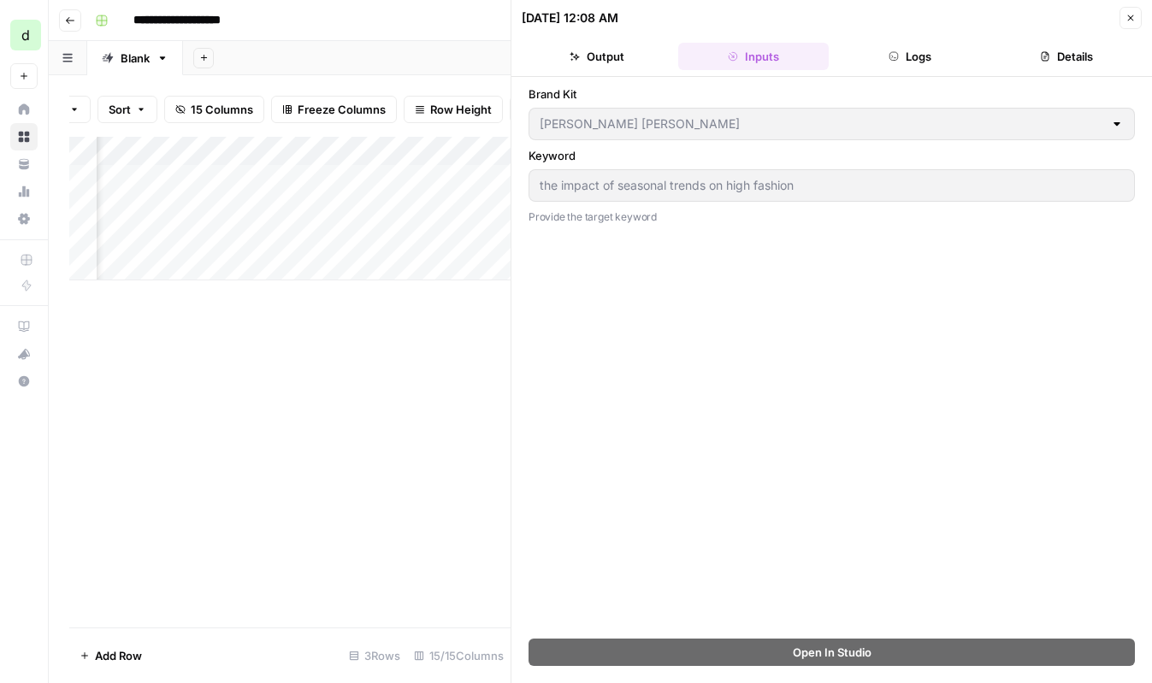
scroll to position [0, 0]
click at [921, 68] on button "Logs" at bounding box center [911, 56] width 150 height 27
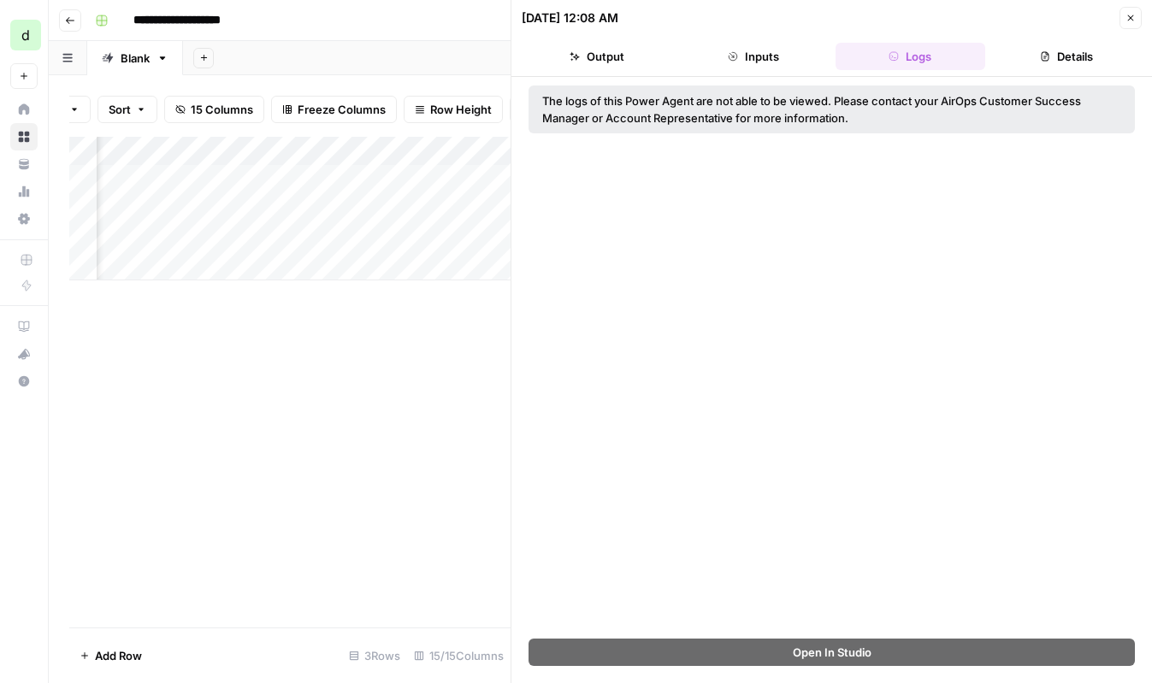
click at [1062, 67] on button "Details" at bounding box center [1067, 56] width 150 height 27
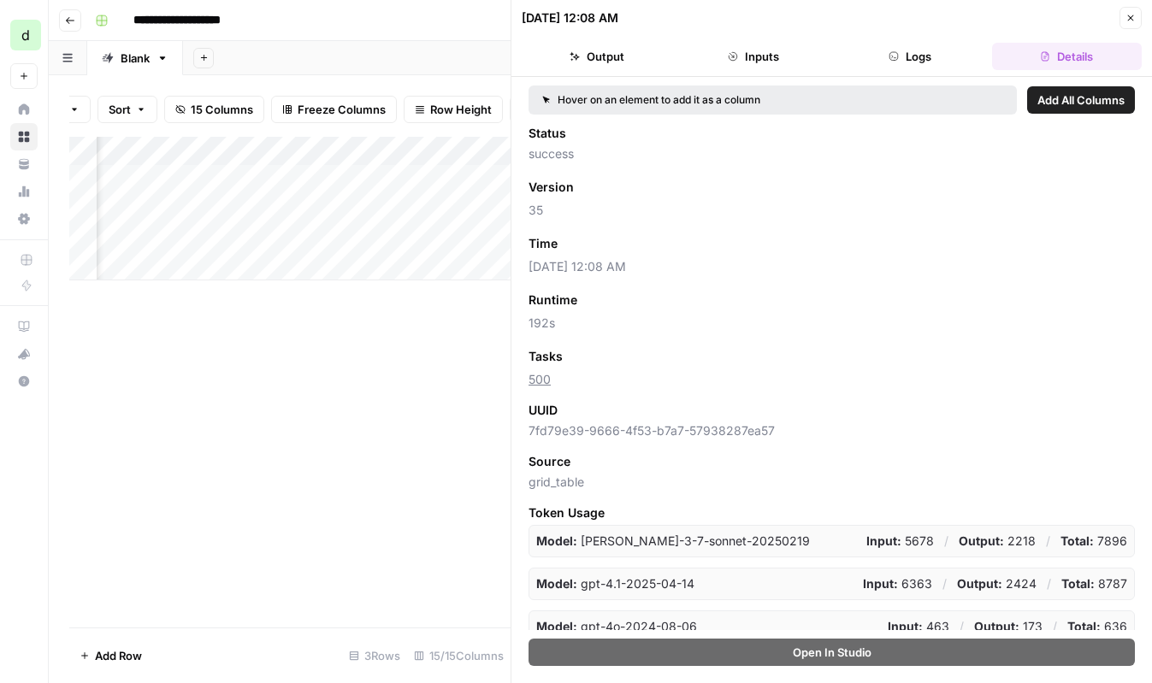
scroll to position [141, 0]
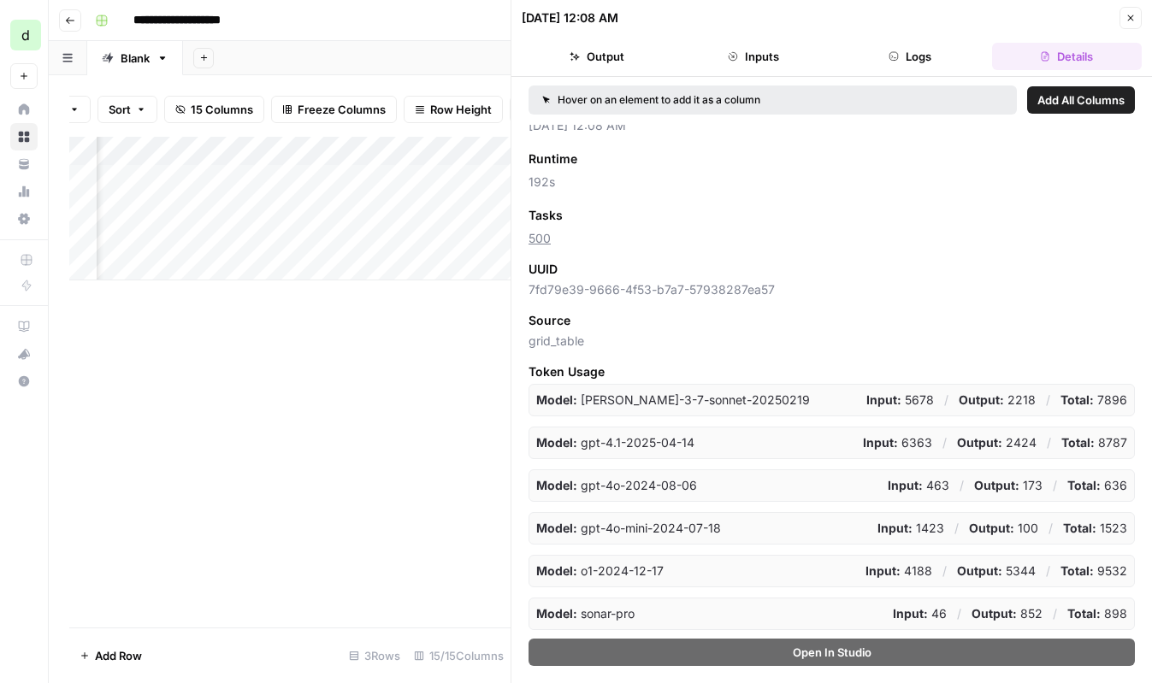
click at [687, 399] on p "Model: [PERSON_NAME]-3-7-sonnet-20250219" at bounding box center [673, 400] width 274 height 17
click at [753, 641] on div "Hover on an element to add it as a column Add All Columns Status success Versio…" at bounding box center [831, 380] width 641 height 606
click at [786, 574] on div "Model: o1-2024-12-17 Input: 4188 / Output: 5344 / Total: 9532" at bounding box center [832, 571] width 606 height 33
drag, startPoint x: 785, startPoint y: 580, endPoint x: 815, endPoint y: 328, distance: 254.1
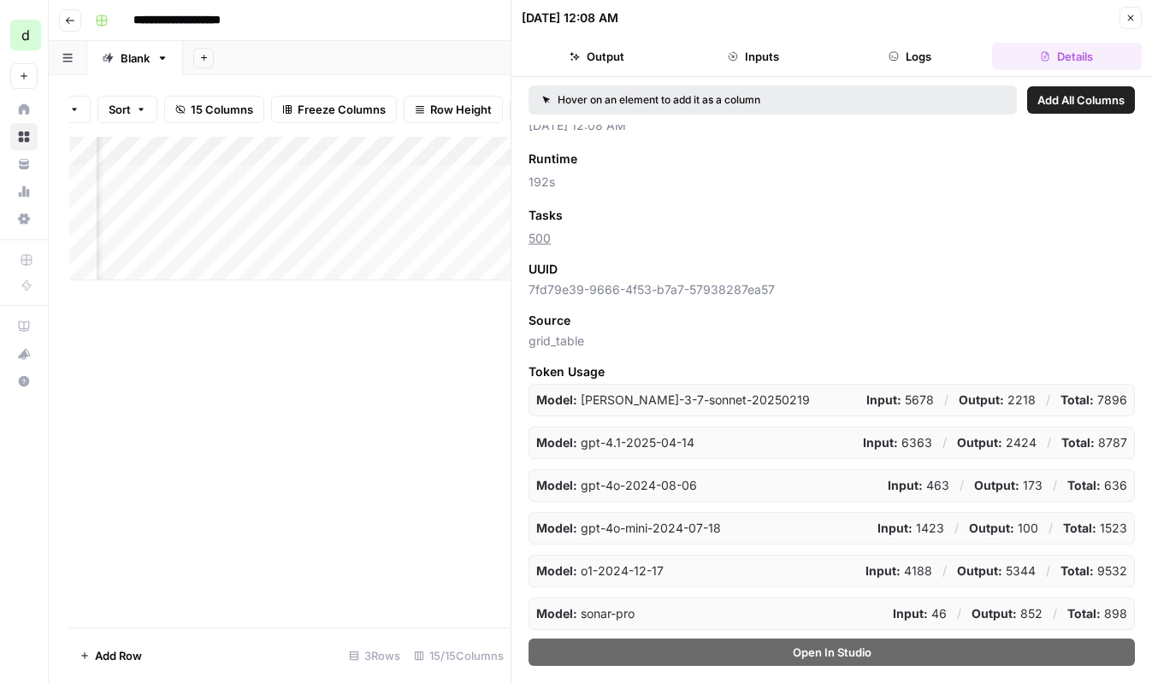
click at [815, 328] on div "Status success Version Add as Column 35 Time Add as Column [DATE] 12:08 AM Runt…" at bounding box center [832, 377] width 606 height 505
click at [815, 328] on div "Source" at bounding box center [832, 320] width 606 height 17
drag, startPoint x: 815, startPoint y: 328, endPoint x: 816, endPoint y: 592, distance: 264.3
click at [816, 591] on div "Status success Version Add as Column 35 Time Add as Column [DATE] 12:08 AM Runt…" at bounding box center [832, 377] width 606 height 505
drag, startPoint x: 824, startPoint y: 620, endPoint x: 827, endPoint y: 332, distance: 288.2
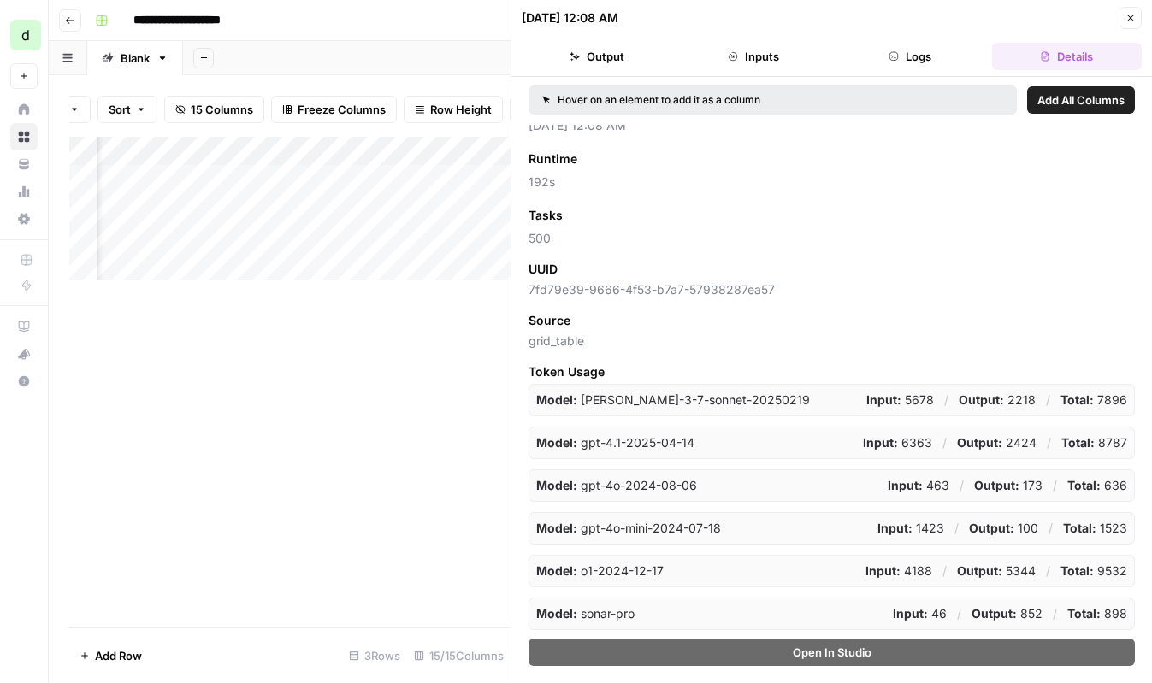
click at [827, 332] on div "Status success Version Add as Column 35 Time Add as Column [DATE] 12:08 AM Runt…" at bounding box center [832, 377] width 606 height 505
click at [827, 334] on span "grid_table" at bounding box center [832, 341] width 606 height 17
drag, startPoint x: 827, startPoint y: 334, endPoint x: 912, endPoint y: 571, distance: 252.4
click at [911, 570] on div "Status success Version Add as Column 35 Time Add as Column [DATE] 12:08 AM Runt…" at bounding box center [832, 377] width 606 height 505
click at [930, 602] on div "Model: sonar-pro Input: 46 / Output: 852 / Total: 898" at bounding box center [832, 614] width 606 height 33
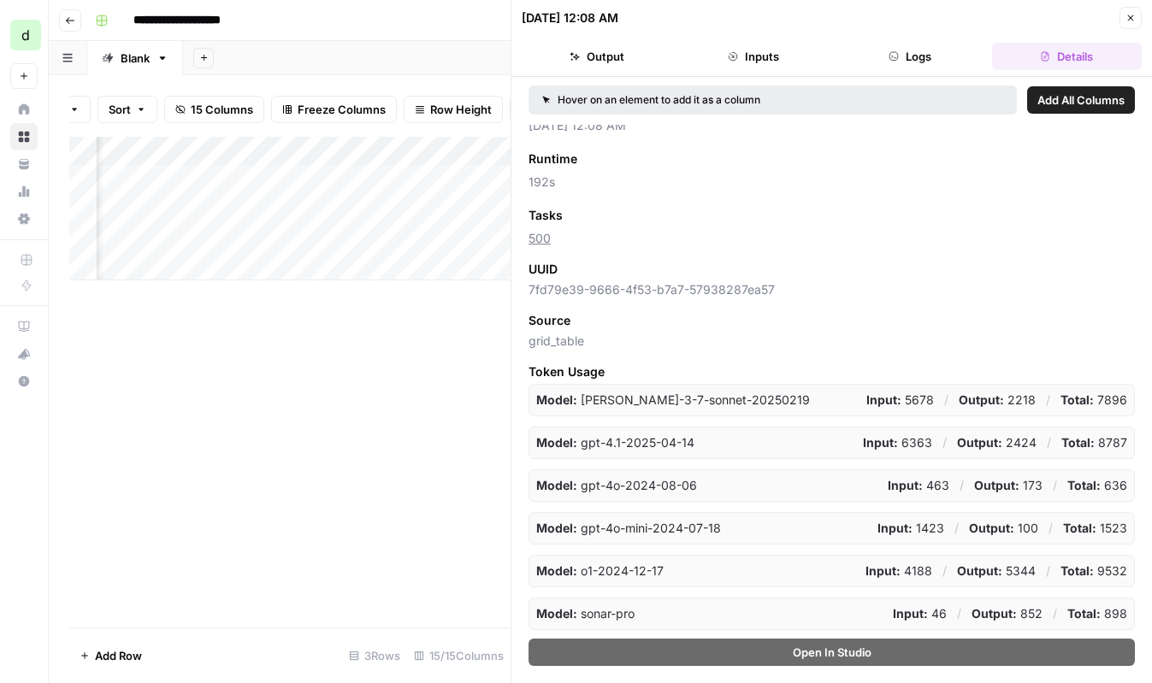
click at [928, 602] on div "Model: sonar-pro Input: 46 / Output: 852 / Total: 898" at bounding box center [832, 614] width 606 height 33
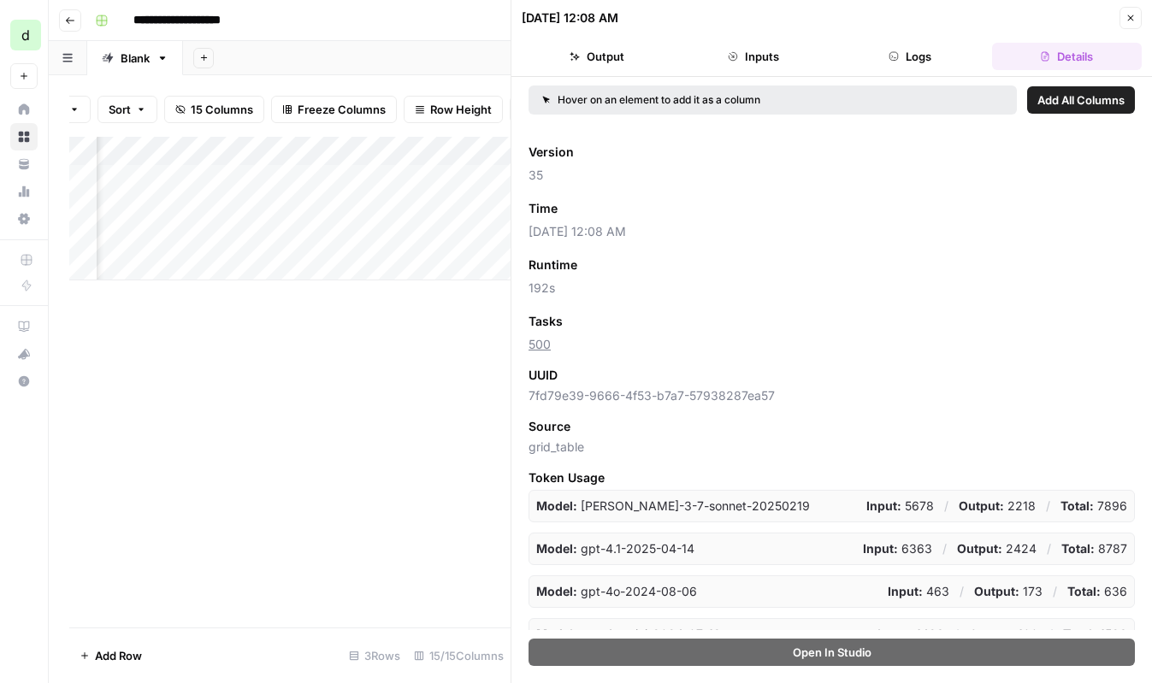
scroll to position [0, 0]
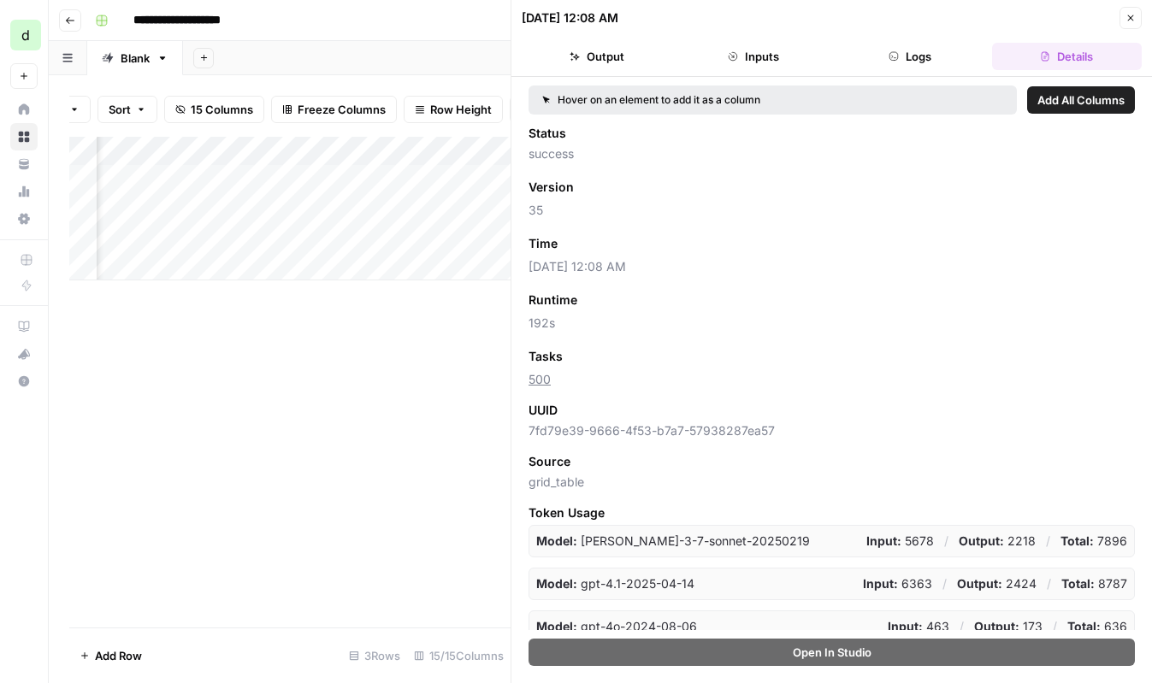
click at [923, 670] on div "Open In Studio" at bounding box center [831, 661] width 641 height 44
click at [1129, 21] on icon "button" at bounding box center [1131, 18] width 10 height 10
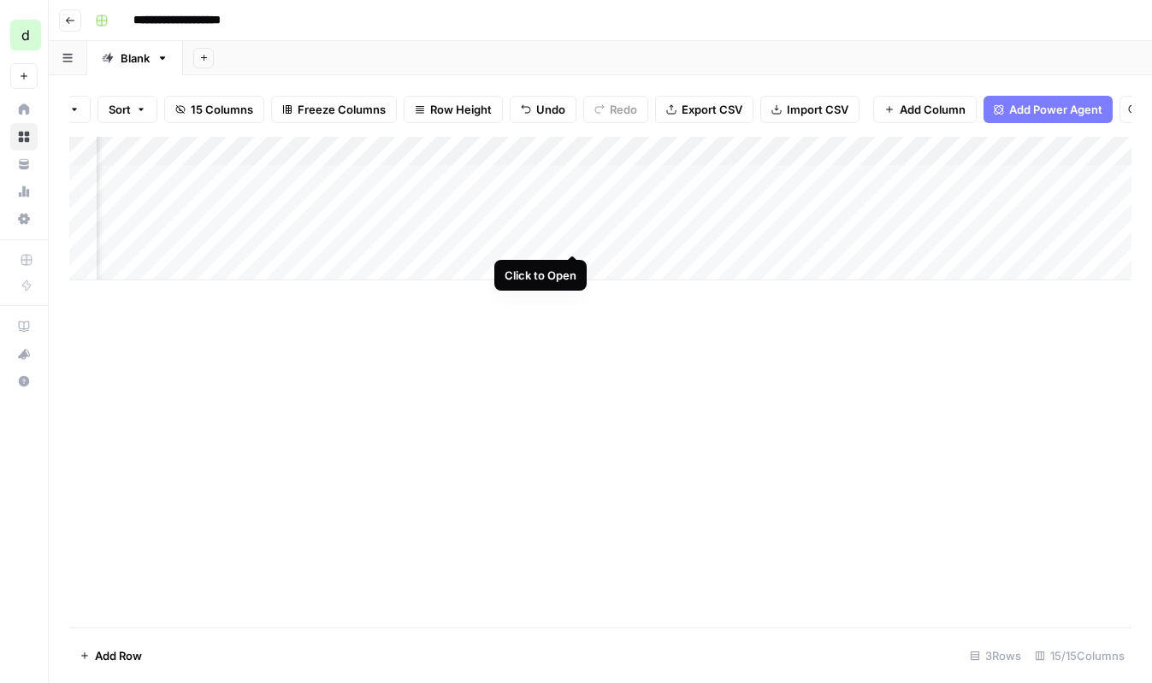
click at [571, 238] on div "Add Column" at bounding box center [600, 209] width 1062 height 144
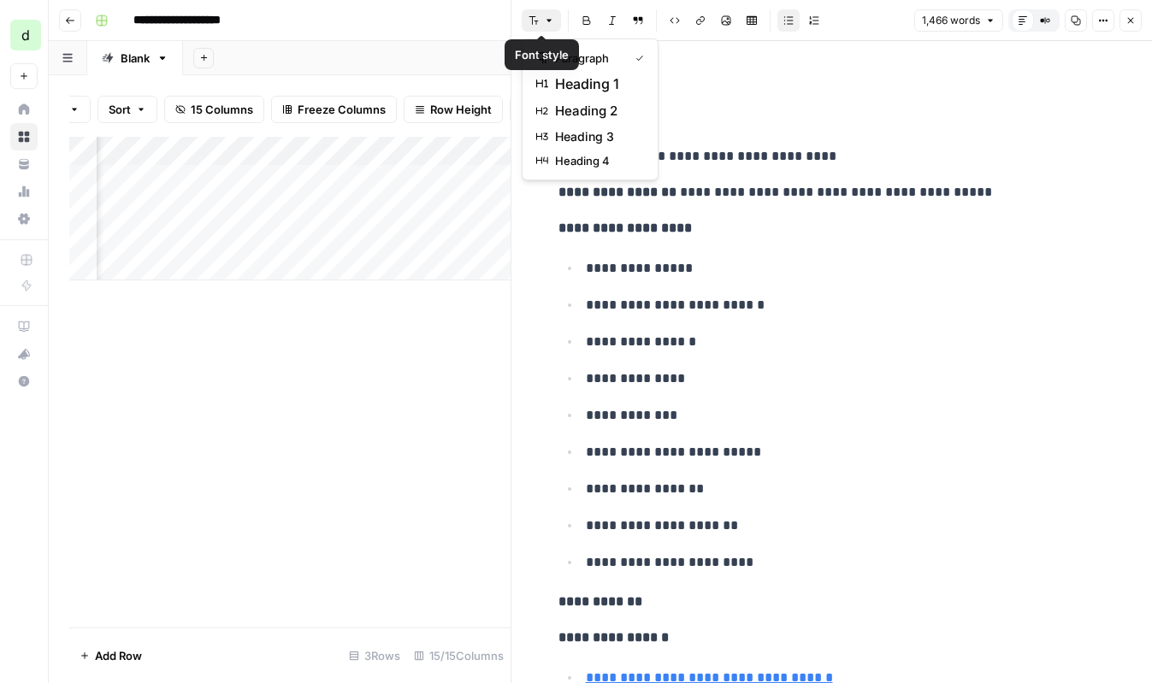
click at [547, 25] on icon "button" at bounding box center [549, 20] width 10 height 10
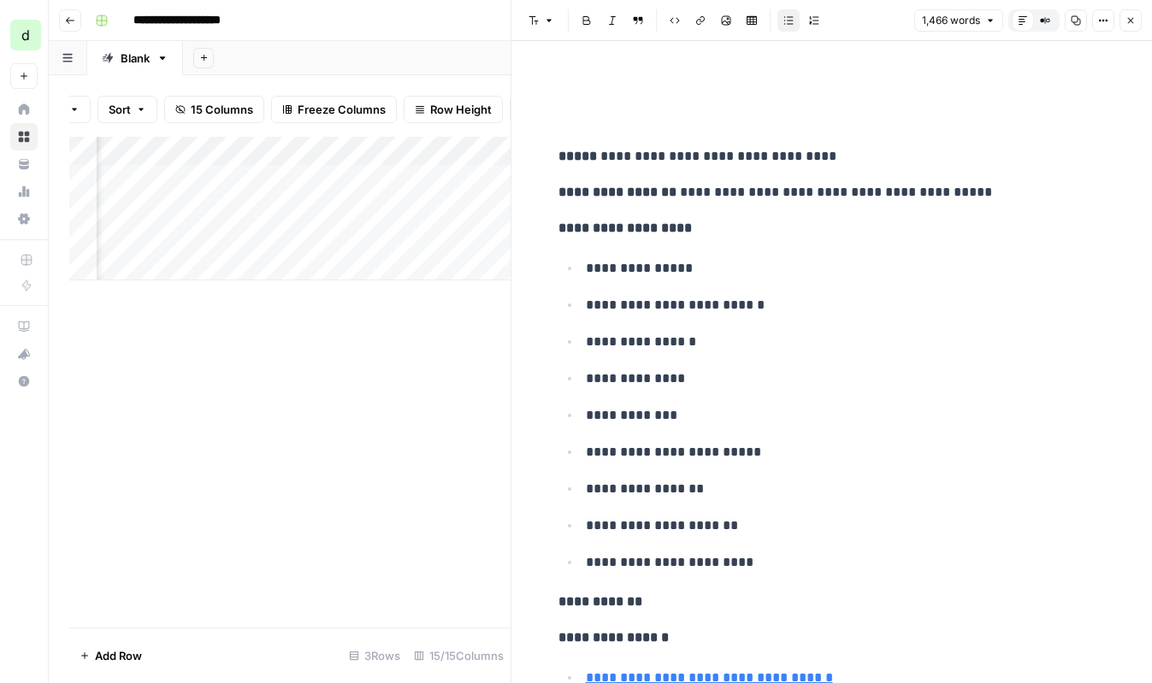
click at [547, 25] on icon "button" at bounding box center [549, 20] width 10 height 10
click at [1095, 23] on button "Options" at bounding box center [1103, 20] width 22 height 22
click at [1127, 21] on icon "button" at bounding box center [1131, 20] width 10 height 10
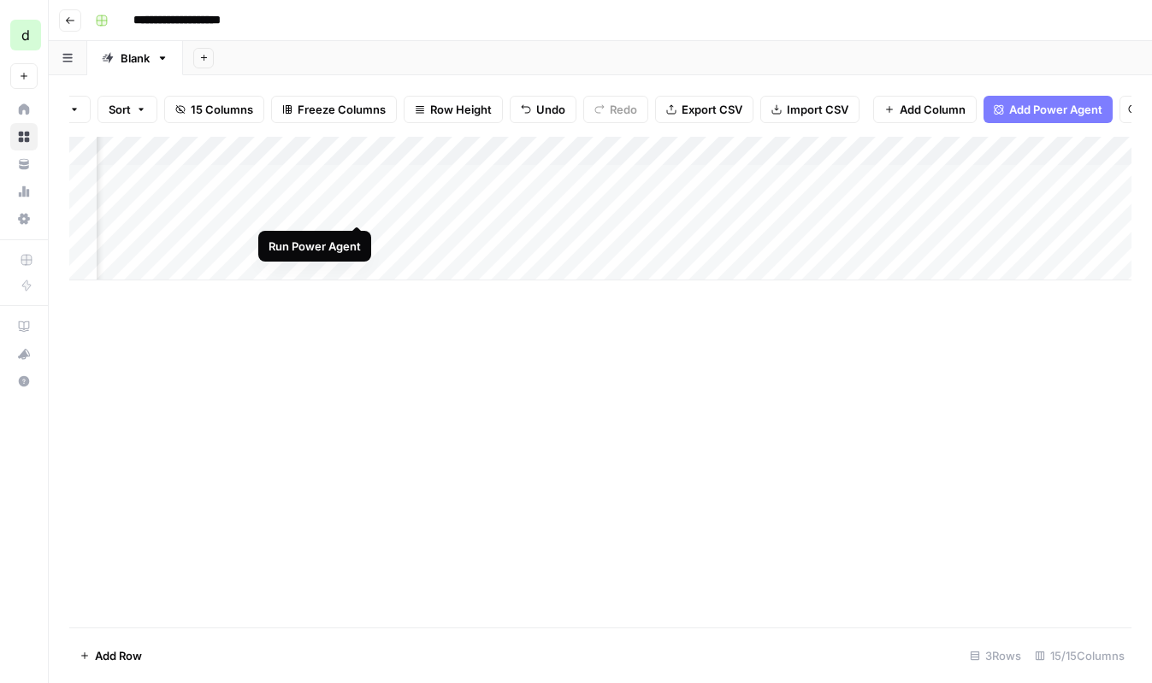
click at [357, 206] on div "Add Column" at bounding box center [600, 209] width 1062 height 144
click at [358, 209] on div "Add Column" at bounding box center [600, 209] width 1062 height 144
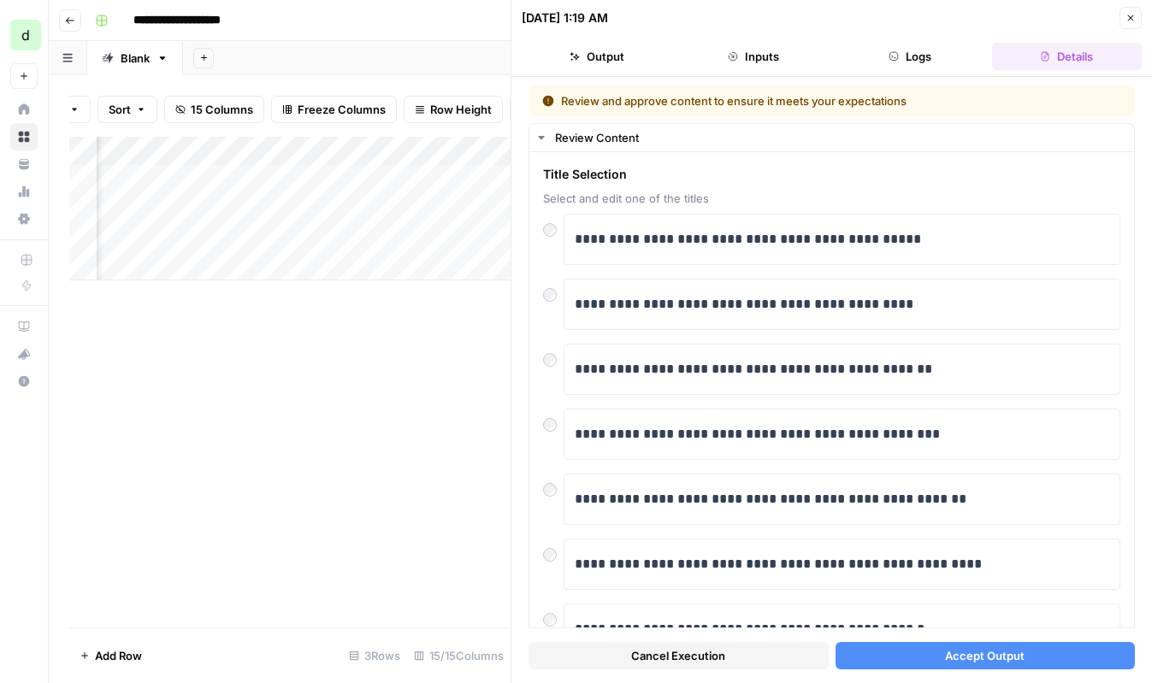
click at [971, 649] on span "Accept Output" at bounding box center [985, 655] width 80 height 17
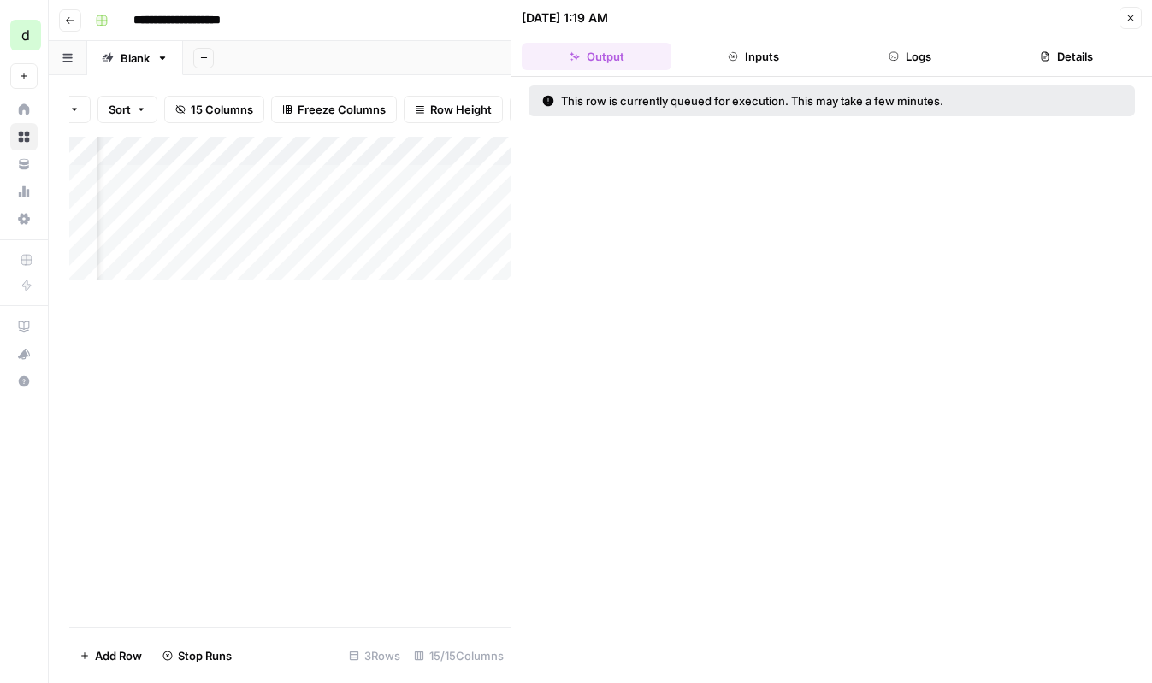
click at [459, 322] on div "Add Column" at bounding box center [289, 382] width 441 height 491
click at [1136, 16] on button "Close" at bounding box center [1131, 18] width 22 height 22
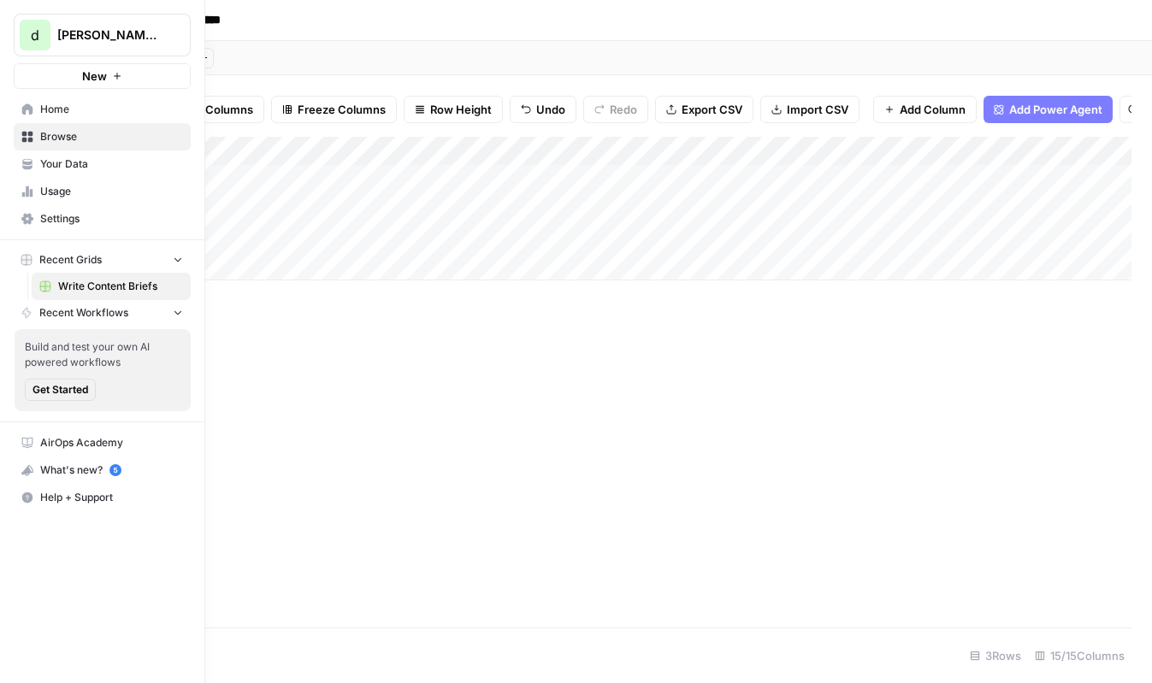
click at [132, 468] on div "What's new? 5" at bounding box center [102, 471] width 175 height 26
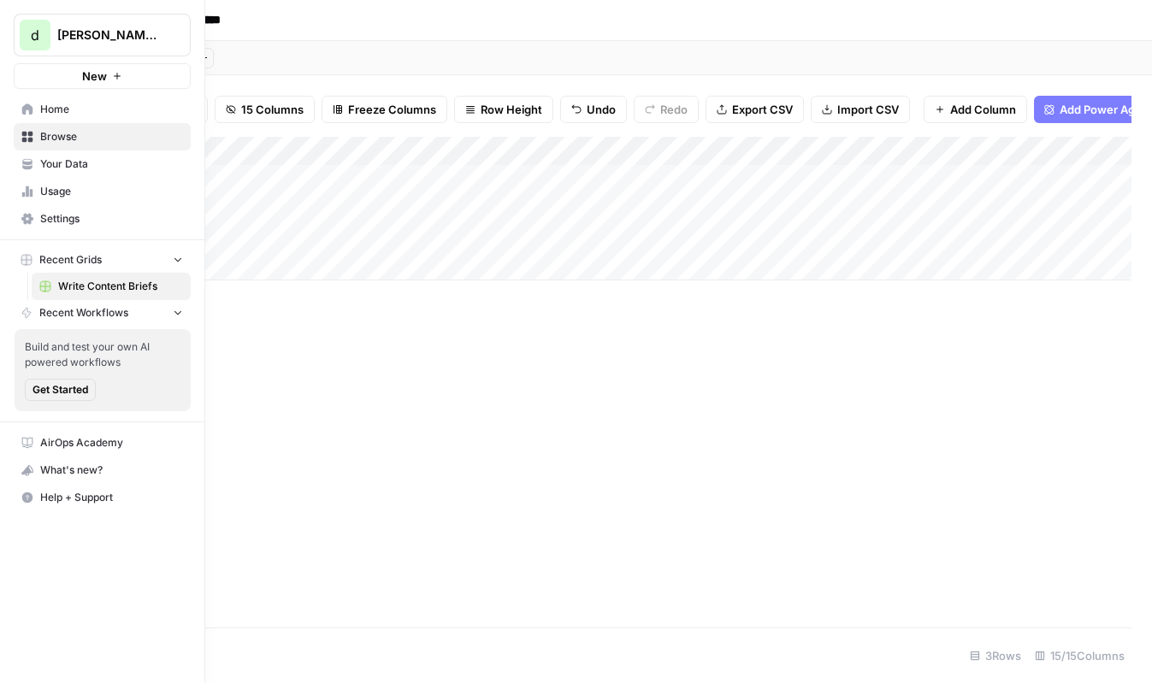
click at [86, 433] on link "AirOps Academy" at bounding box center [102, 442] width 177 height 27
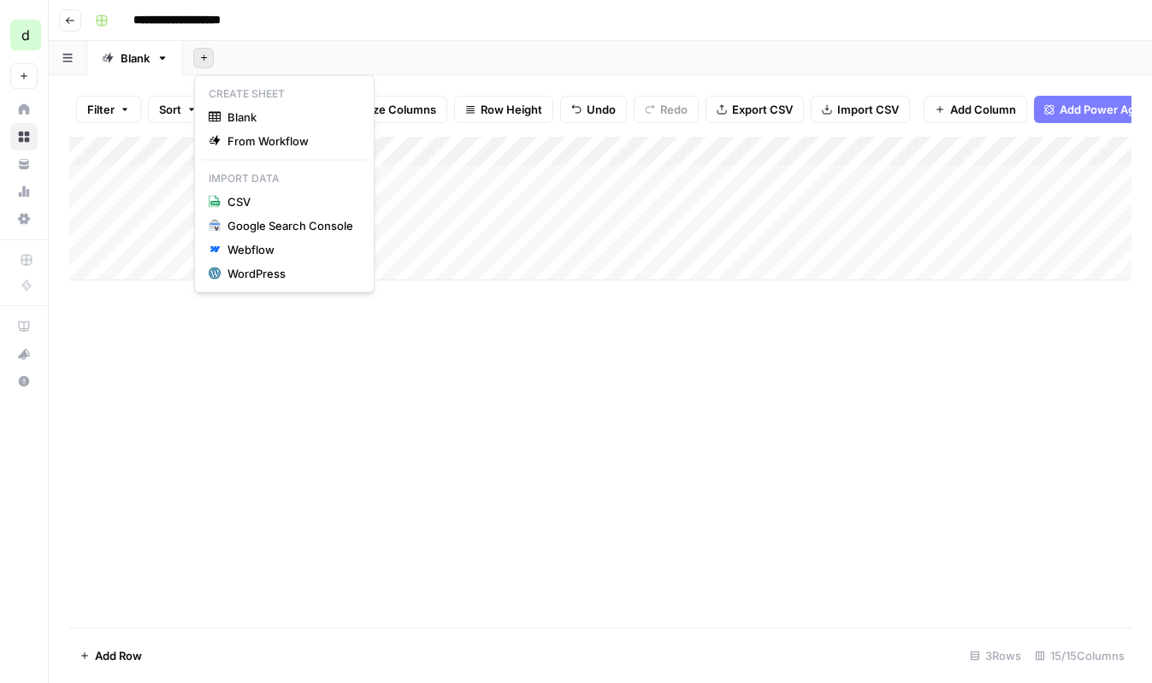
click at [203, 62] on icon "button" at bounding box center [203, 57] width 9 height 9
click at [418, 62] on div "Add Sheet" at bounding box center [667, 58] width 969 height 34
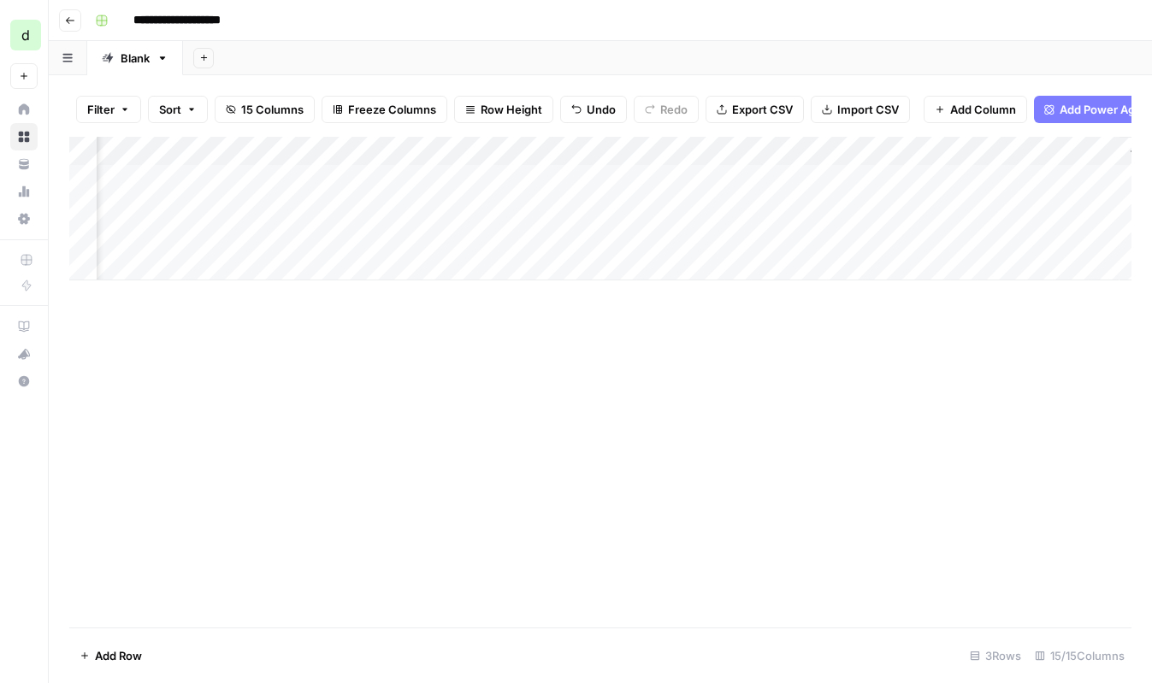
scroll to position [0, 2009]
click at [705, 405] on div "Add Column" at bounding box center [600, 382] width 1062 height 491
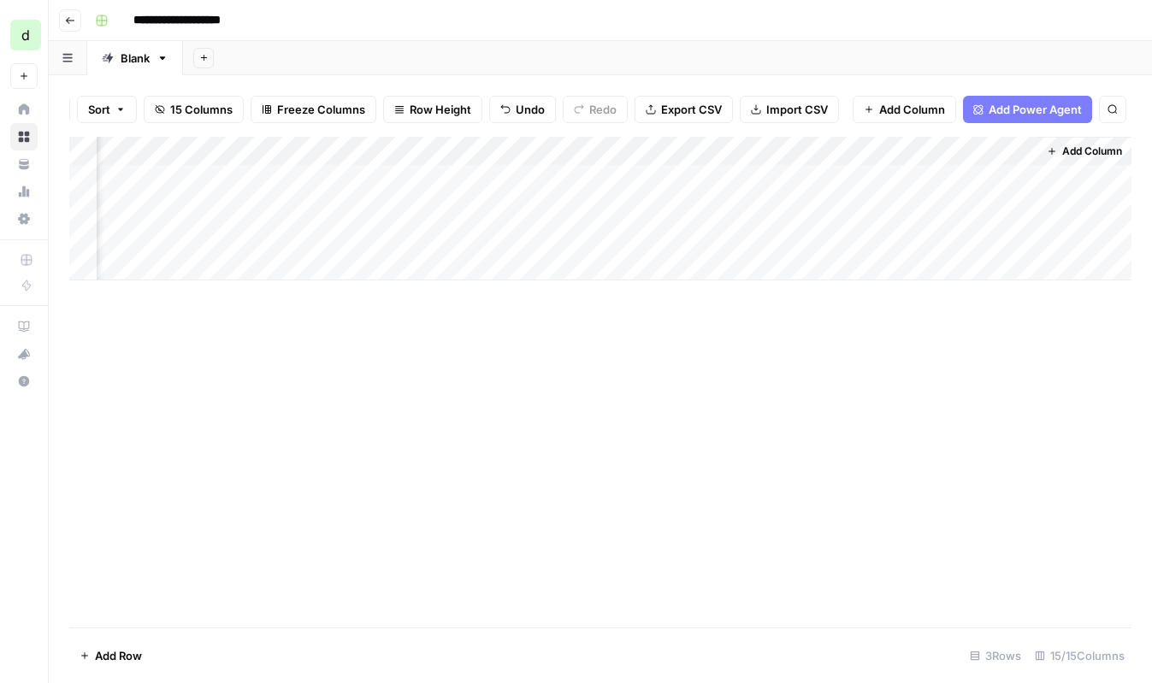
scroll to position [0, 0]
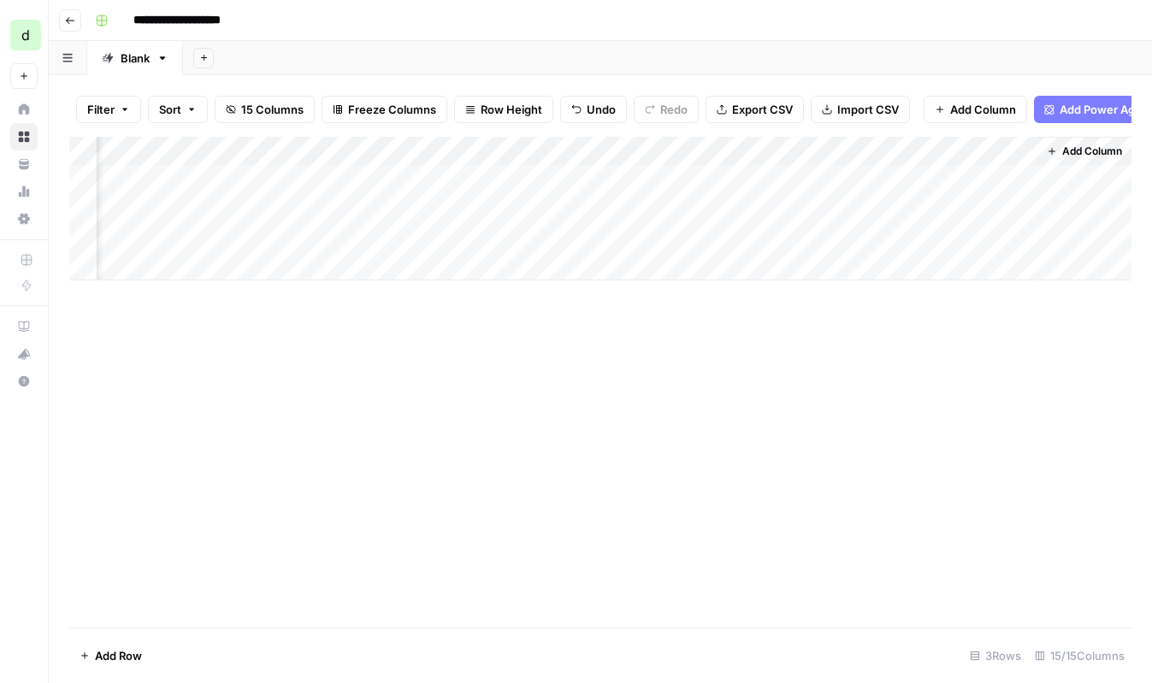
click at [1081, 106] on span "Add Power Agent" at bounding box center [1106, 109] width 93 height 17
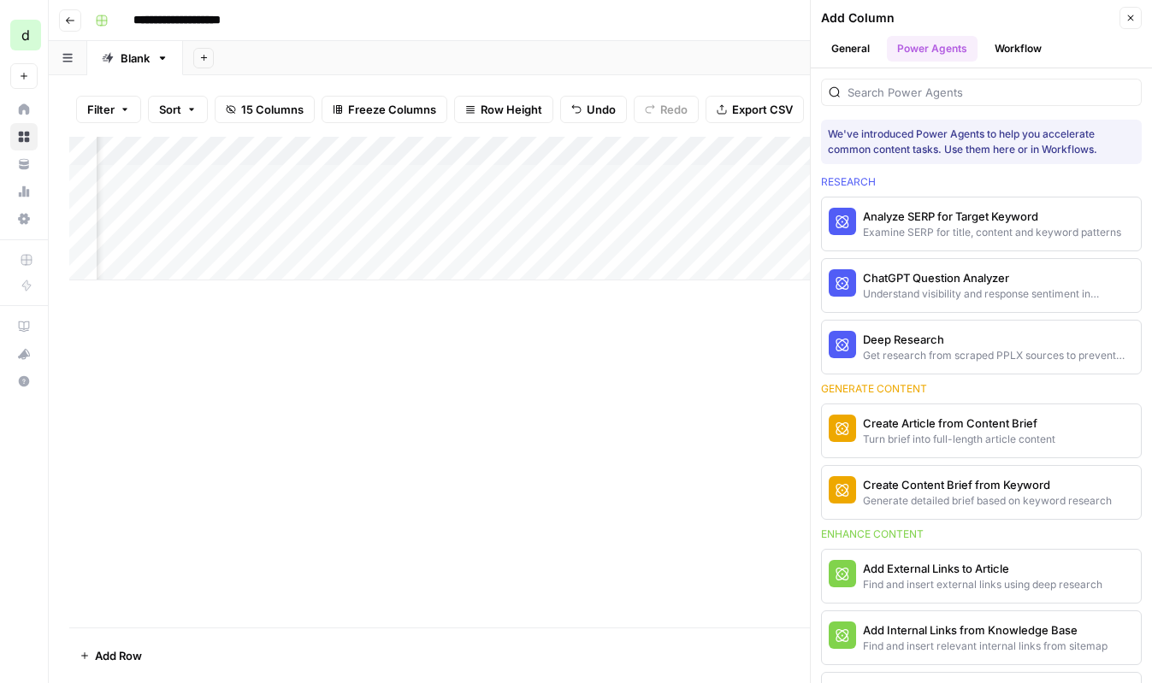
click at [1007, 40] on button "Workflow" at bounding box center [1018, 49] width 68 height 26
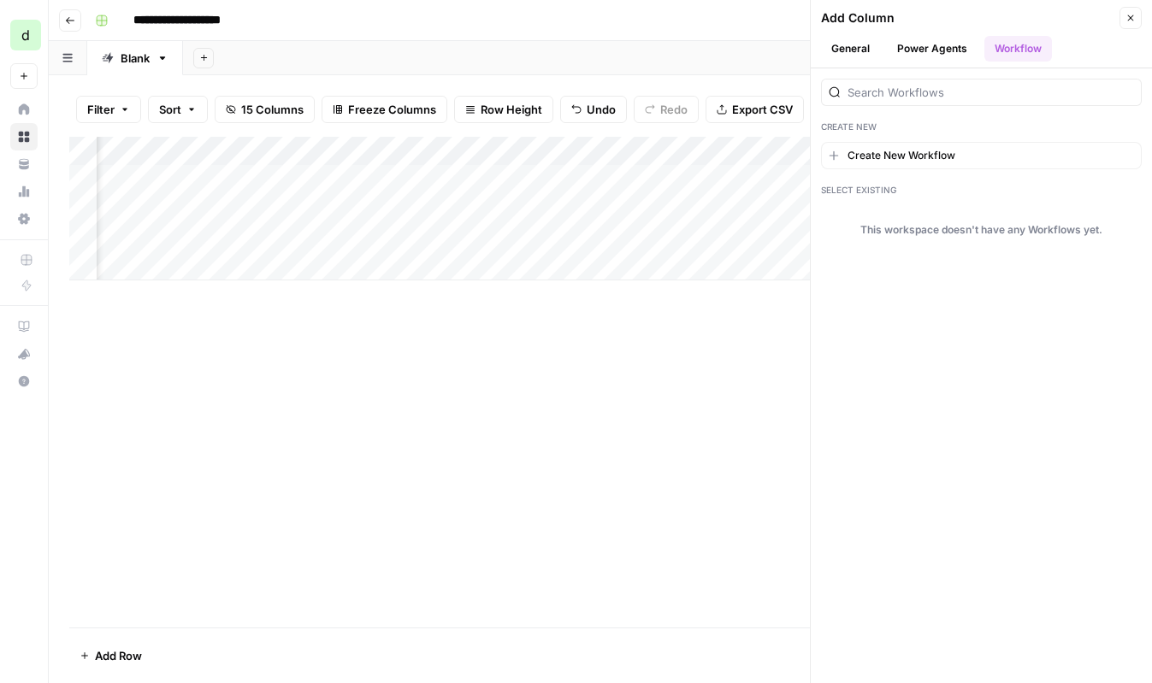
click at [1130, 21] on icon "button" at bounding box center [1131, 18] width 10 height 10
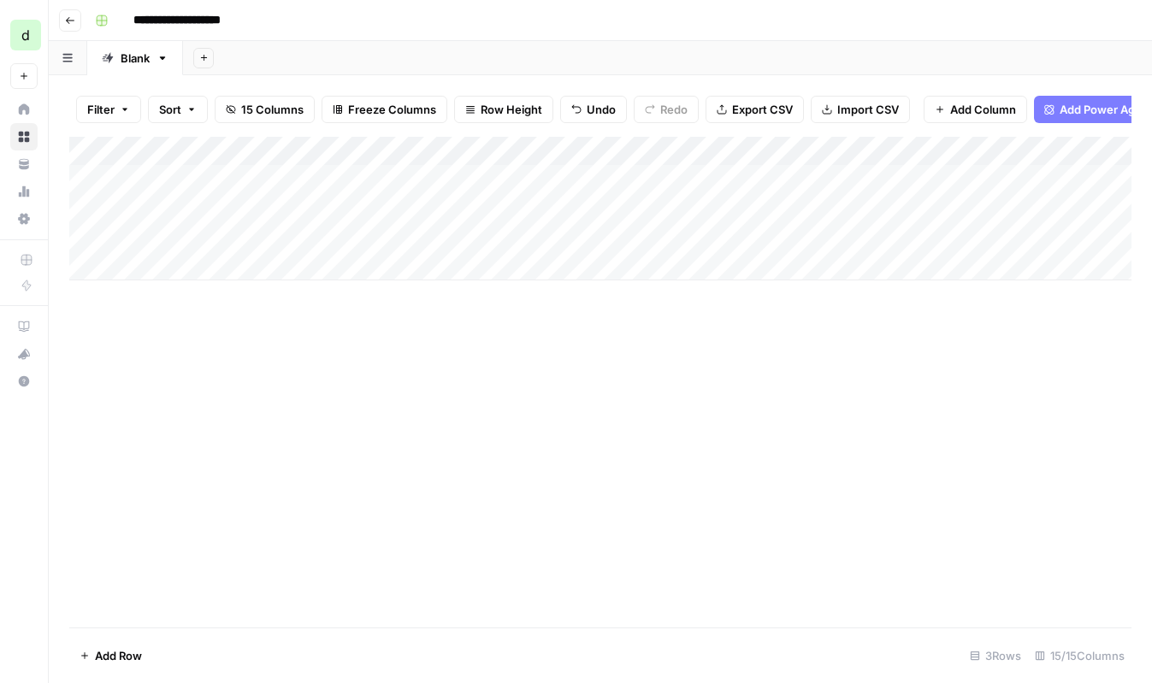
click at [1099, 115] on span "Add Power Agent" at bounding box center [1106, 109] width 93 height 17
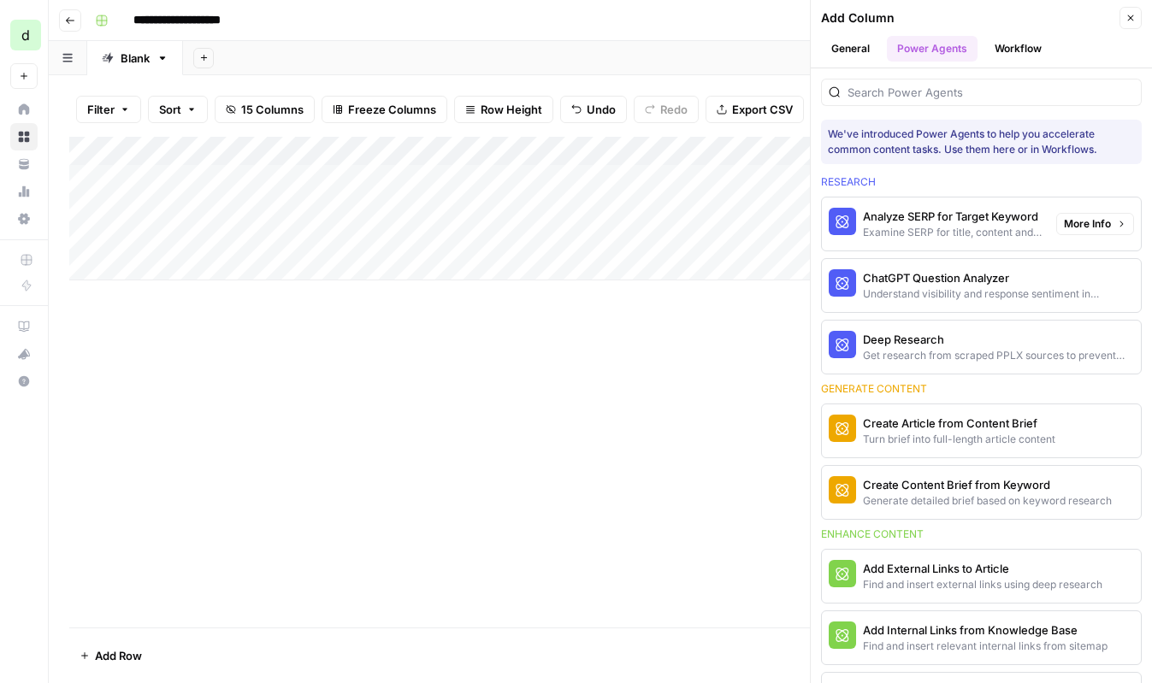
click at [1002, 209] on div "Analyze SERP for Target Keyword" at bounding box center [953, 216] width 180 height 17
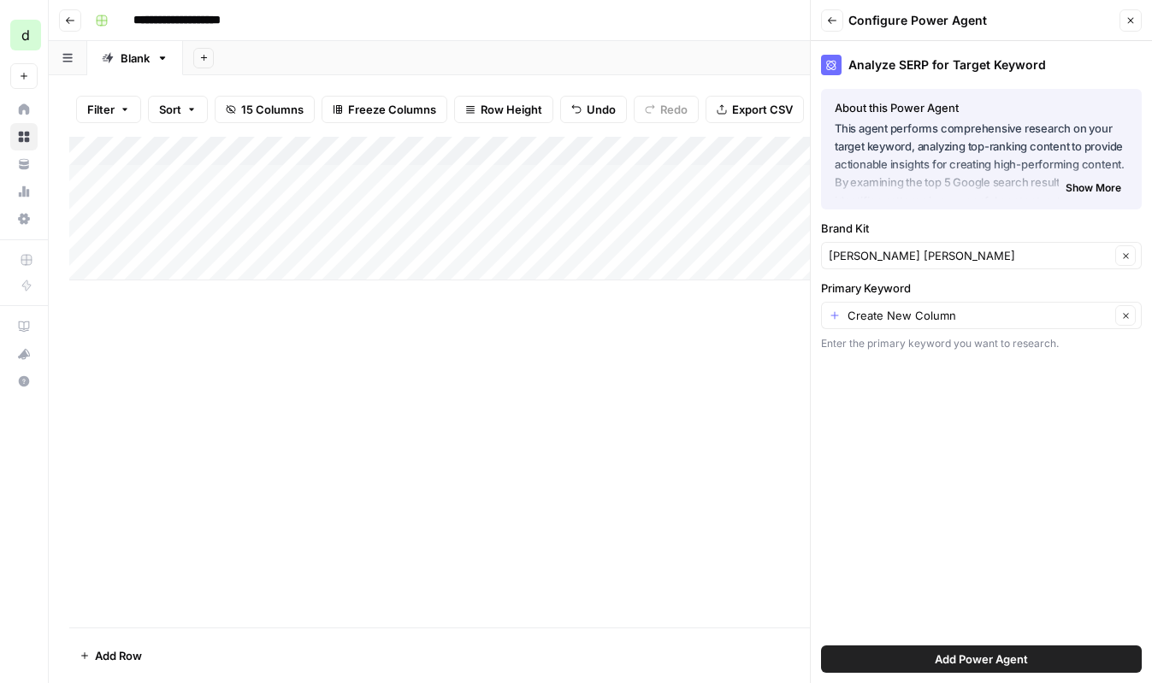
click at [952, 304] on div "Create New Column Clear" at bounding box center [981, 315] width 321 height 27
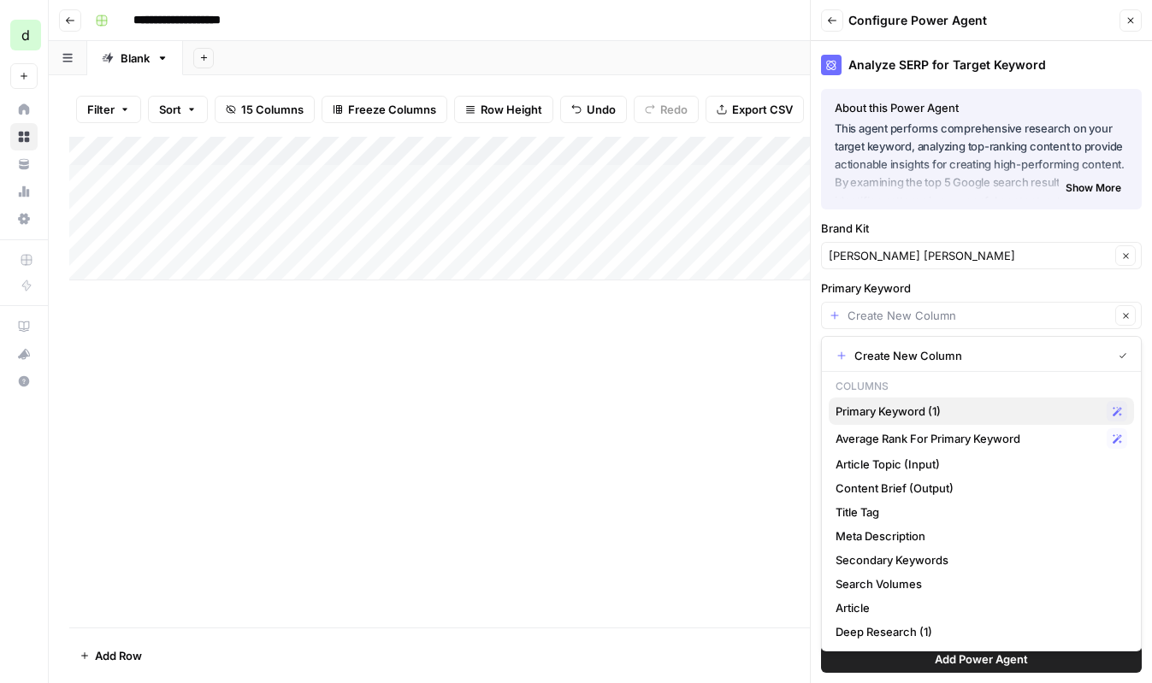
click at [957, 405] on span "Primary Keyword (1)" at bounding box center [968, 411] width 264 height 17
type input "Primary Keyword (1)"
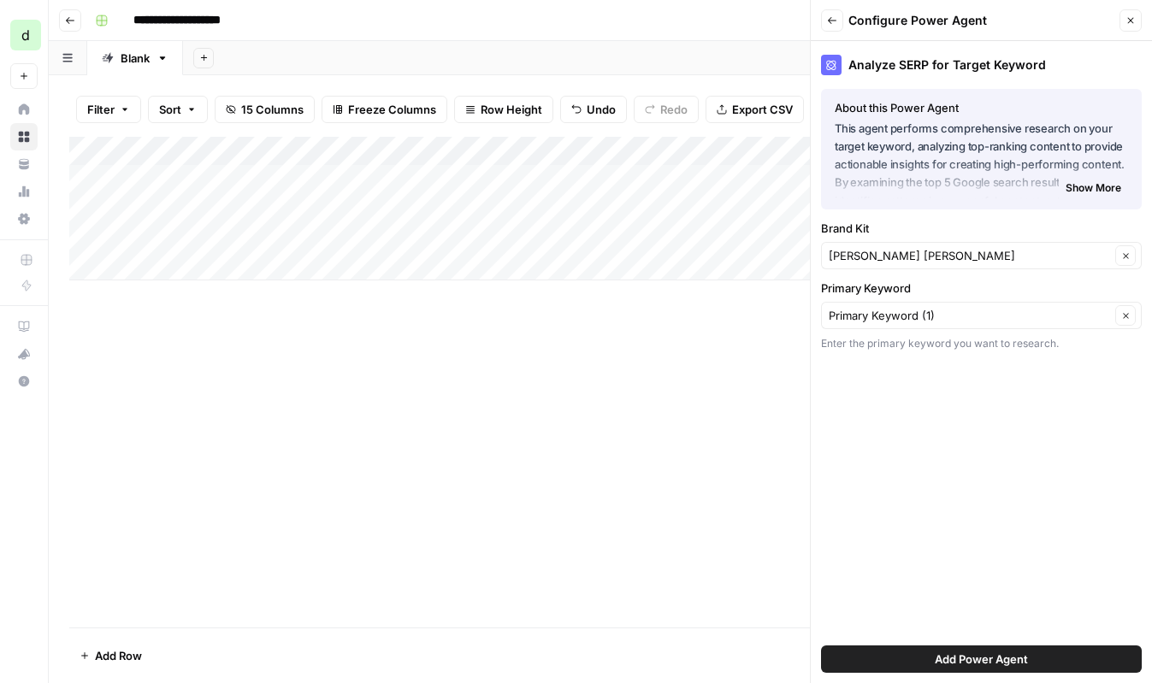
click at [981, 653] on span "Add Power Agent" at bounding box center [981, 659] width 93 height 17
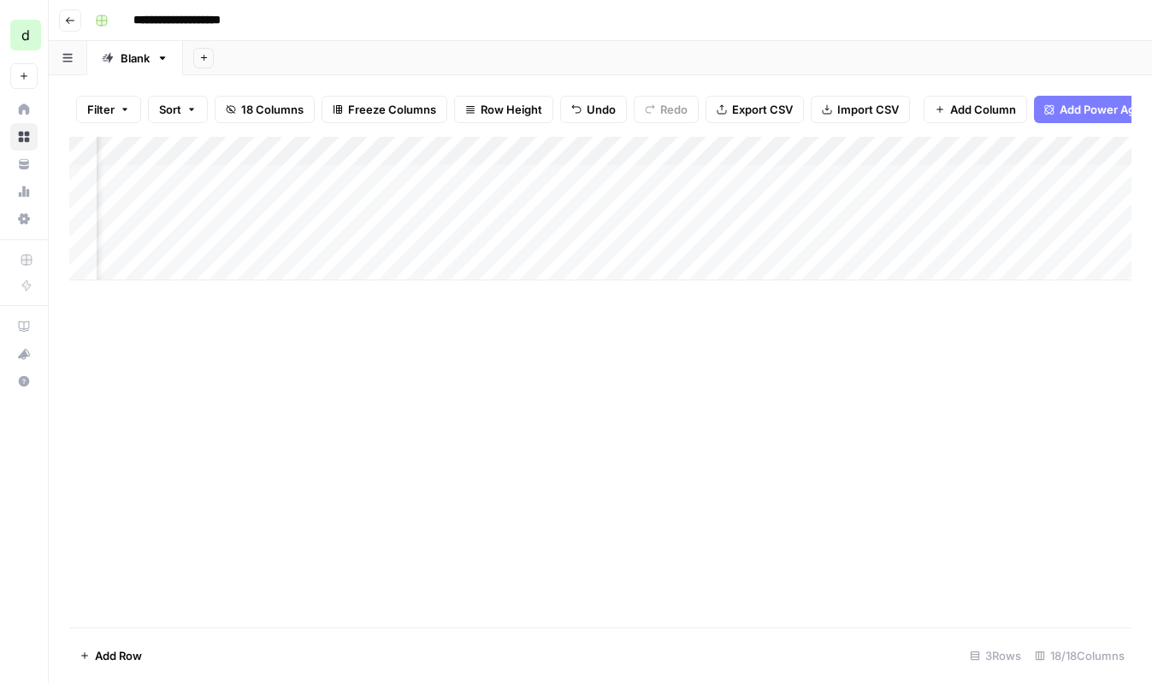
scroll to position [0, 2471]
click at [641, 233] on div "Add Column" at bounding box center [600, 209] width 1062 height 144
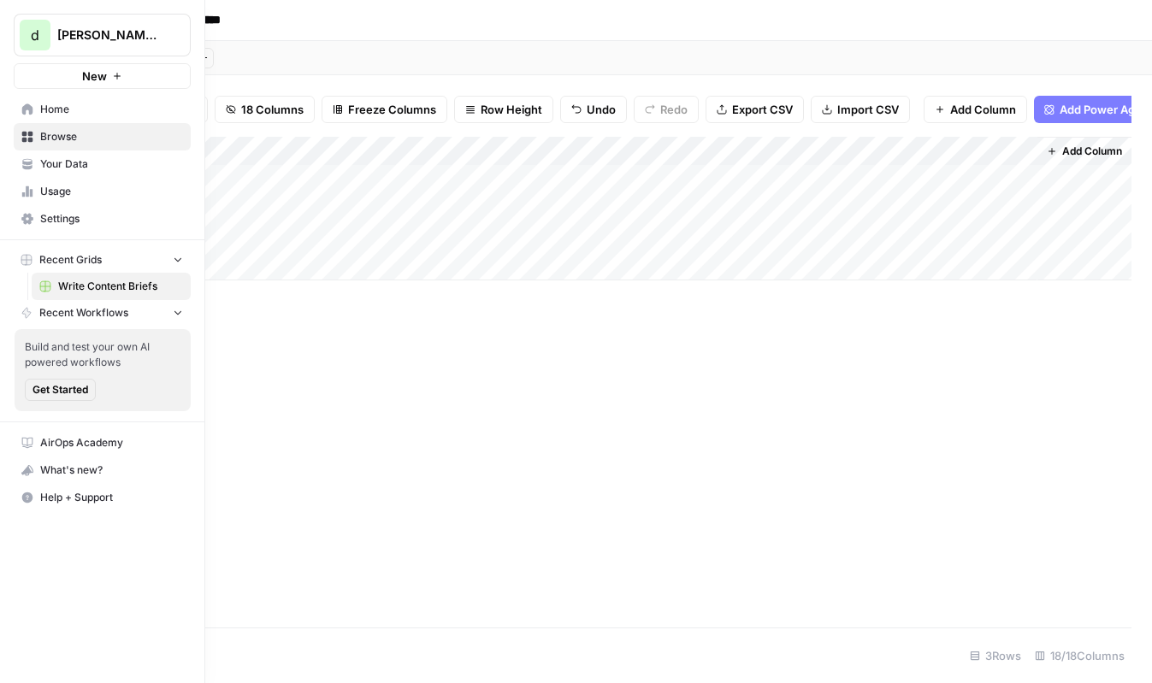
click at [95, 159] on span "Your Data" at bounding box center [111, 164] width 143 height 15
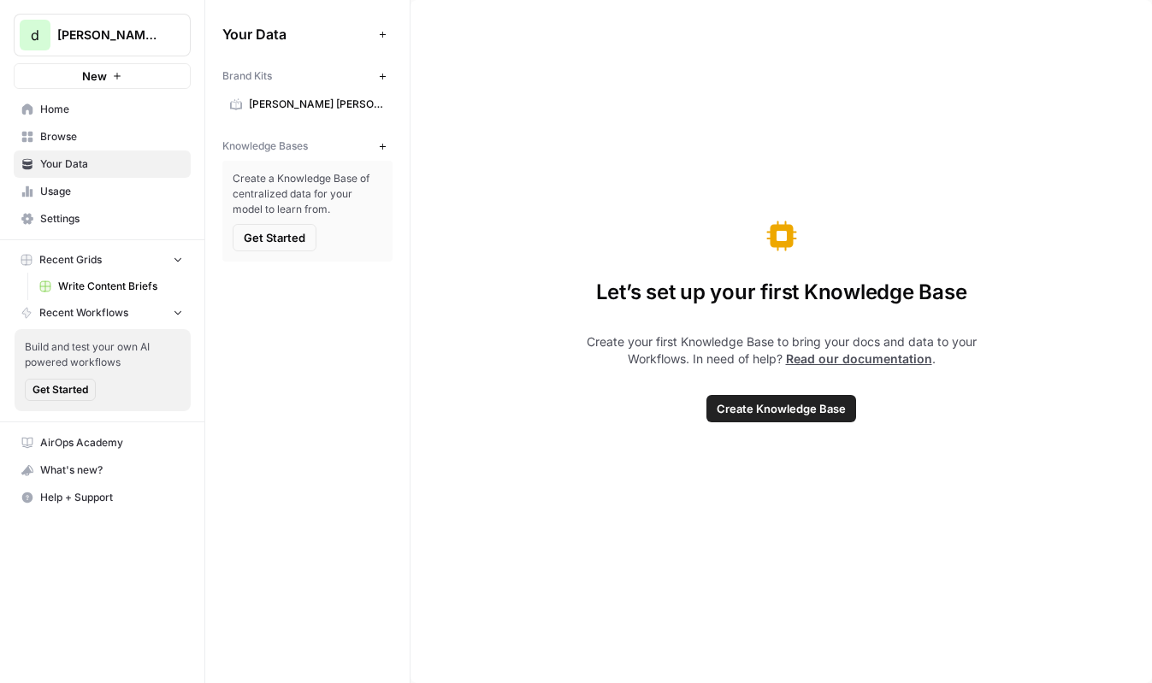
click at [307, 98] on span "[PERSON_NAME] [PERSON_NAME]" at bounding box center [317, 104] width 136 height 15
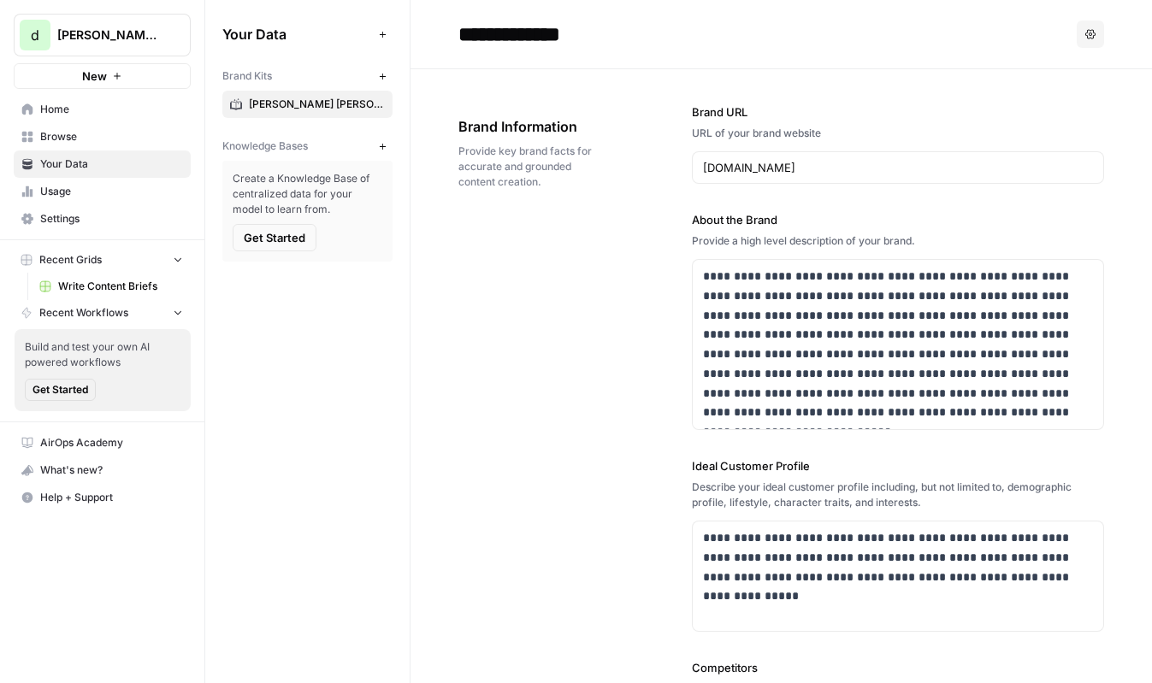
click at [1087, 28] on button "Options" at bounding box center [1090, 34] width 27 height 27
click at [476, 96] on div "Brand Information Provide key brand facts for accurate and grounded content cre…" at bounding box center [527, 153] width 138 height 142
click at [261, 112] on link "[PERSON_NAME] [PERSON_NAME]" at bounding box center [307, 104] width 170 height 27
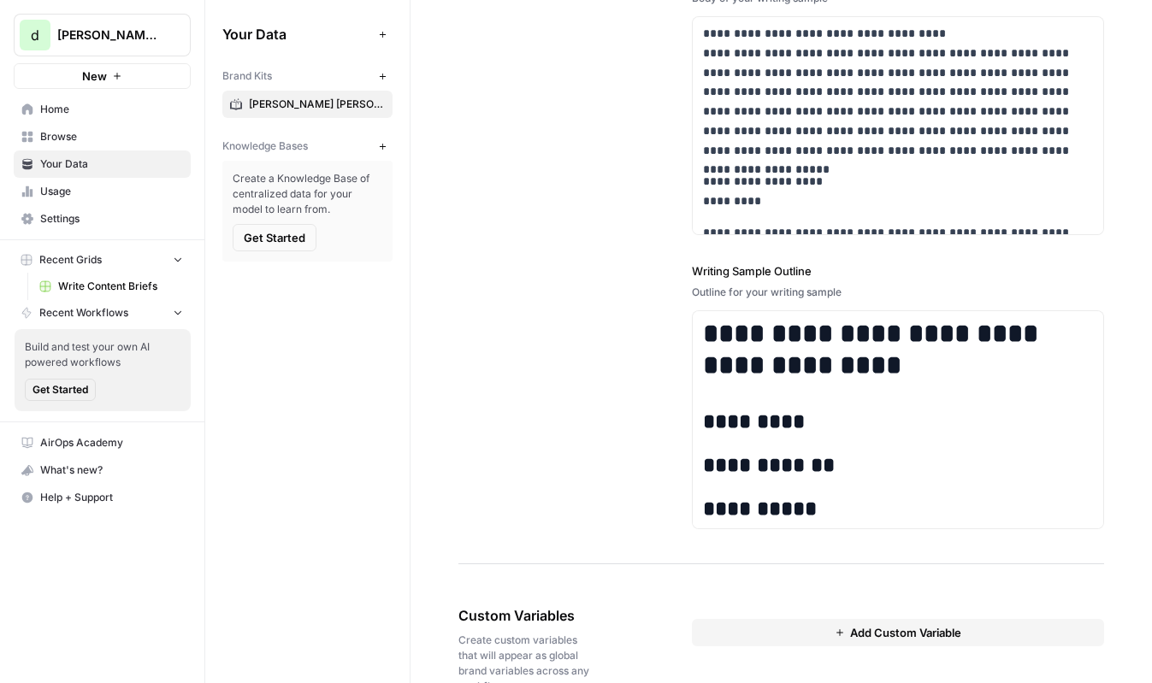
scroll to position [2342, 0]
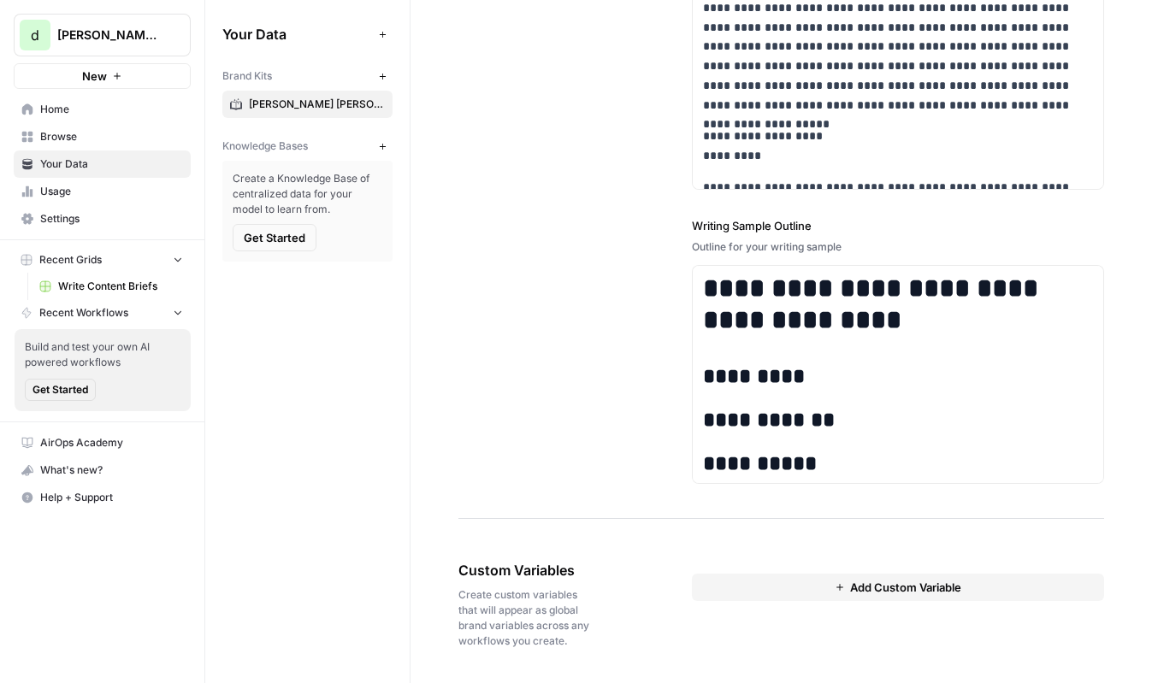
click at [536, 617] on span "Create custom variables that will appear as global brand variables across any w…" at bounding box center [527, 619] width 138 height 62
click at [553, 612] on span "Create custom variables that will appear as global brand variables across any w…" at bounding box center [527, 619] width 138 height 62
click at [813, 588] on button "Add Custom Variable" at bounding box center [898, 587] width 412 height 27
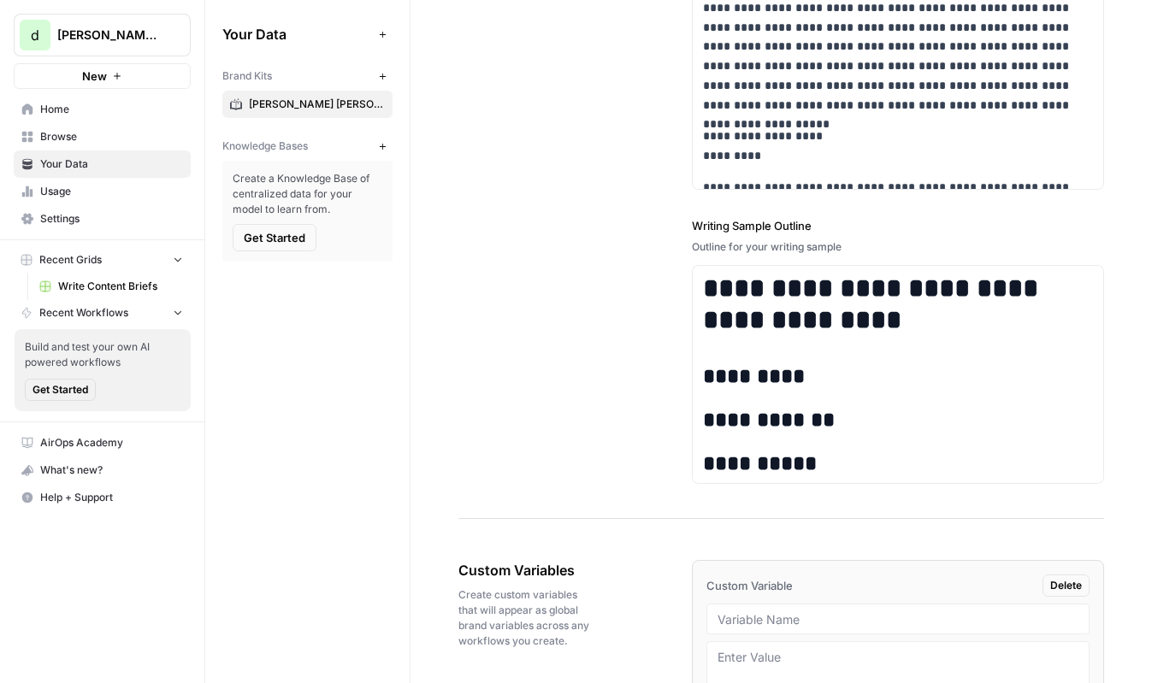
scroll to position [2527, 0]
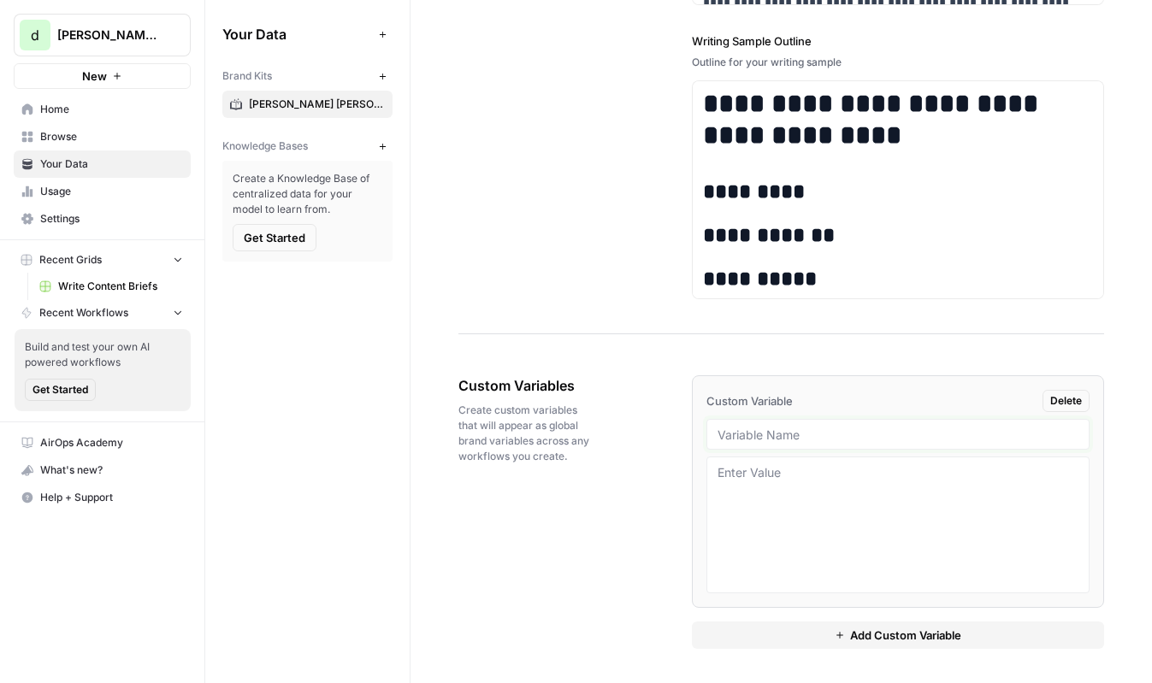
click at [792, 436] on input "text" at bounding box center [898, 434] width 361 height 15
type input "Boilerplate Text"
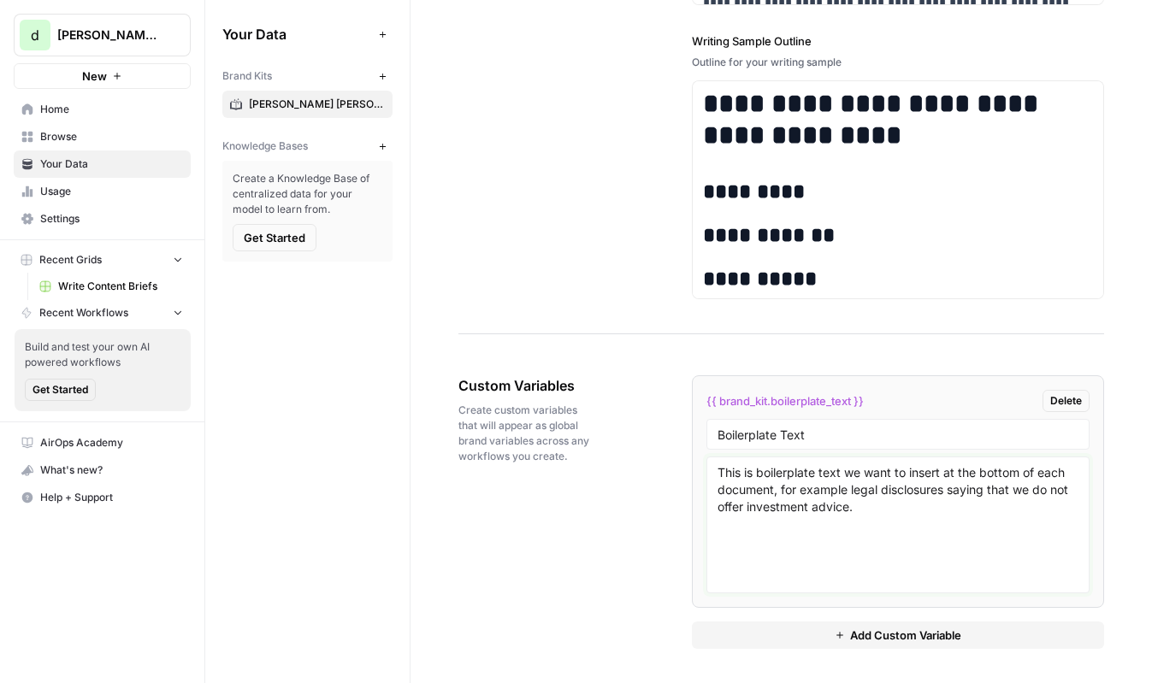
type textarea "This is boilerplate text we want to insert at the bottom of each document, for …"
click at [618, 540] on div "Custom Variables Create custom variables that will appear as global brand varia…" at bounding box center [781, 512] width 646 height 342
click at [834, 628] on button "Add Custom Variable" at bounding box center [898, 635] width 412 height 27
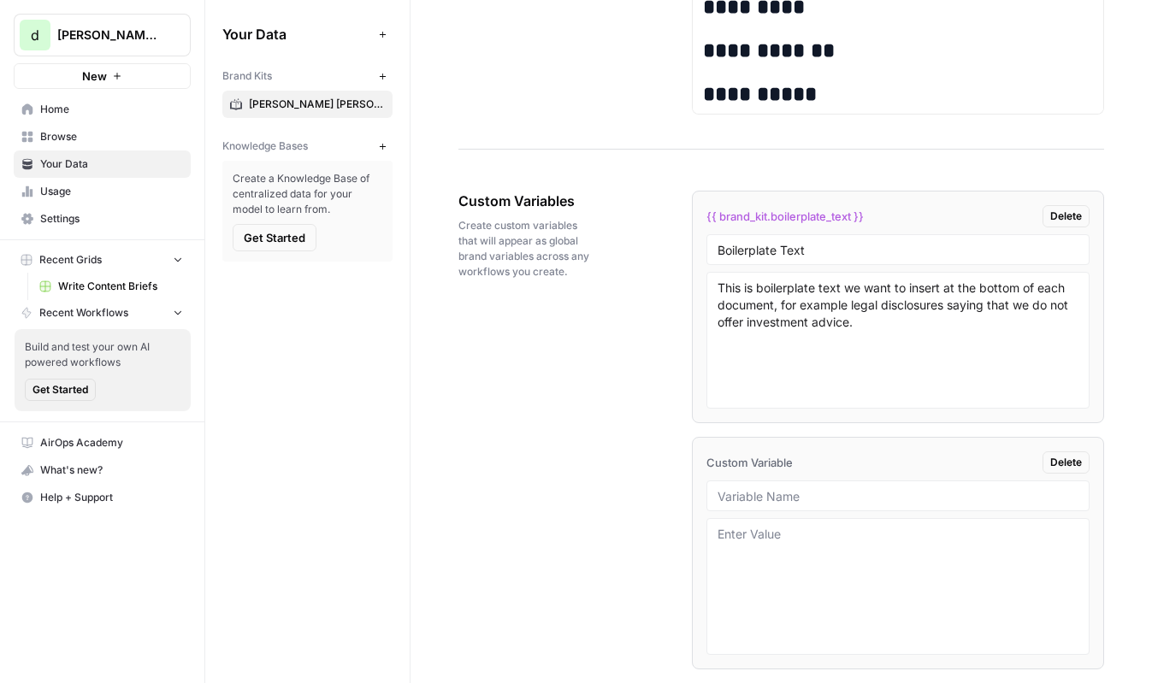
scroll to position [2773, 0]
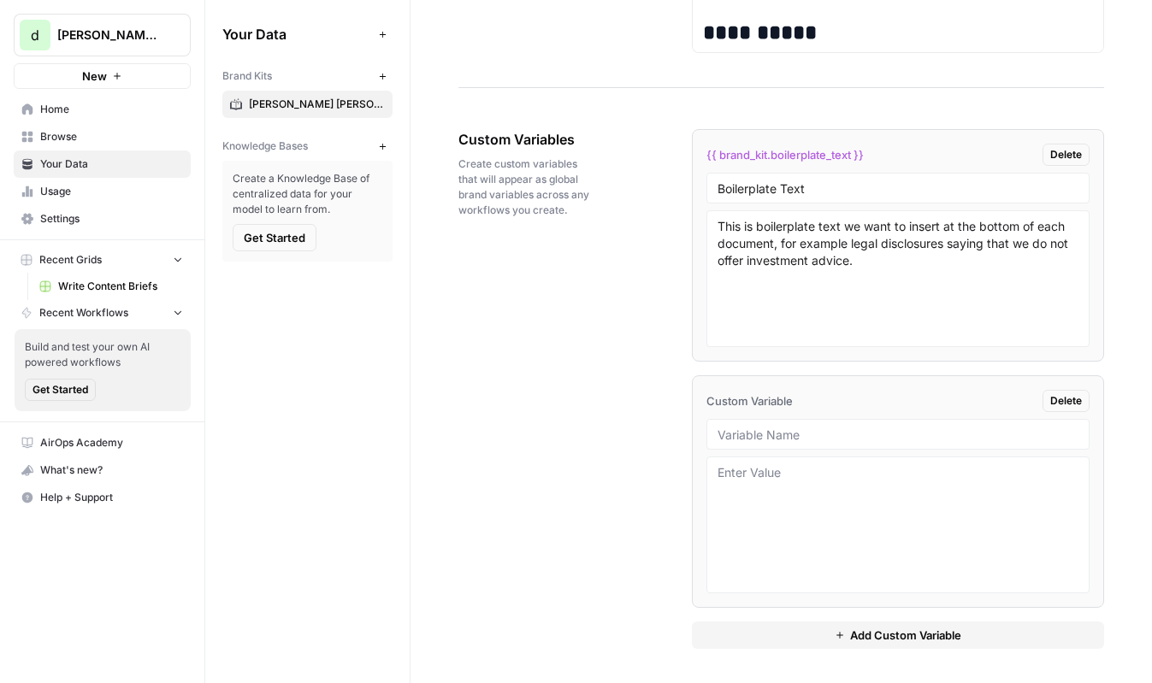
click at [1058, 386] on li "Custom Variable Delete" at bounding box center [898, 491] width 412 height 233
click at [1063, 396] on span "Delete" at bounding box center [1066, 400] width 32 height 15
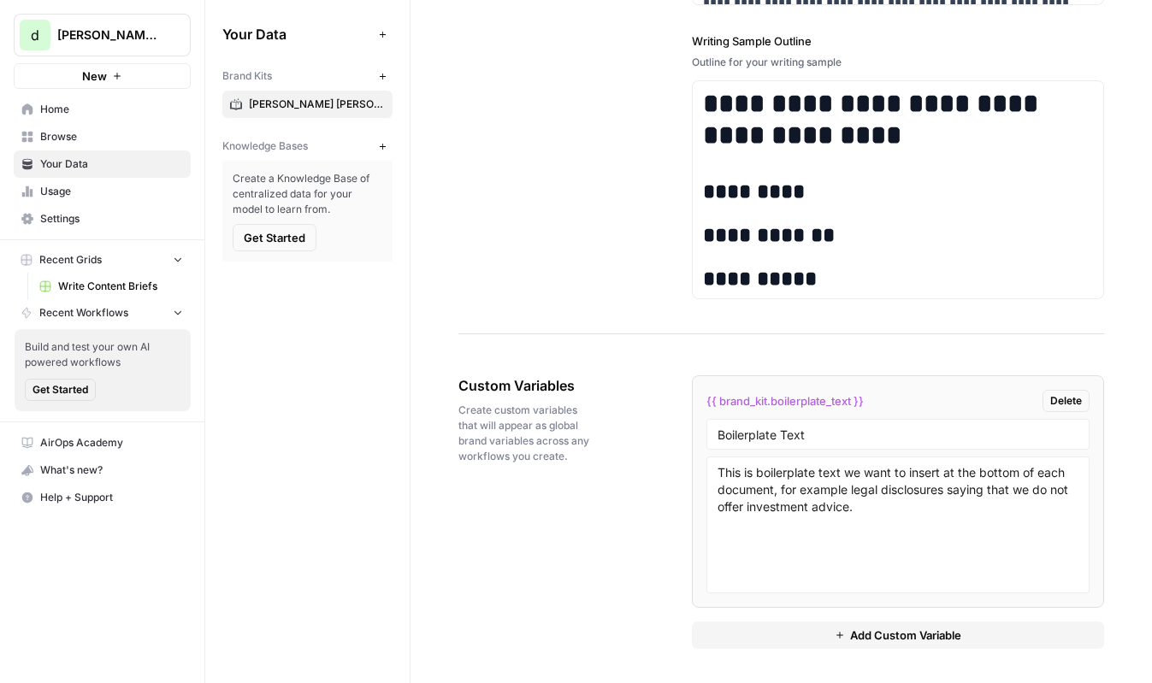
click at [588, 480] on div "Custom Variables Create custom variables that will appear as global brand varia…" at bounding box center [527, 419] width 138 height 157
click at [277, 228] on button "Get Started" at bounding box center [275, 237] width 84 height 27
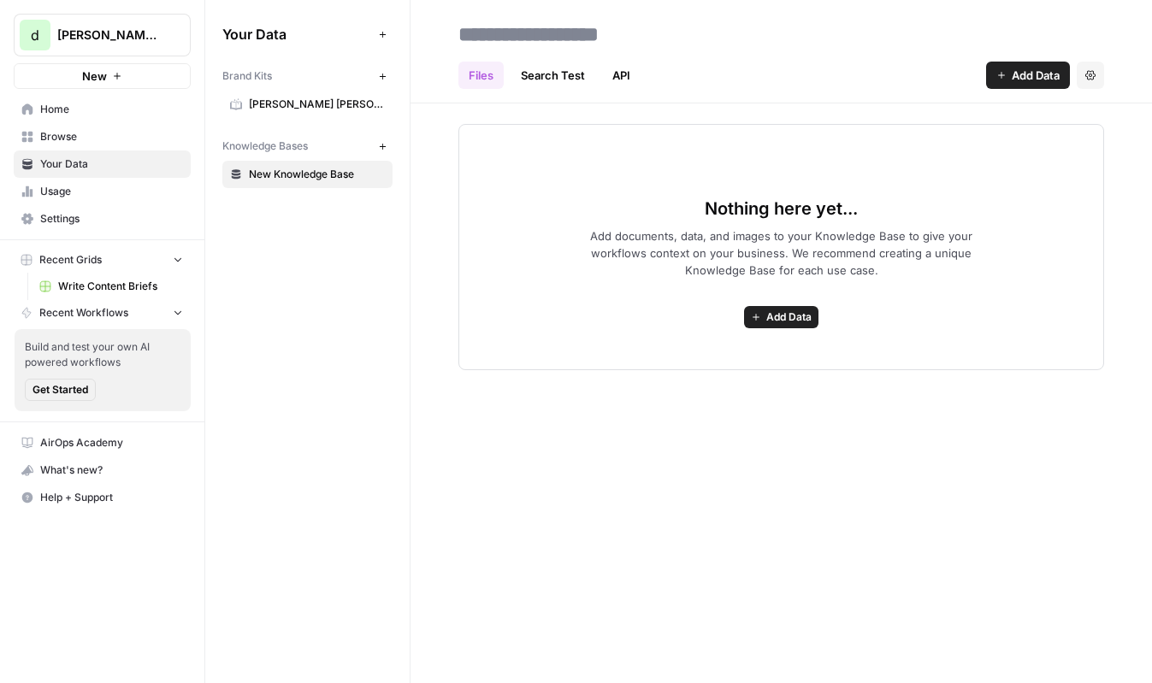
click at [1019, 79] on span "Add Data" at bounding box center [1036, 75] width 48 height 17
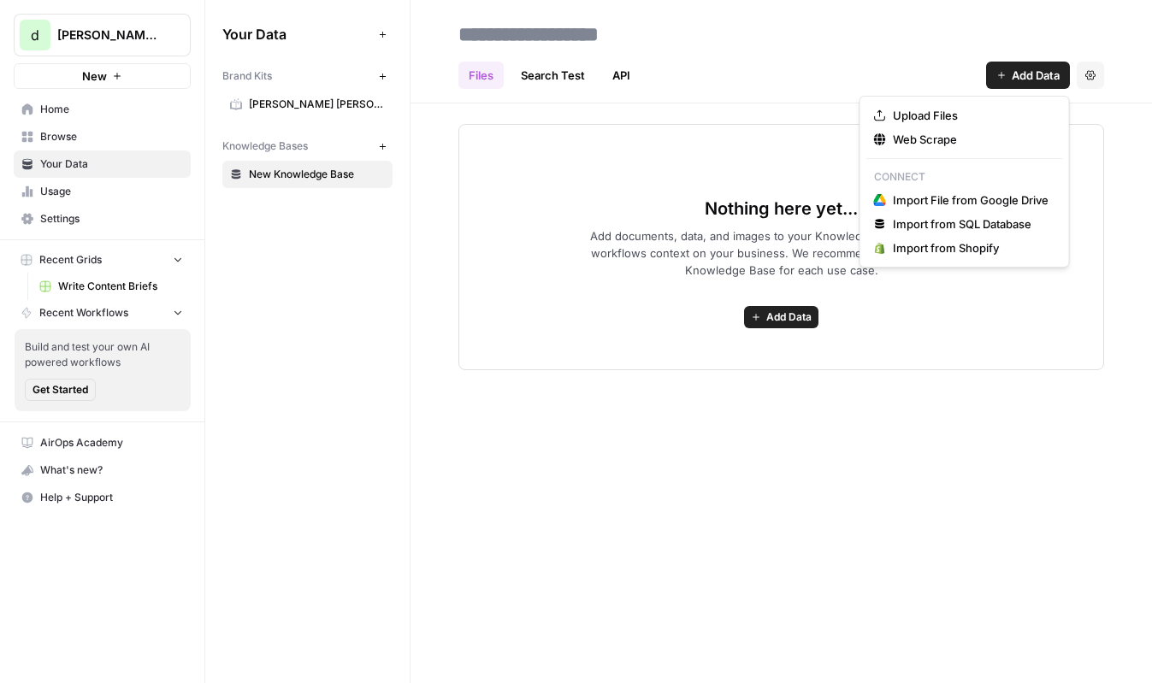
drag, startPoint x: 962, startPoint y: 133, endPoint x: 927, endPoint y: 58, distance: 82.3
click at [927, 58] on body "d dmitriy-testing-0 New Home Browse Your Data Usage Settings Recent Grids Write…" at bounding box center [576, 341] width 1152 height 683
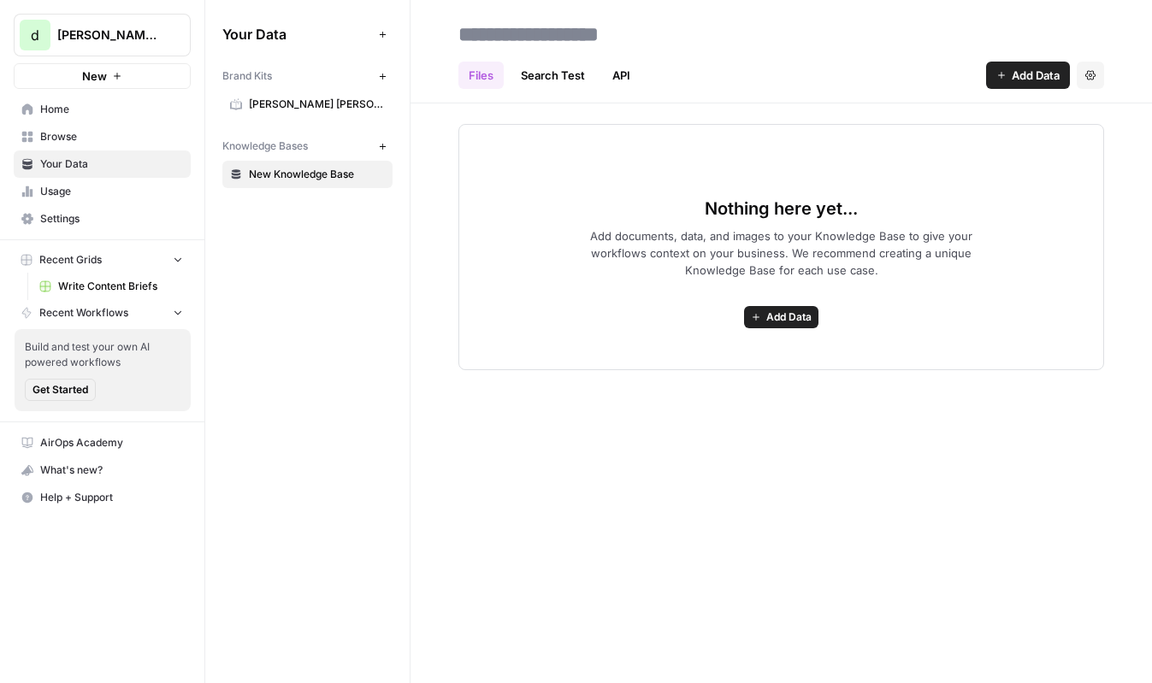
click at [927, 58] on div "Files Search Test API Add Data Settings" at bounding box center [781, 68] width 646 height 41
